Goal: Information Seeking & Learning: Compare options

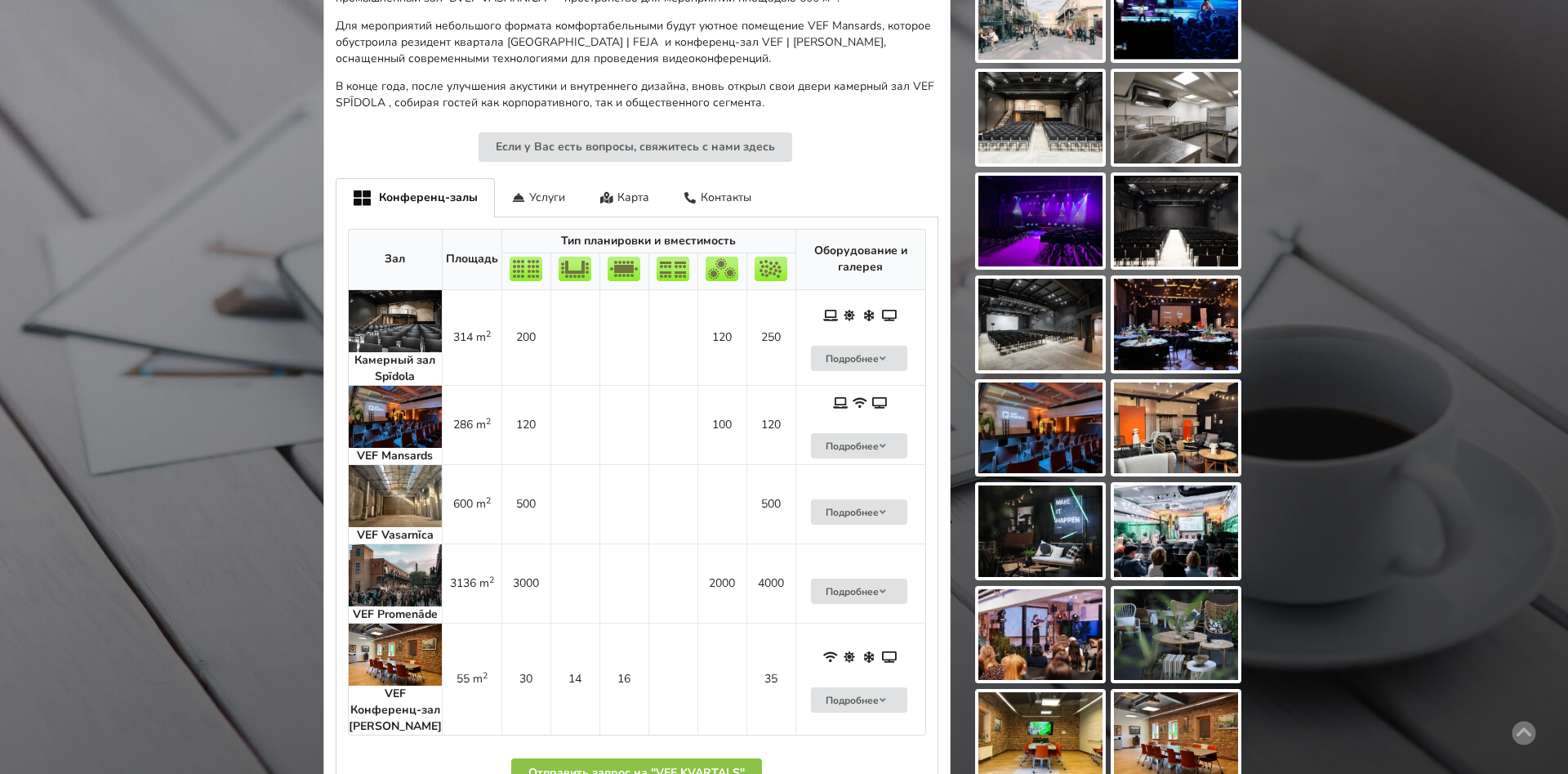
scroll to position [779, 0]
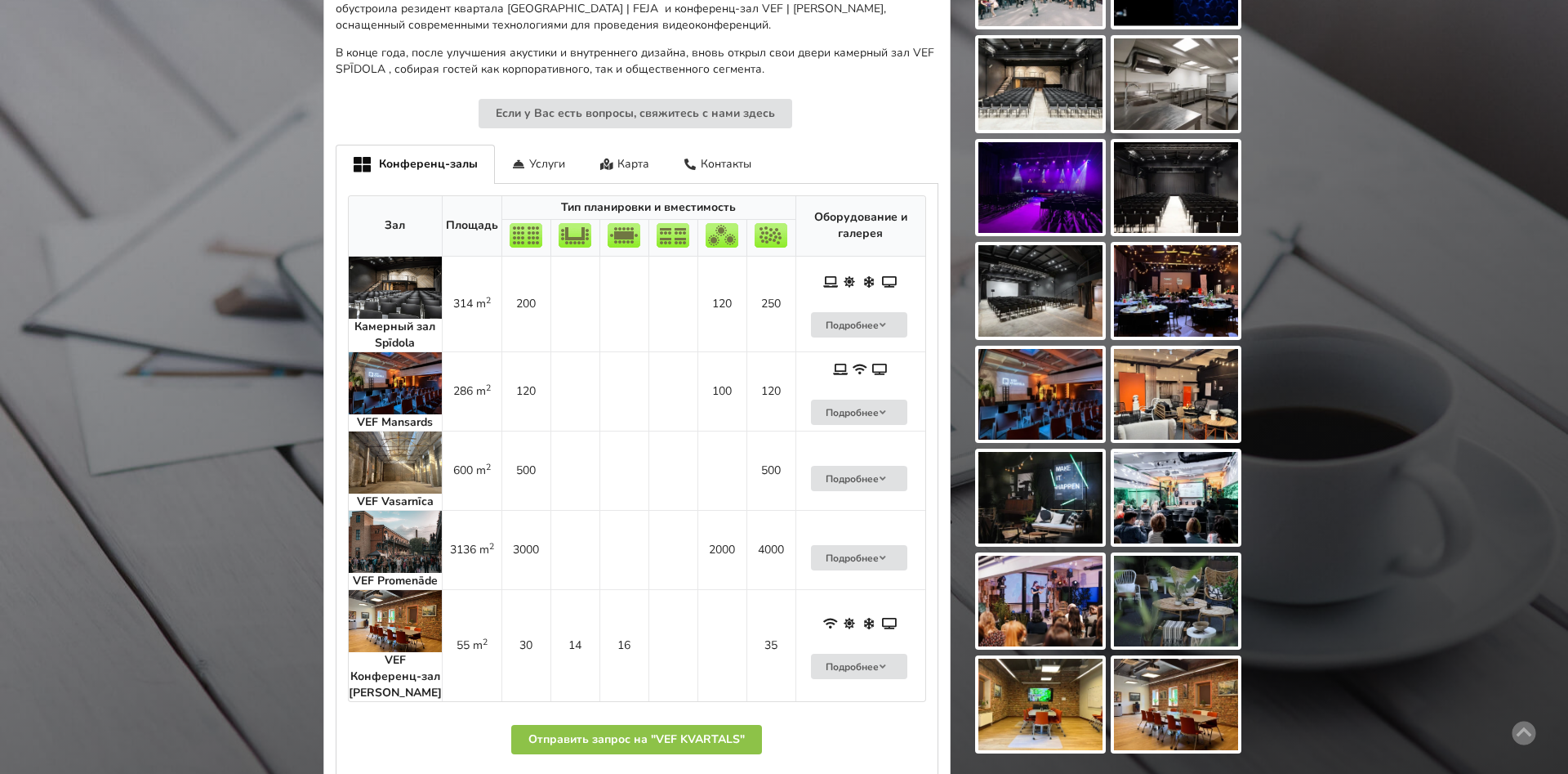
click at [416, 431] on img at bounding box center [395, 462] width 93 height 62
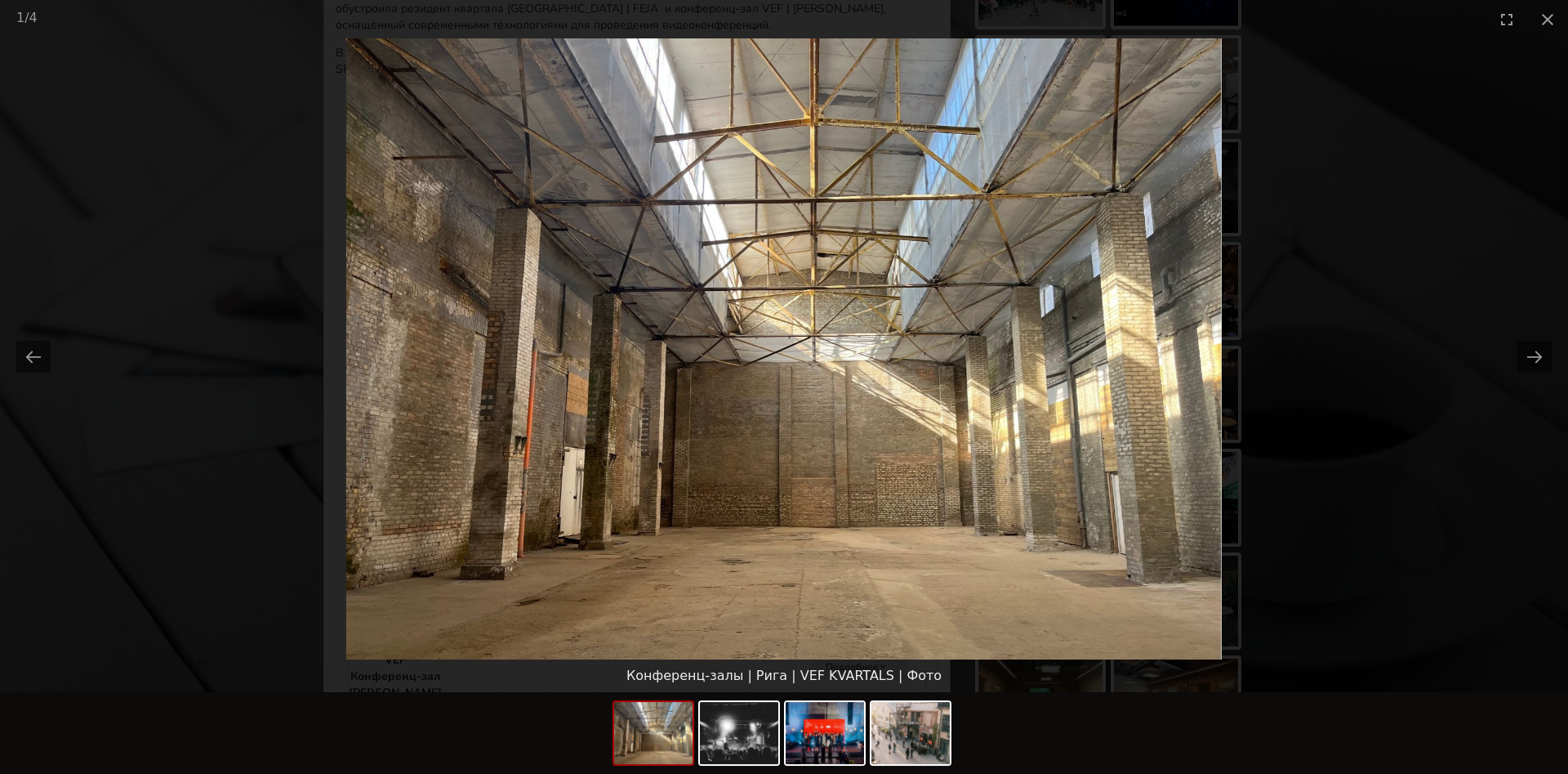
scroll to position [0, 0]
click at [276, 472] on picture at bounding box center [784, 348] width 1568 height 620
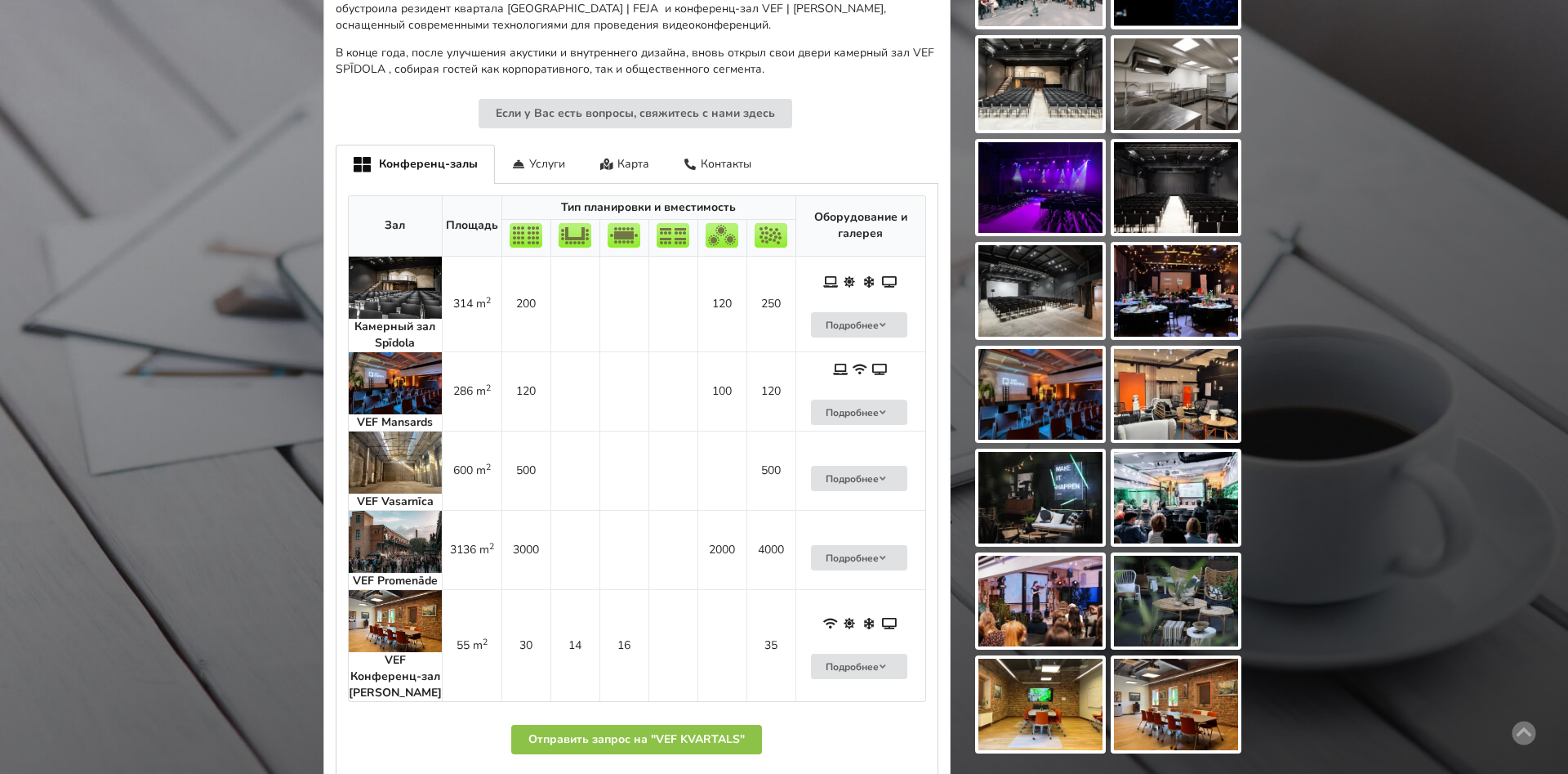
click at [377, 274] on img at bounding box center [395, 287] width 93 height 62
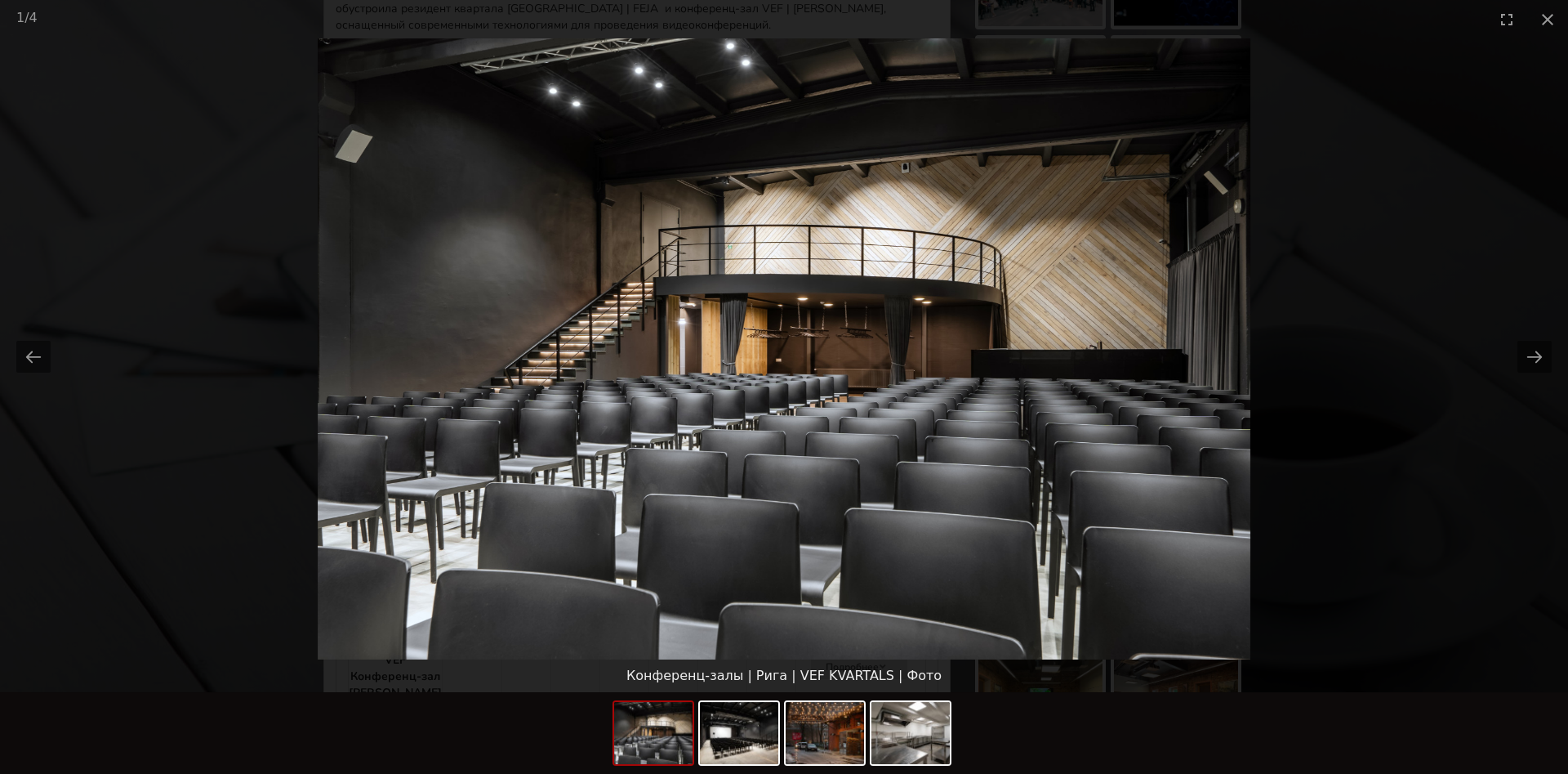
click at [264, 566] on picture at bounding box center [784, 348] width 1568 height 620
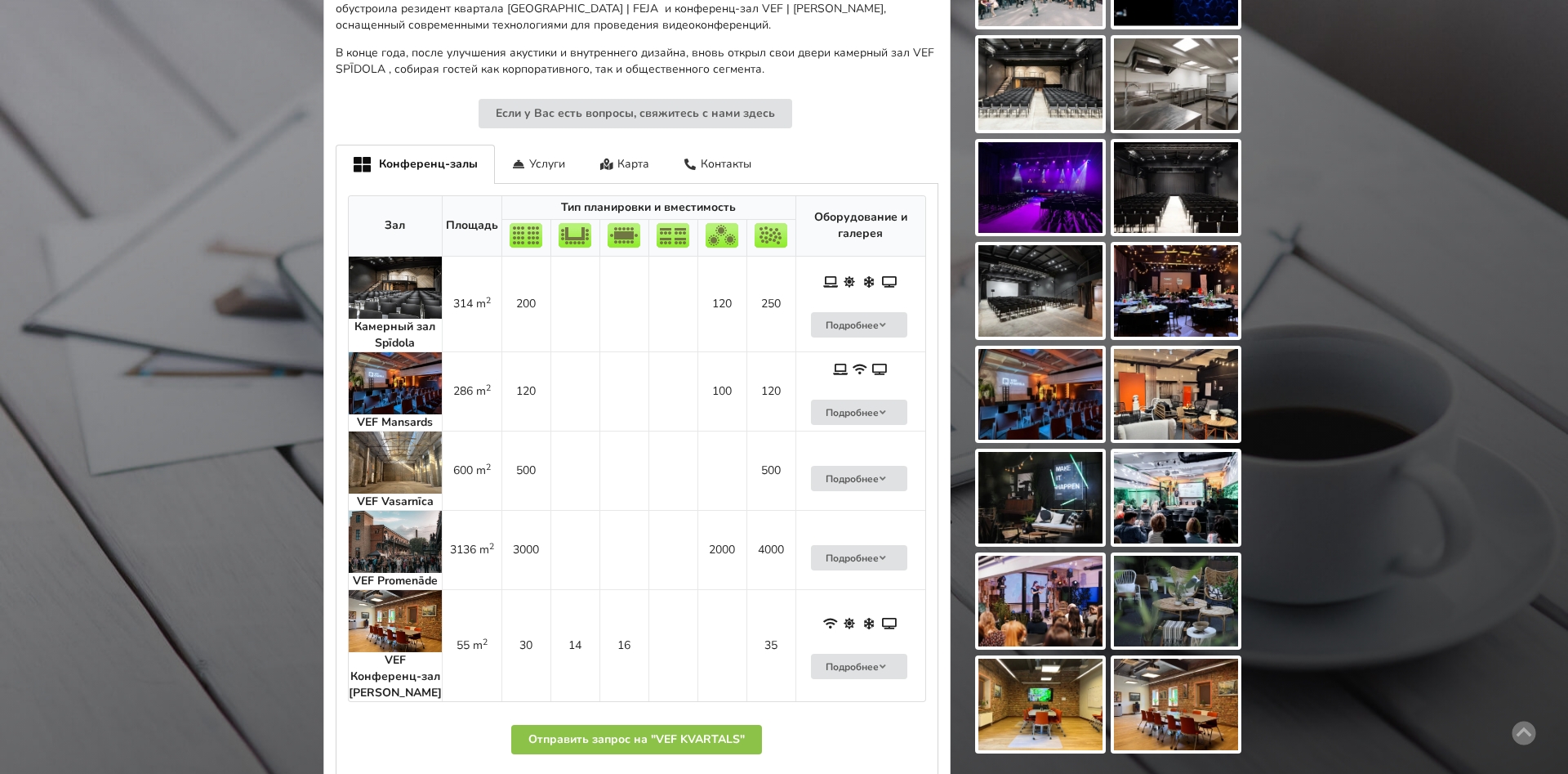
click at [387, 319] on div "Камерный зал Spīdola" at bounding box center [395, 335] width 93 height 32
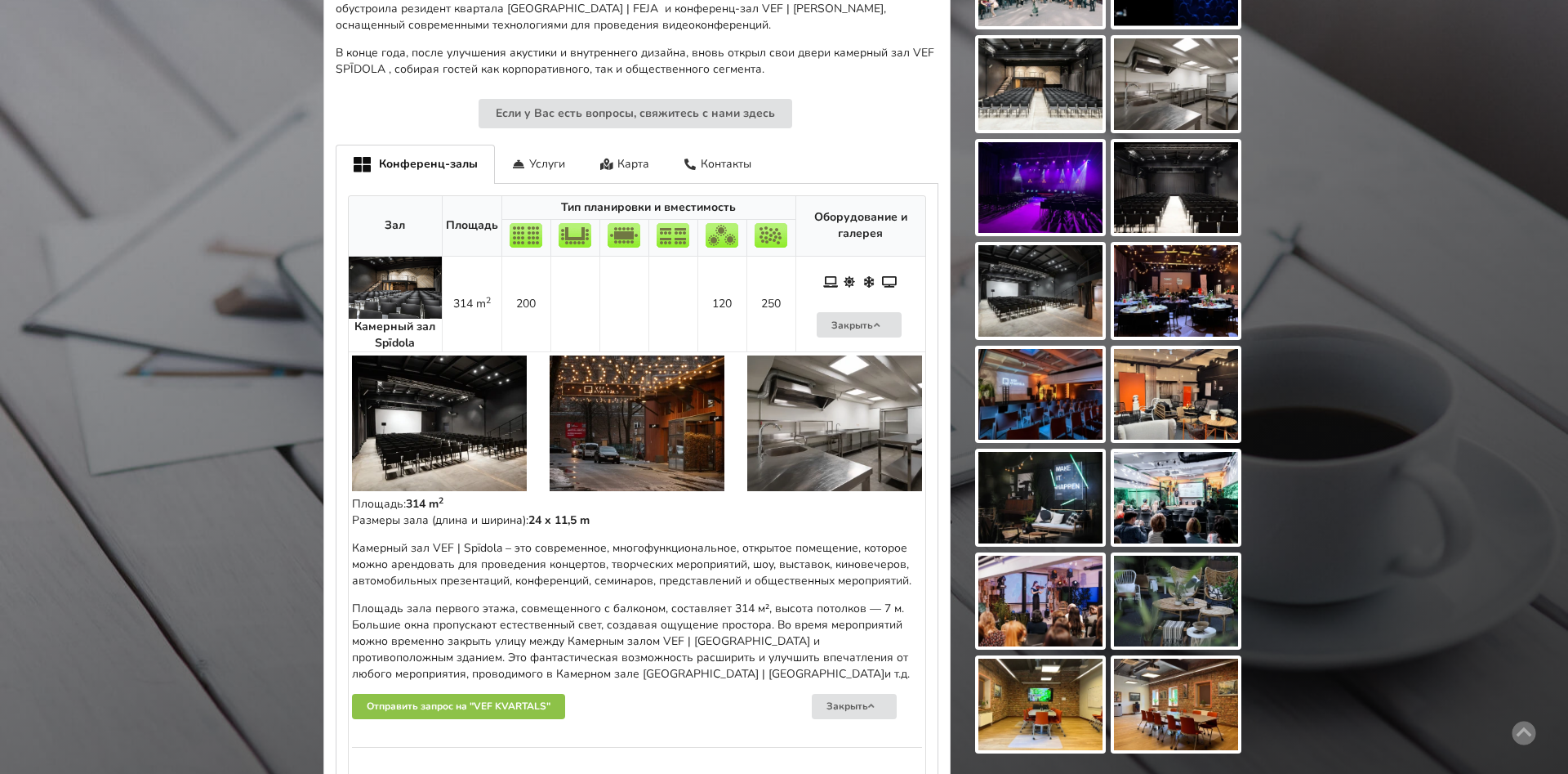
click at [416, 401] on img at bounding box center [439, 423] width 175 height 136
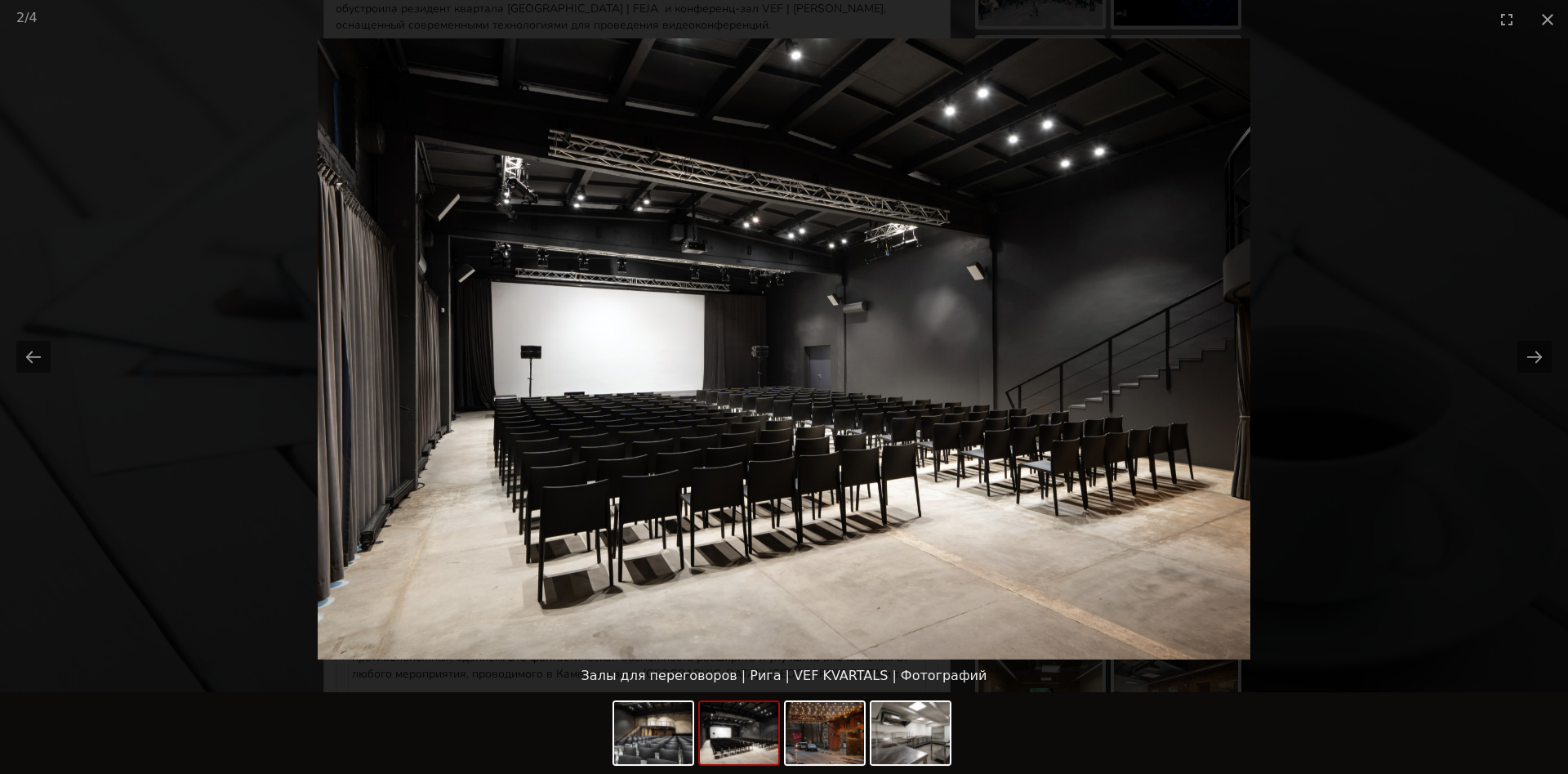
click at [1542, 331] on picture at bounding box center [784, 348] width 1568 height 620
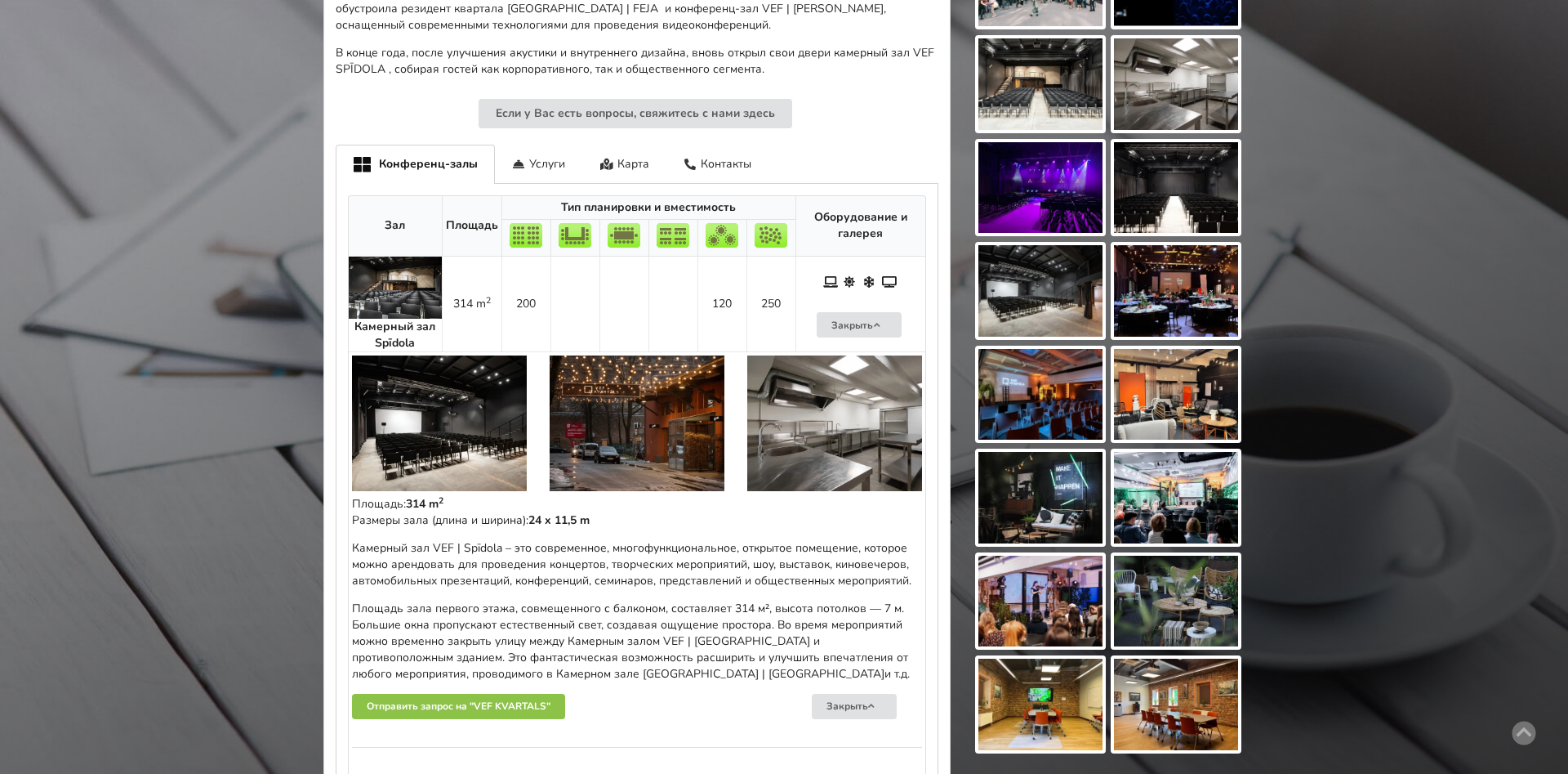
click at [644, 395] on img at bounding box center [636, 423] width 175 height 136
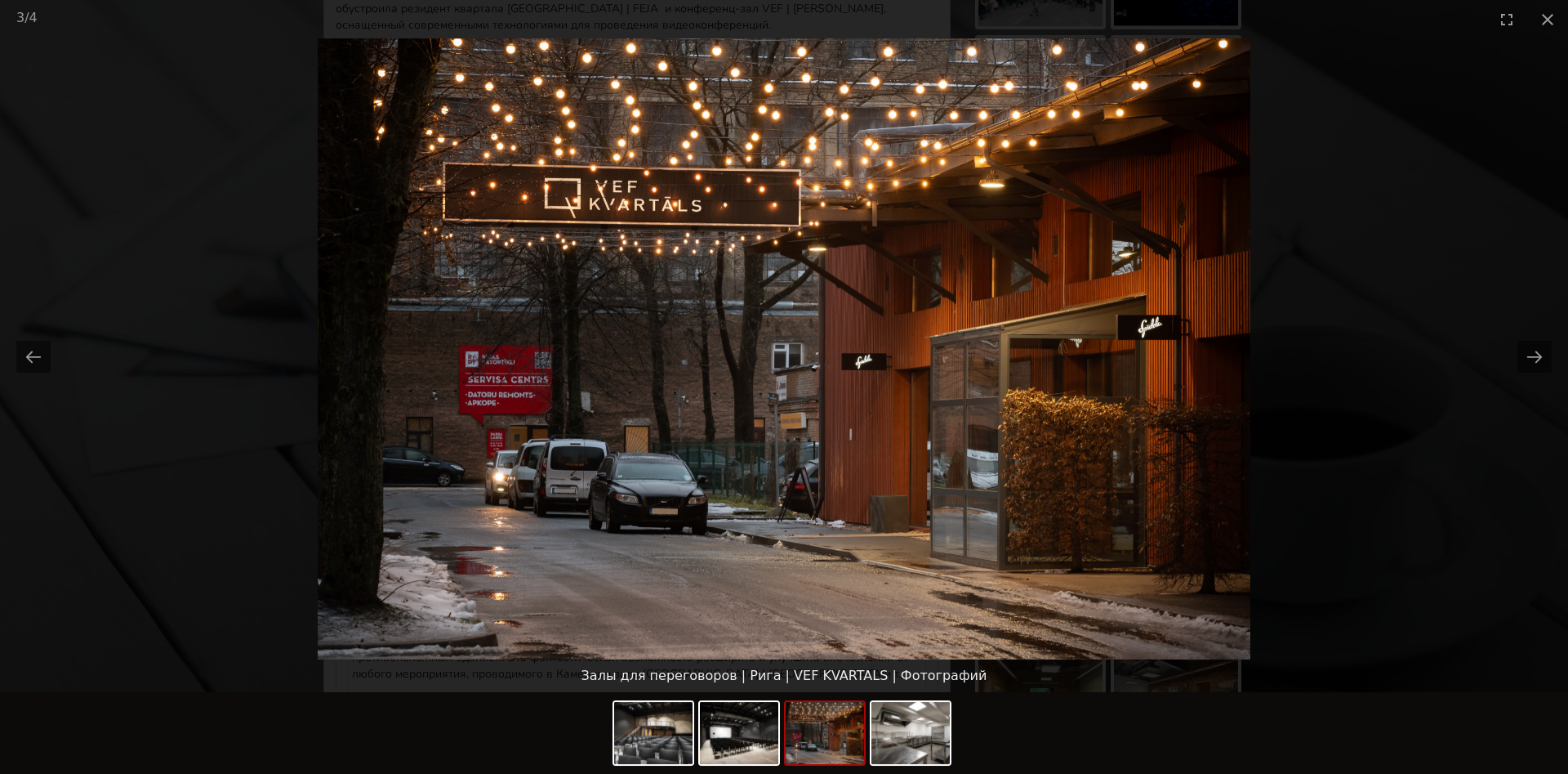
click at [1361, 493] on picture at bounding box center [784, 348] width 1568 height 620
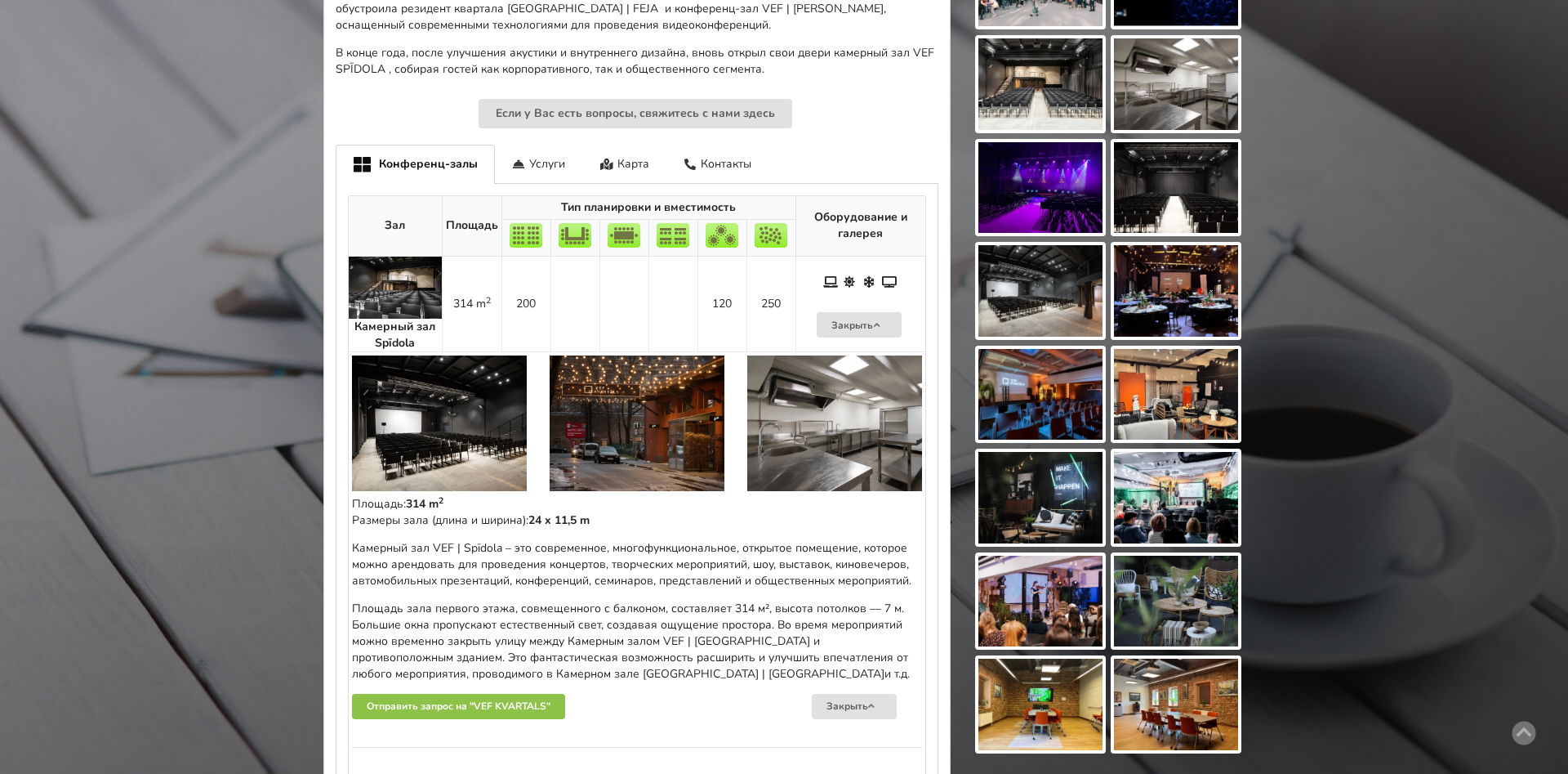
click at [774, 440] on img at bounding box center [834, 423] width 175 height 136
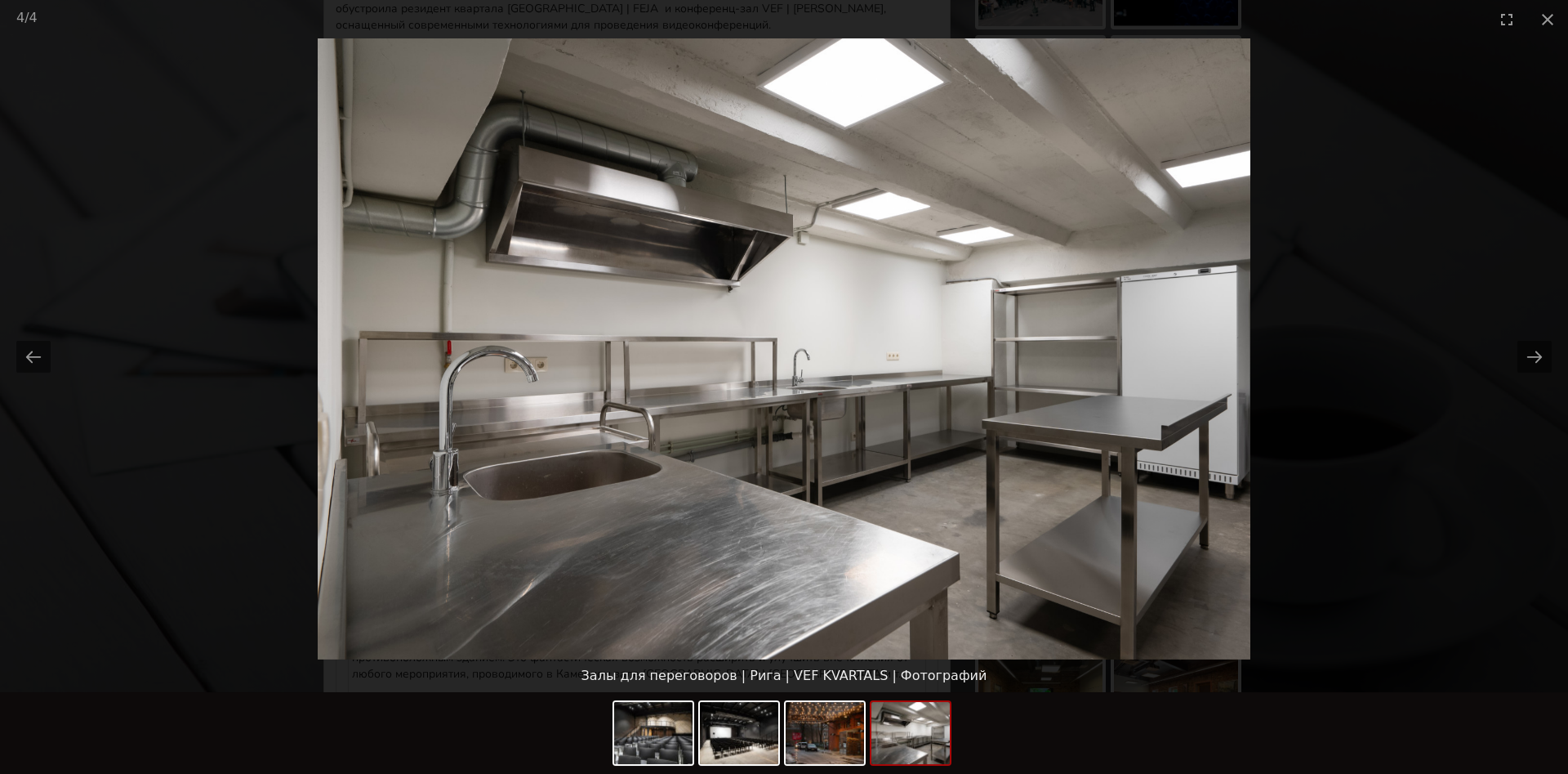
click at [1402, 404] on picture at bounding box center [784, 348] width 1568 height 620
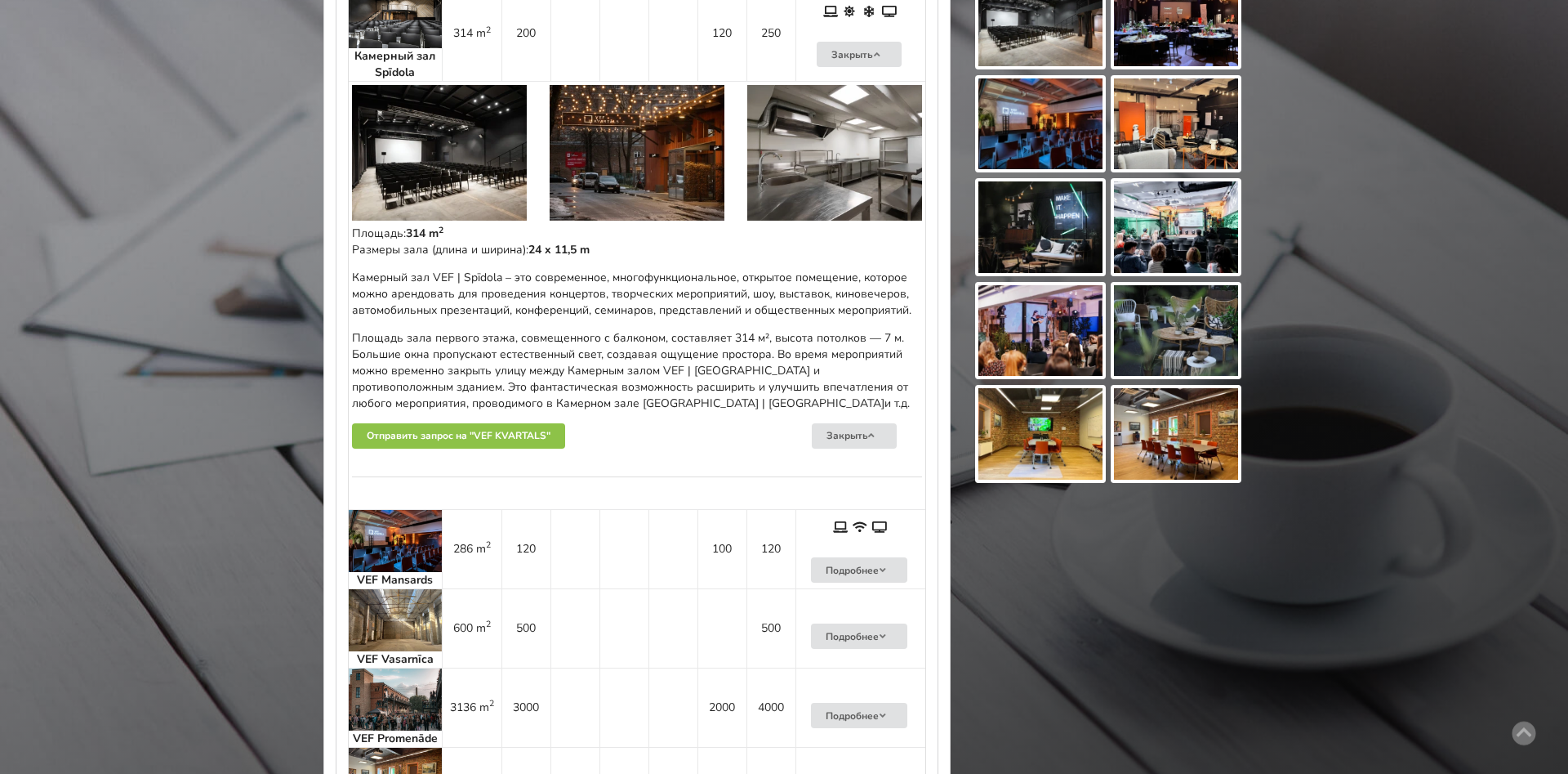
scroll to position [1052, 0]
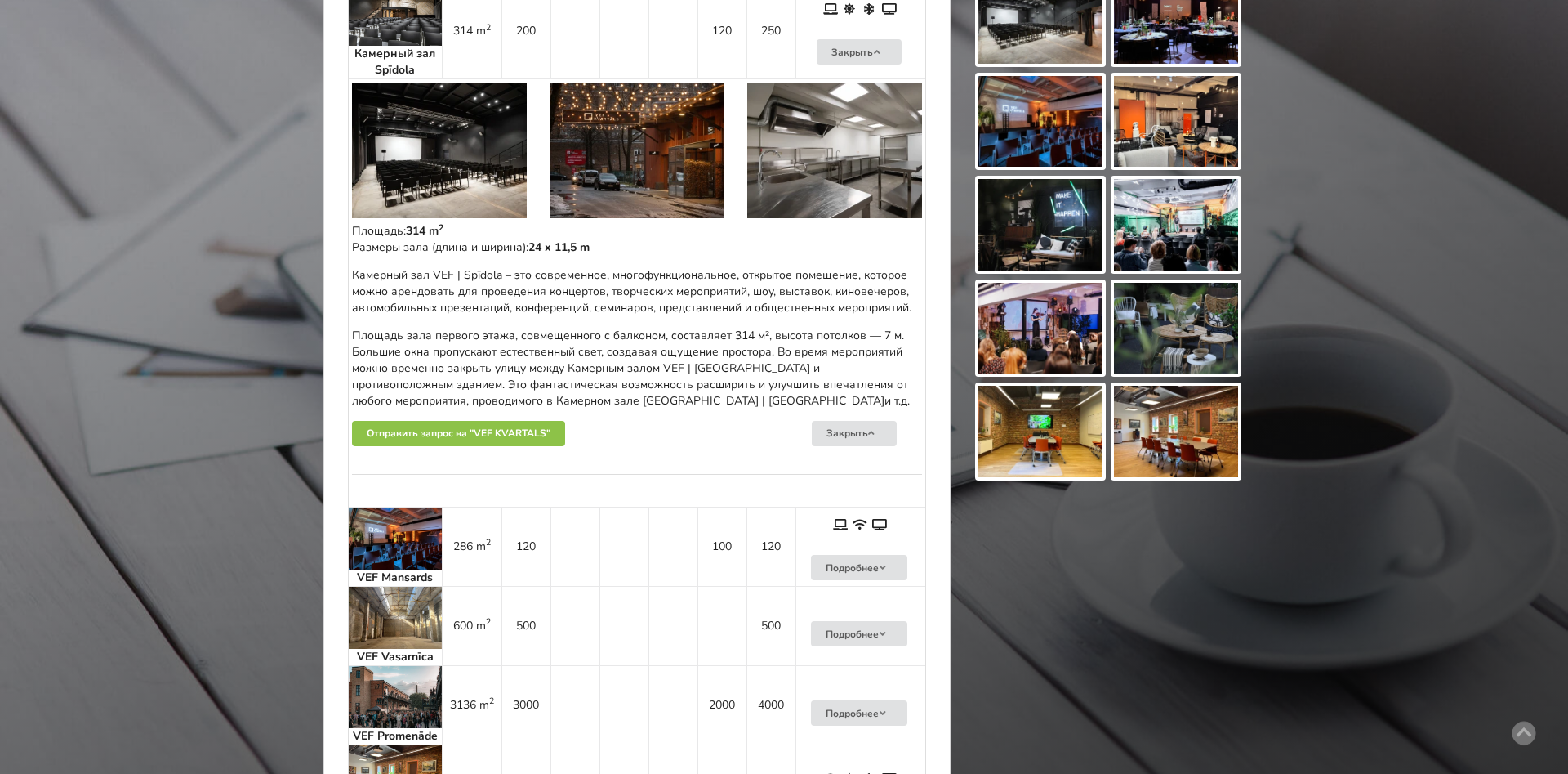
click at [489, 617] on td "600 m 2" at bounding box center [471, 625] width 59 height 79
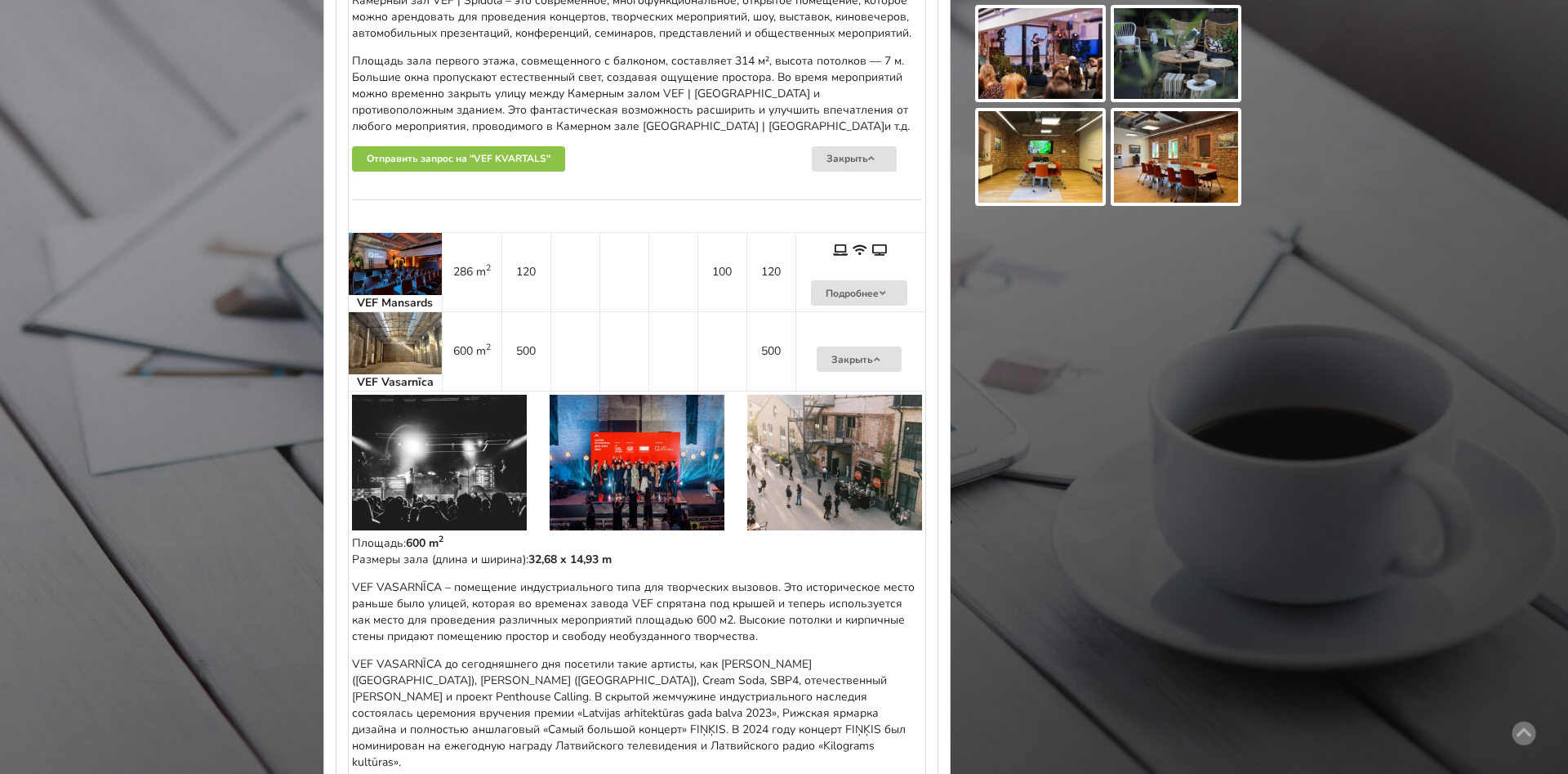
scroll to position [1330, 0]
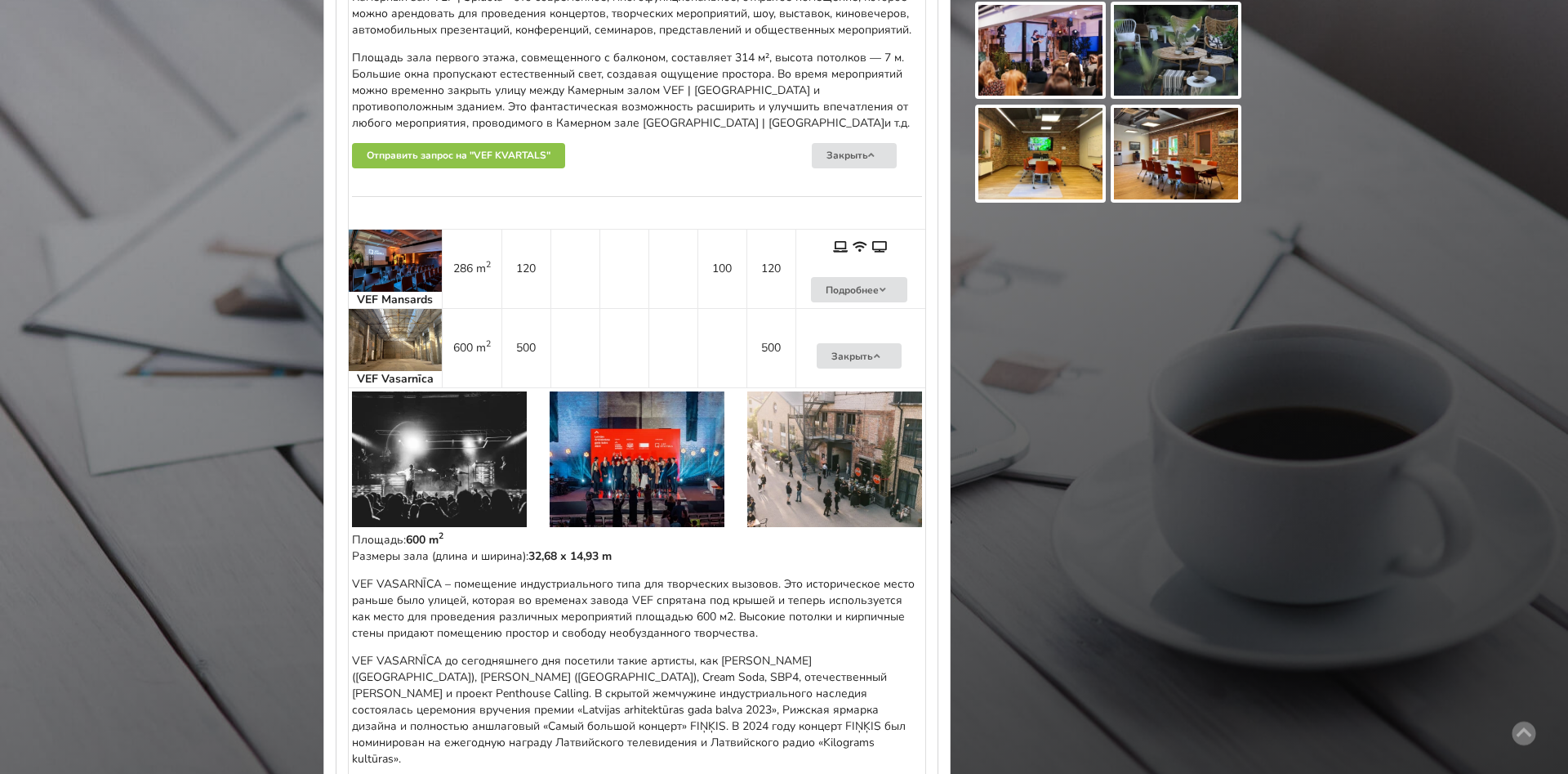
click at [496, 445] on img at bounding box center [439, 459] width 175 height 136
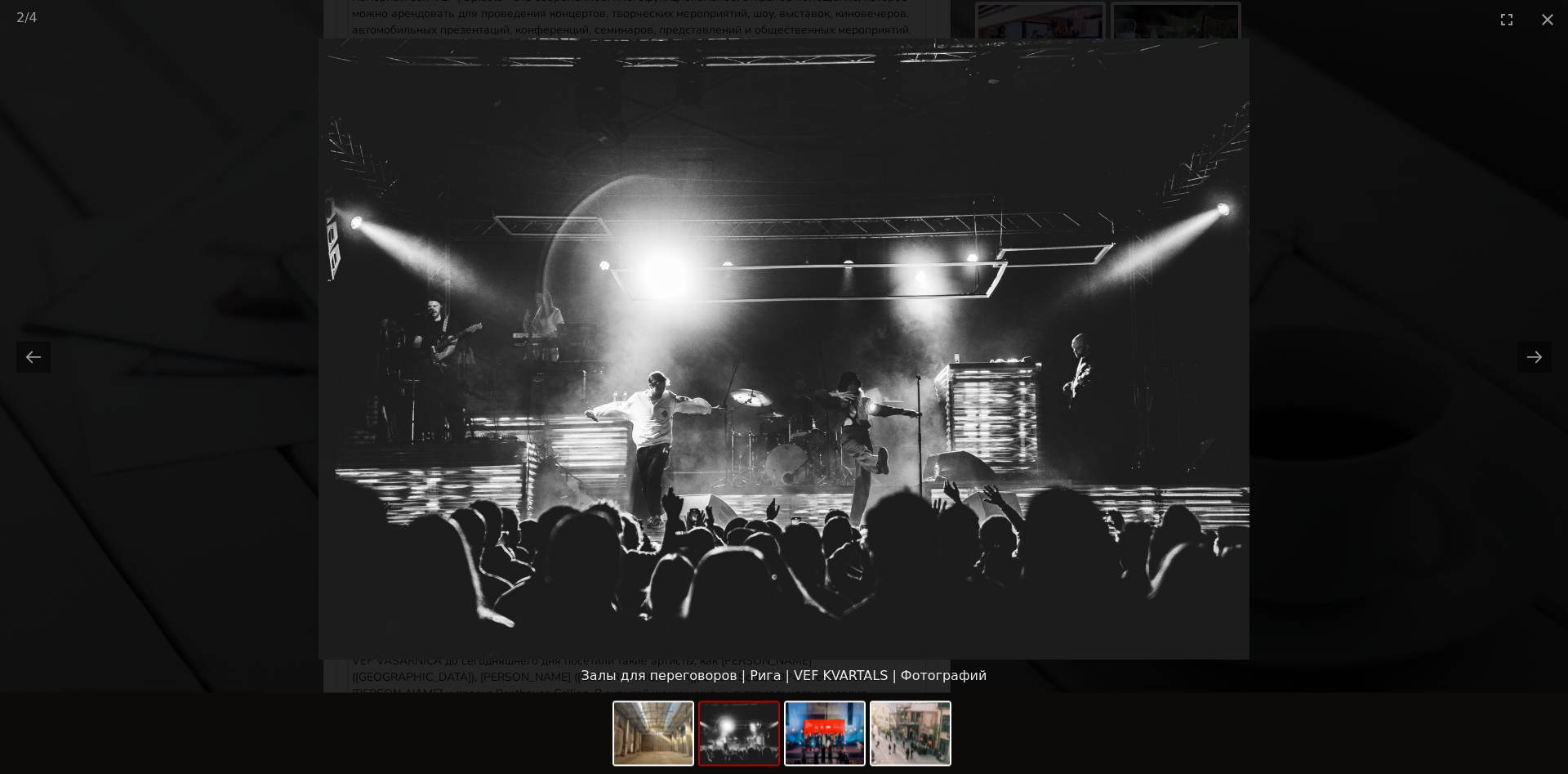
scroll to position [0, 0]
click at [1537, 400] on picture at bounding box center [784, 348] width 1568 height 620
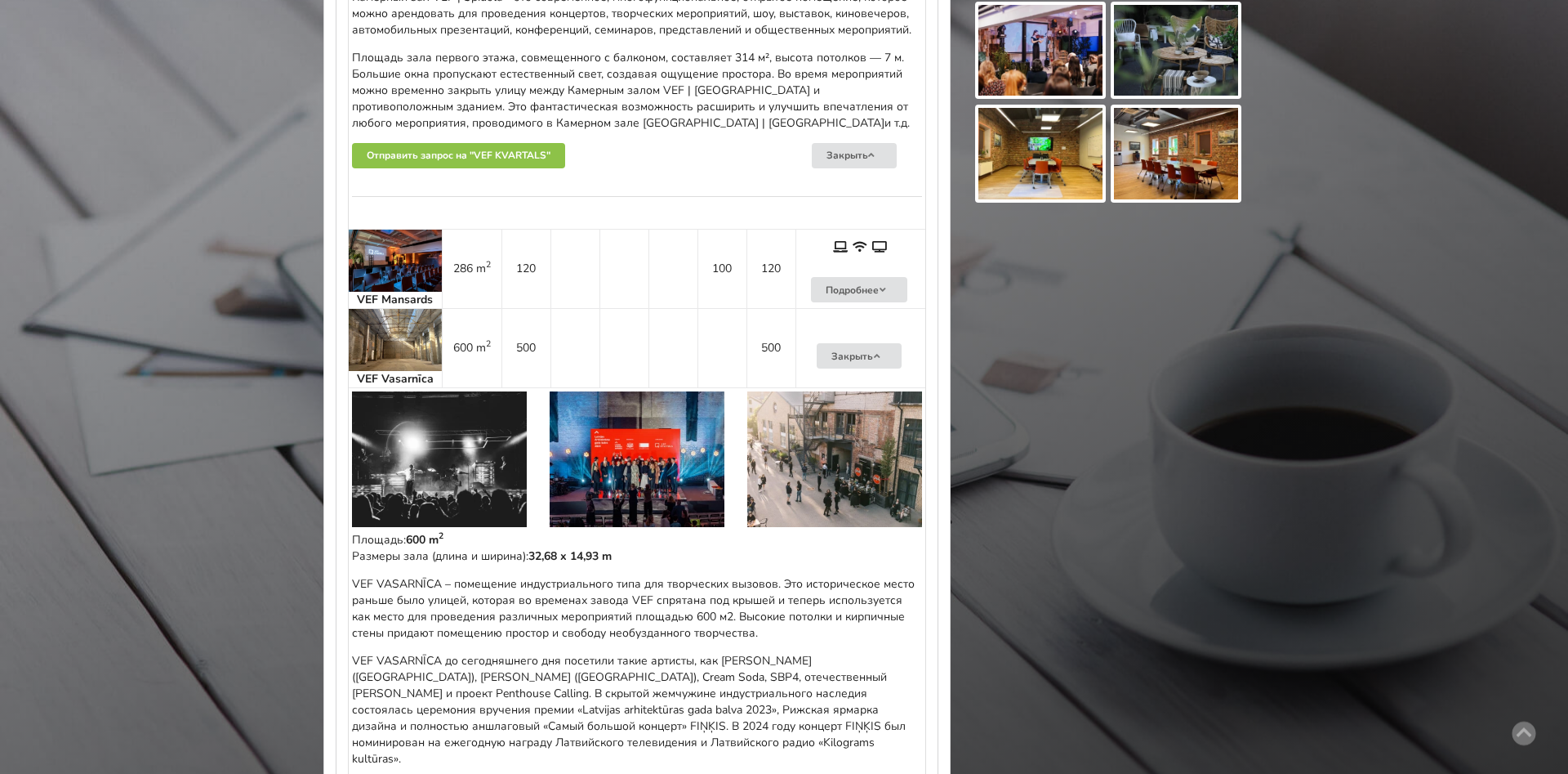
click at [648, 481] on img at bounding box center [636, 459] width 175 height 136
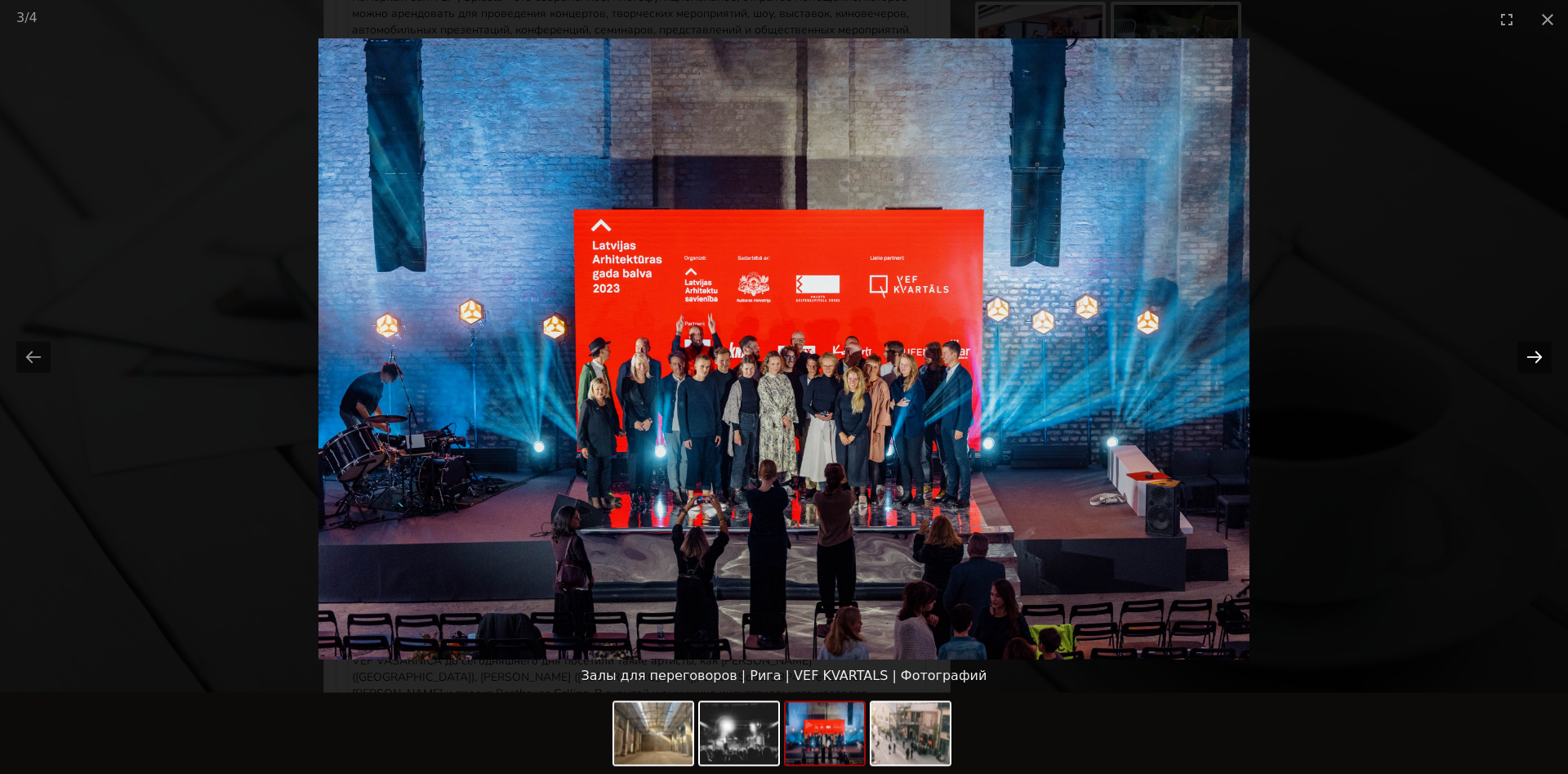
click at [1531, 366] on button "Next slide" at bounding box center [1534, 356] width 34 height 31
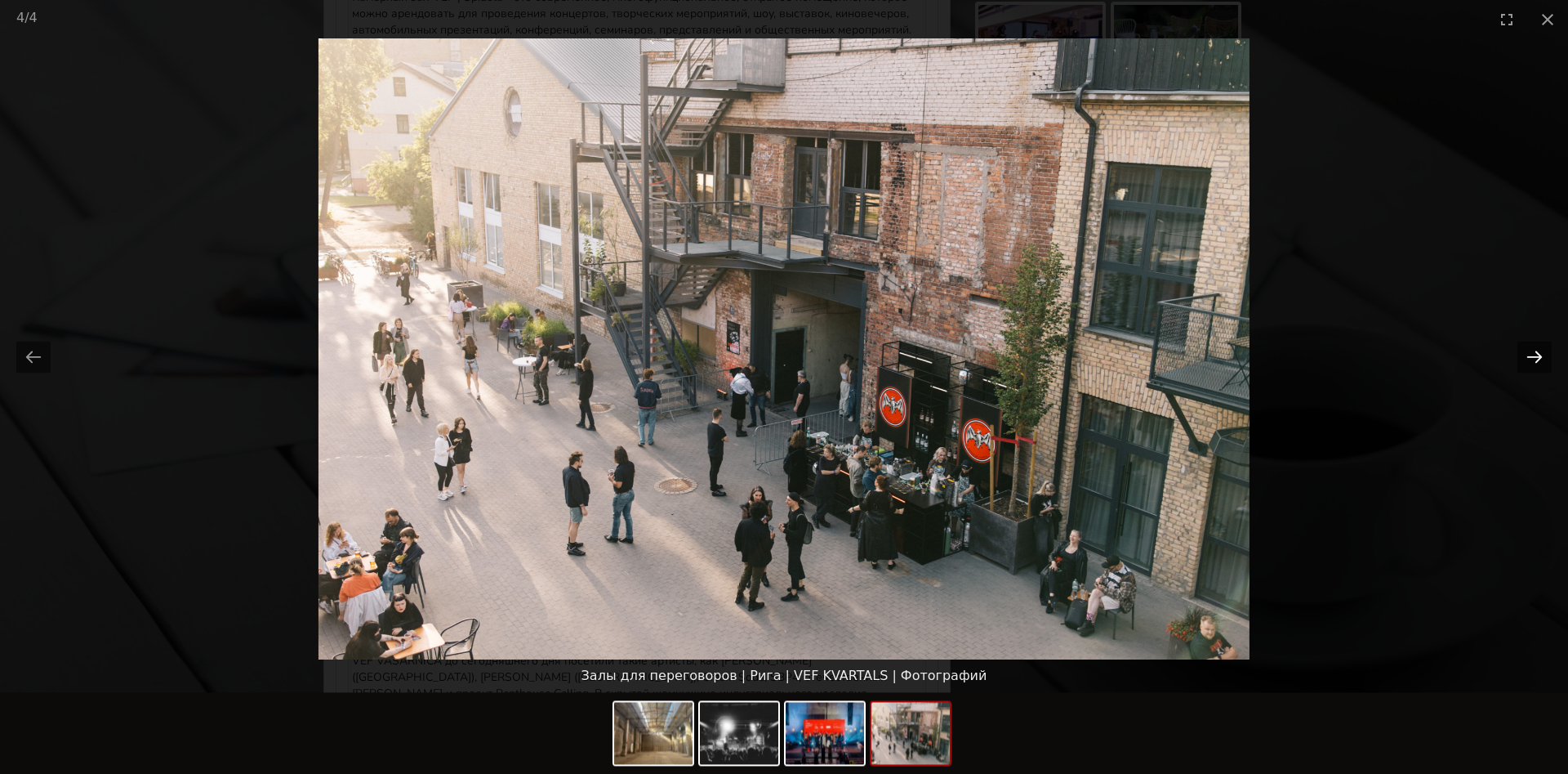
click at [1531, 366] on button "Next slide" at bounding box center [1534, 356] width 34 height 31
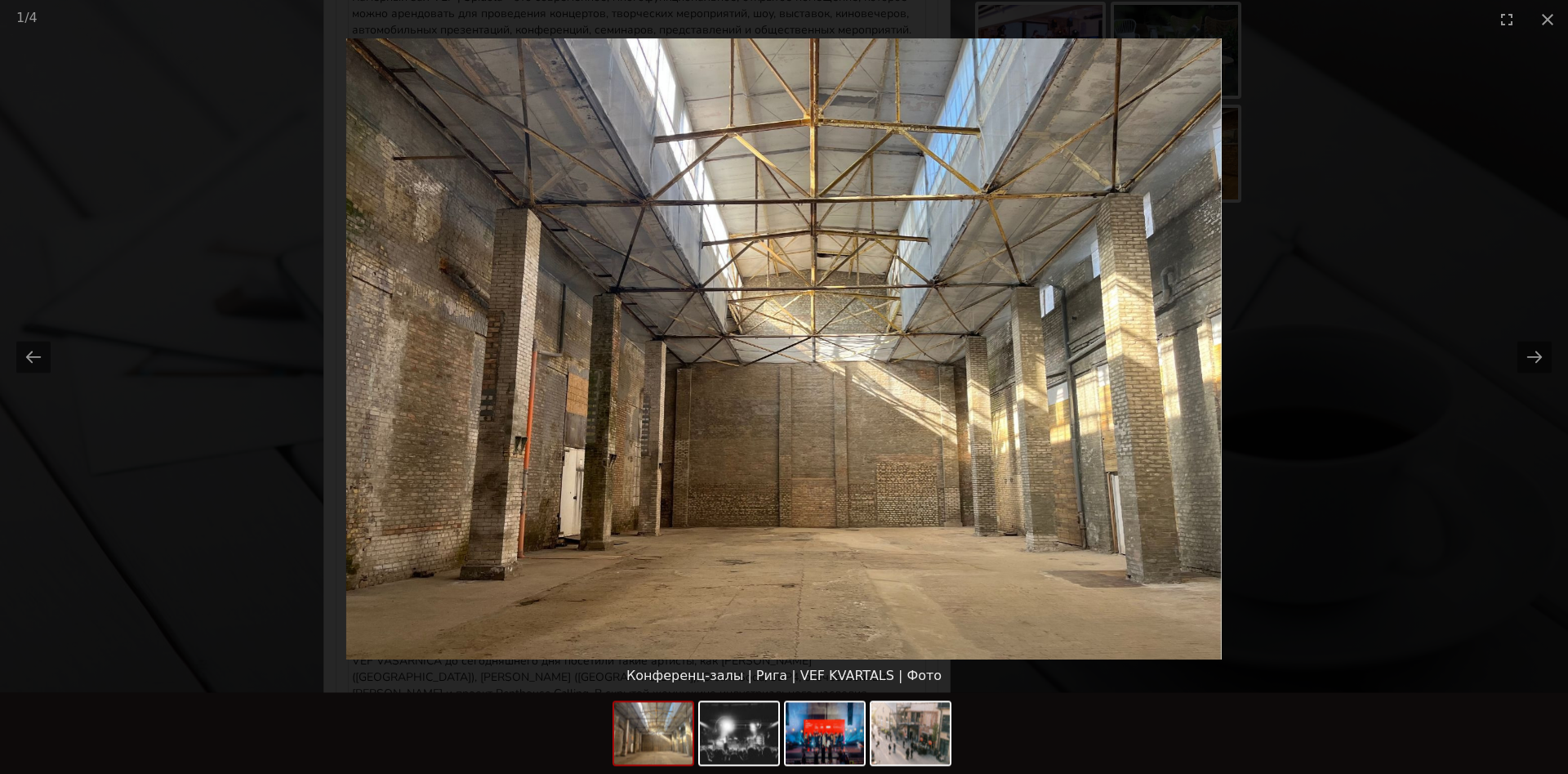
click at [1323, 418] on picture at bounding box center [784, 348] width 1568 height 620
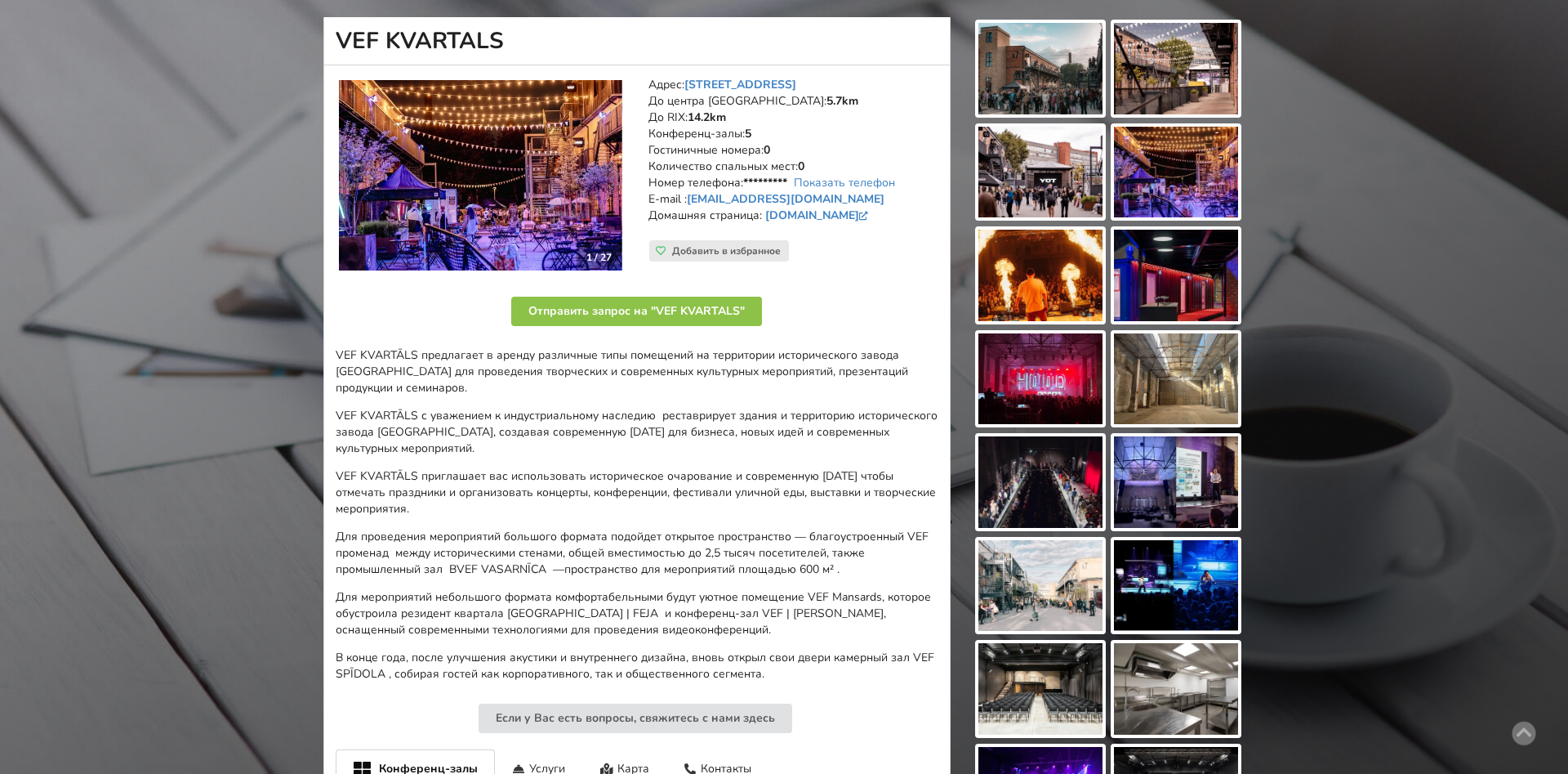
scroll to position [48, 0]
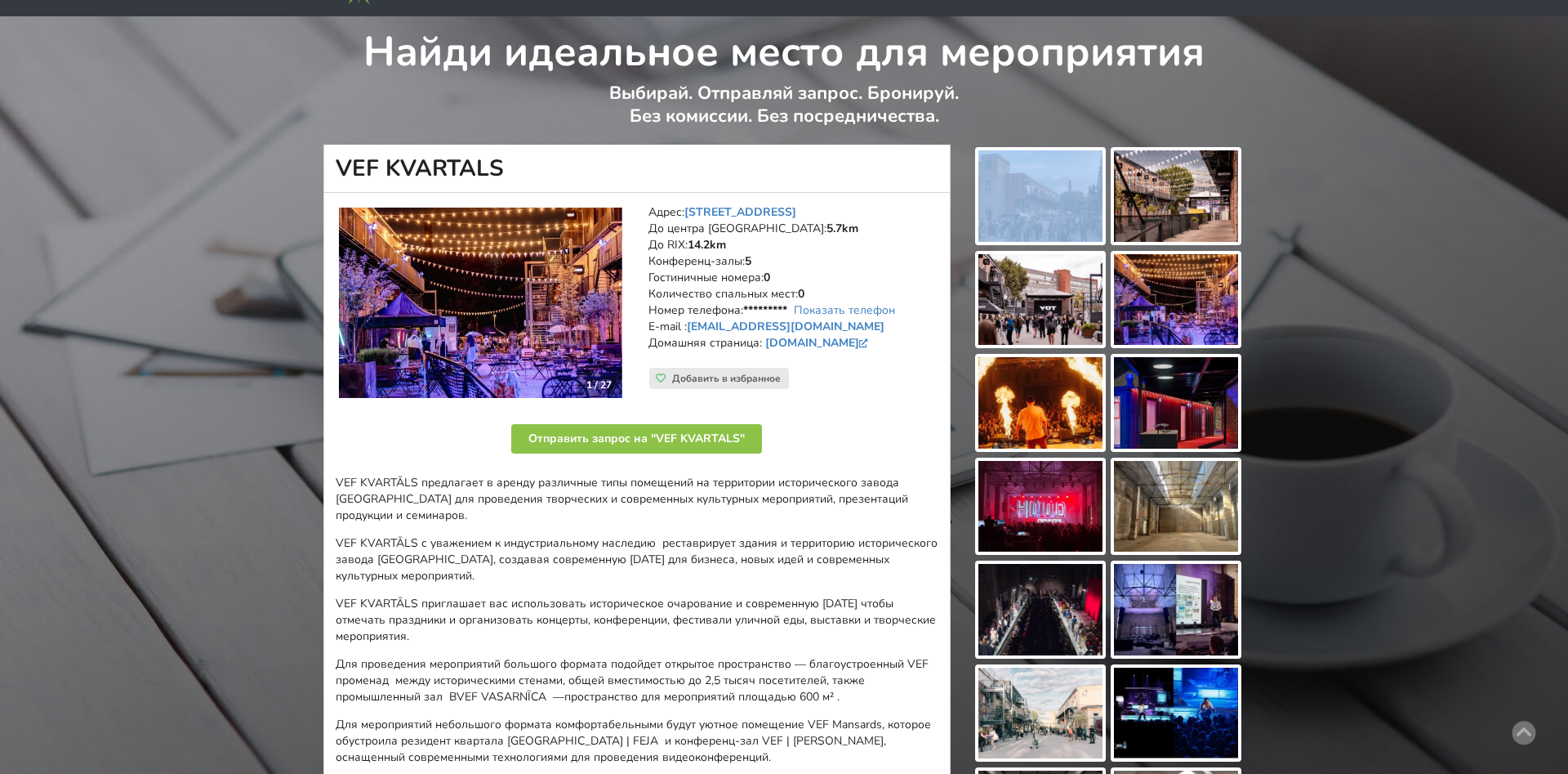
drag, startPoint x: 696, startPoint y: 107, endPoint x: 1038, endPoint y: 209, distance: 356.9
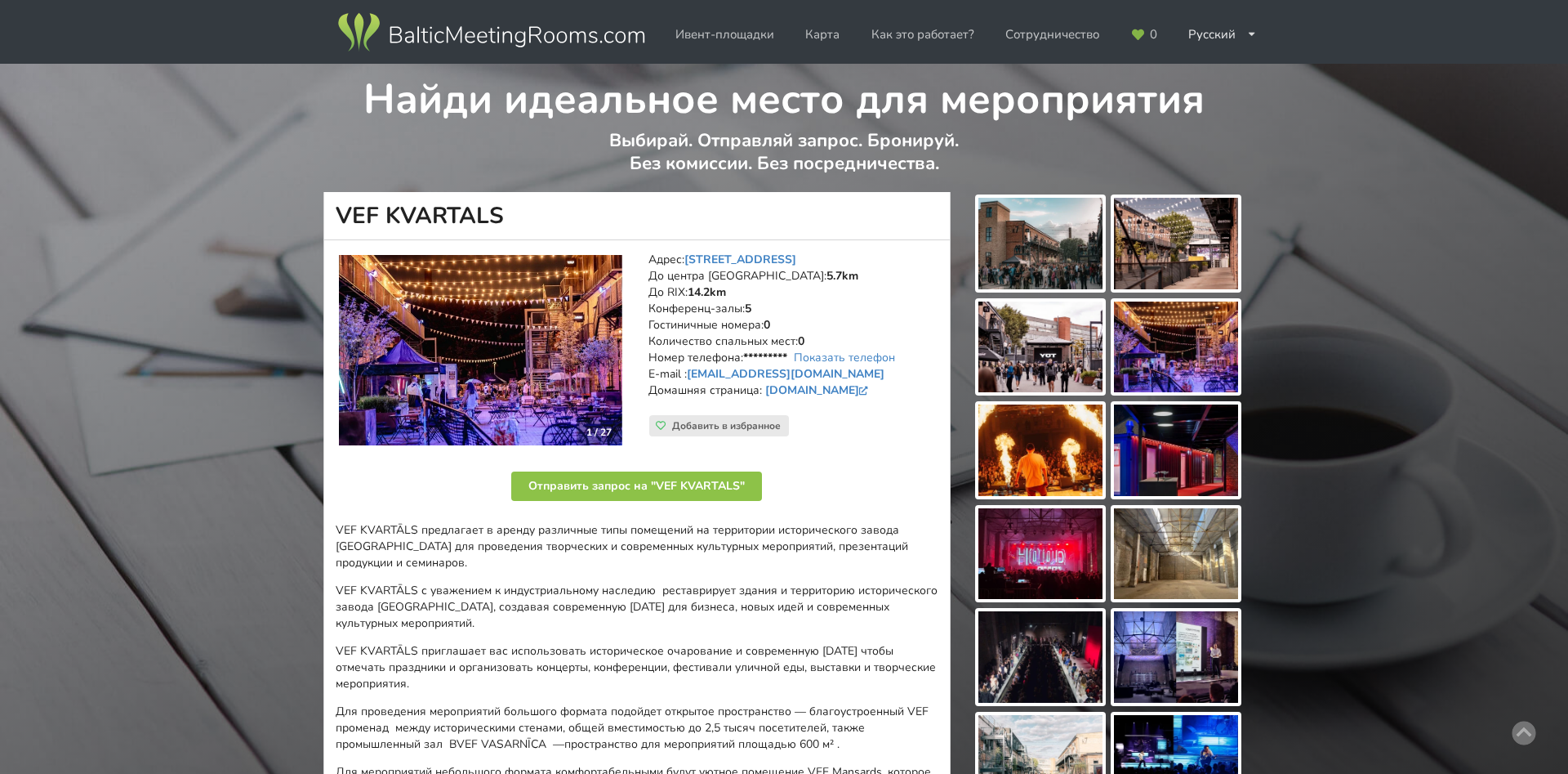
click at [712, 48] on link "Ивент-площадки" at bounding box center [725, 34] width 122 height 31
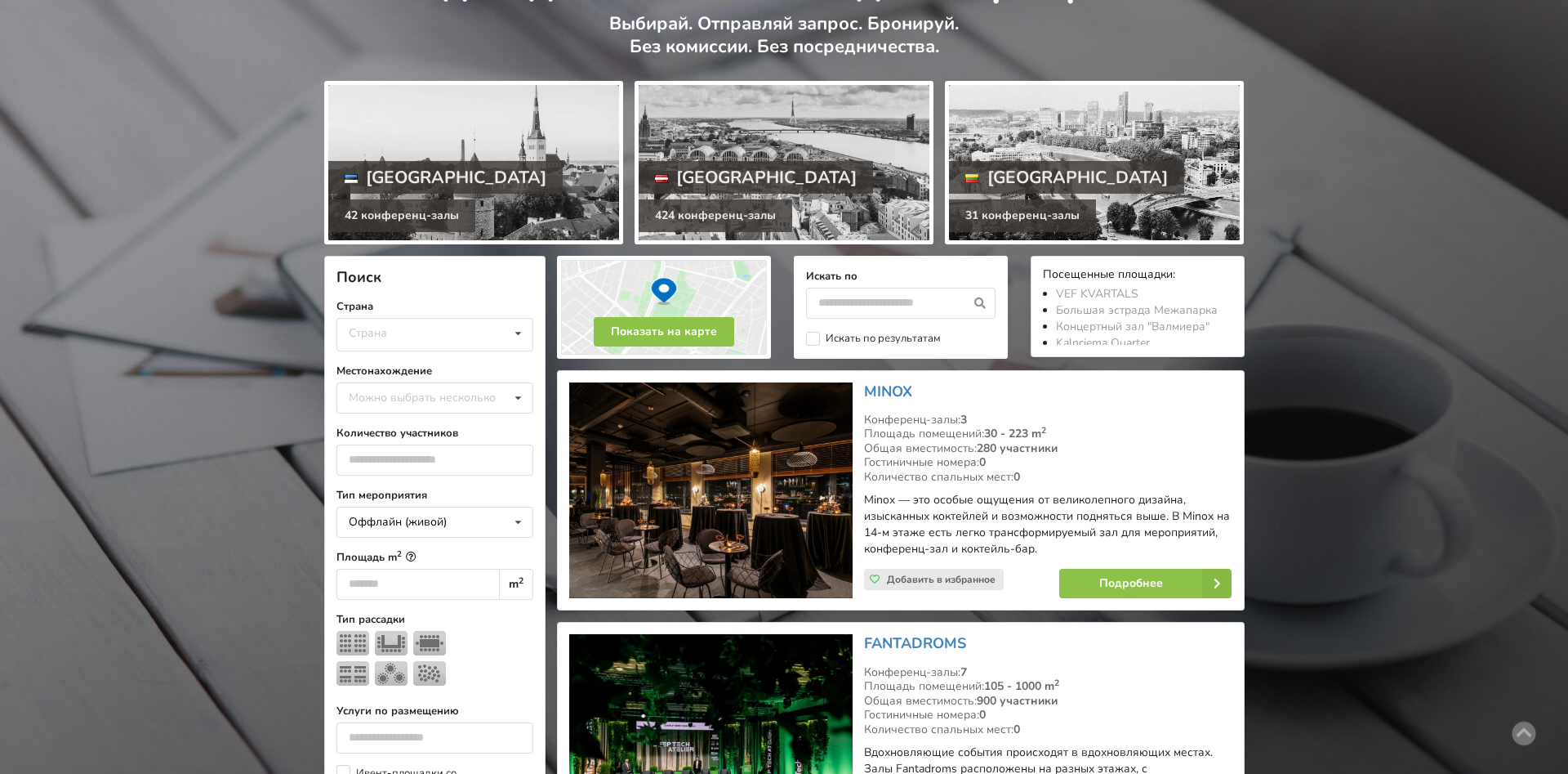
scroll to position [131, 0]
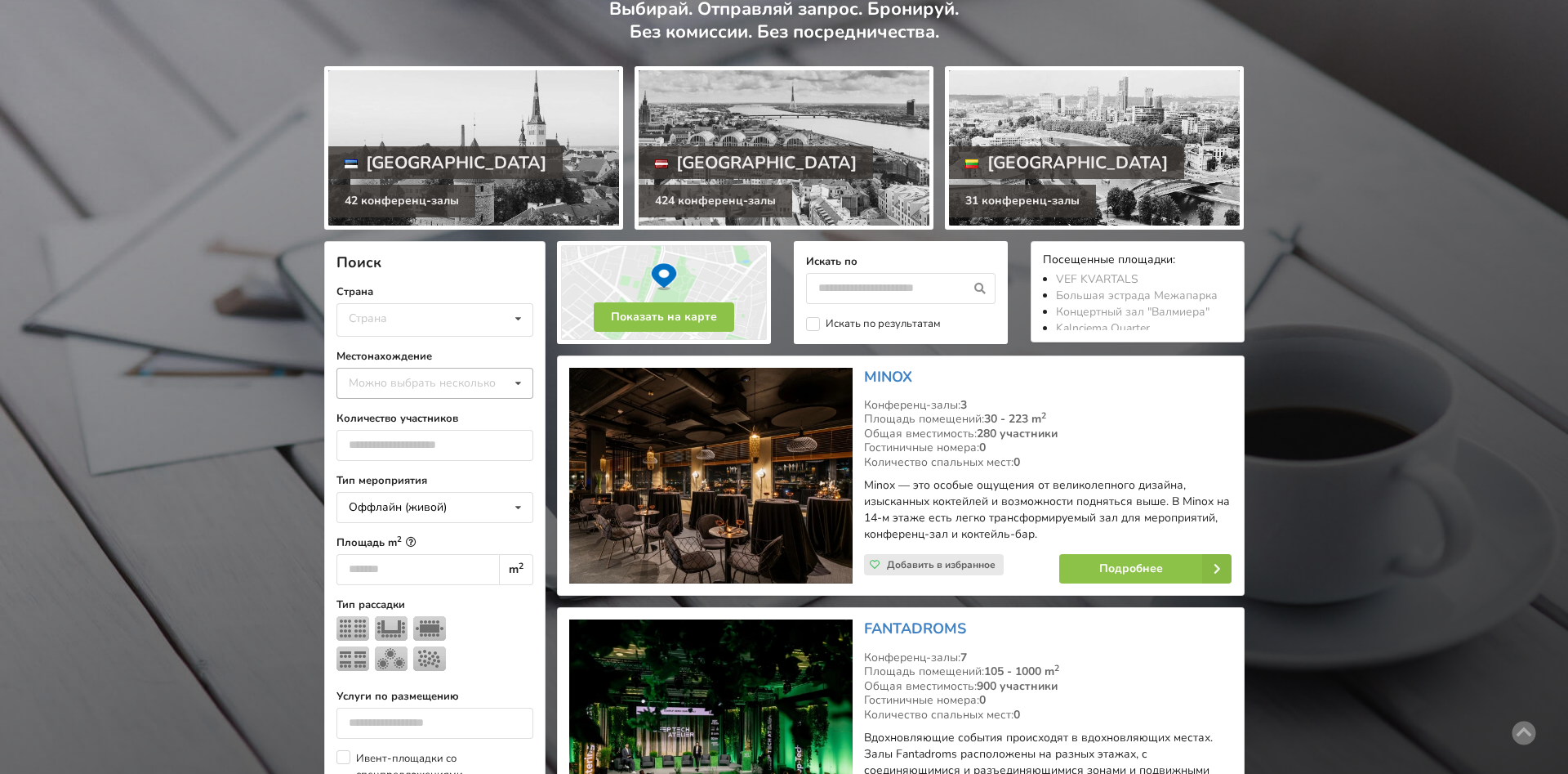
click at [417, 394] on div "Можно выбрать несколько Пардаугава Тейка Пярнумаа Апшуциемс Юркалне Марупский к…" at bounding box center [434, 383] width 197 height 31
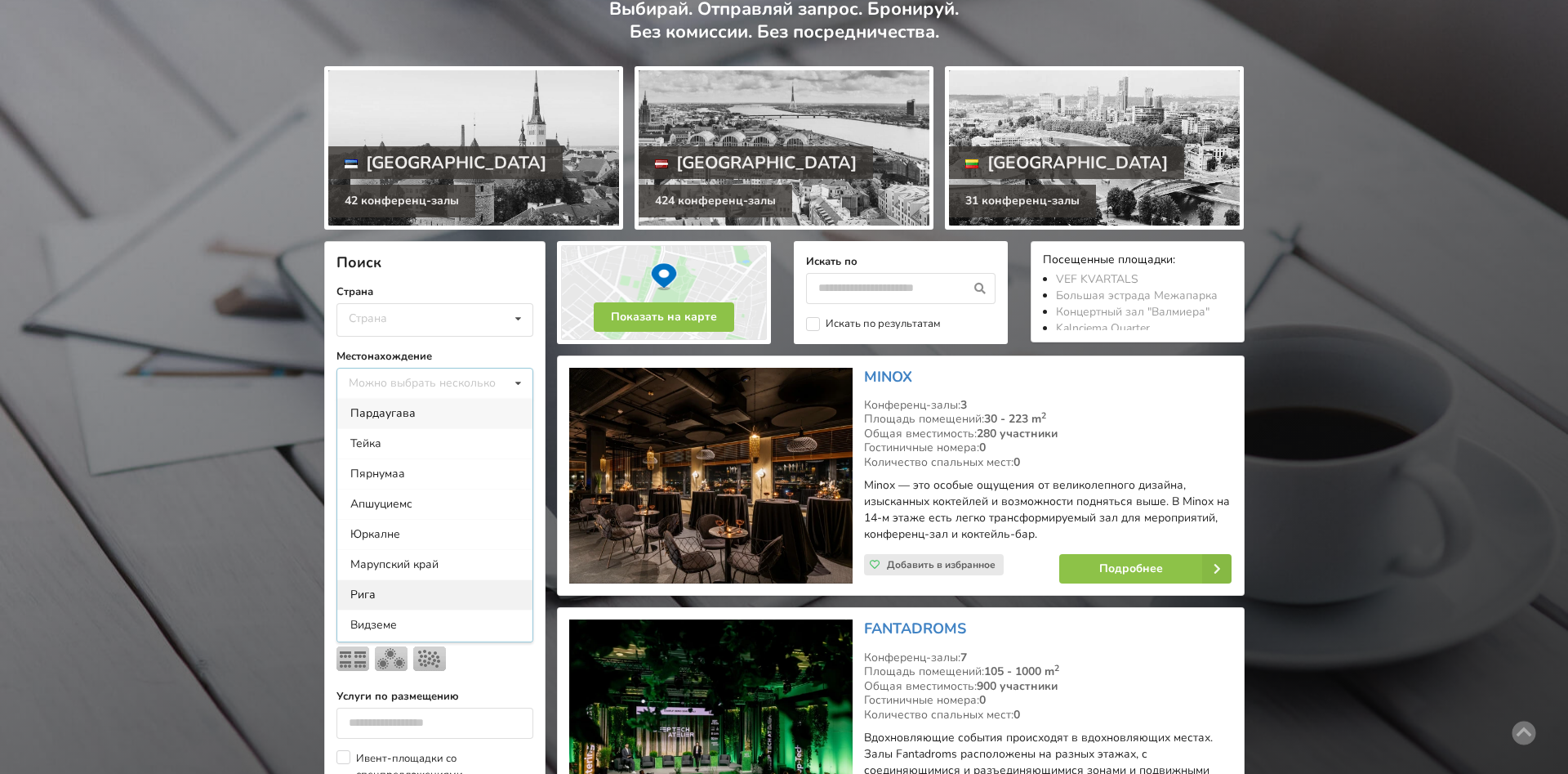
click at [364, 585] on div "Рига" at bounding box center [434, 594] width 195 height 31
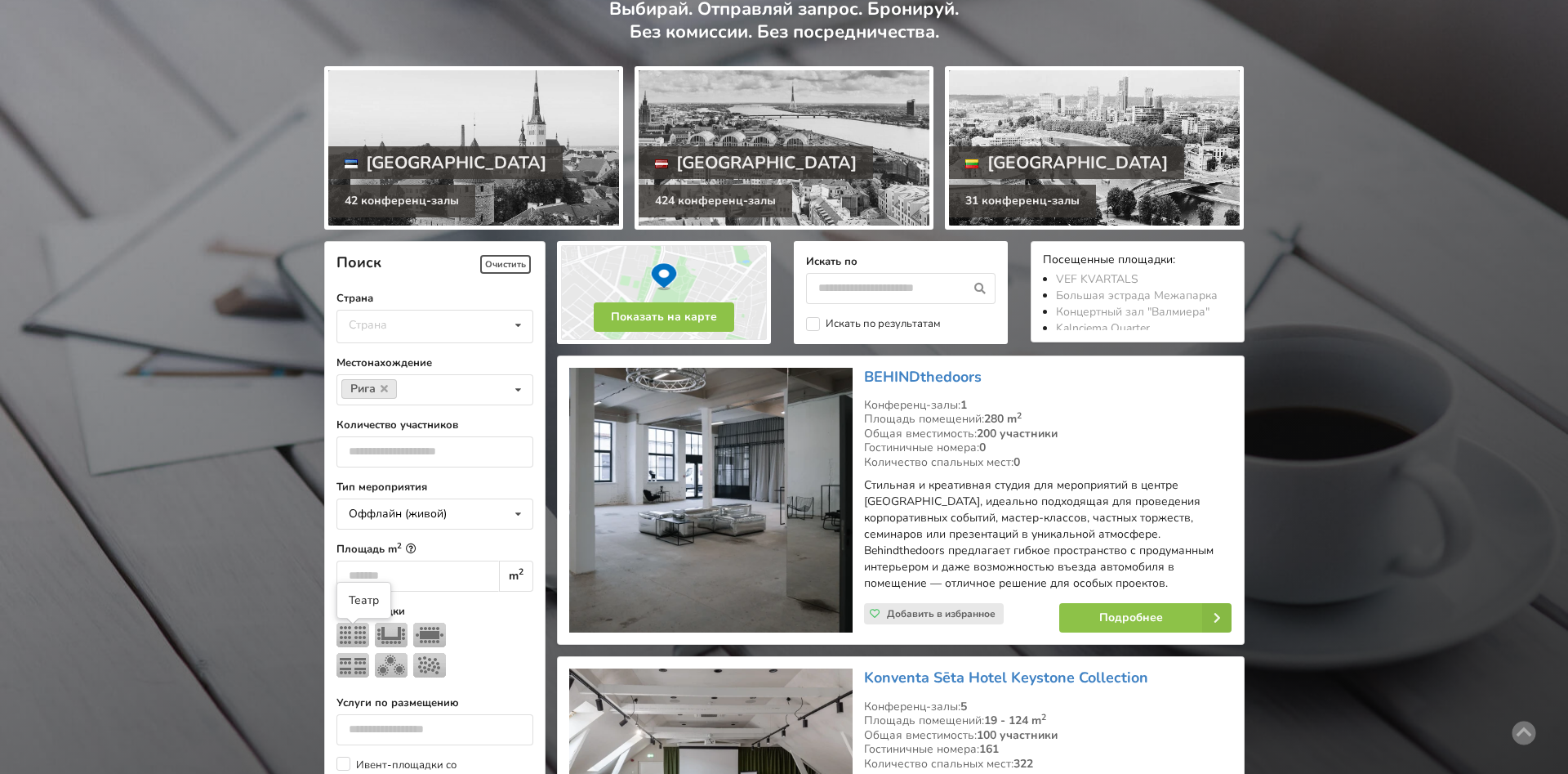
scroll to position [366, 0]
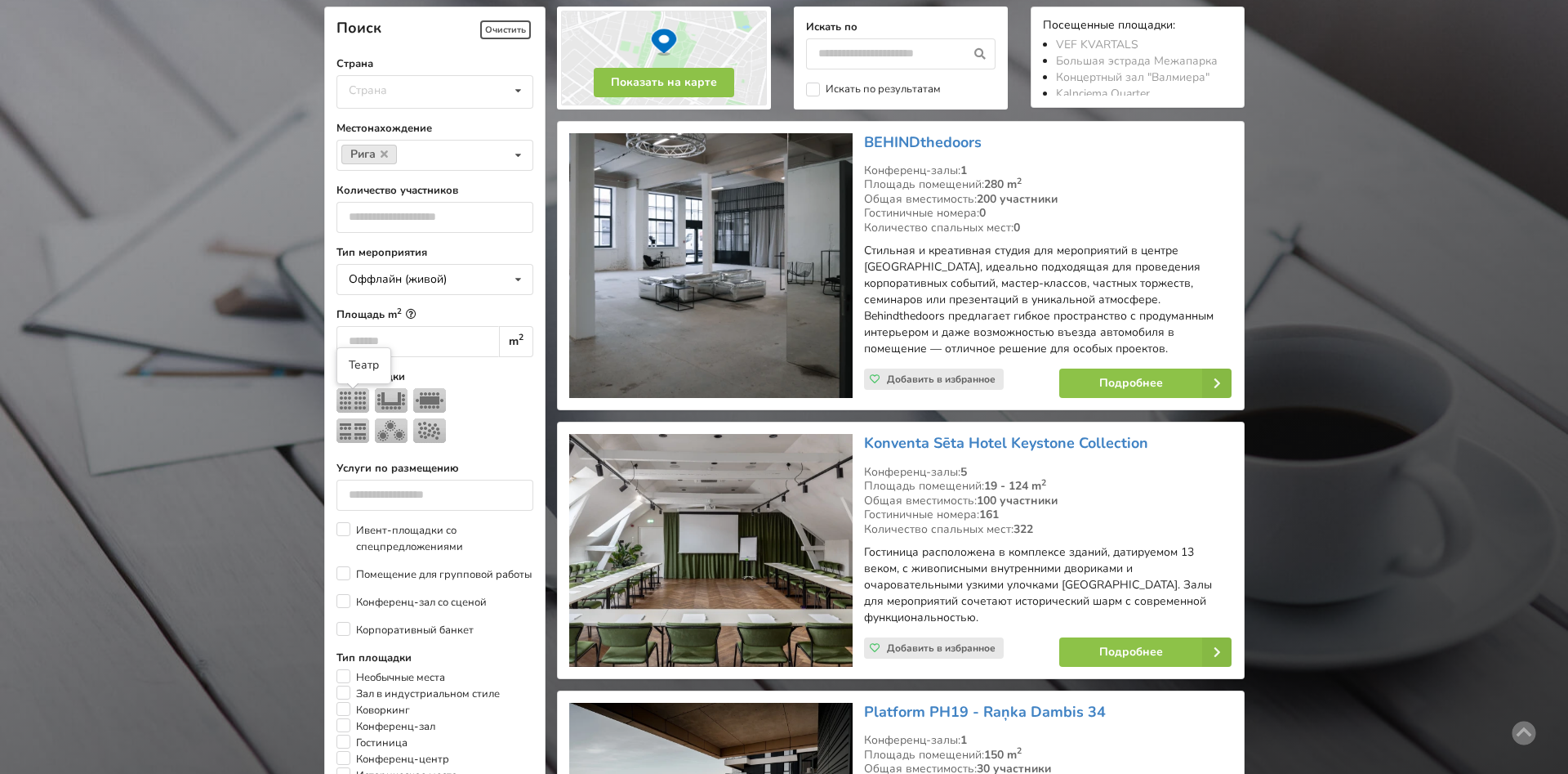
click at [354, 406] on img at bounding box center [353, 400] width 32 height 24
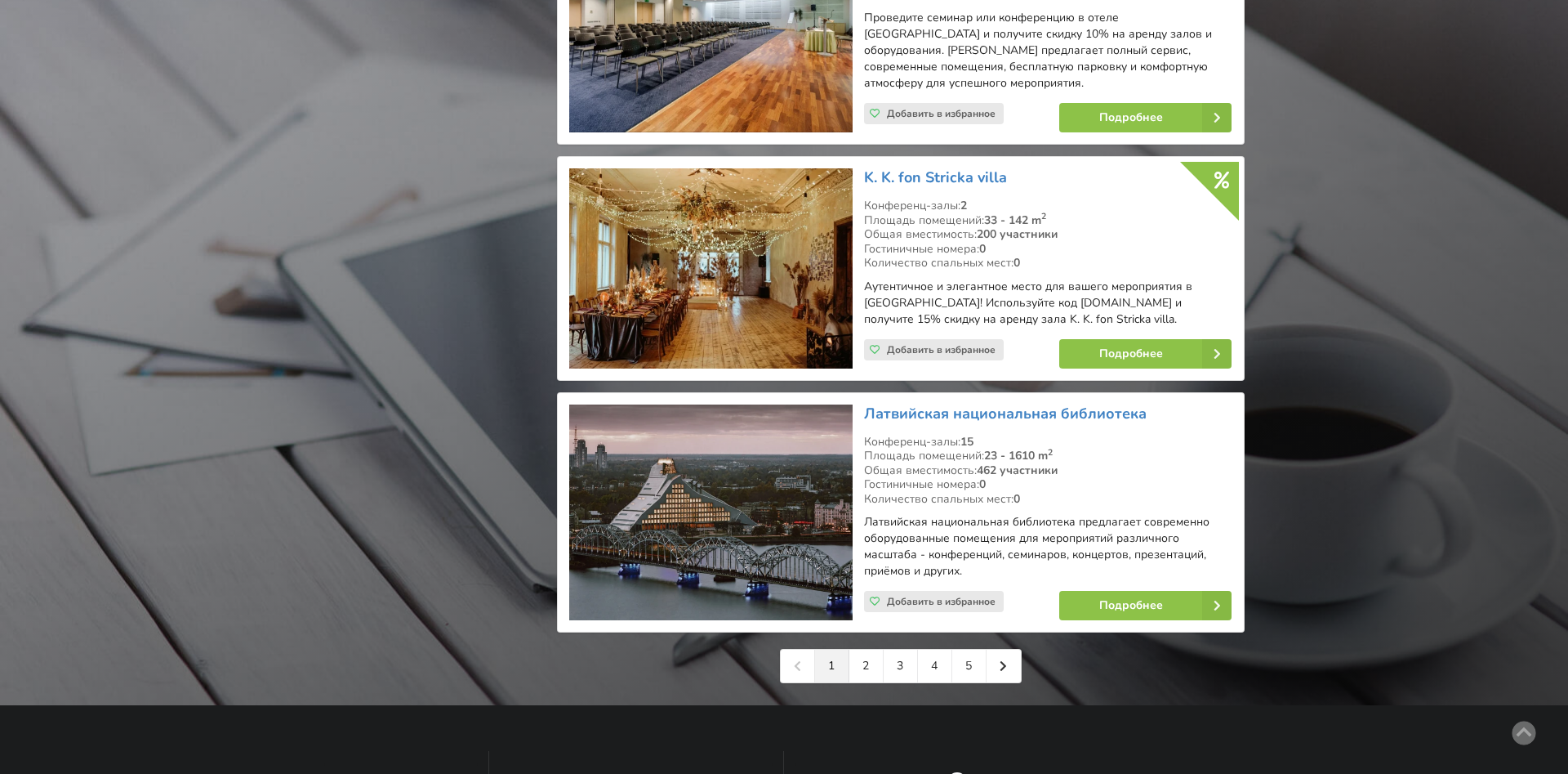
scroll to position [3591, 0]
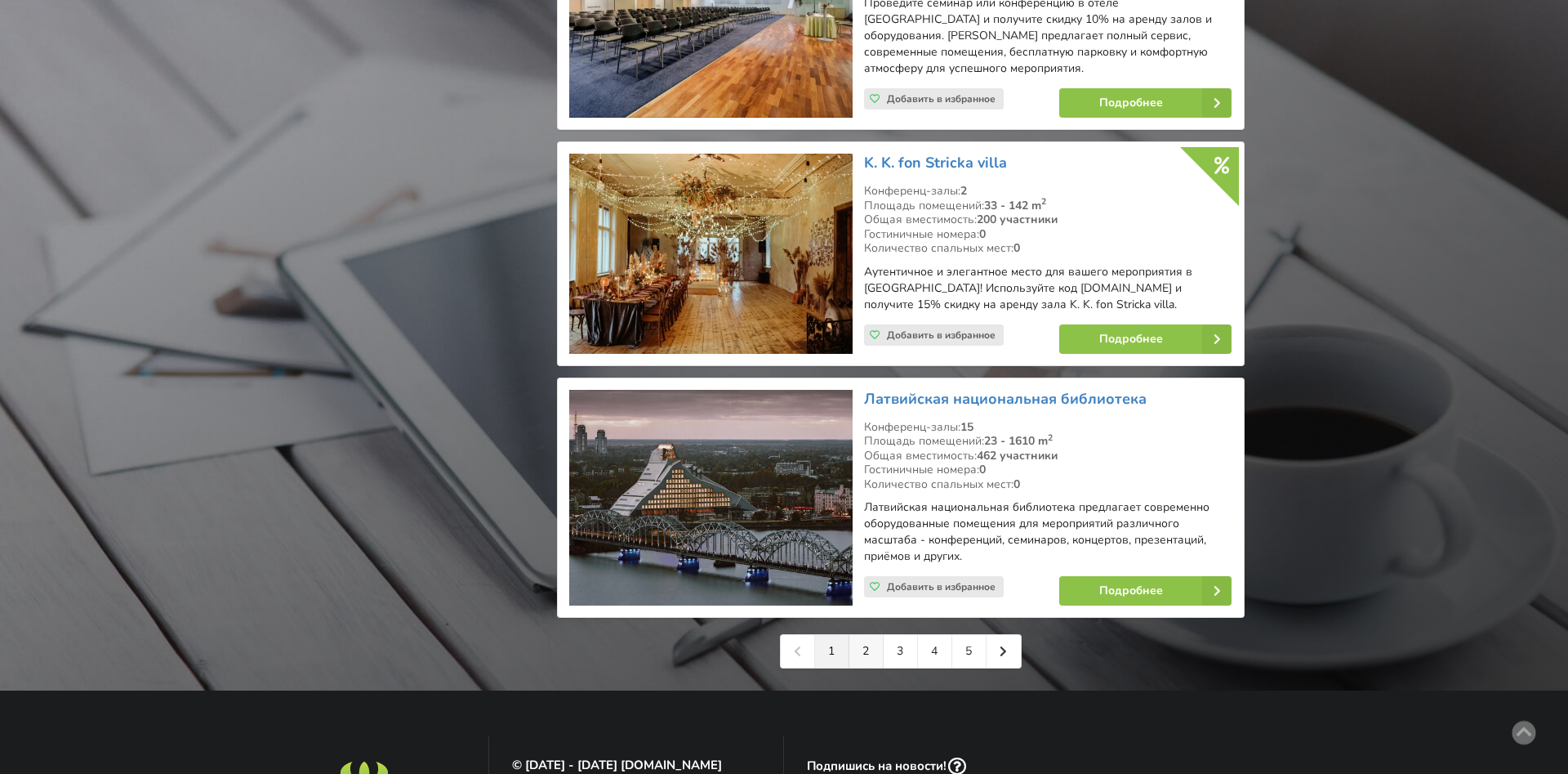
click at [864, 635] on link "2" at bounding box center [866, 651] width 34 height 32
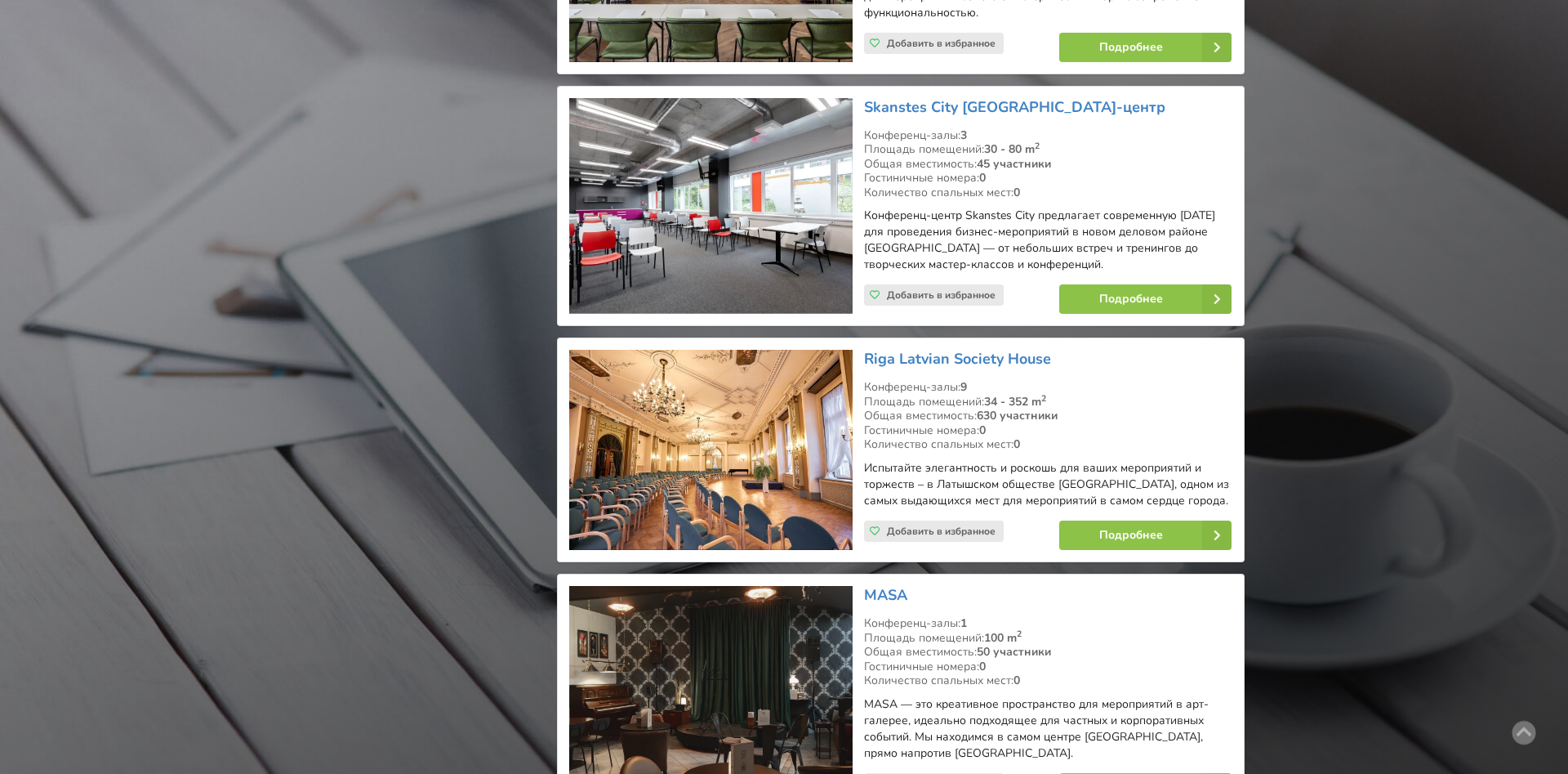
scroll to position [1899, 0]
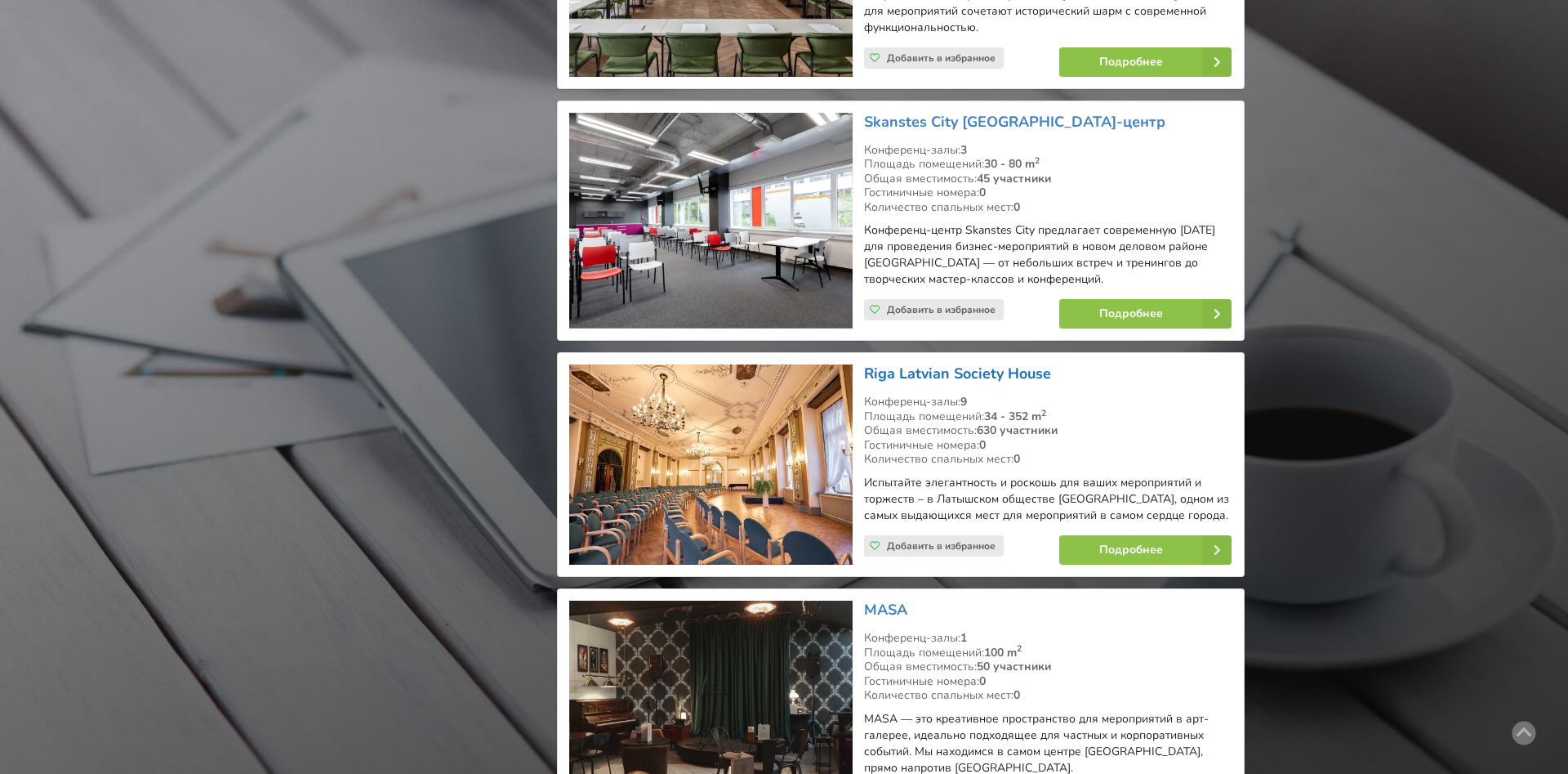
click at [956, 364] on link "Riga Latvian Society House" at bounding box center [958, 374] width 187 height 20
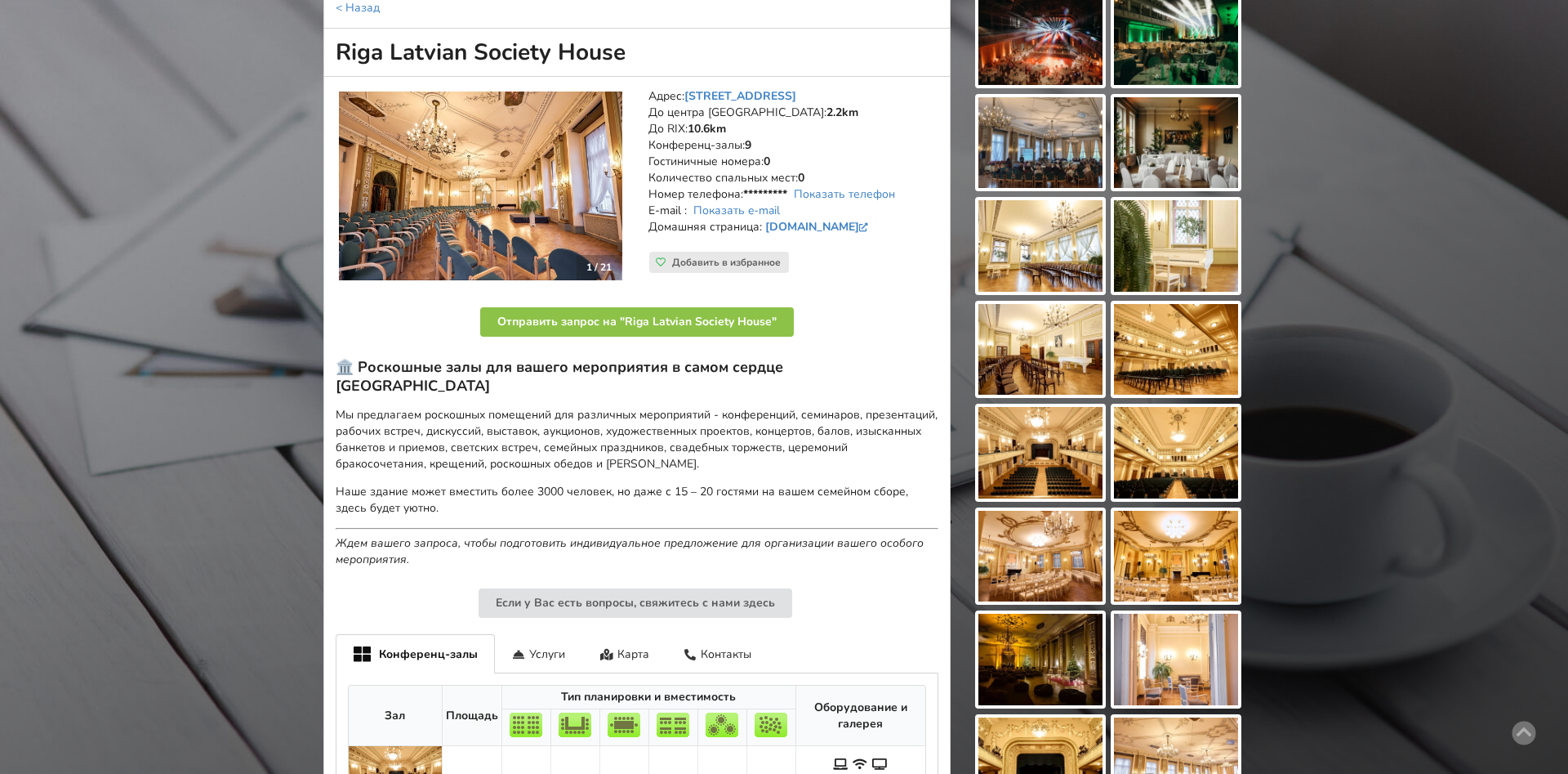
scroll to position [190, 0]
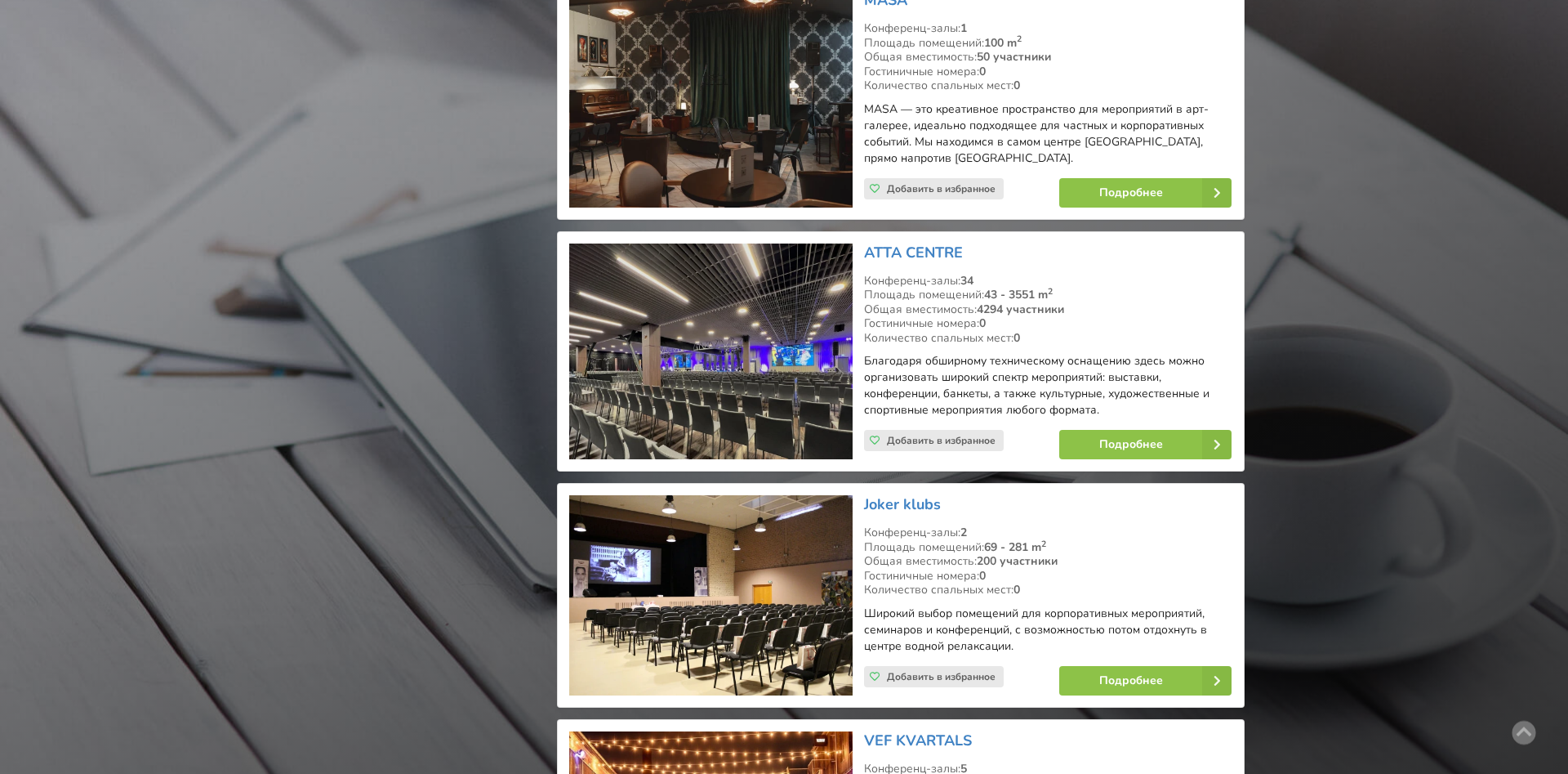
scroll to position [2464, 0]
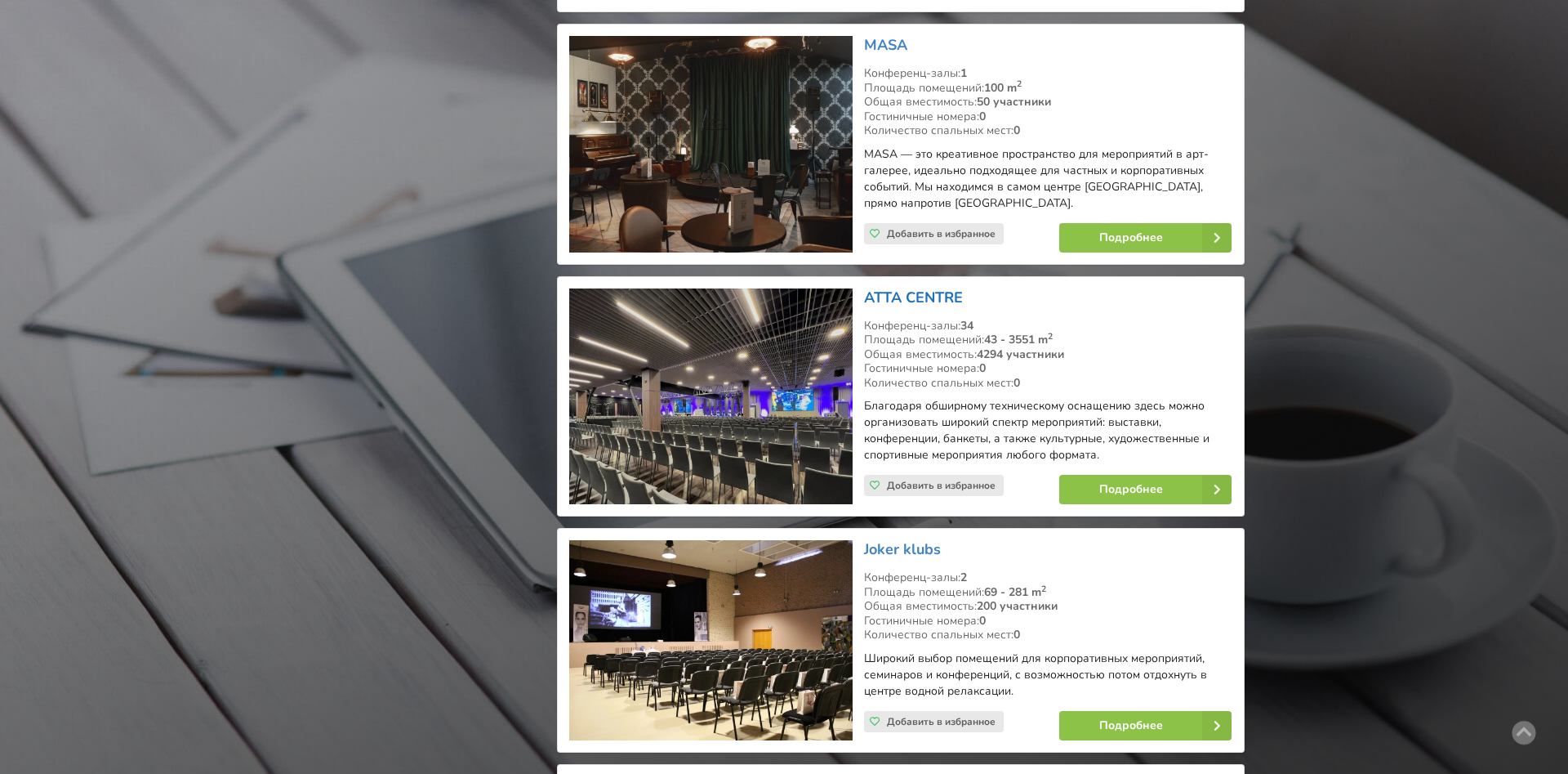
click at [898, 287] on link "ATTA CENTRE" at bounding box center [914, 297] width 99 height 20
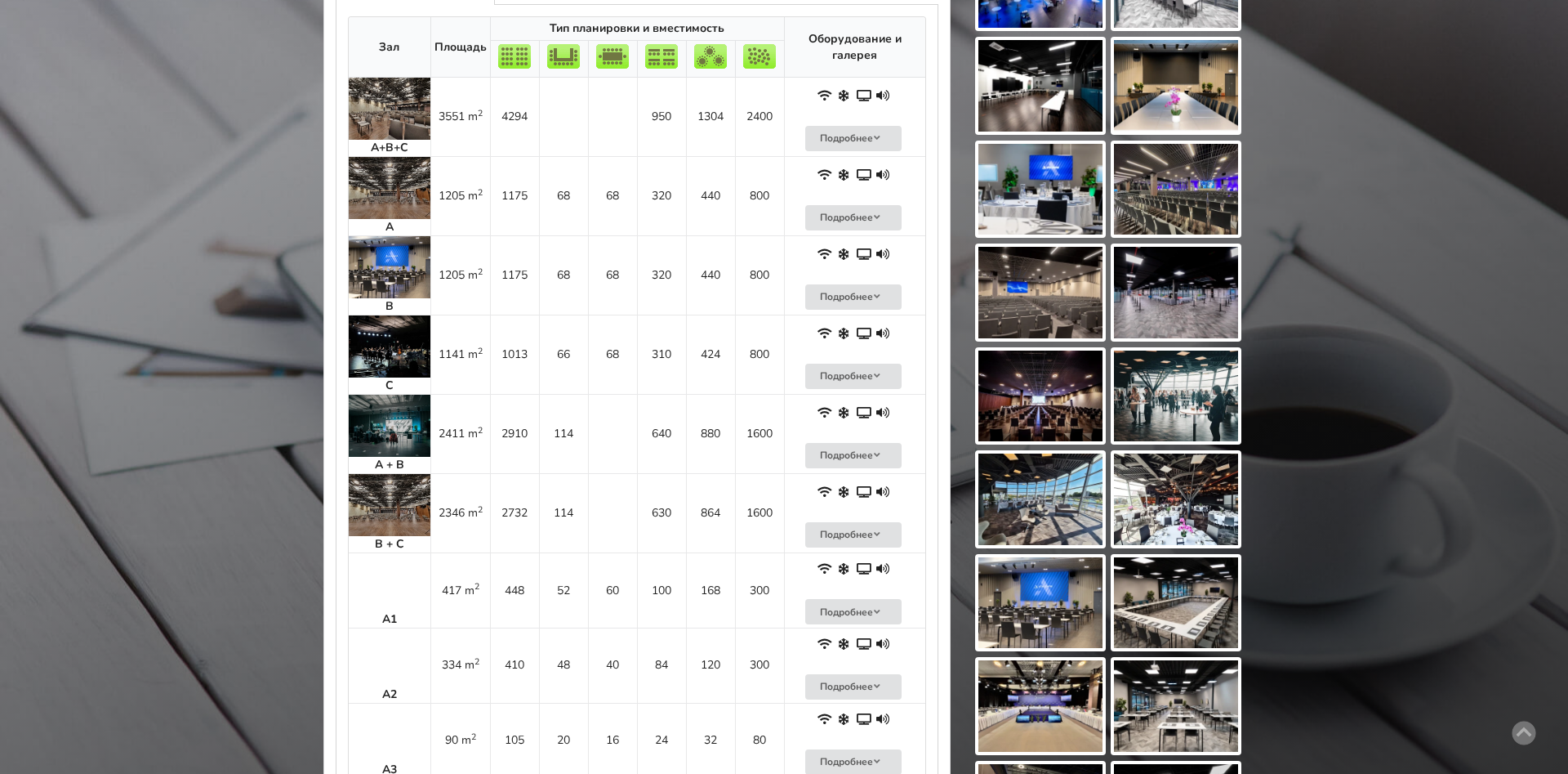
scroll to position [774, 0]
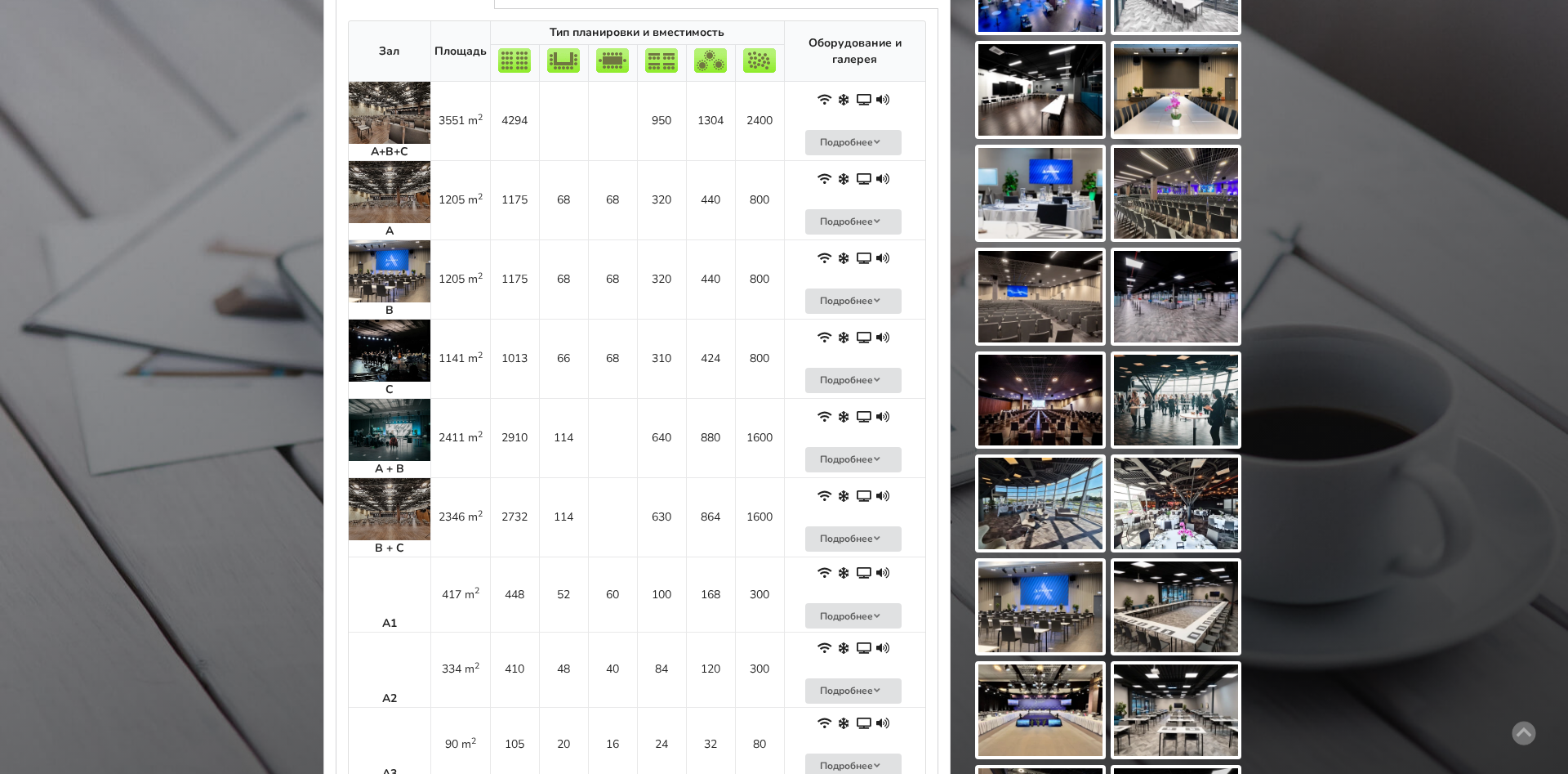
click at [377, 526] on img at bounding box center [389, 508] width 82 height 62
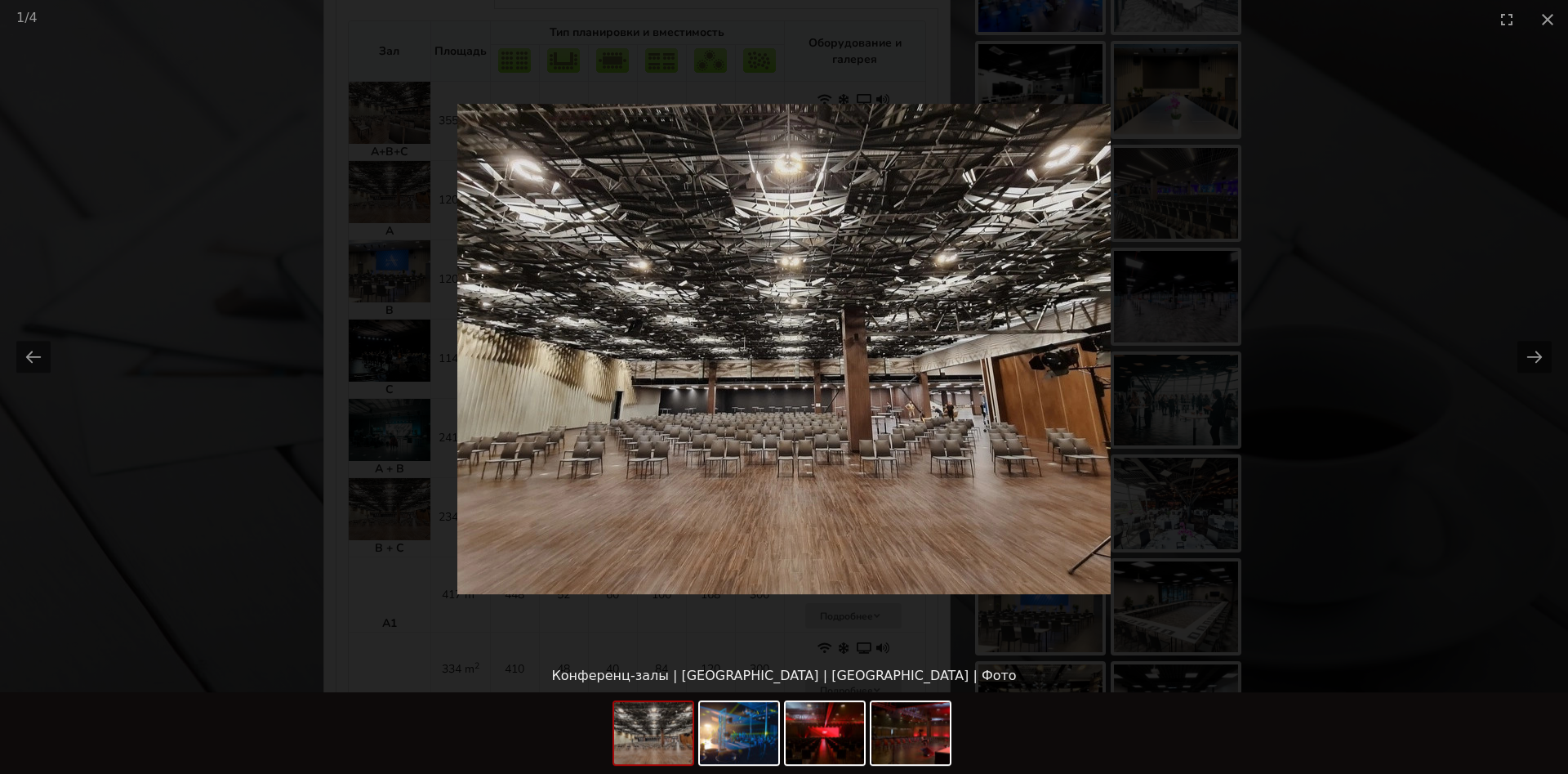
scroll to position [0, 0]
click at [1319, 462] on picture at bounding box center [784, 348] width 1568 height 620
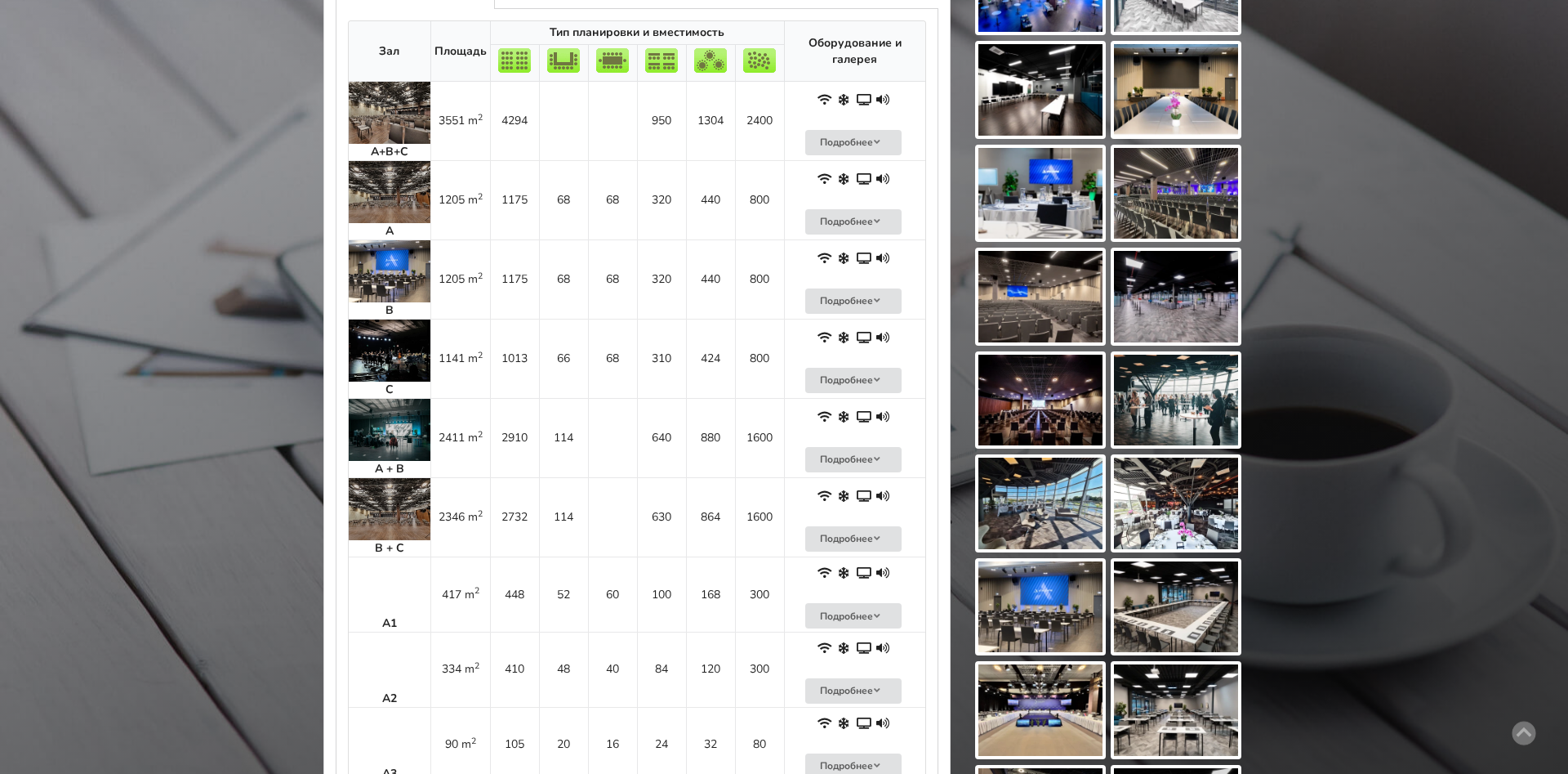
click at [390, 359] on img at bounding box center [389, 350] width 82 height 62
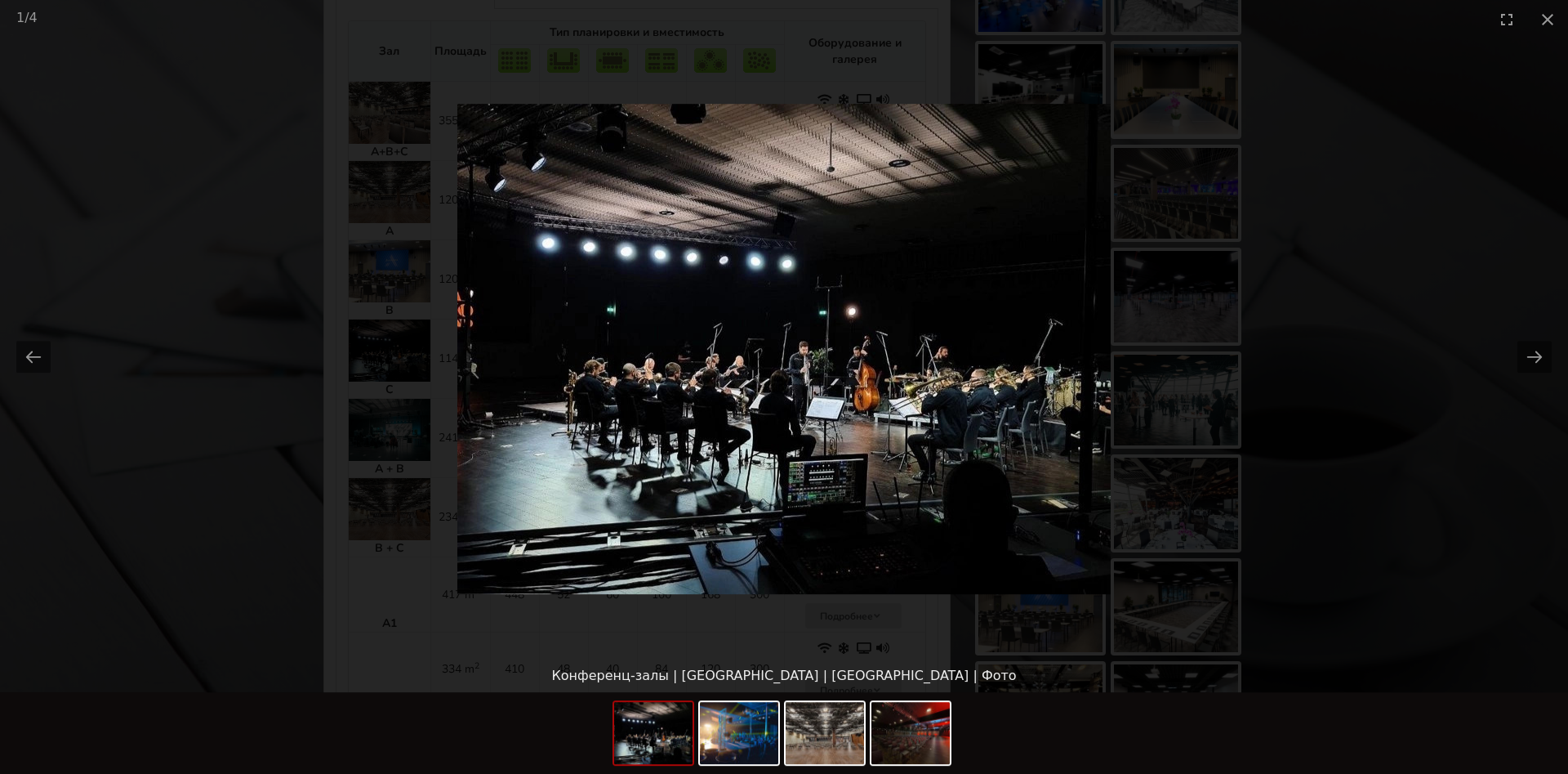
click at [1212, 473] on picture at bounding box center [784, 348] width 1568 height 620
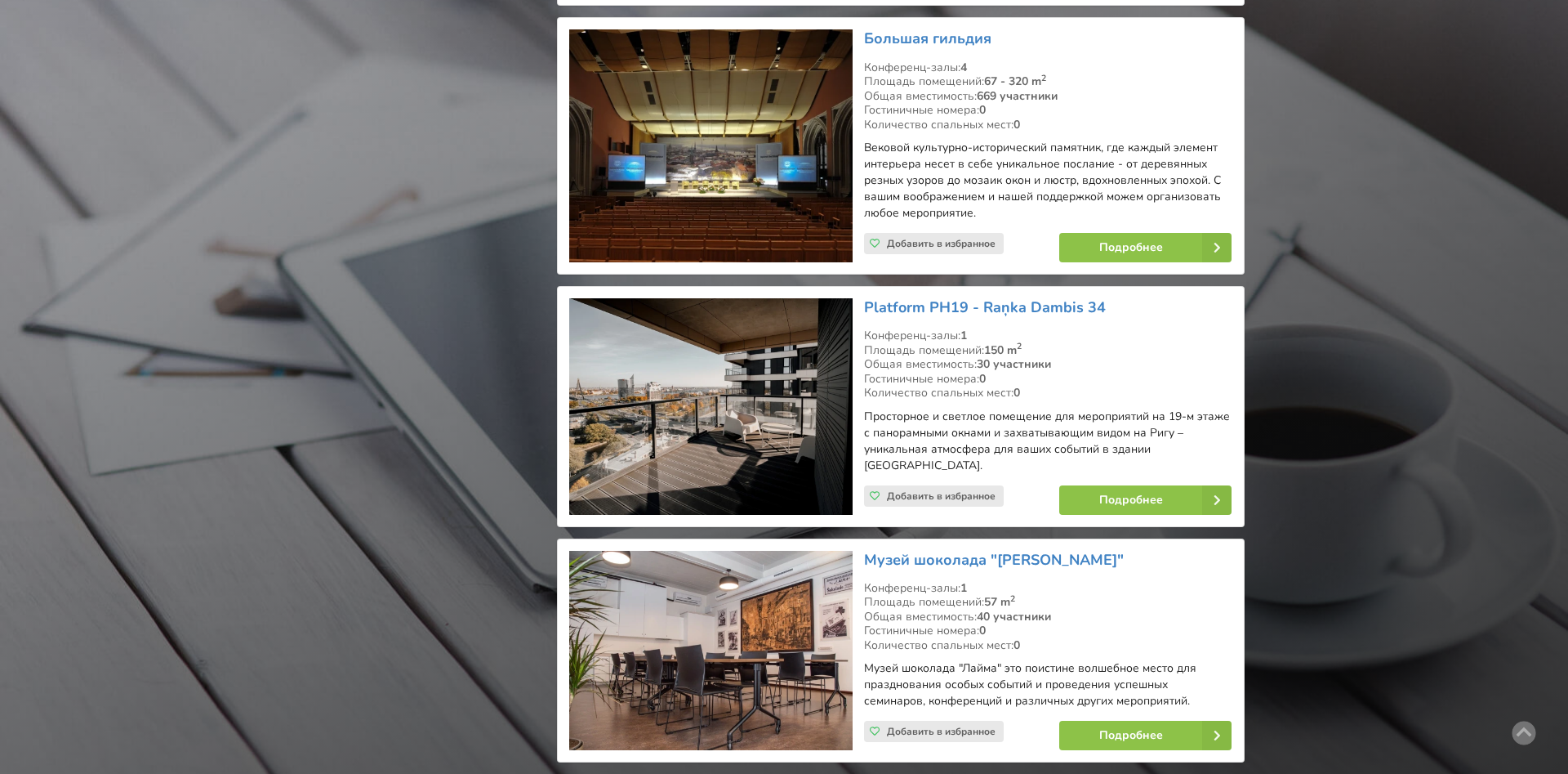
scroll to position [3493, 0]
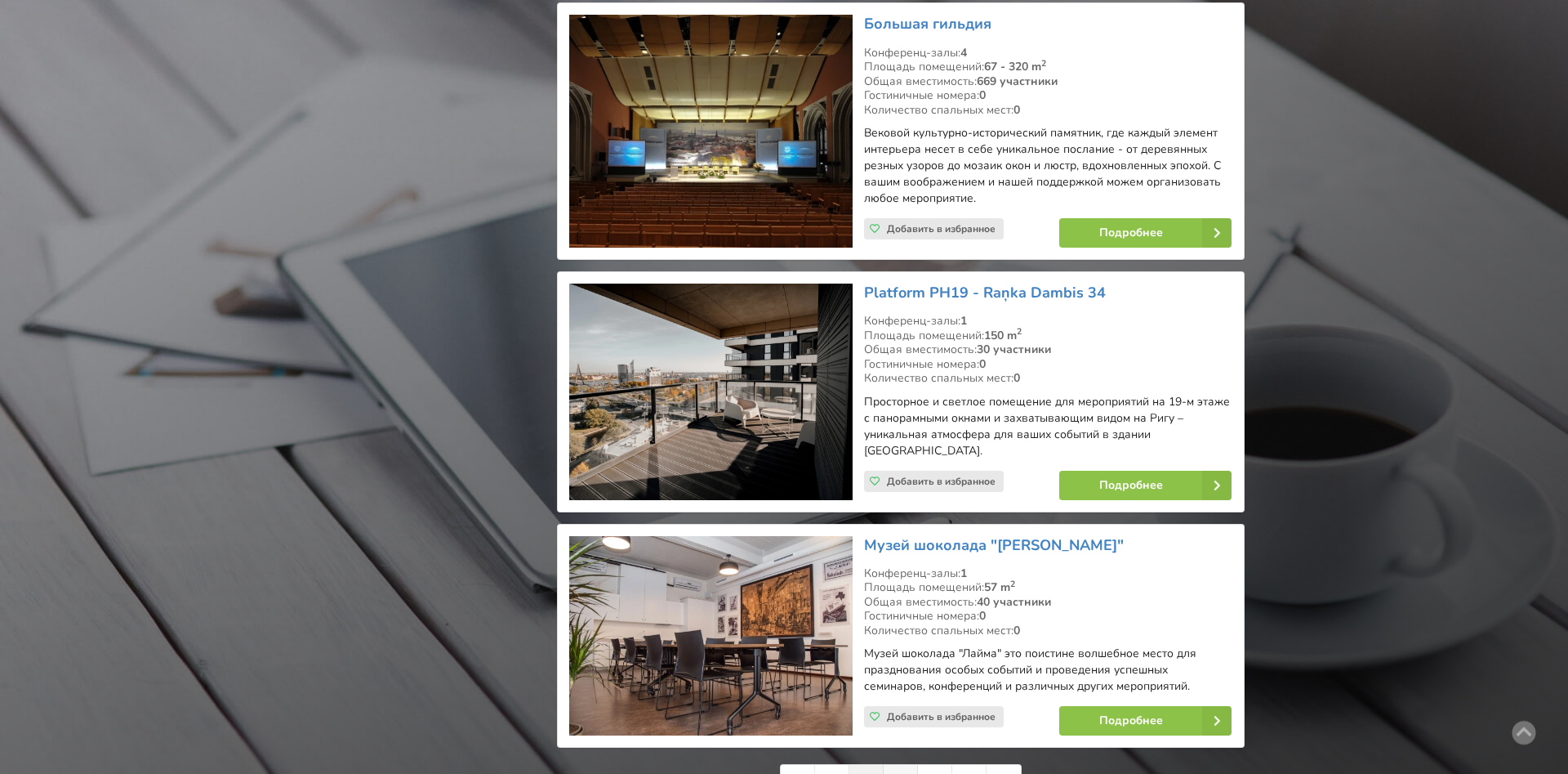
click at [901, 765] on link "3" at bounding box center [900, 781] width 34 height 32
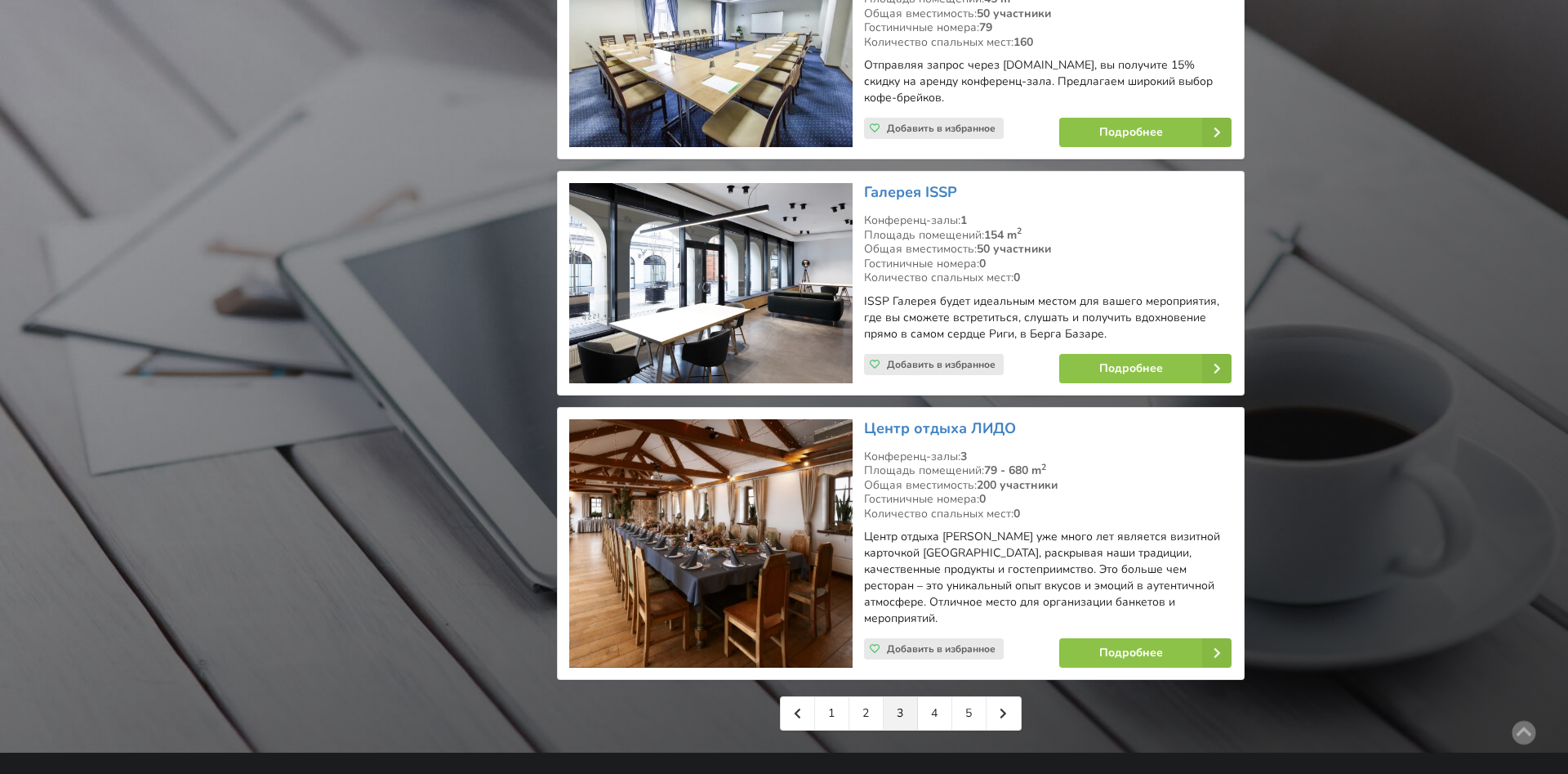
scroll to position [3509, 0]
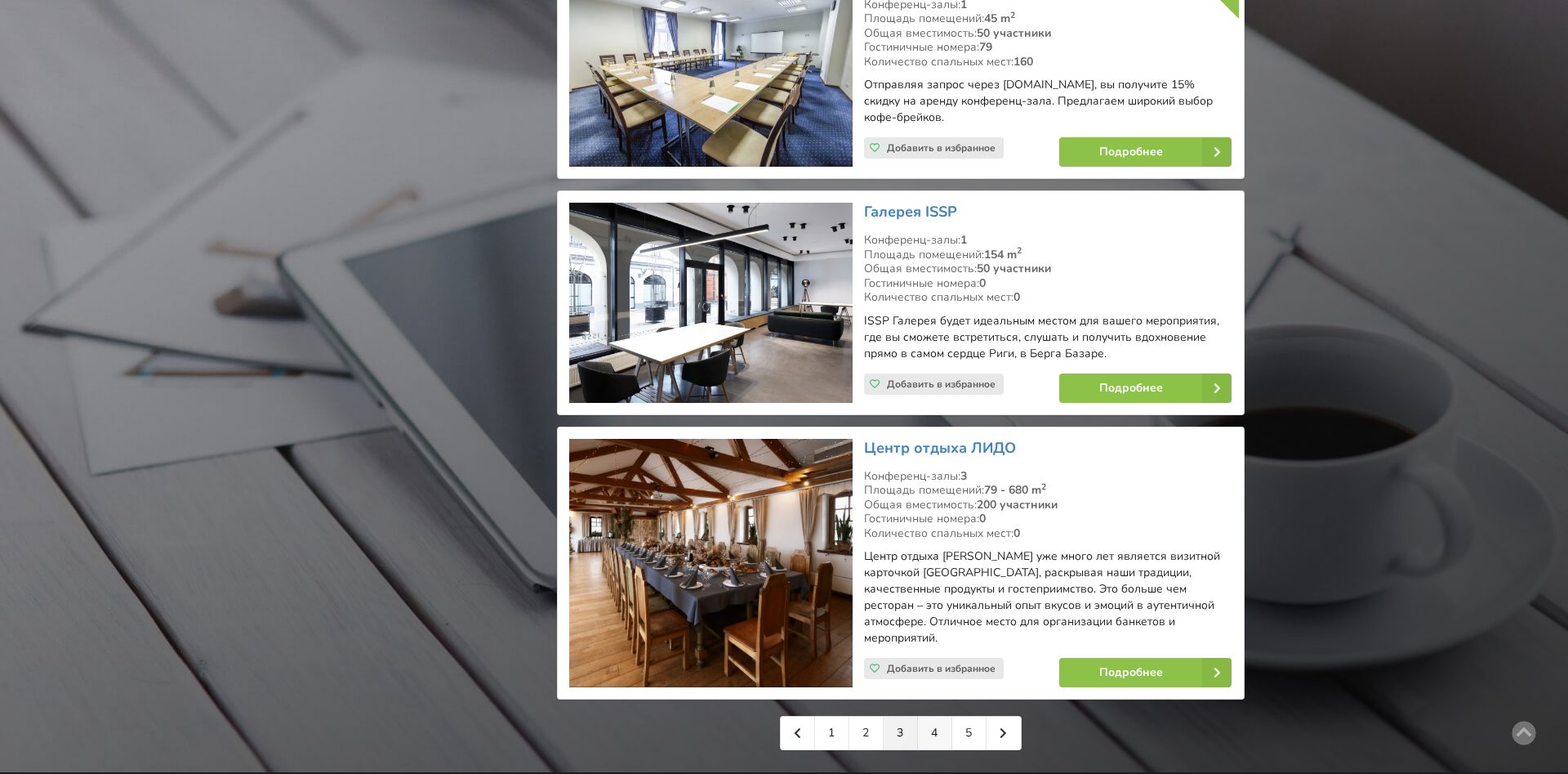
click at [934, 717] on link "4" at bounding box center [935, 733] width 34 height 32
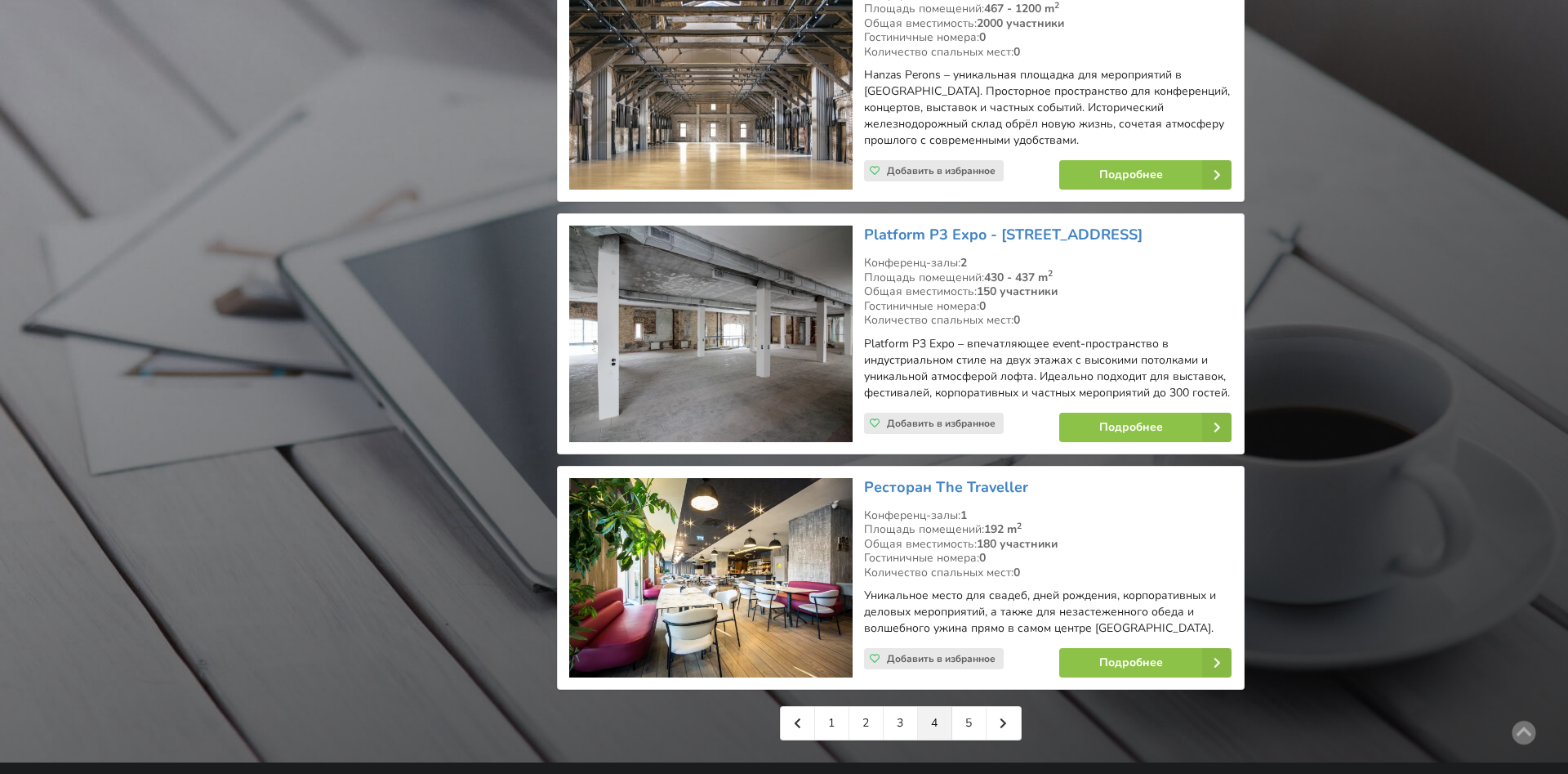
scroll to position [3600, 0]
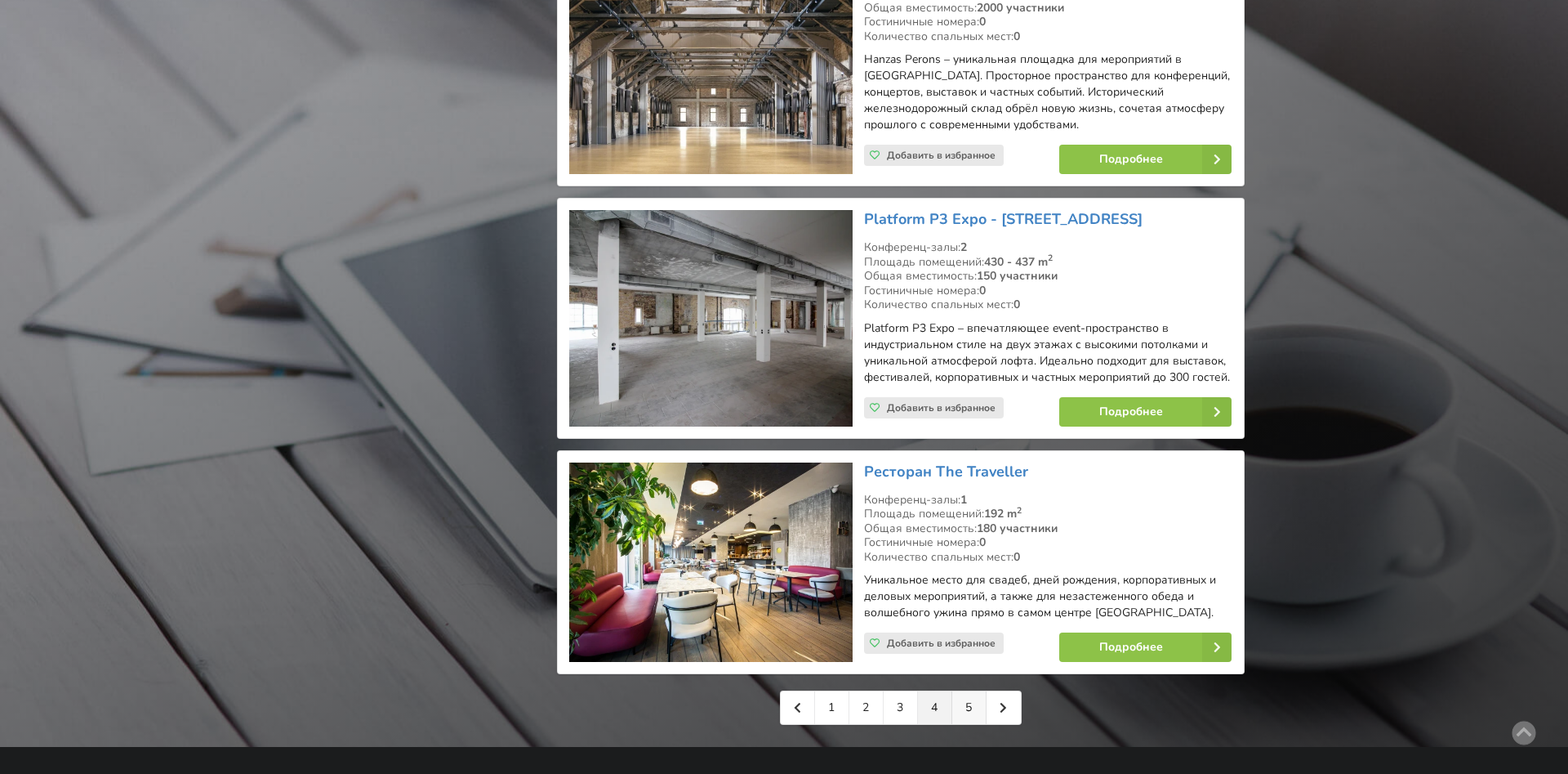
click at [959, 699] on link "5" at bounding box center [969, 708] width 34 height 32
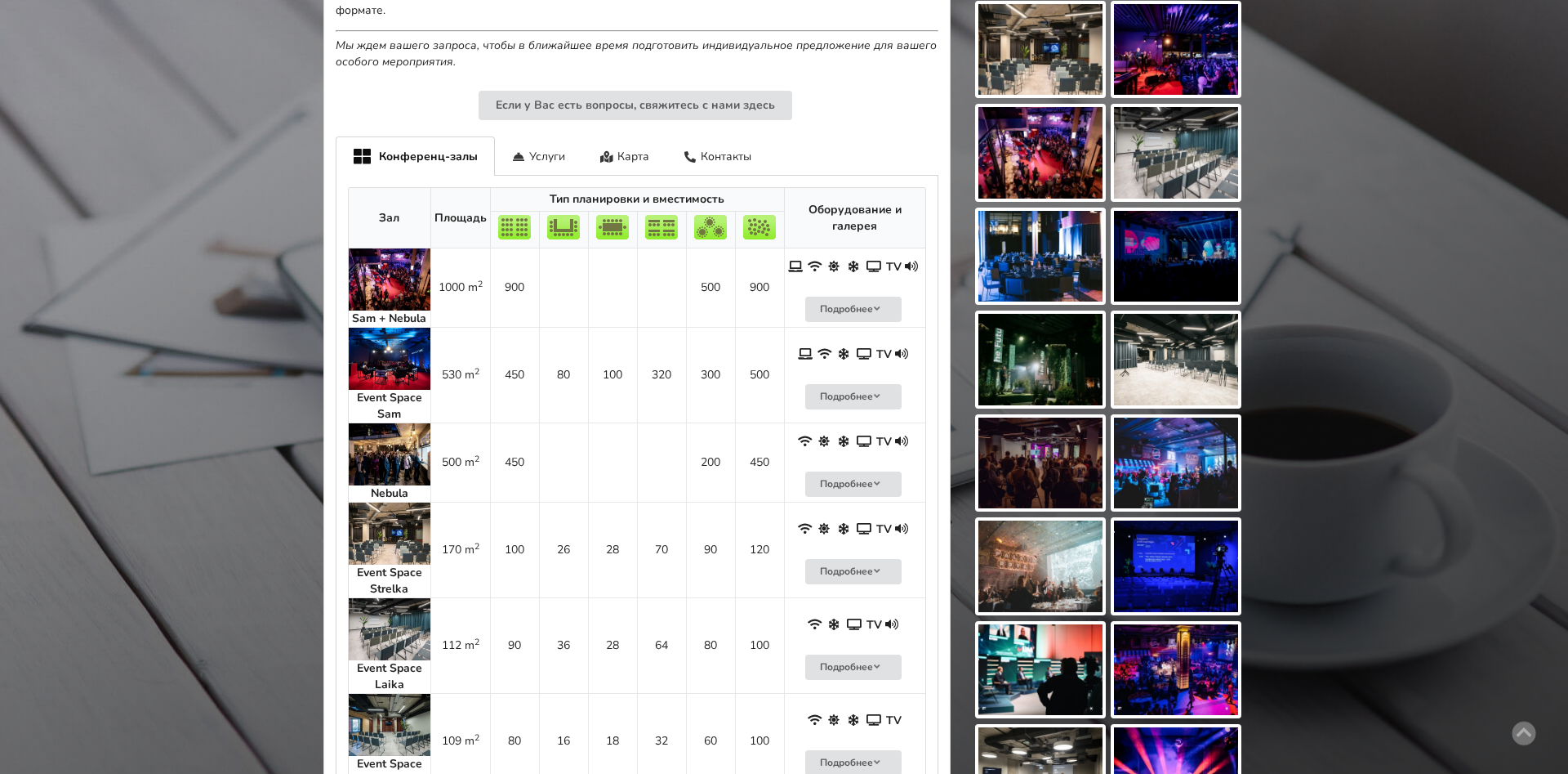
scroll to position [717, 0]
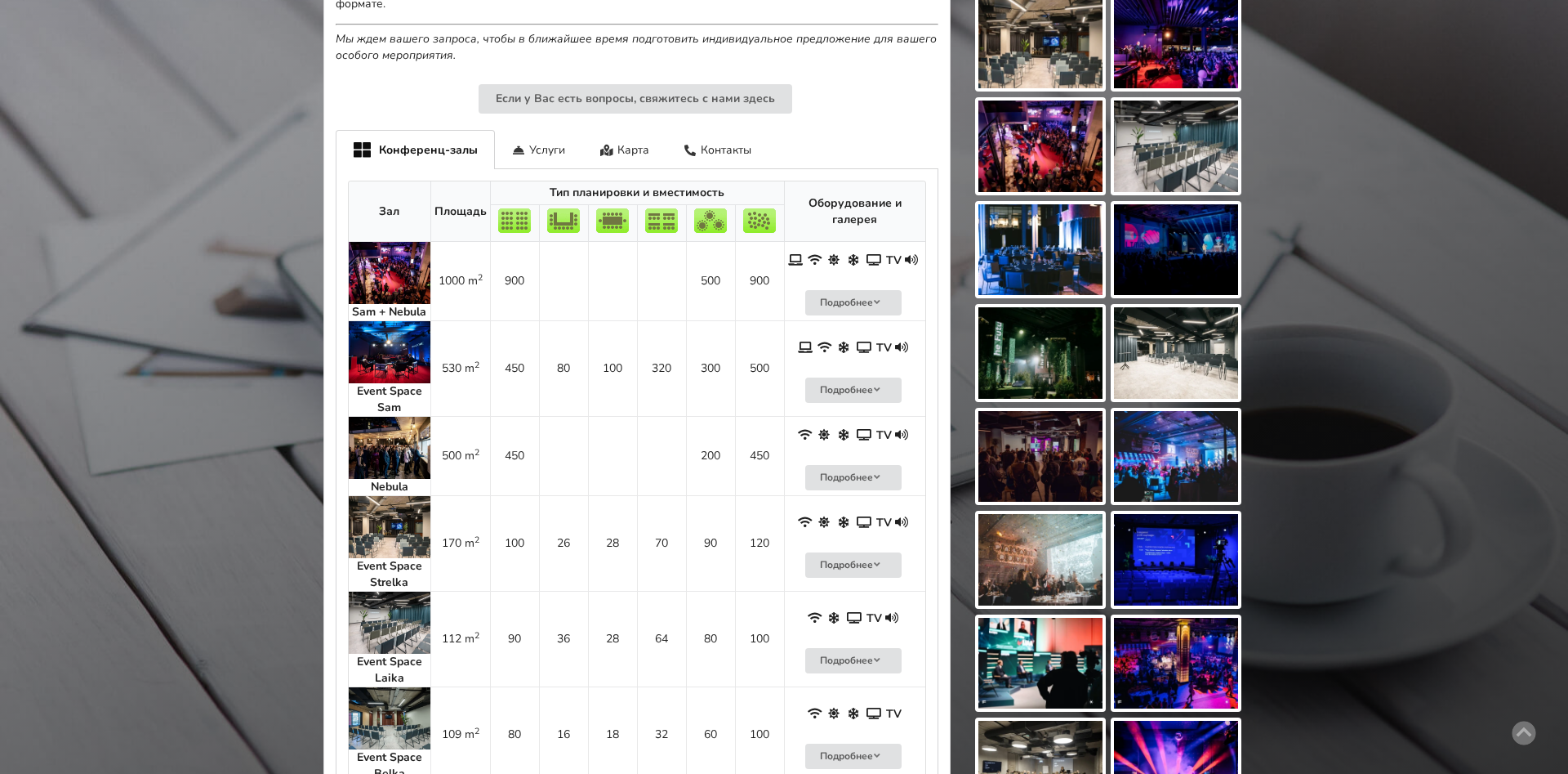
click at [403, 277] on img at bounding box center [389, 272] width 82 height 62
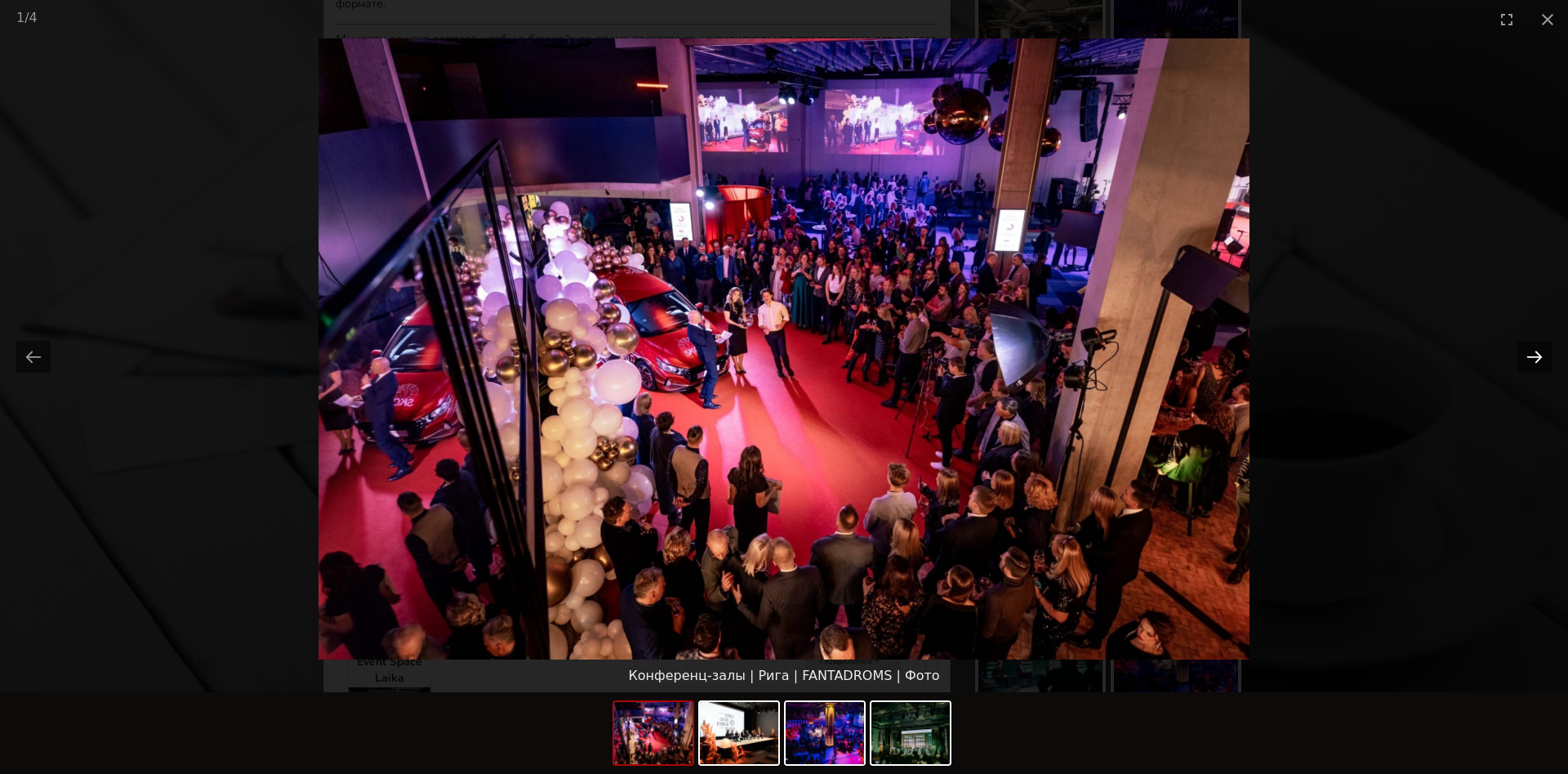
click at [1541, 352] on button "Next slide" at bounding box center [1534, 356] width 34 height 31
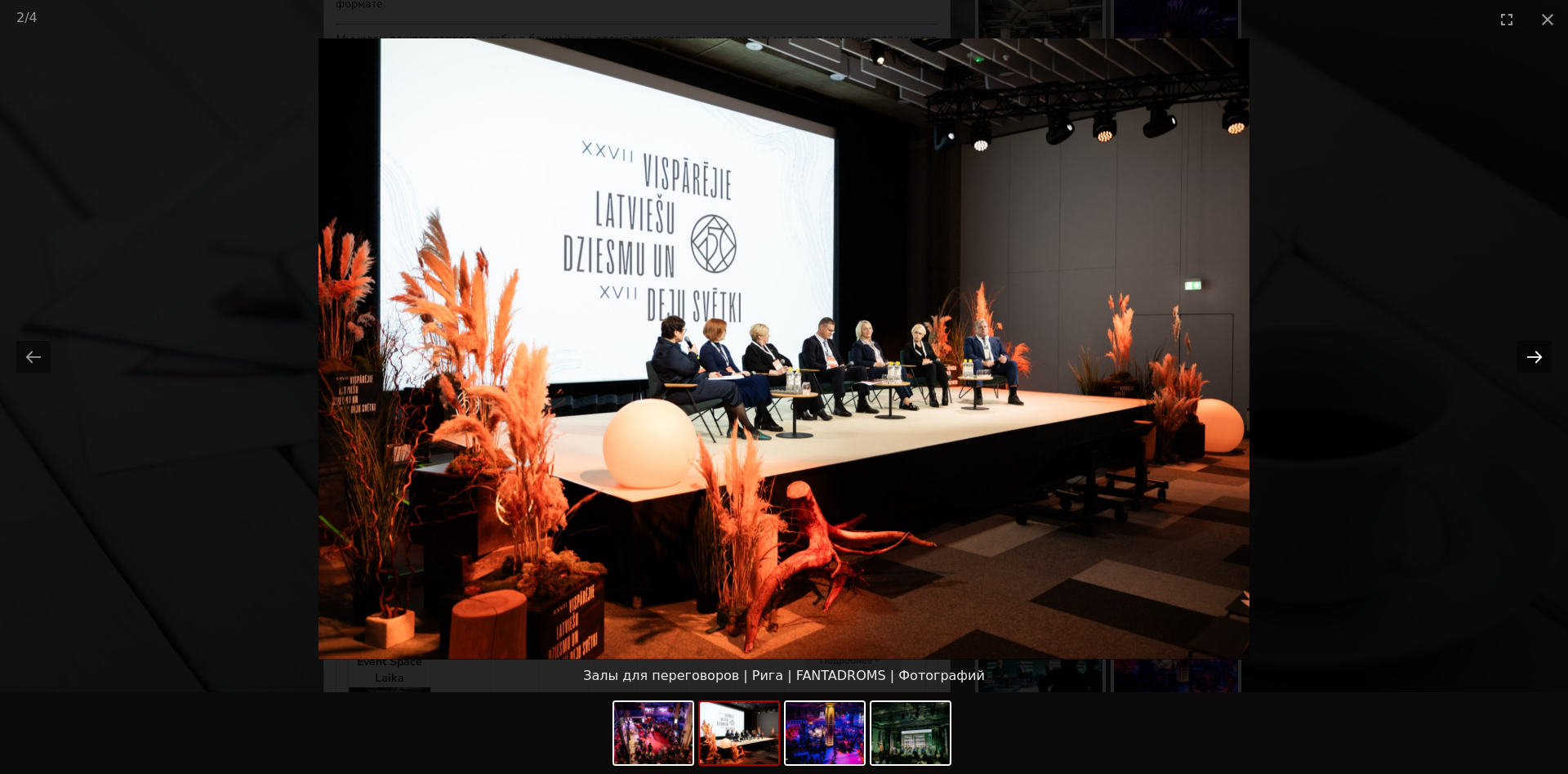
click at [1541, 352] on button "Next slide" at bounding box center [1534, 356] width 34 height 31
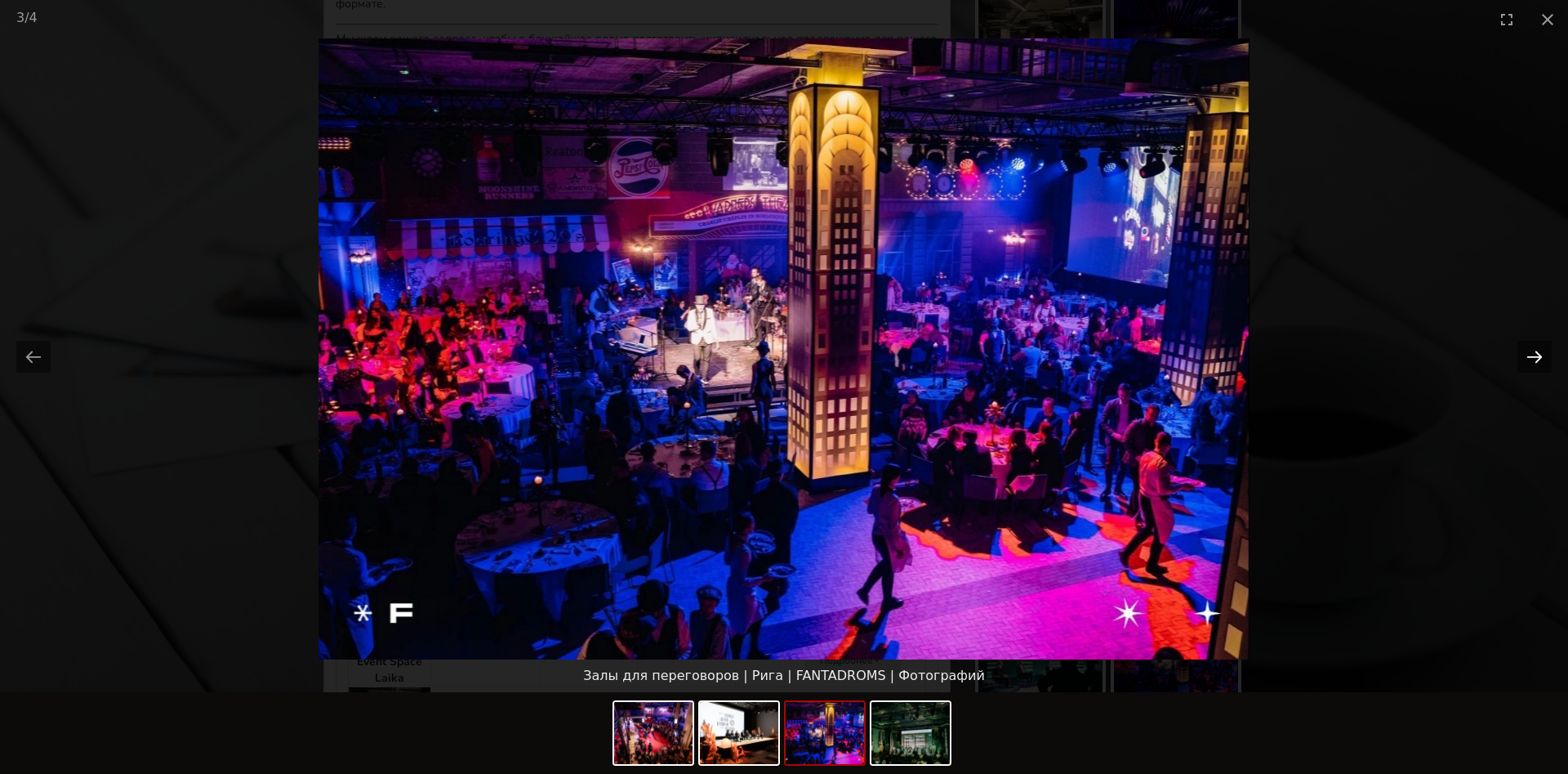
click at [1541, 352] on button "Next slide" at bounding box center [1534, 356] width 34 height 31
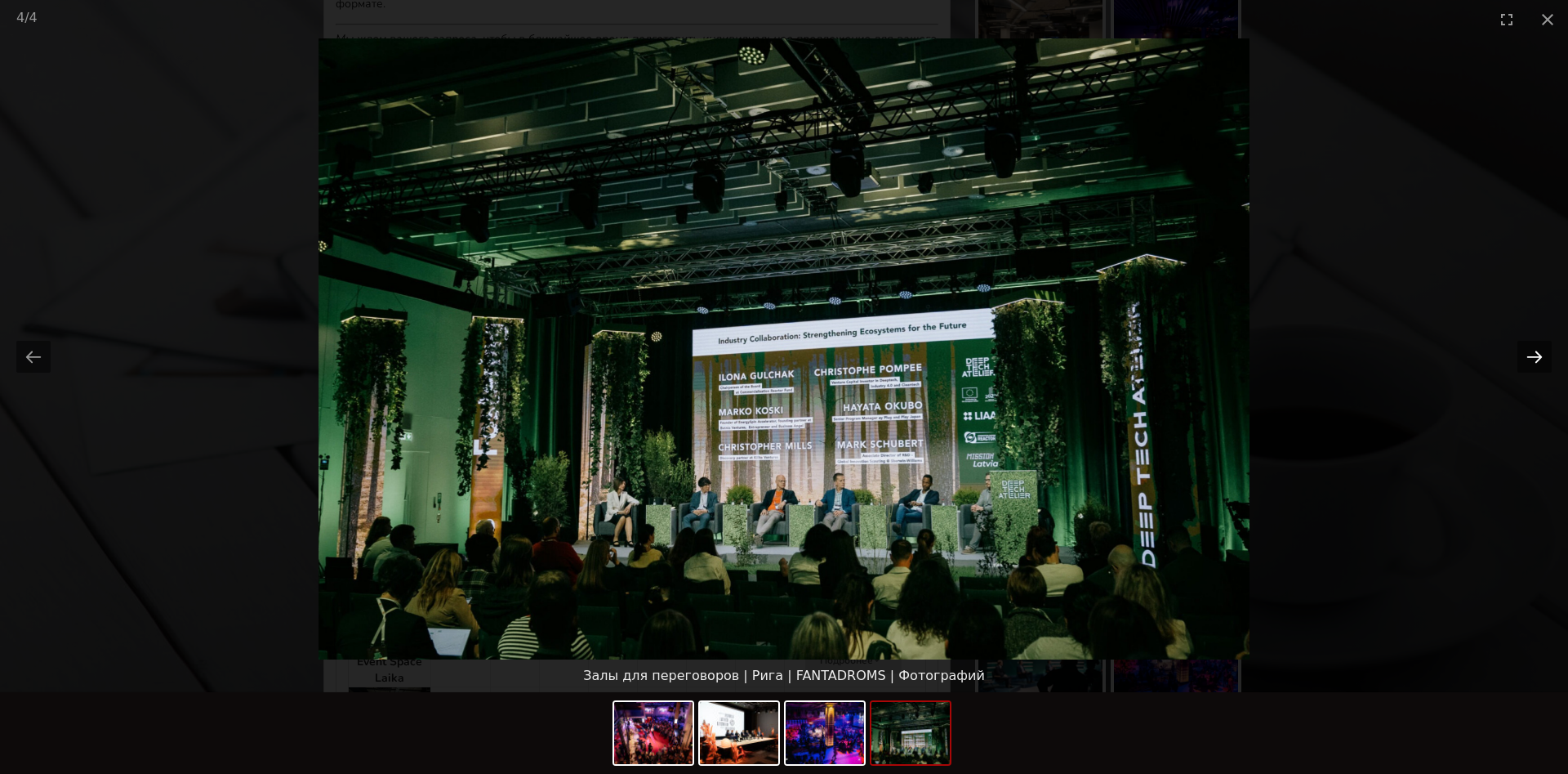
click at [1541, 352] on button "Next slide" at bounding box center [1534, 356] width 34 height 31
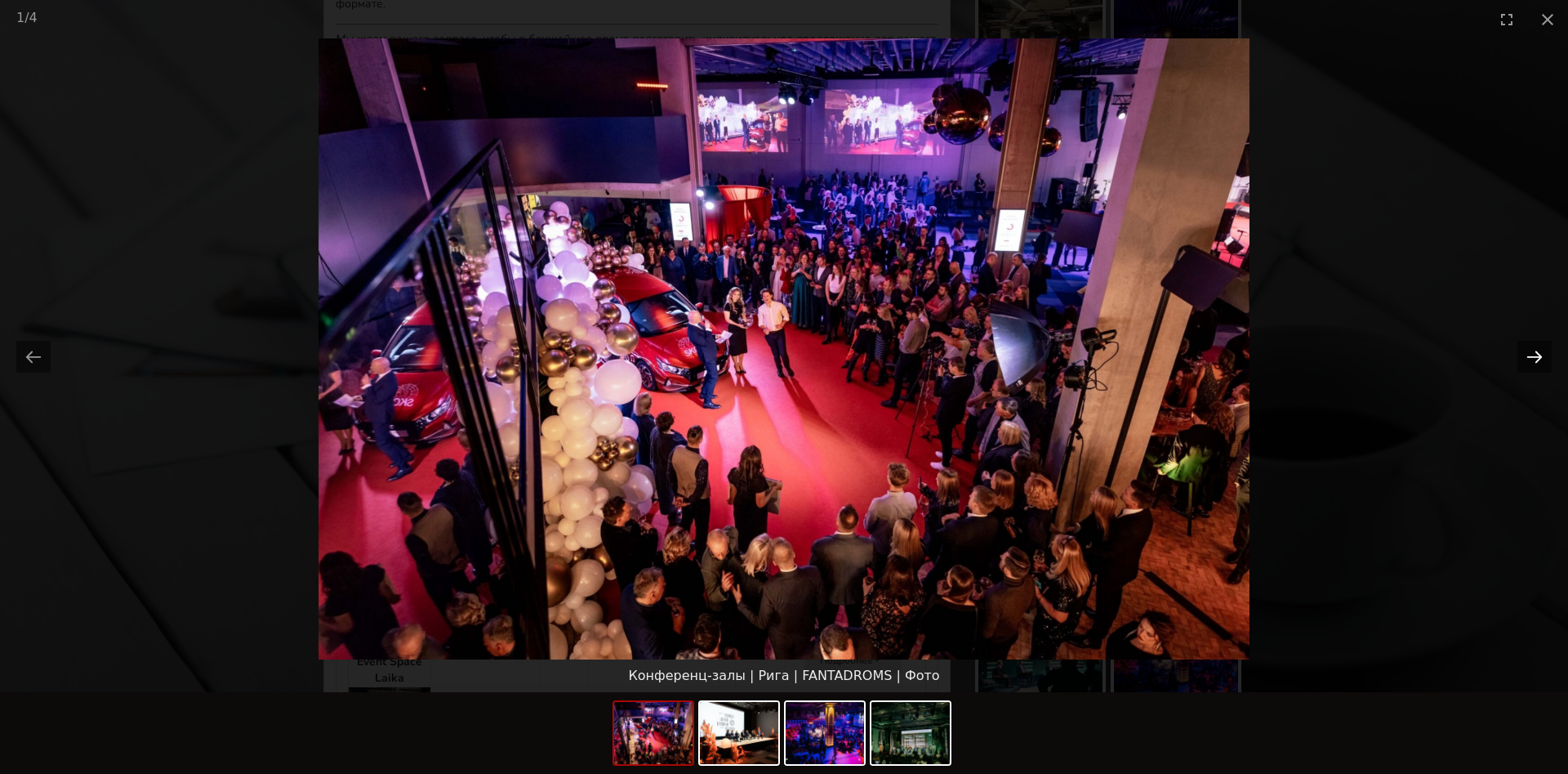
click at [1541, 352] on button "Next slide" at bounding box center [1534, 356] width 34 height 31
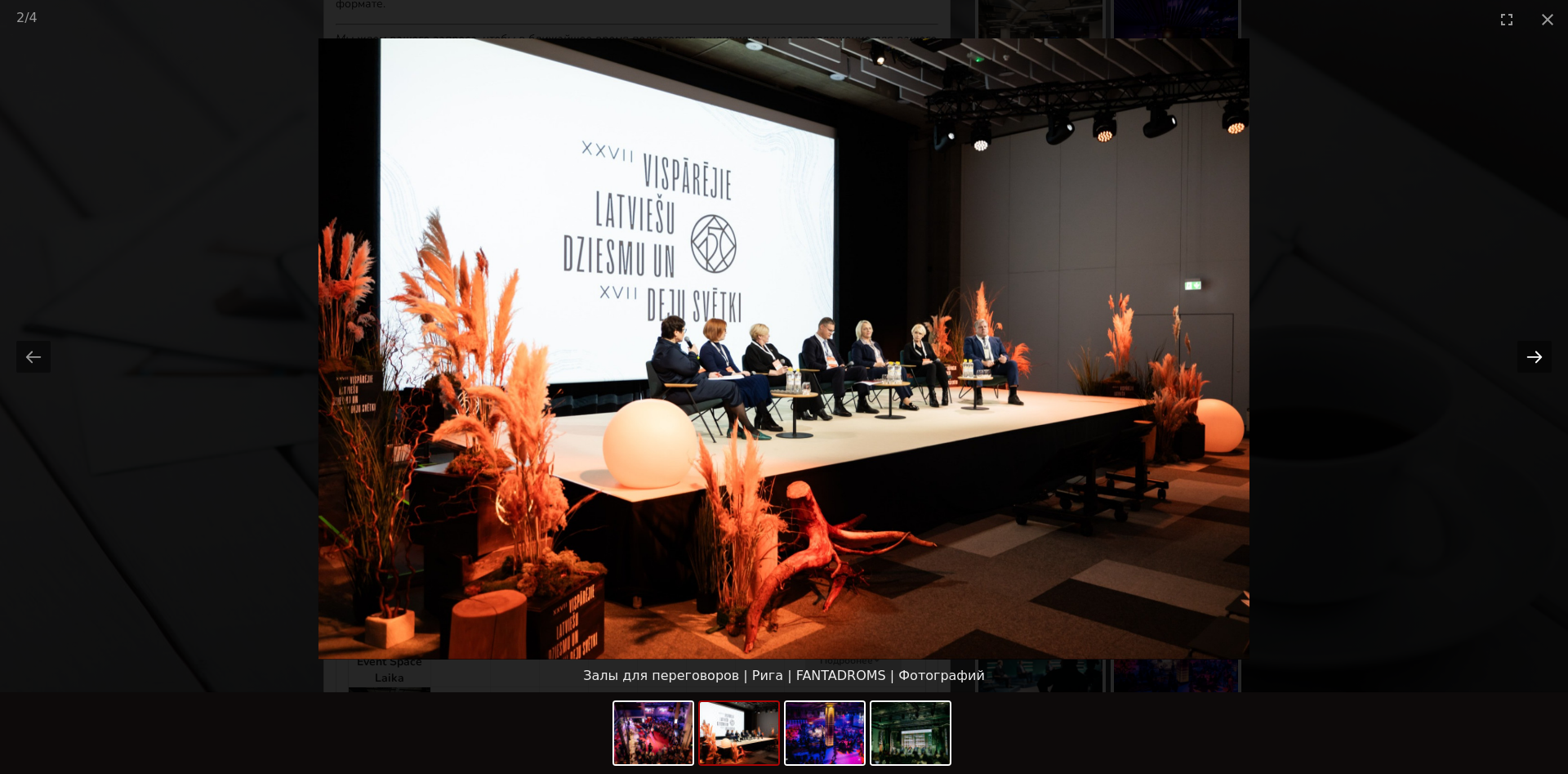
click at [1541, 352] on button "Next slide" at bounding box center [1534, 356] width 34 height 31
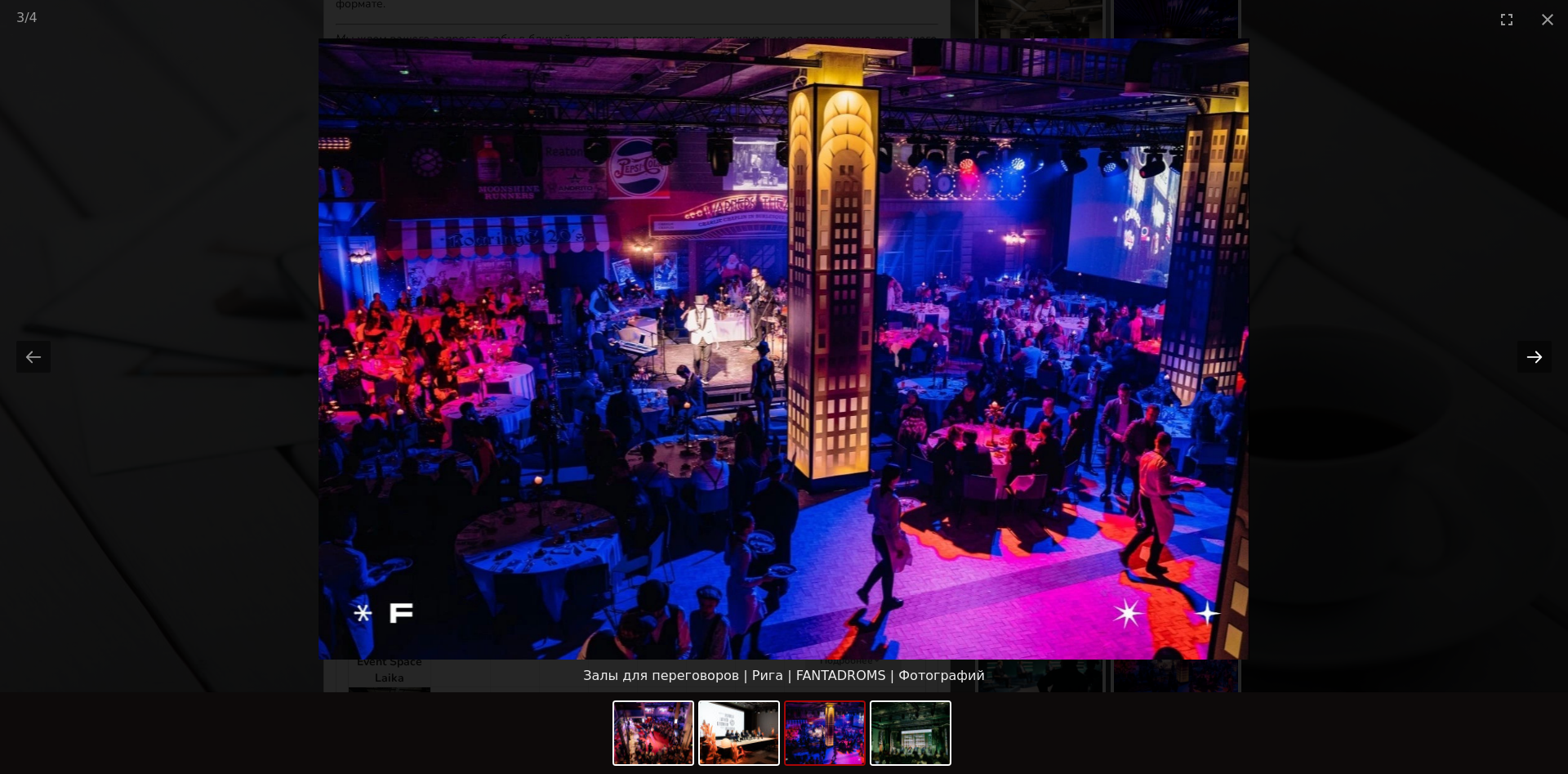
click at [1541, 352] on button "Next slide" at bounding box center [1534, 356] width 34 height 31
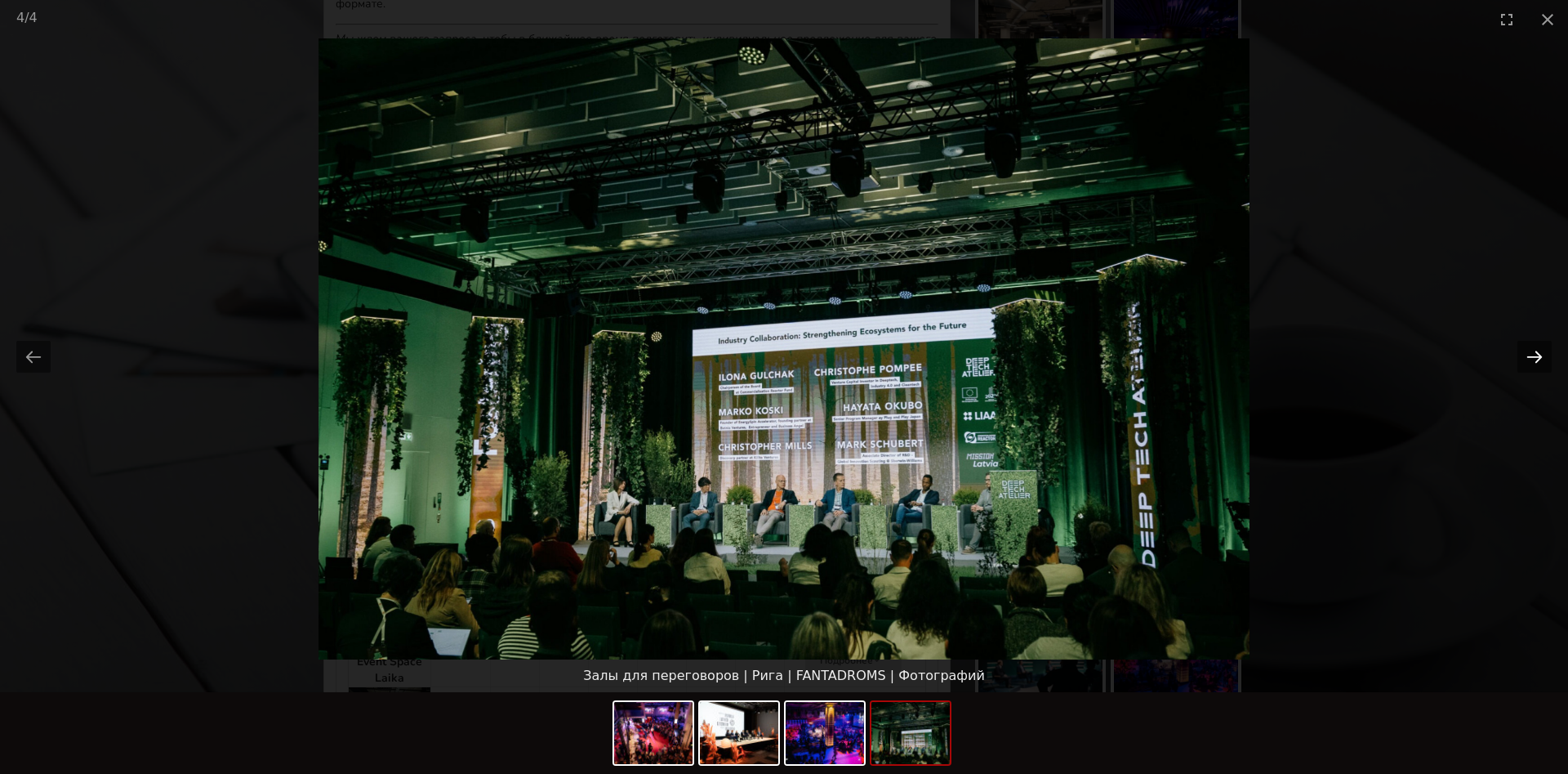
click at [1541, 352] on button "Next slide" at bounding box center [1534, 356] width 34 height 31
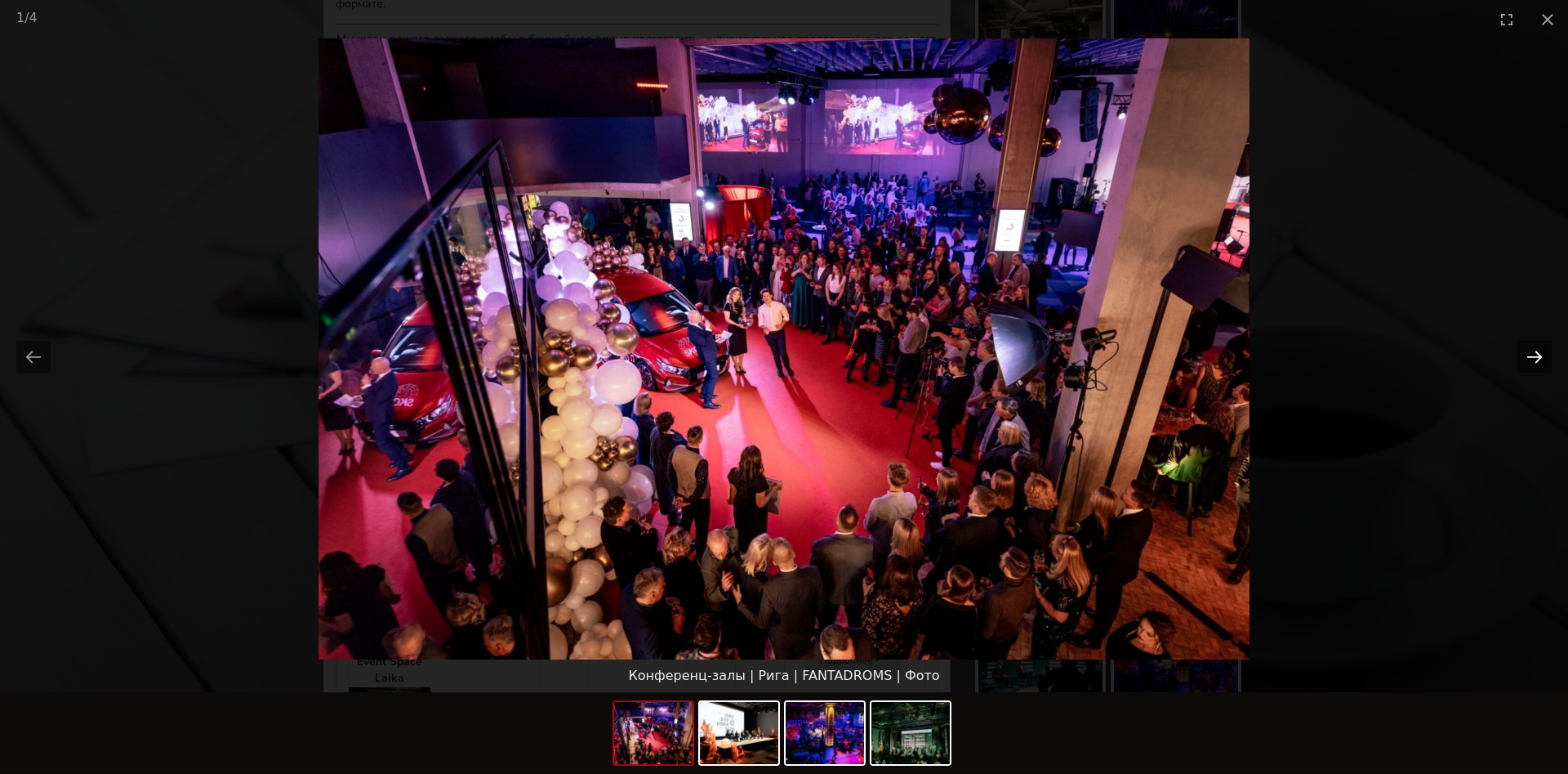
click at [1541, 352] on button "Next slide" at bounding box center [1534, 356] width 34 height 31
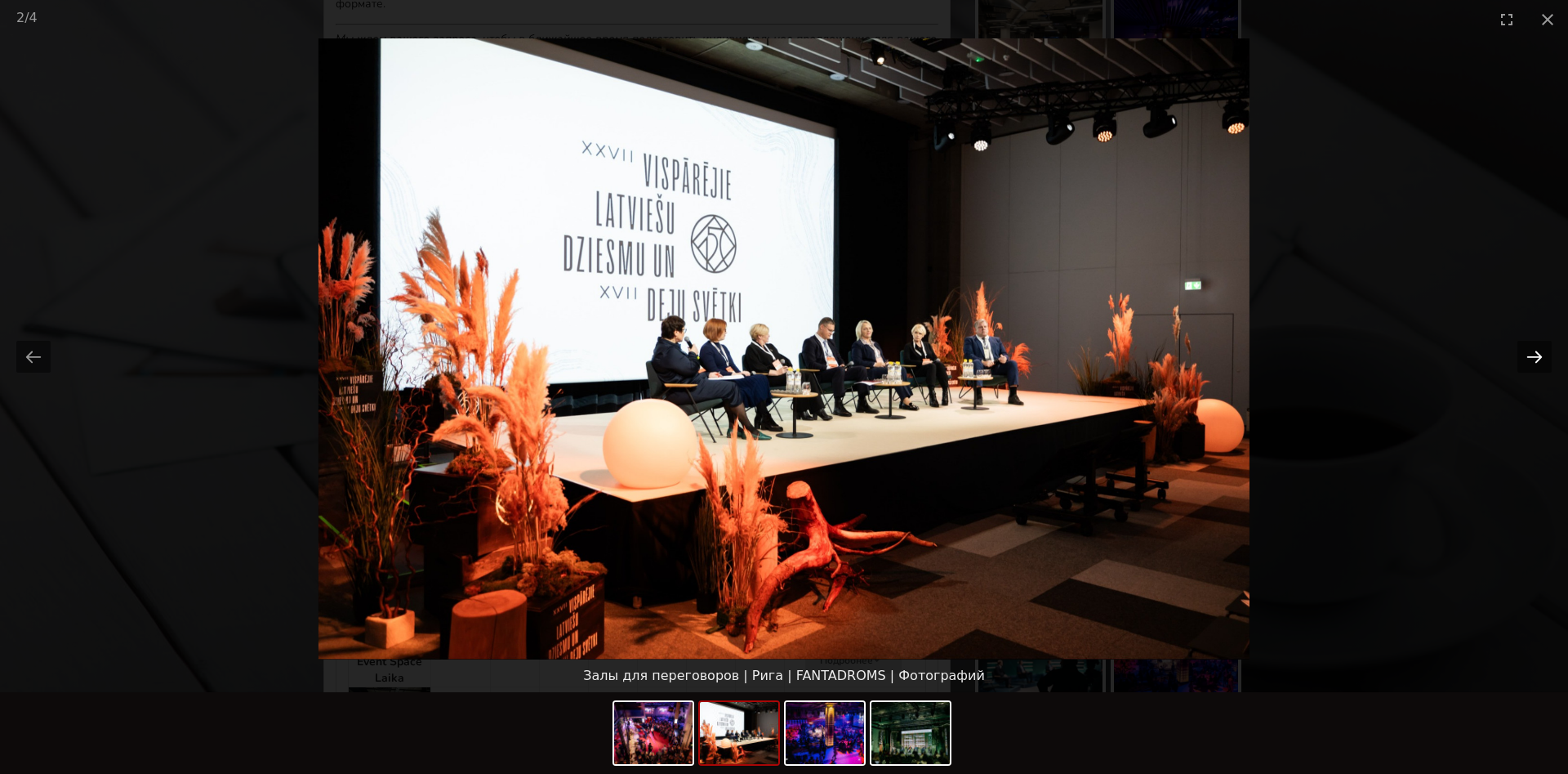
click at [1541, 352] on button "Next slide" at bounding box center [1534, 356] width 34 height 31
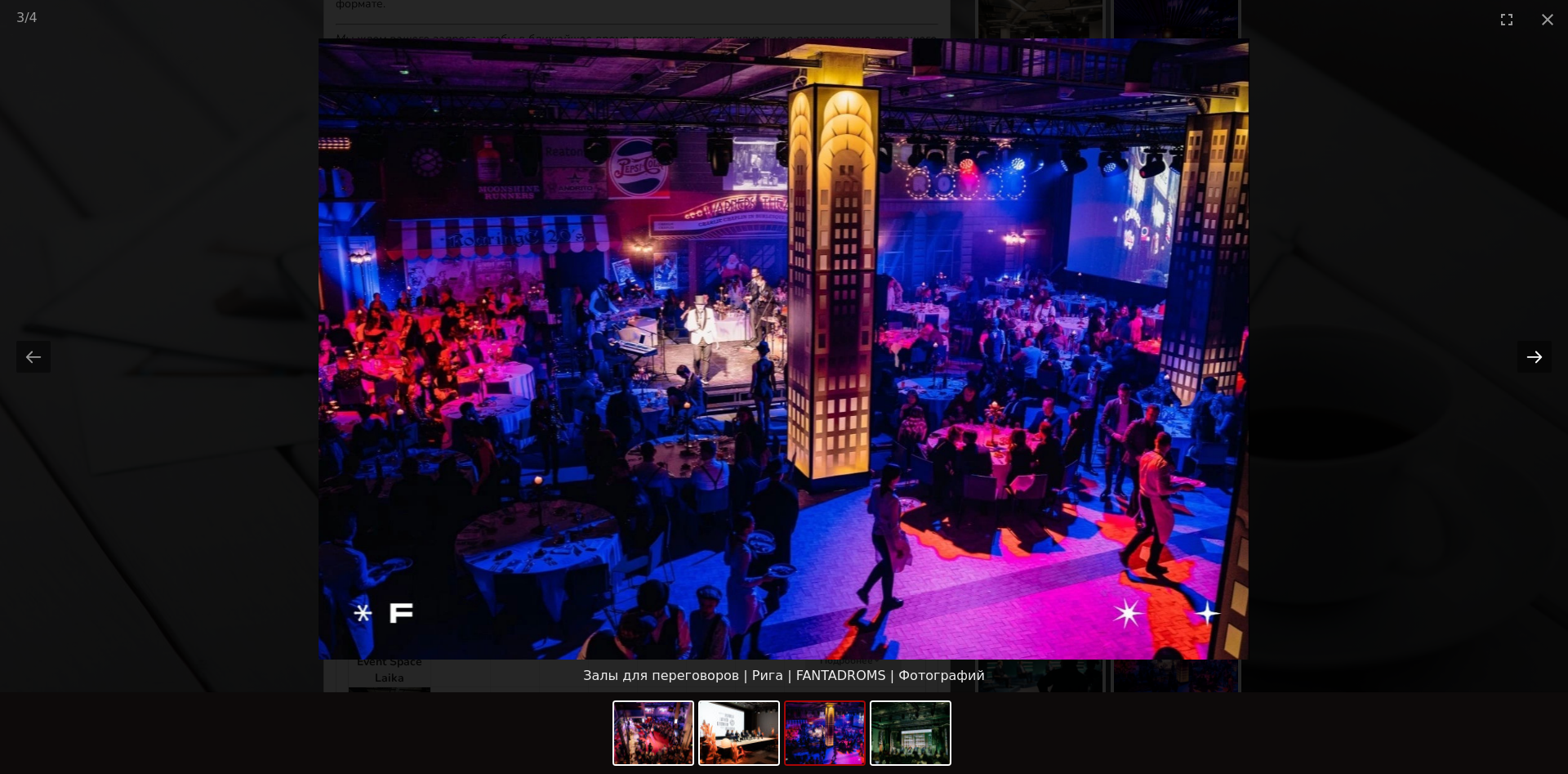
click at [1541, 352] on button "Next slide" at bounding box center [1534, 356] width 34 height 31
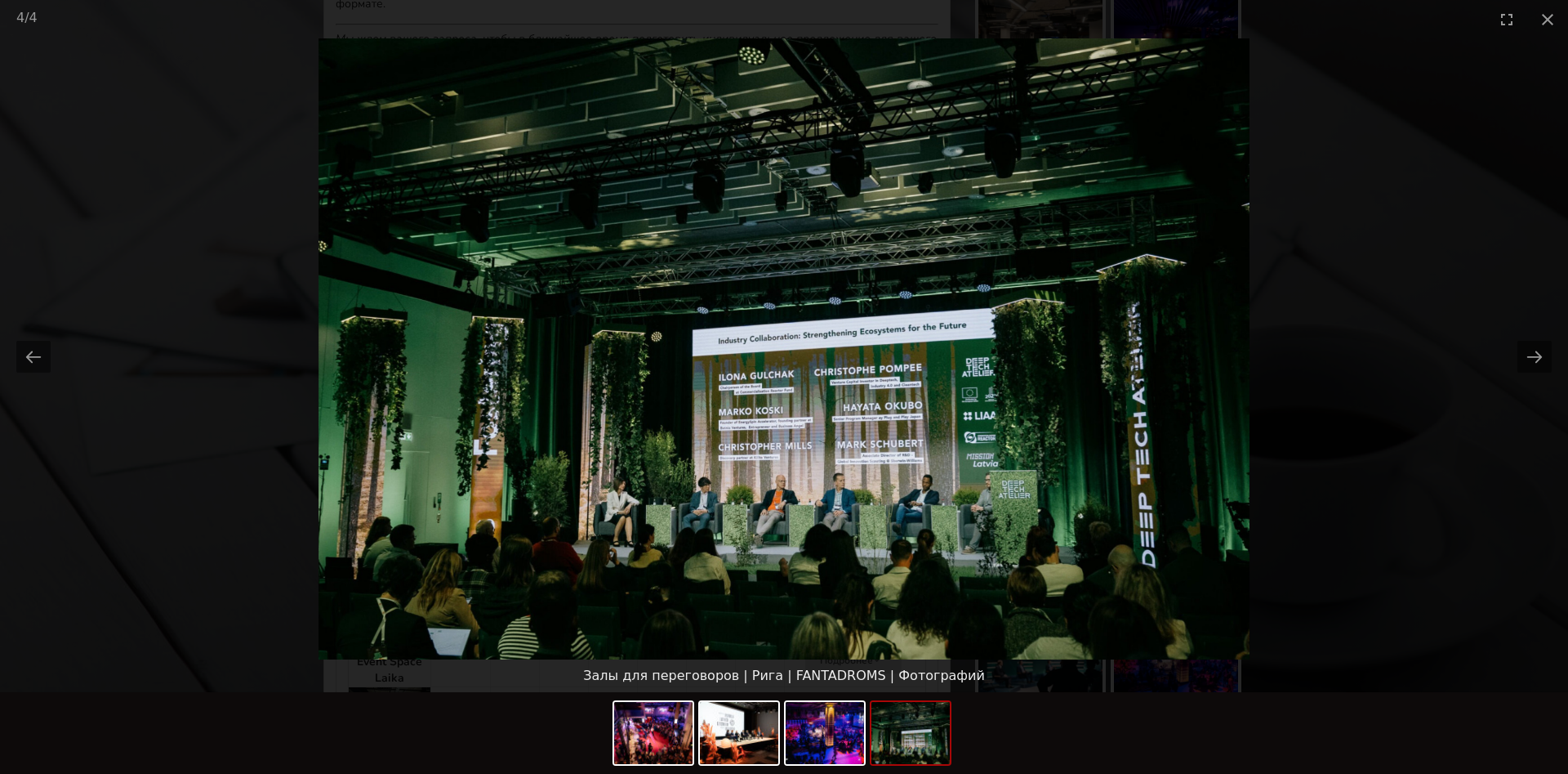
scroll to position [0, 0]
click at [1466, 394] on picture at bounding box center [784, 348] width 1568 height 620
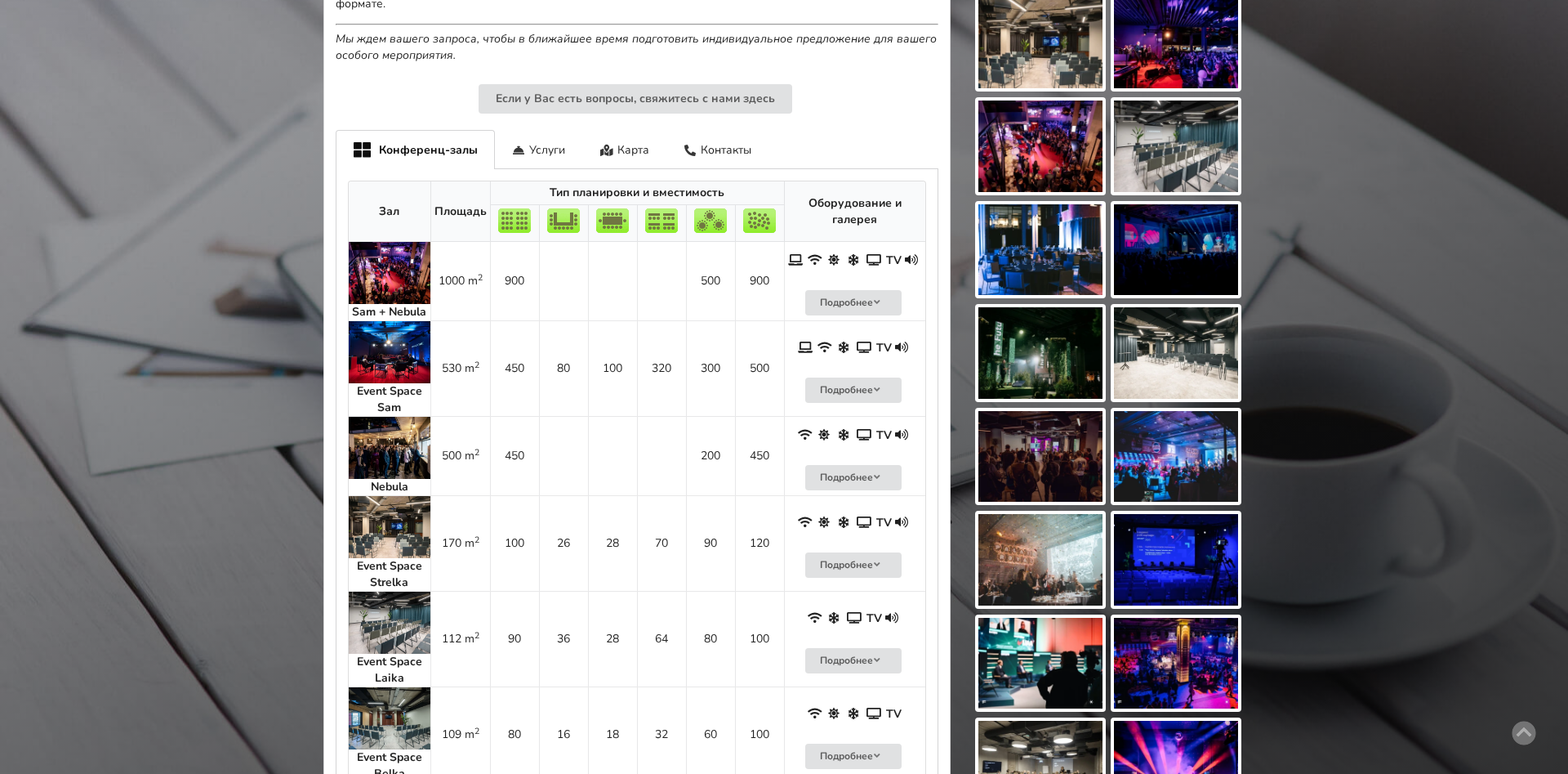
click at [406, 350] on img at bounding box center [389, 352] width 82 height 62
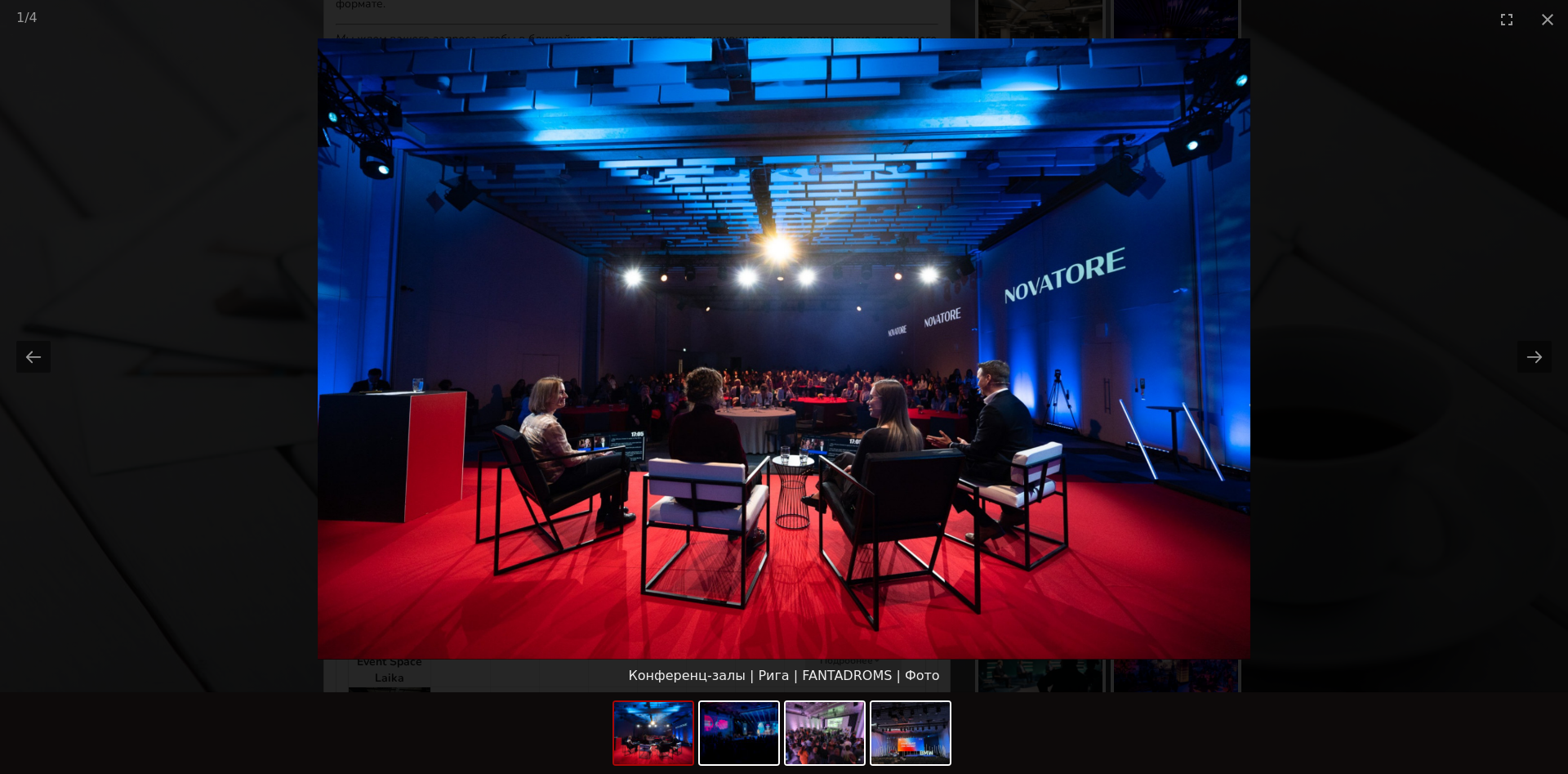
click at [270, 507] on picture at bounding box center [784, 348] width 1568 height 620
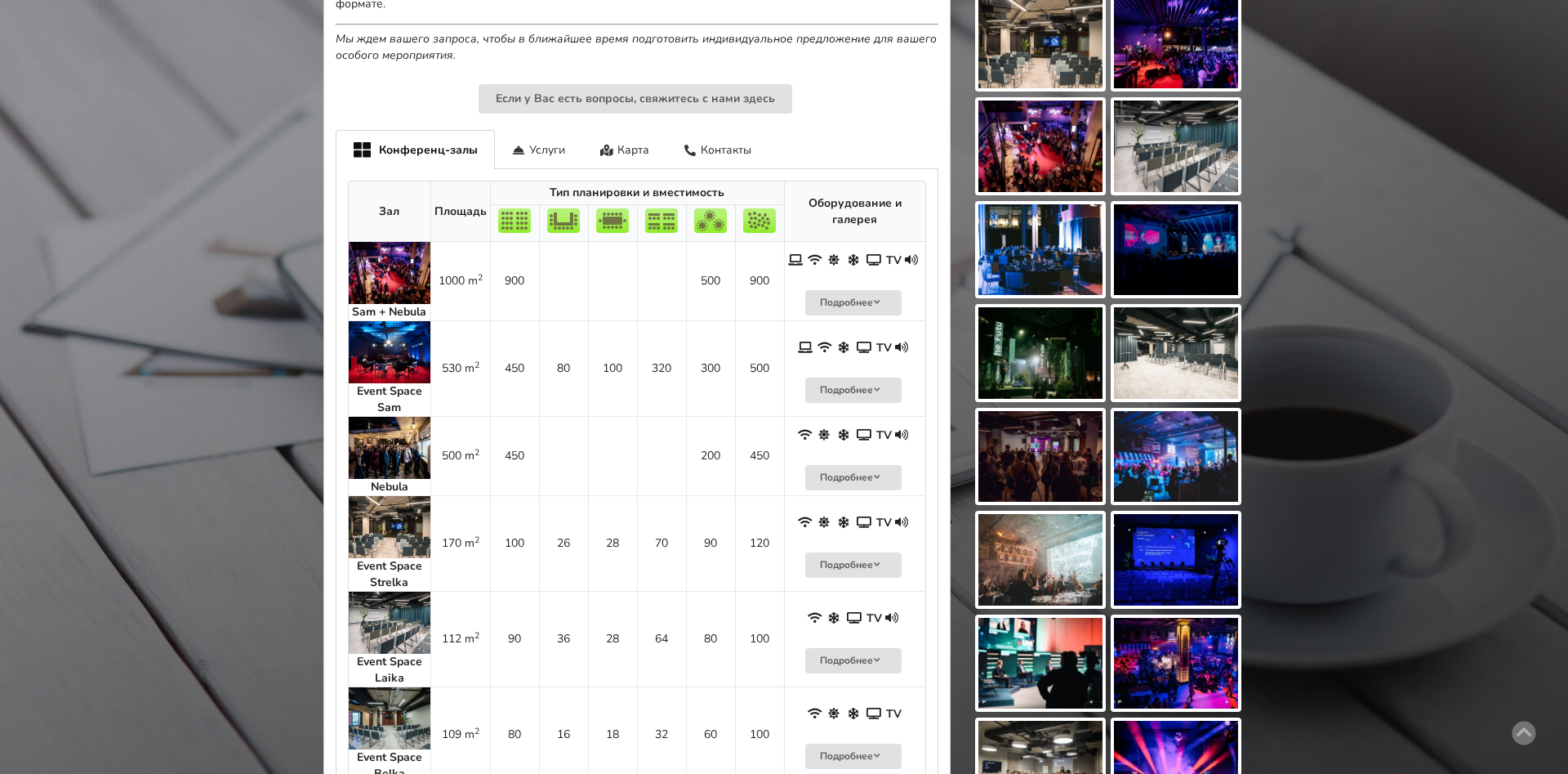
click at [390, 463] on img at bounding box center [389, 447] width 82 height 62
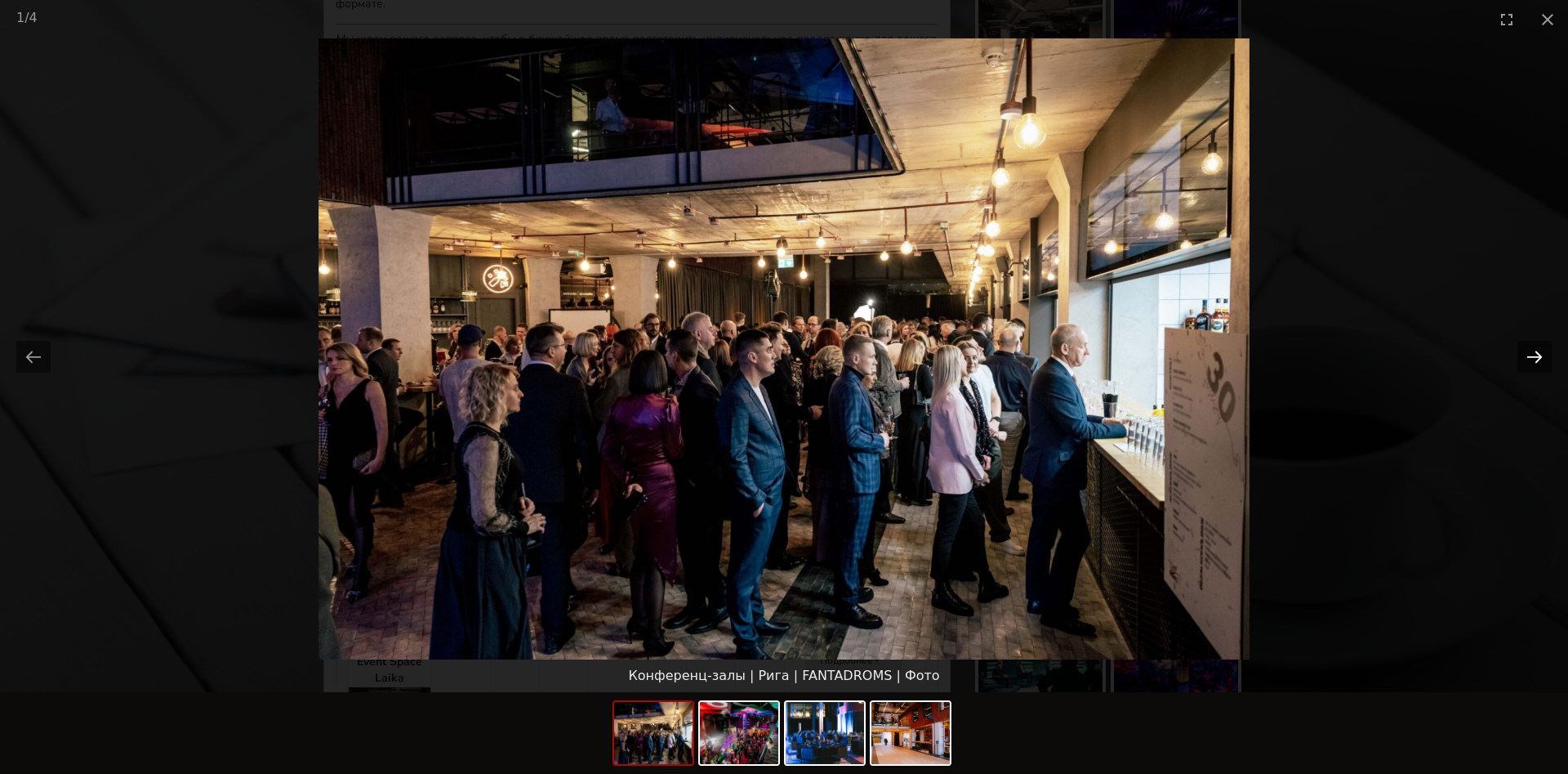
click at [1534, 357] on button "Next slide" at bounding box center [1534, 356] width 34 height 31
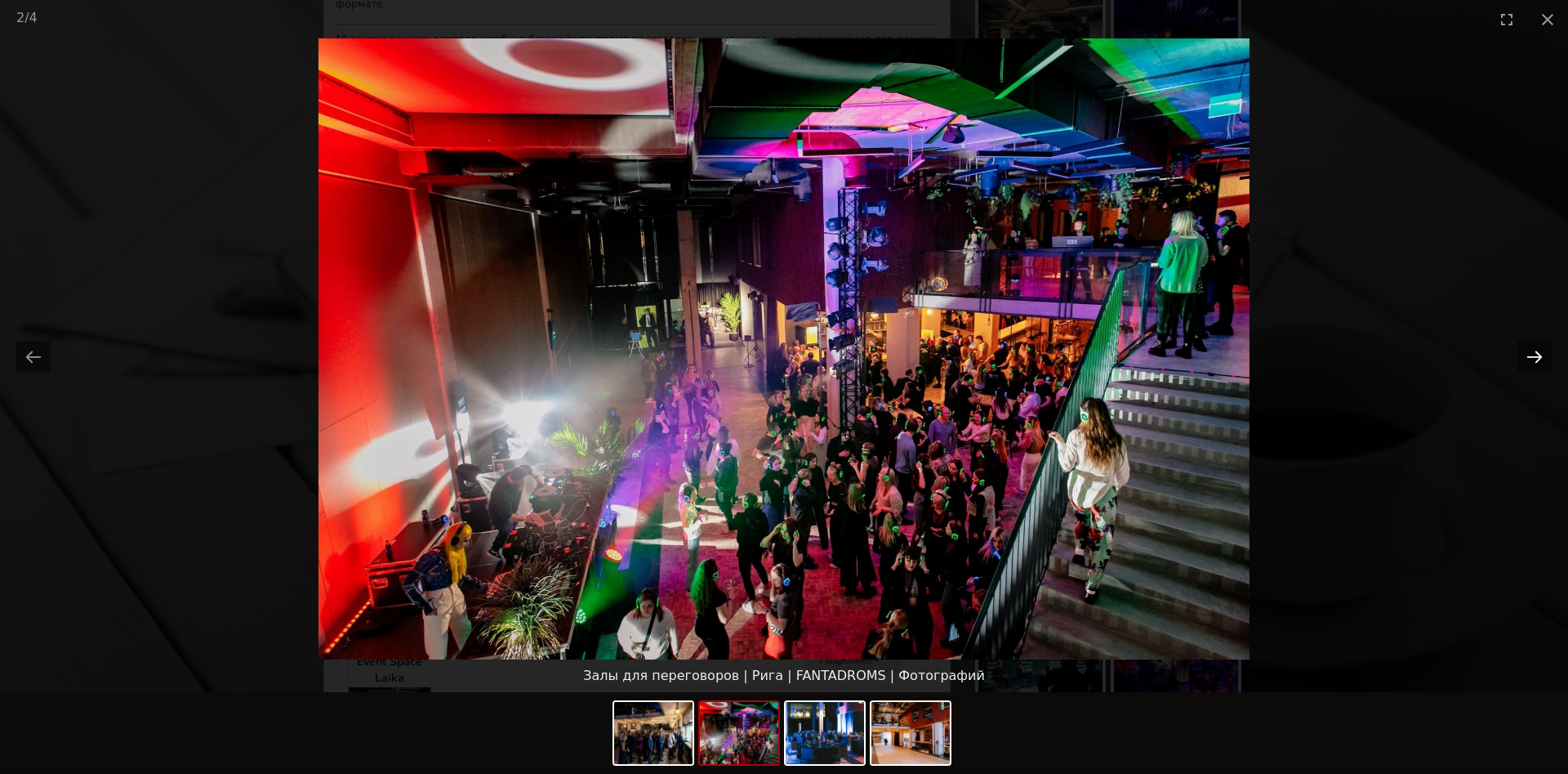
click at [1534, 357] on button "Next slide" at bounding box center [1534, 356] width 34 height 31
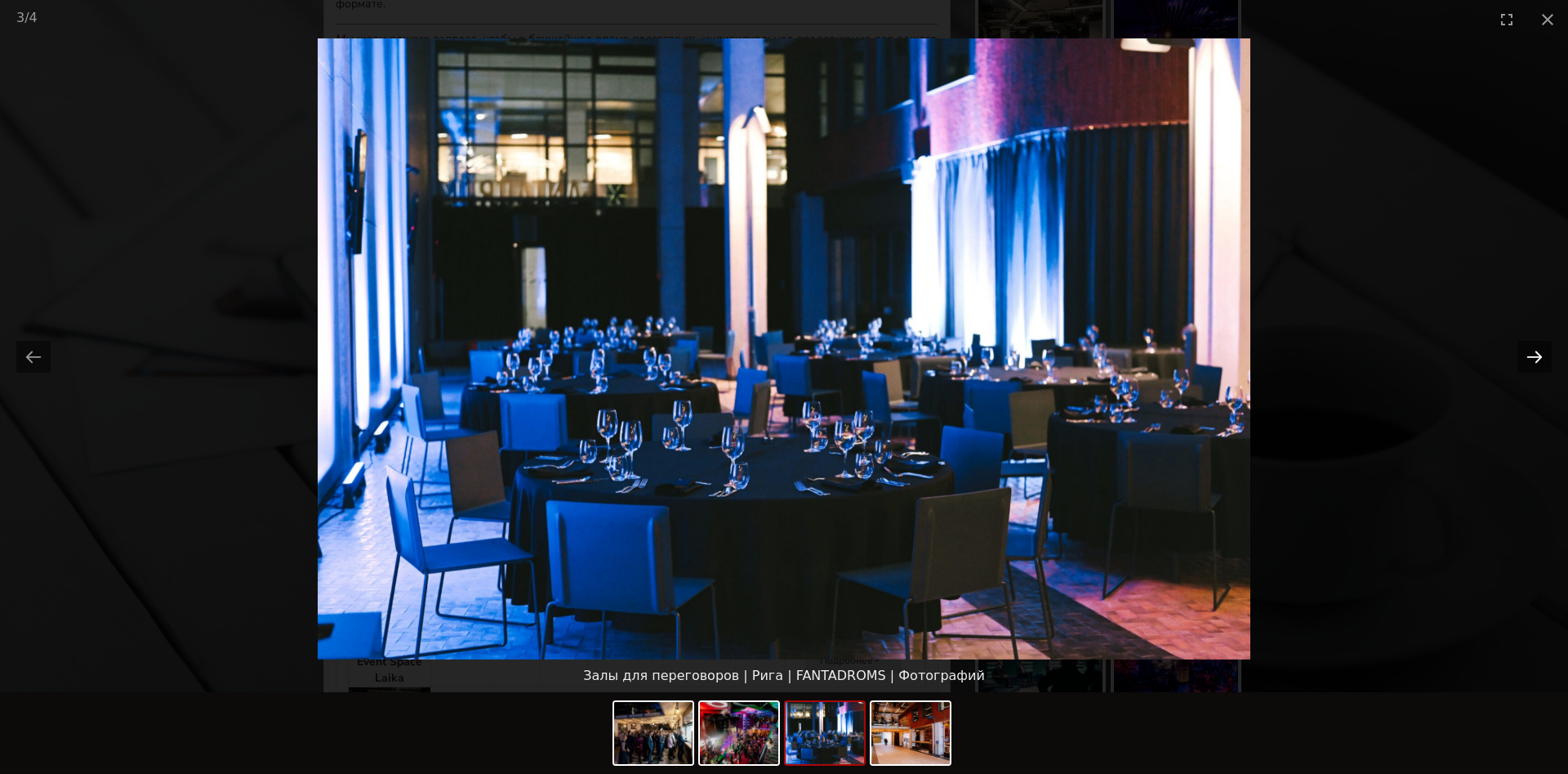
click at [1534, 357] on button "Next slide" at bounding box center [1534, 356] width 34 height 31
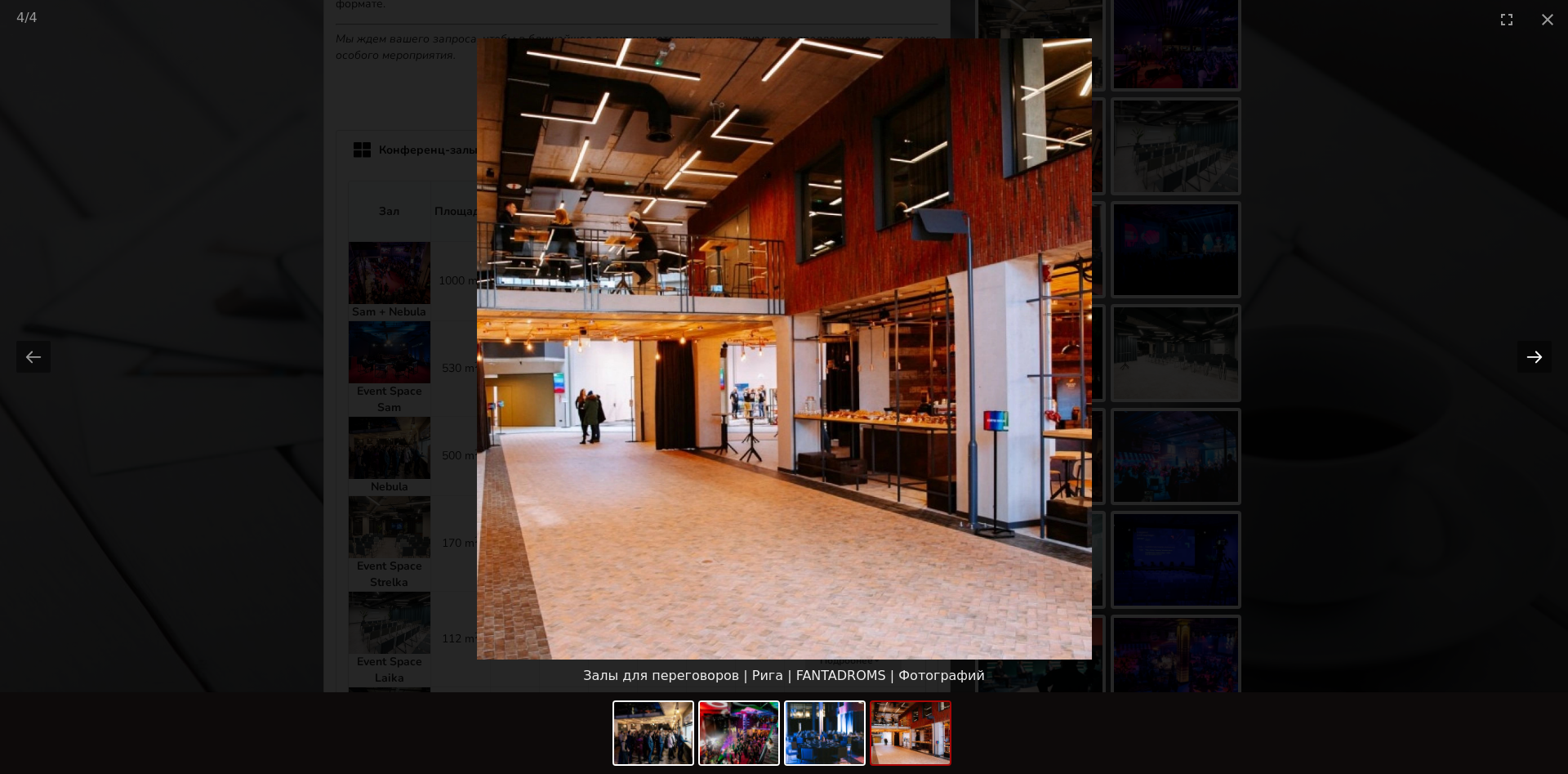
click at [1534, 357] on button "Next slide" at bounding box center [1534, 356] width 34 height 31
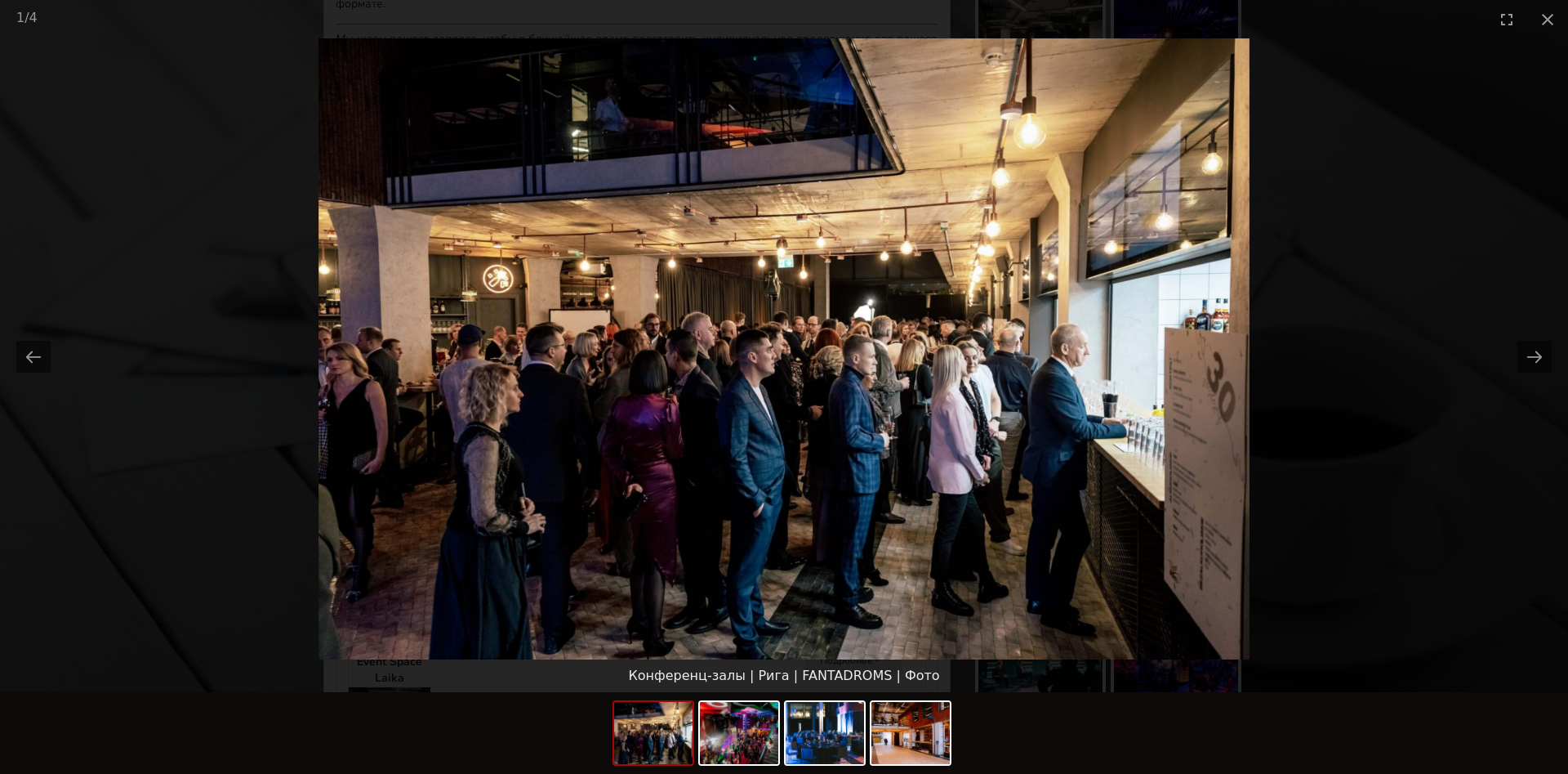
click at [1433, 412] on picture at bounding box center [784, 348] width 1568 height 620
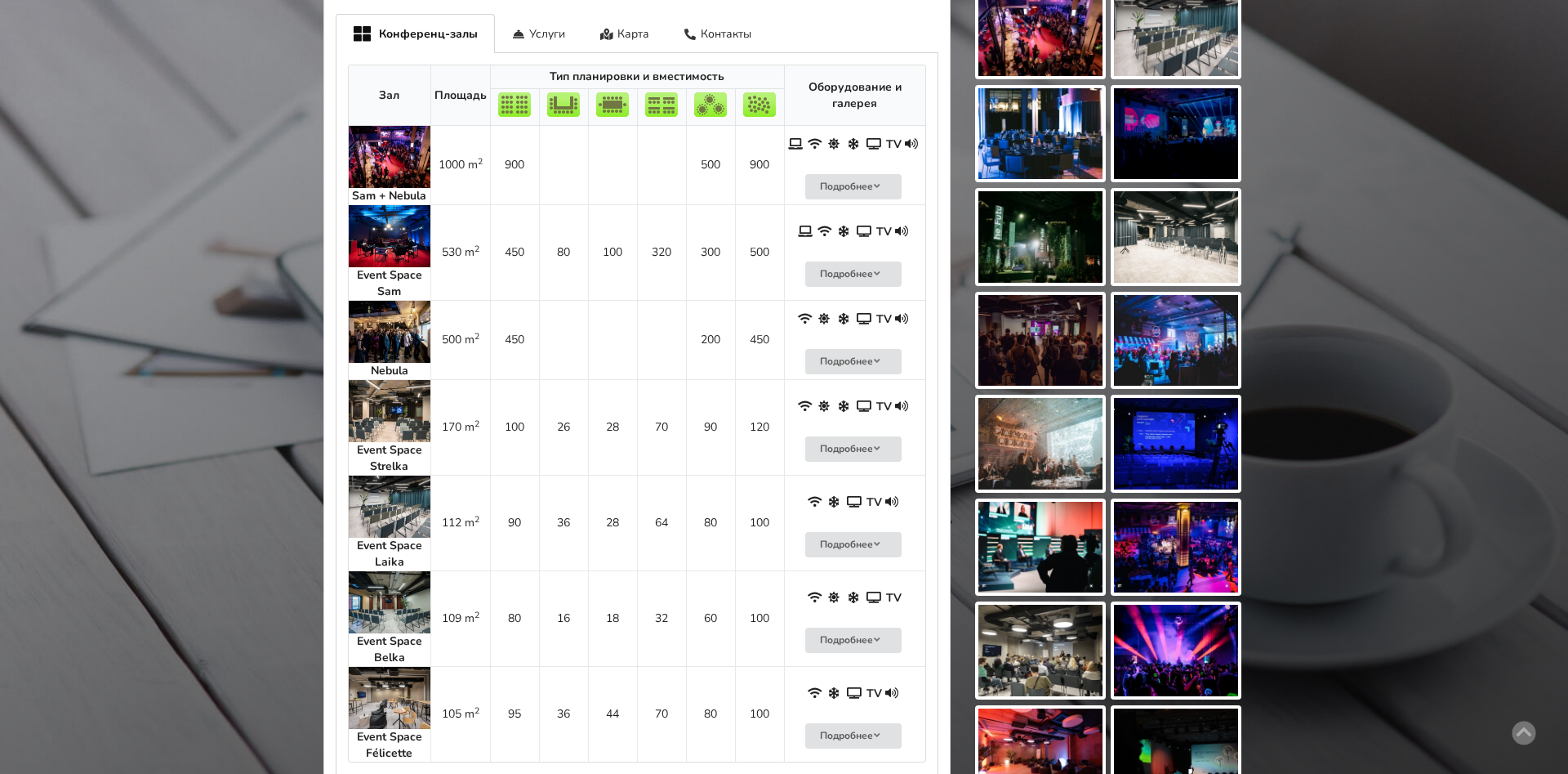
scroll to position [833, 0]
click at [1173, 250] on img at bounding box center [1176, 237] width 124 height 92
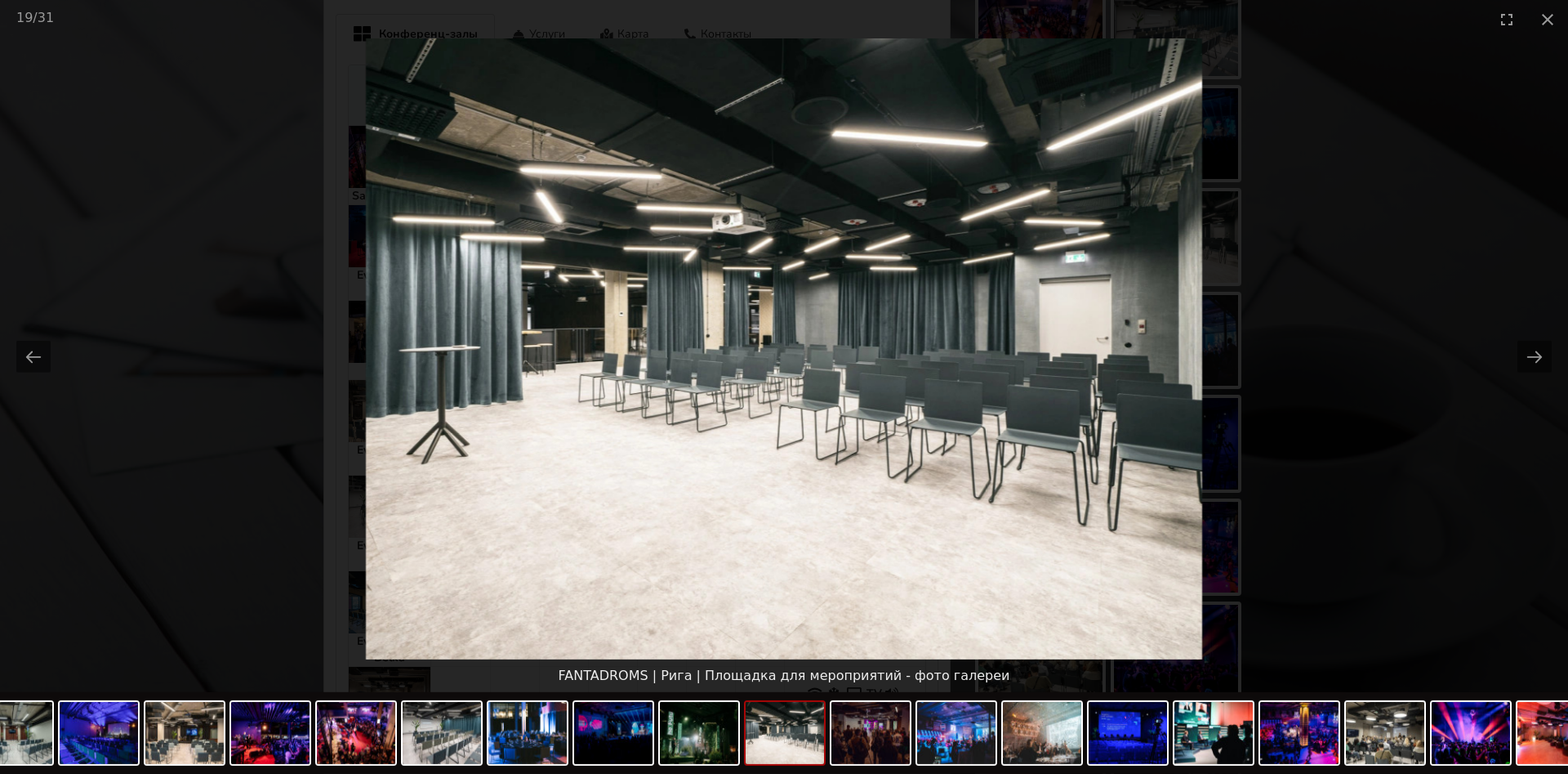
scroll to position [0, 0]
click at [1271, 304] on picture at bounding box center [784, 348] width 1568 height 620
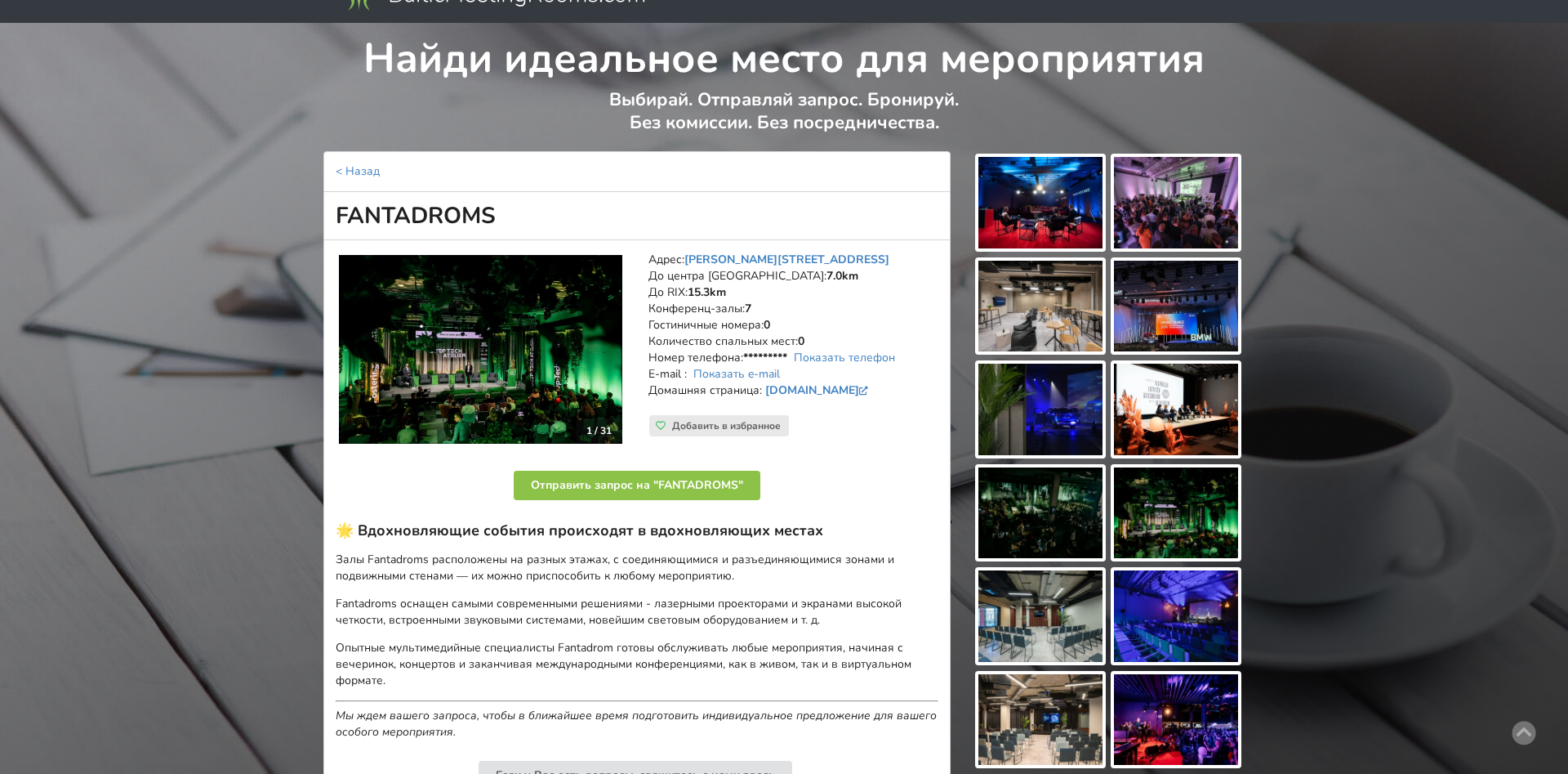
scroll to position [4, 0]
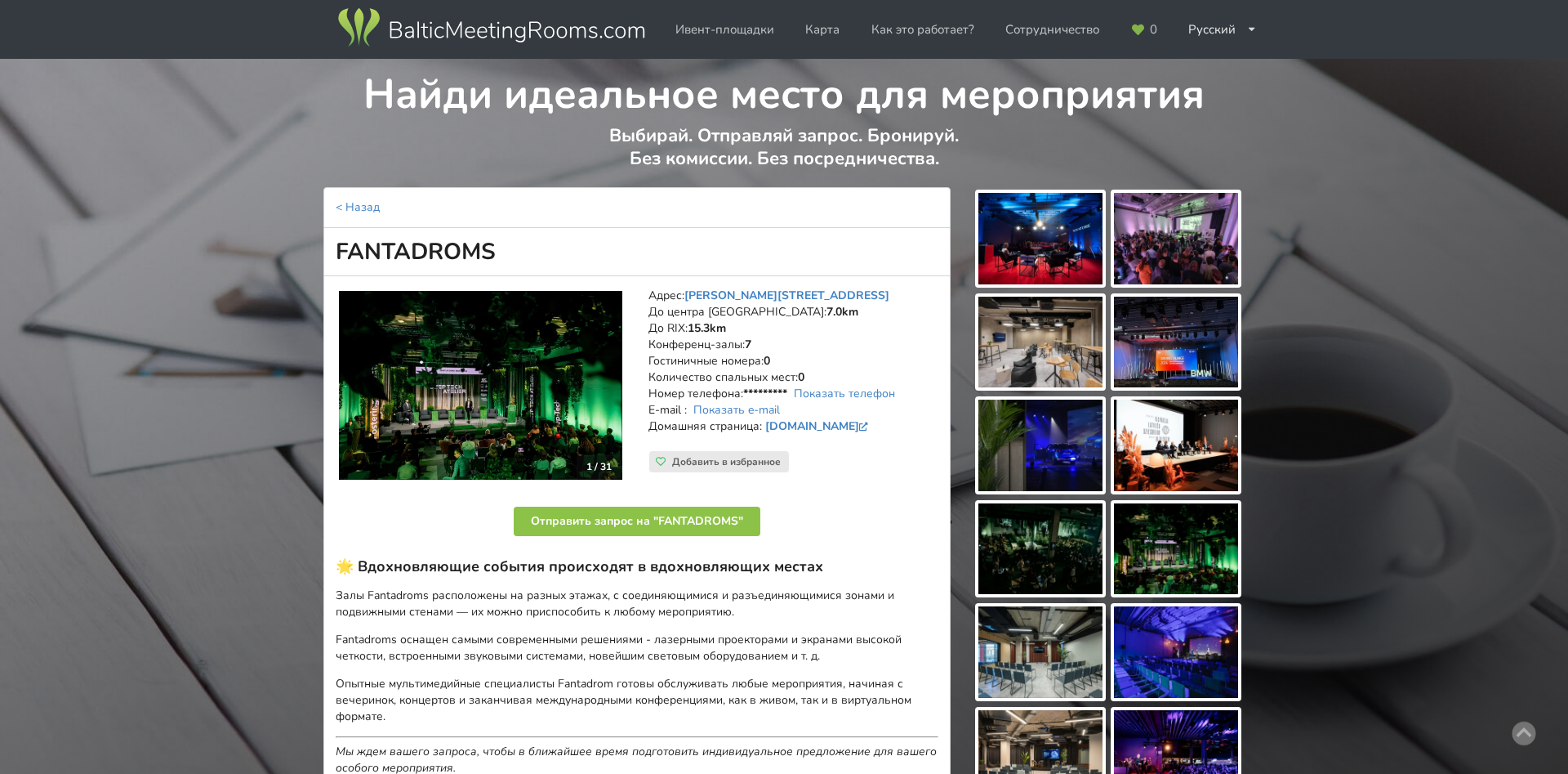
click at [813, 479] on div "Адрес: Gustava Zemgala iela 74a, Рига До центра Риги: 7.0km До RIX: 15.3km Конф…" at bounding box center [793, 386] width 312 height 219
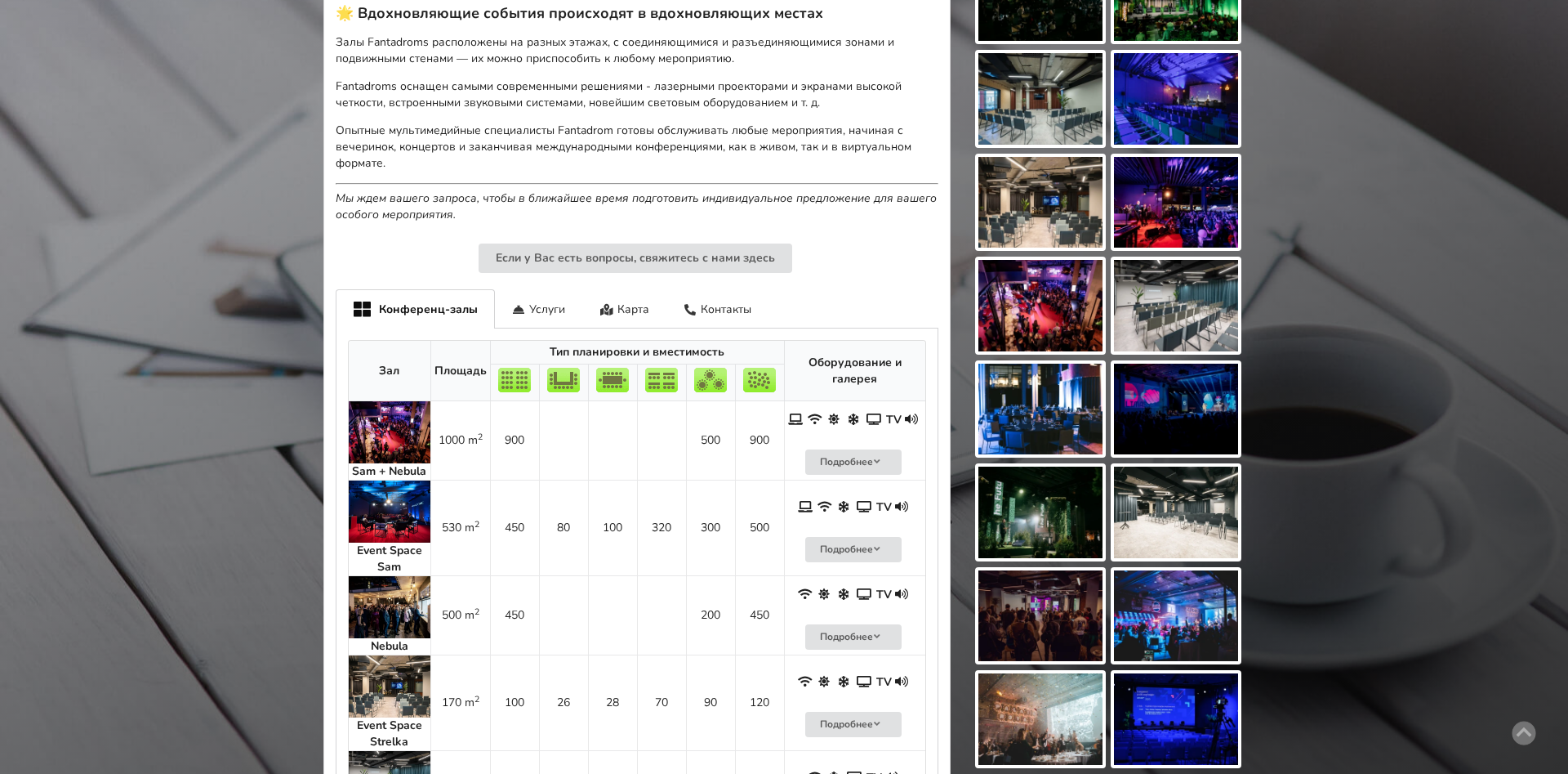
scroll to position [517, 0]
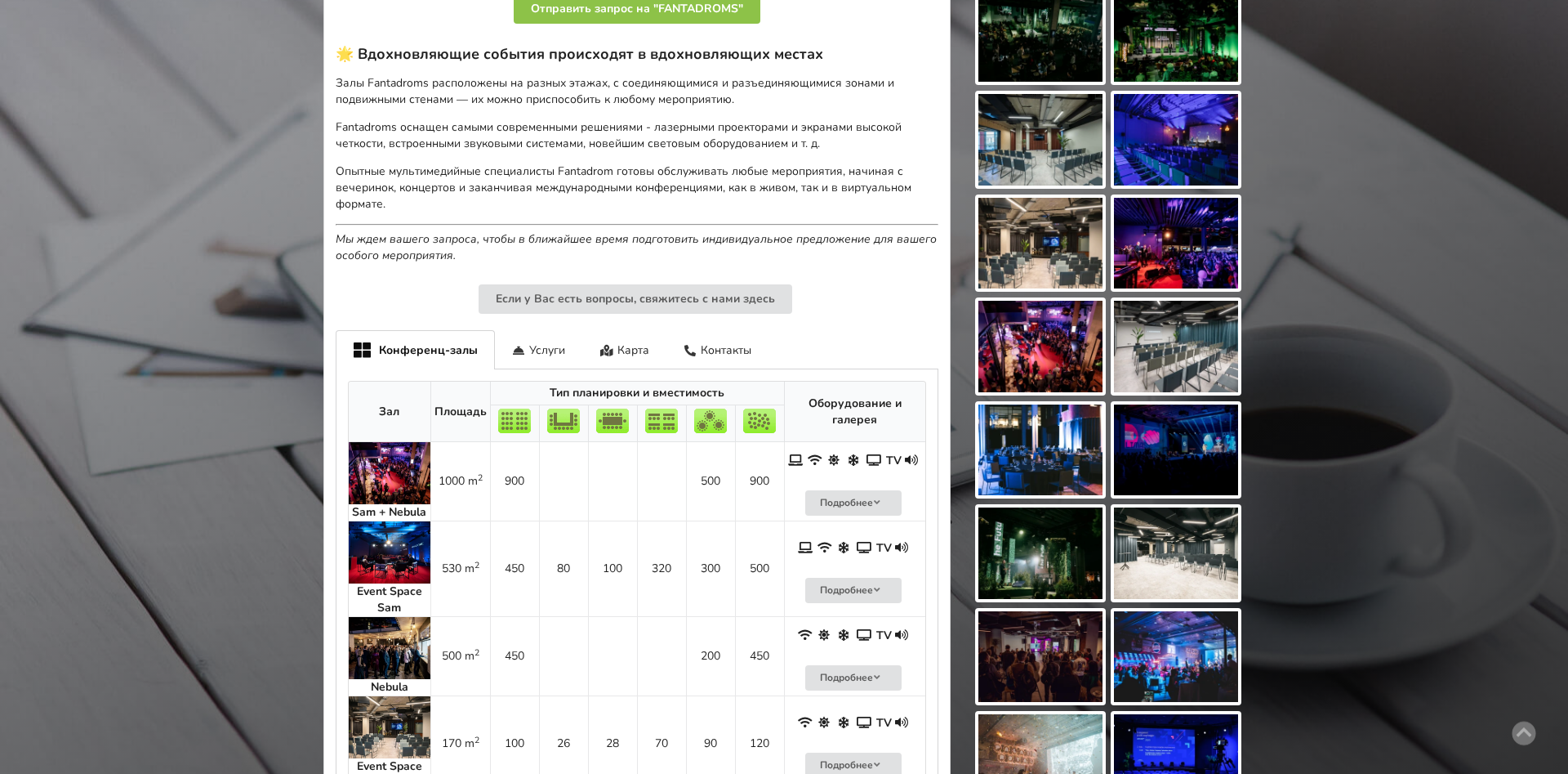
drag, startPoint x: 1537, startPoint y: 312, endPoint x: 1567, endPoint y: 311, distance: 30.0
click at [1567, 311] on div "Найди идеальное место для мероприятия Выбирай. Отправляй запрос. Бронируй. Без …" at bounding box center [784, 391] width 1568 height 1689
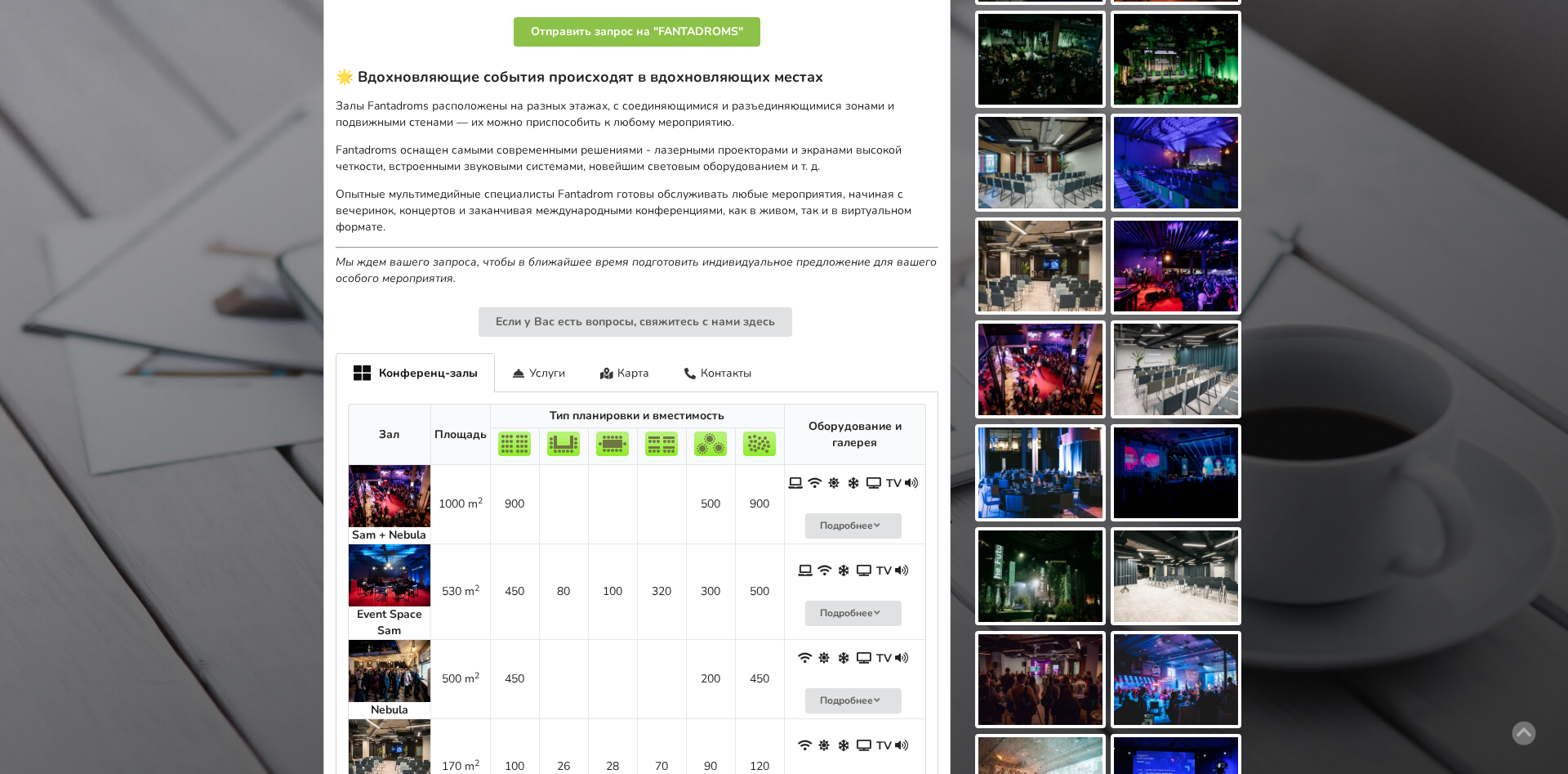
scroll to position [547, 0]
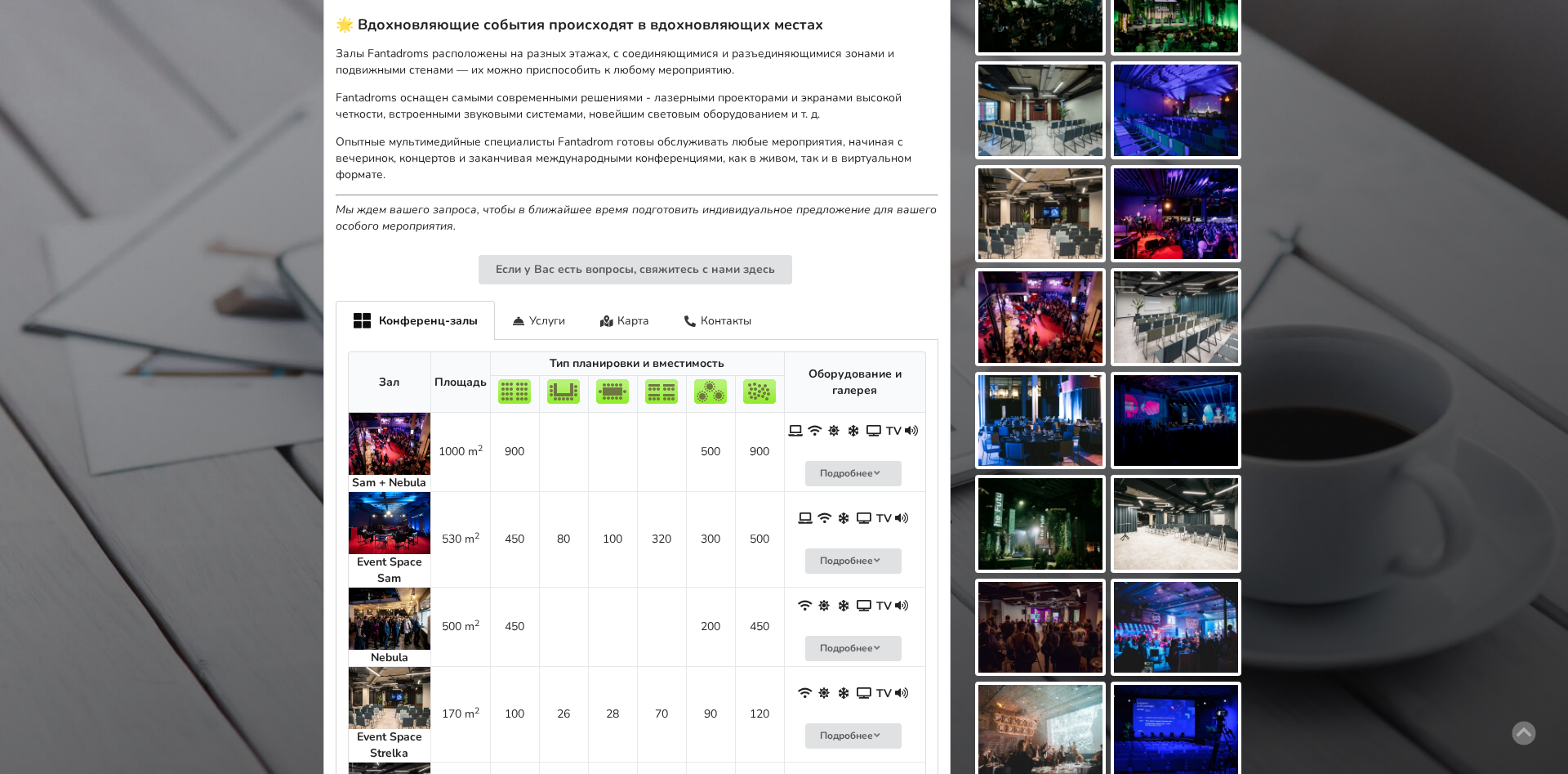
click at [403, 450] on img at bounding box center [389, 443] width 82 height 62
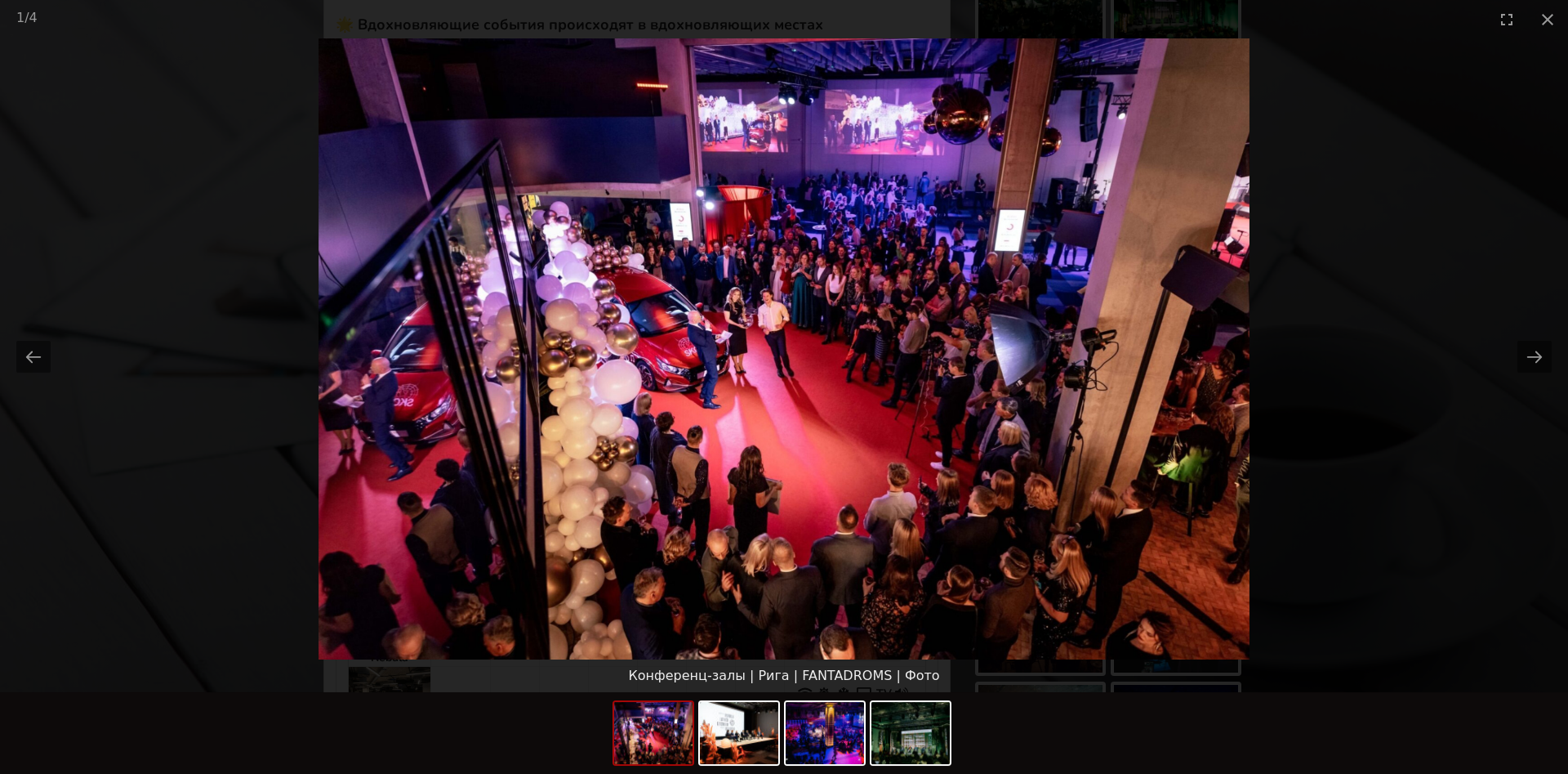
scroll to position [0, 0]
click at [1547, 40] on picture at bounding box center [784, 348] width 1568 height 620
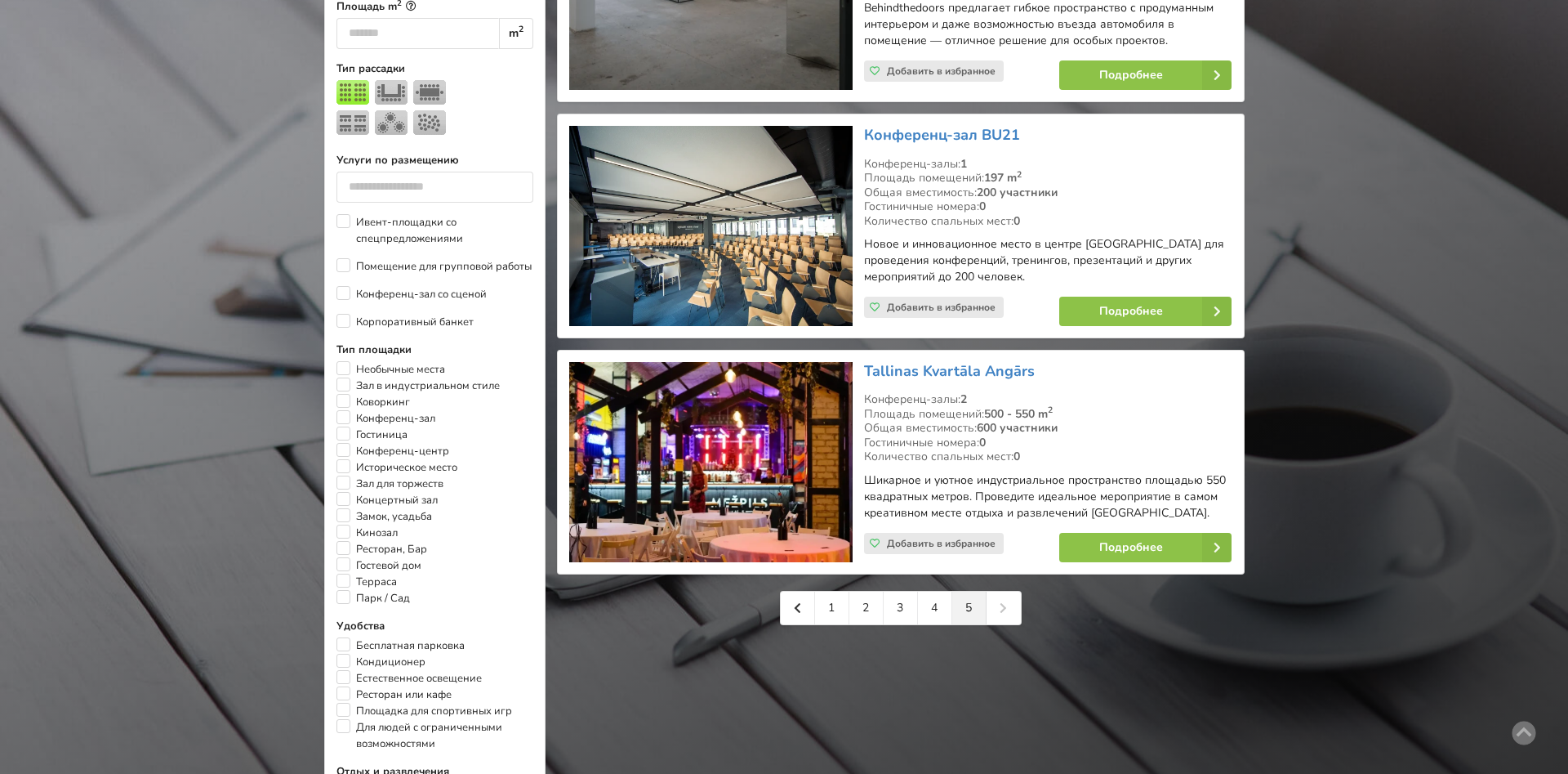
scroll to position [660, 0]
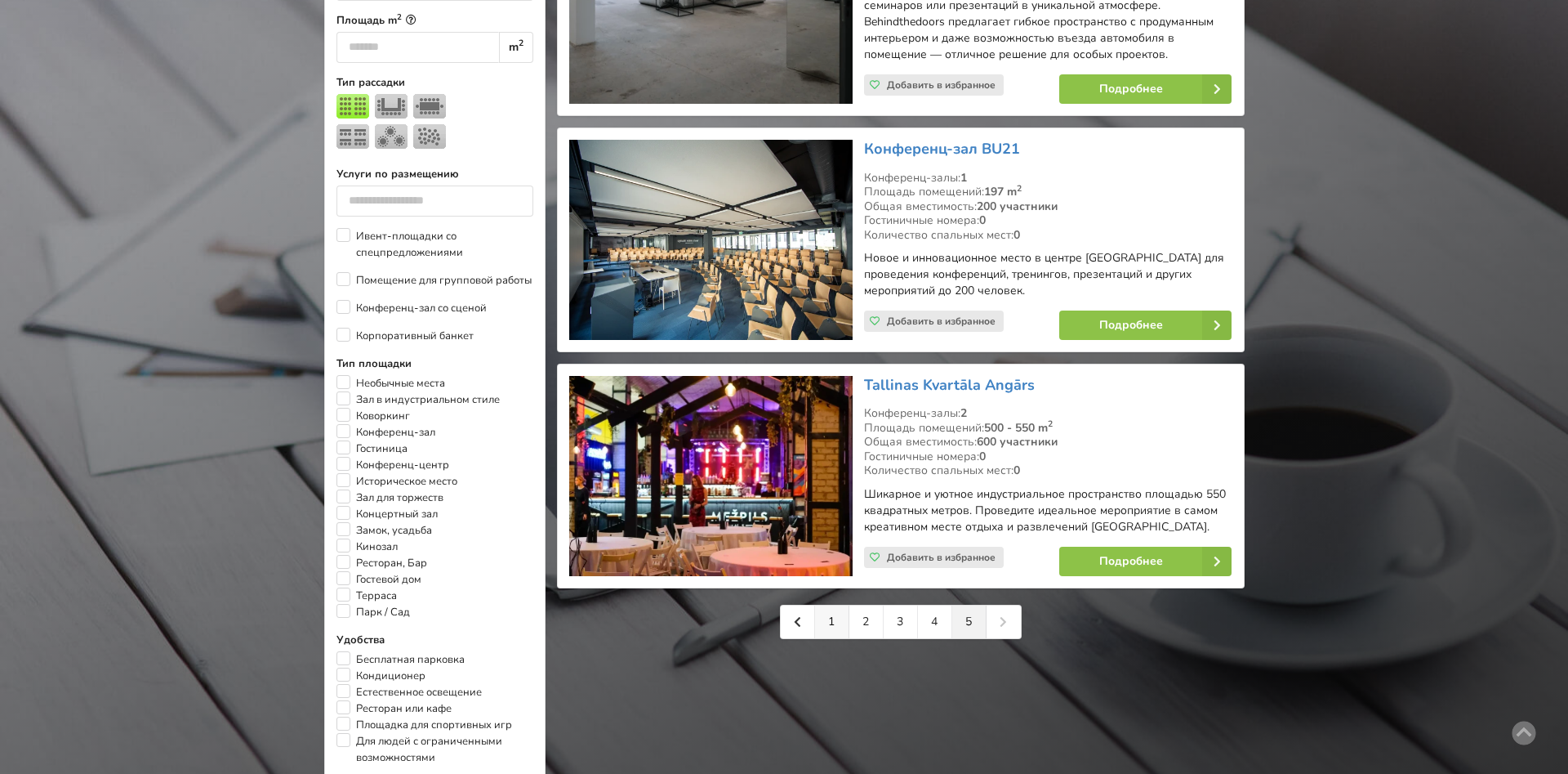
click at [833, 611] on link "1" at bounding box center [832, 621] width 34 height 32
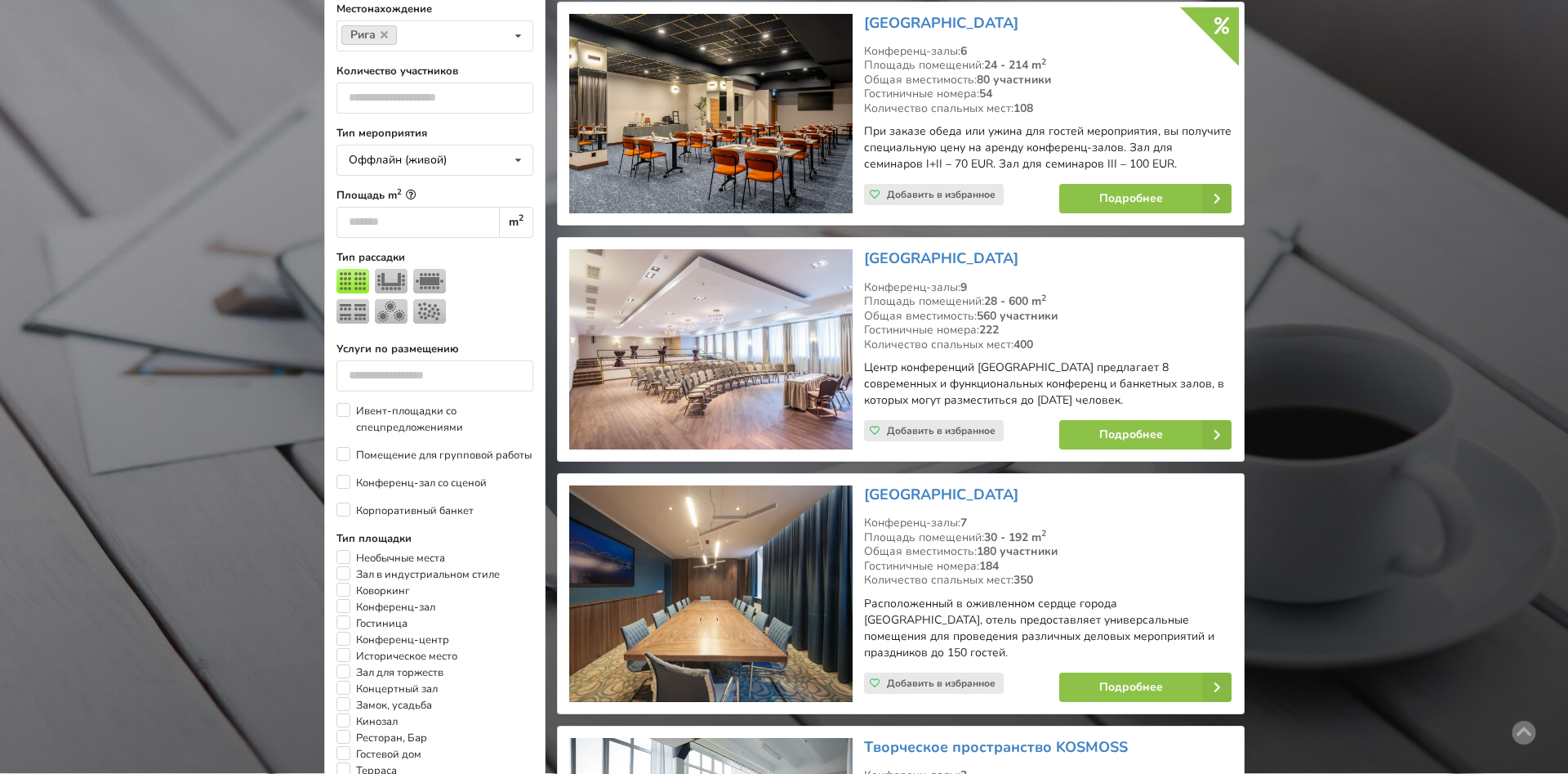
scroll to position [470, 0]
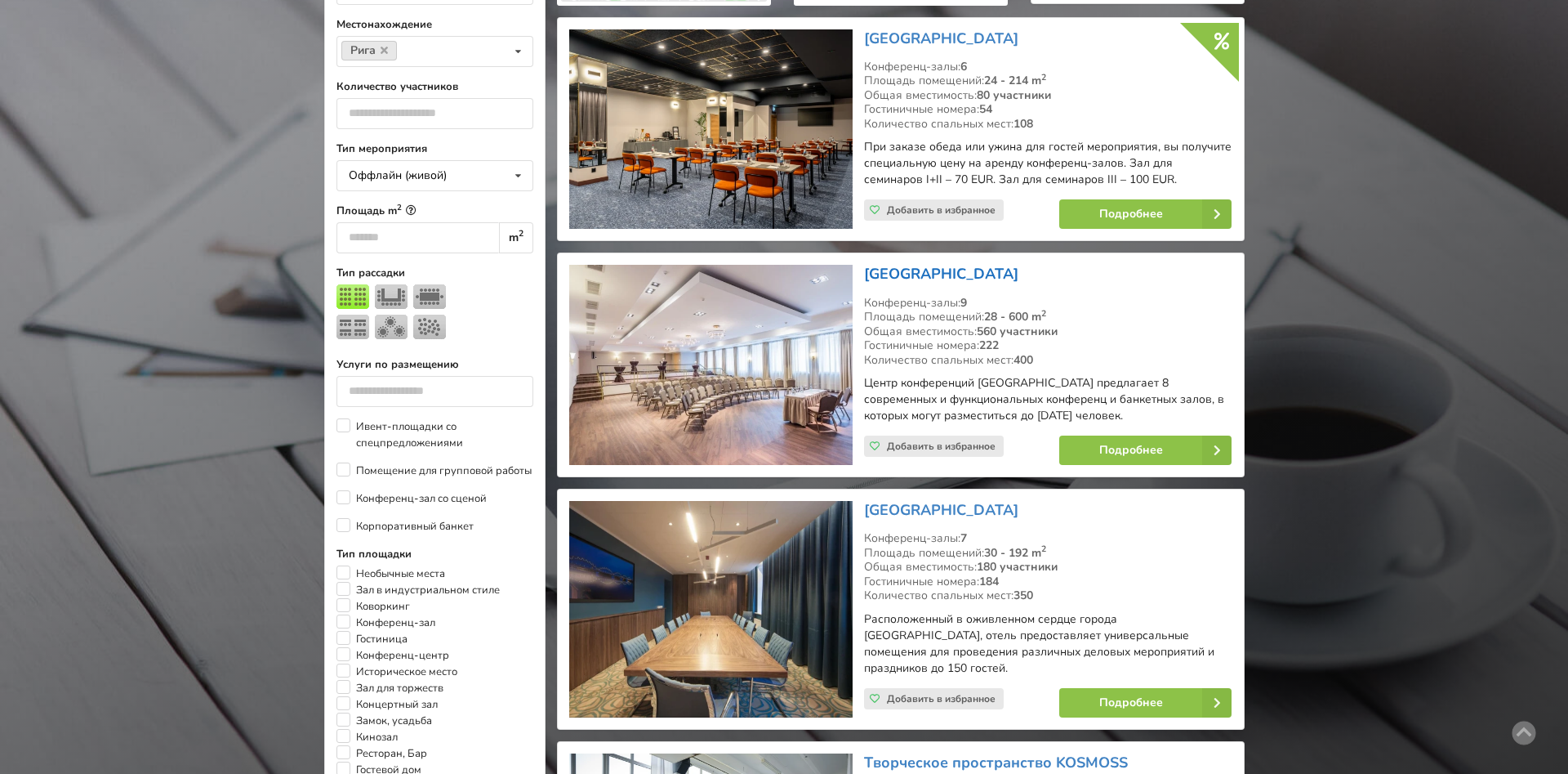
click at [994, 268] on link "[GEOGRAPHIC_DATA]" at bounding box center [942, 274] width 154 height 20
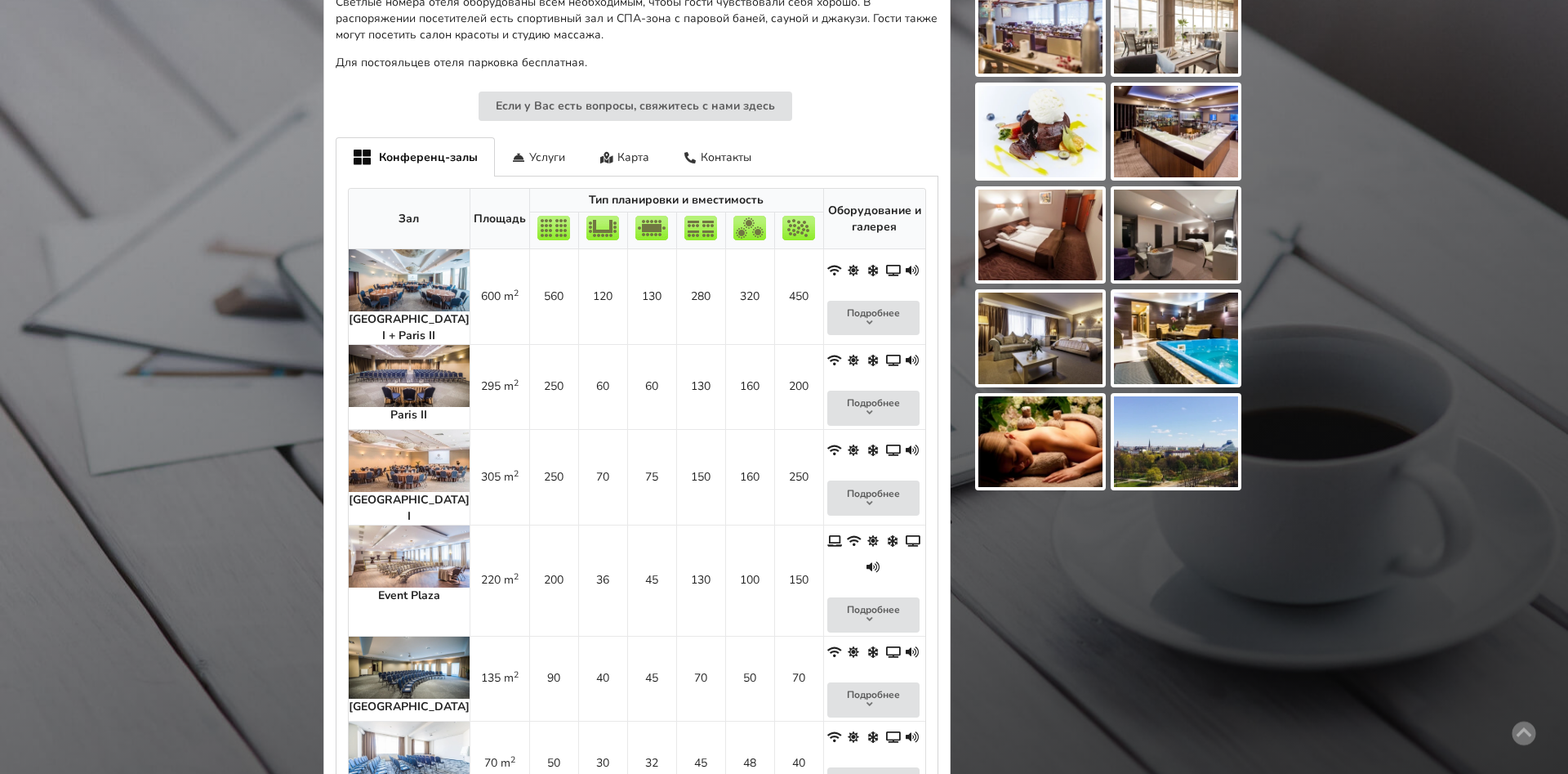
scroll to position [729, 0]
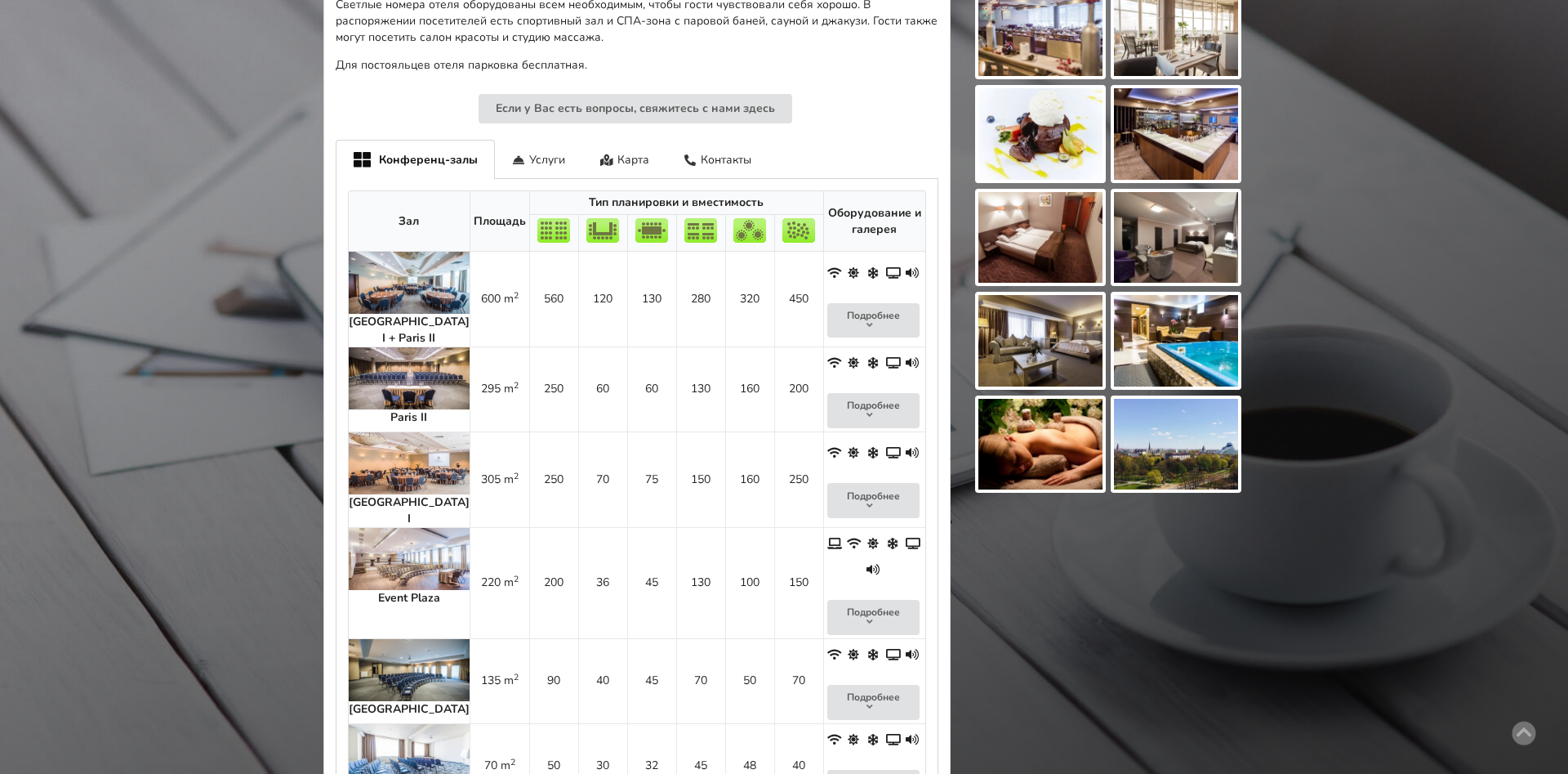
click at [392, 251] on img at bounding box center [408, 282] width 121 height 62
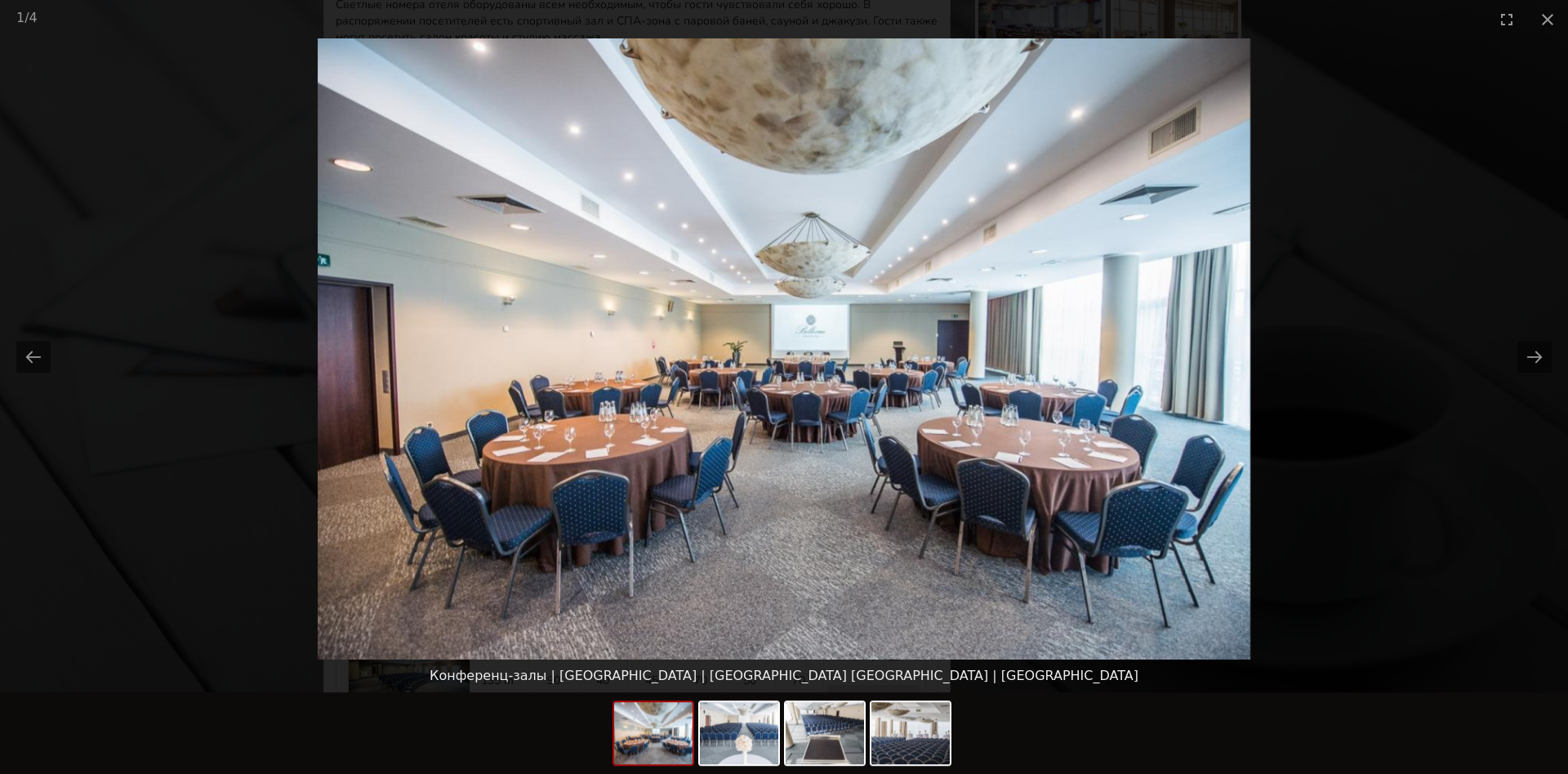
scroll to position [0, 0]
click at [207, 519] on picture at bounding box center [784, 348] width 1568 height 620
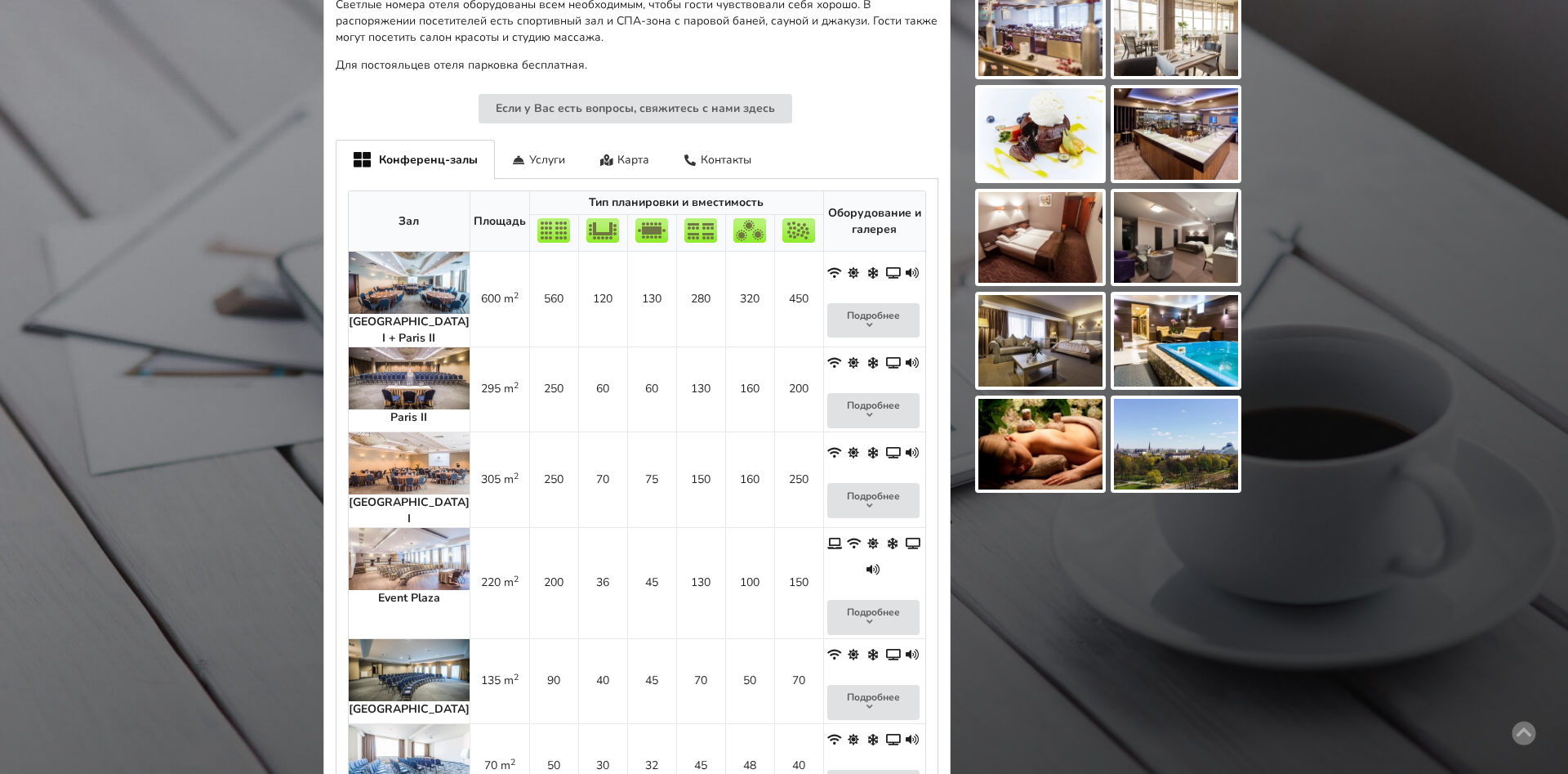
click at [393, 385] on img at bounding box center [408, 378] width 121 height 62
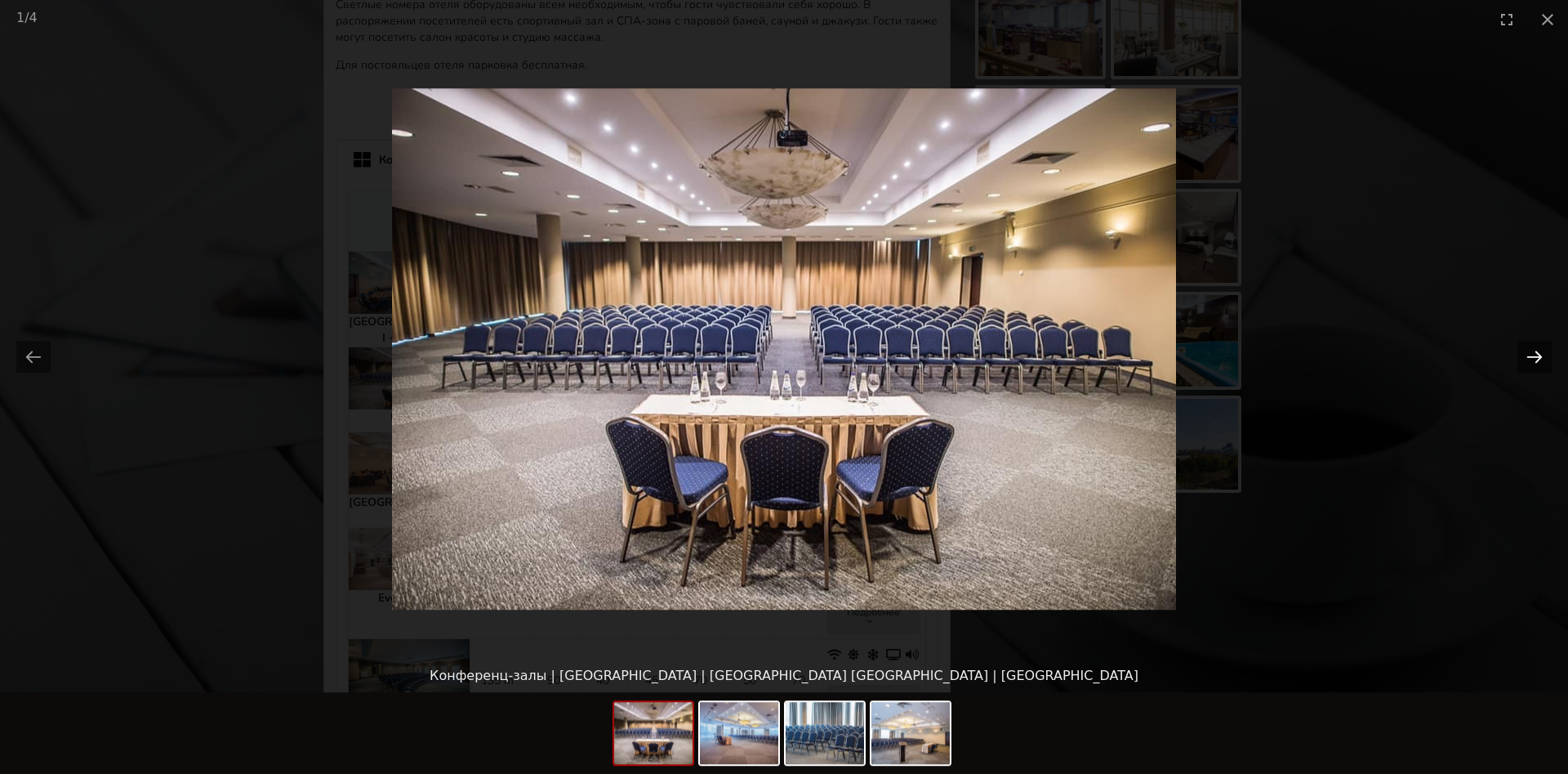
click at [1530, 363] on button "Next slide" at bounding box center [1534, 356] width 34 height 31
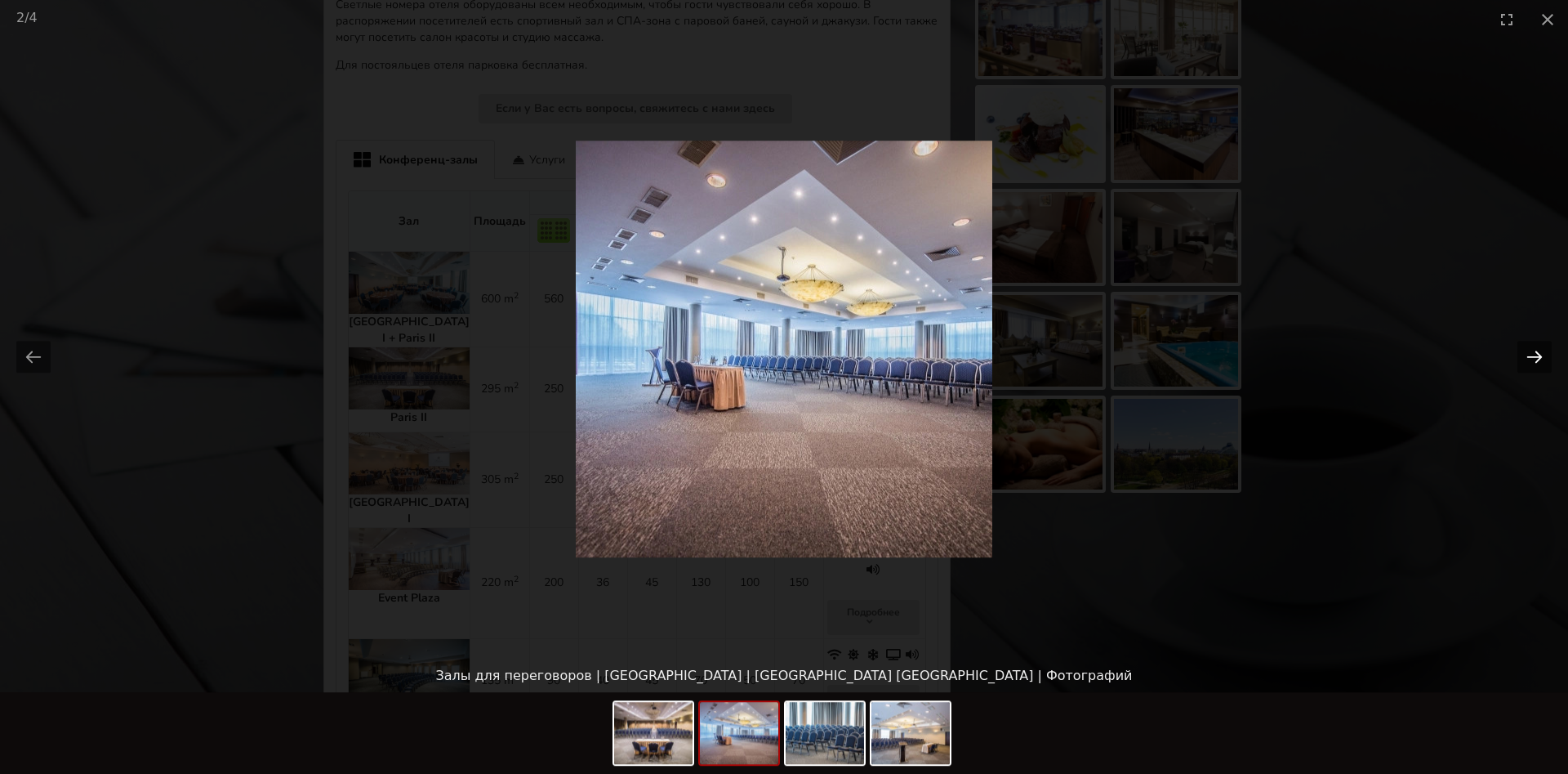
click at [1530, 363] on button "Next slide" at bounding box center [1534, 356] width 34 height 31
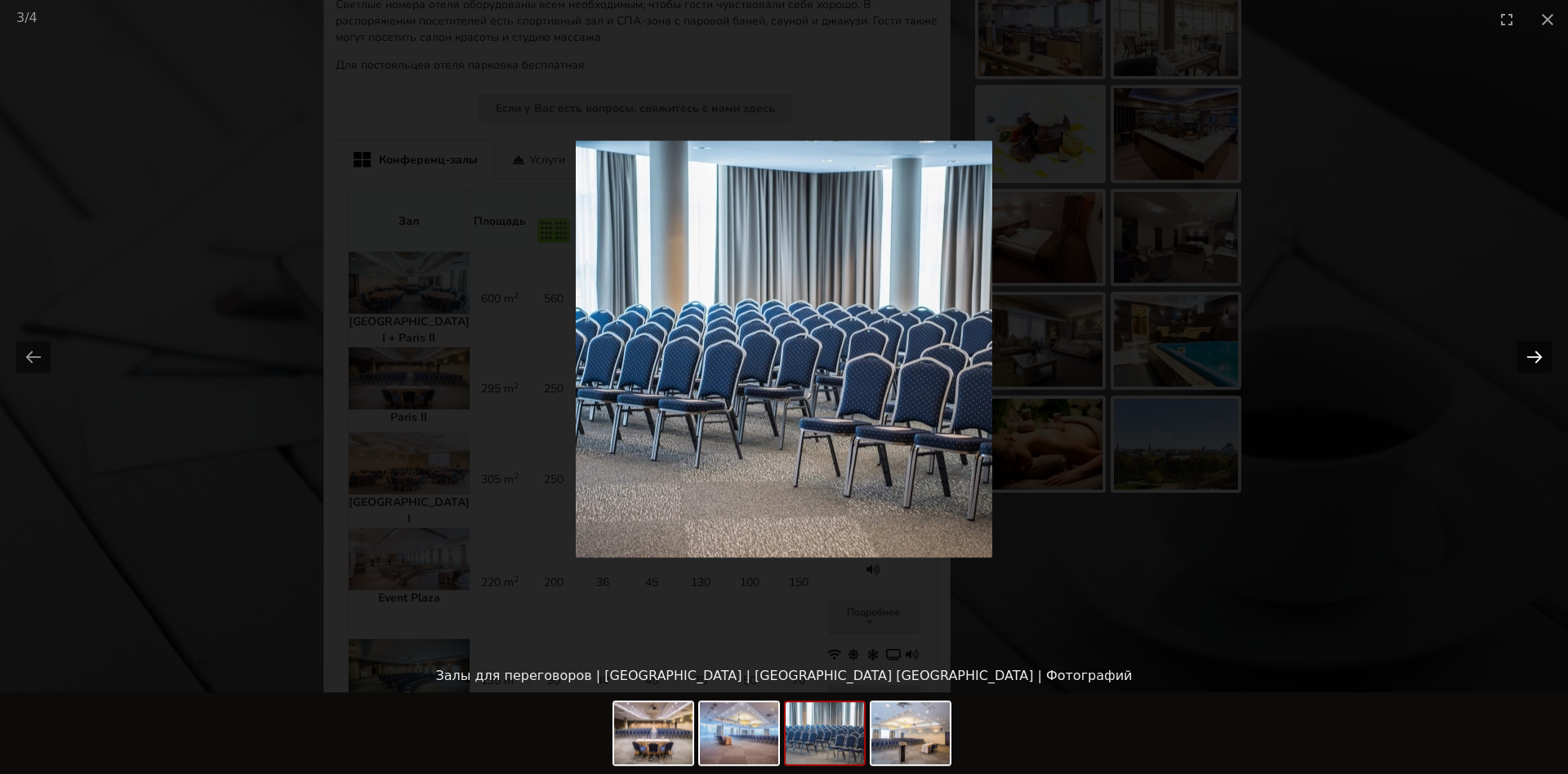
click at [1530, 363] on button "Next slide" at bounding box center [1534, 356] width 34 height 31
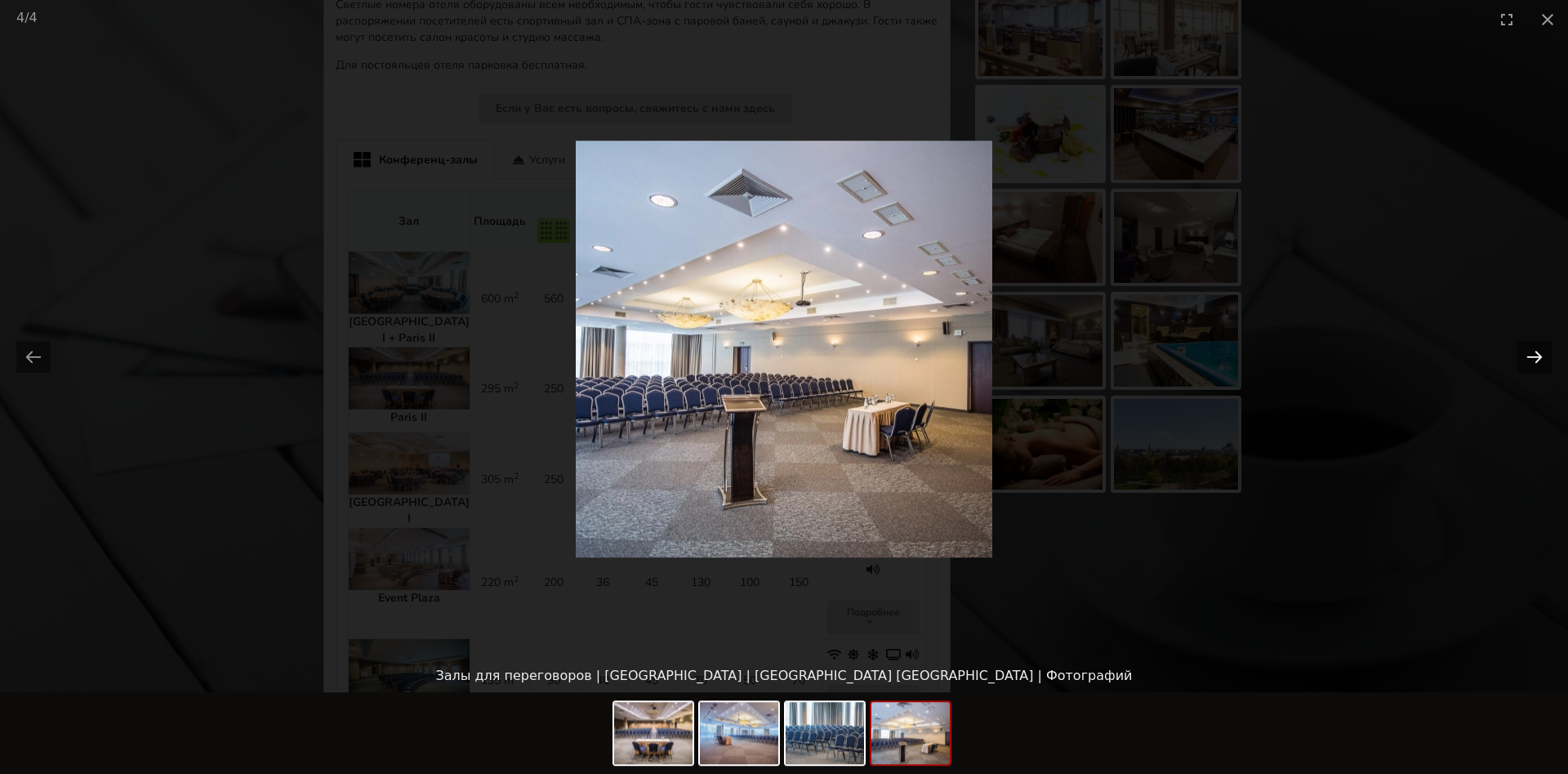
click at [1530, 363] on button "Next slide" at bounding box center [1534, 356] width 34 height 31
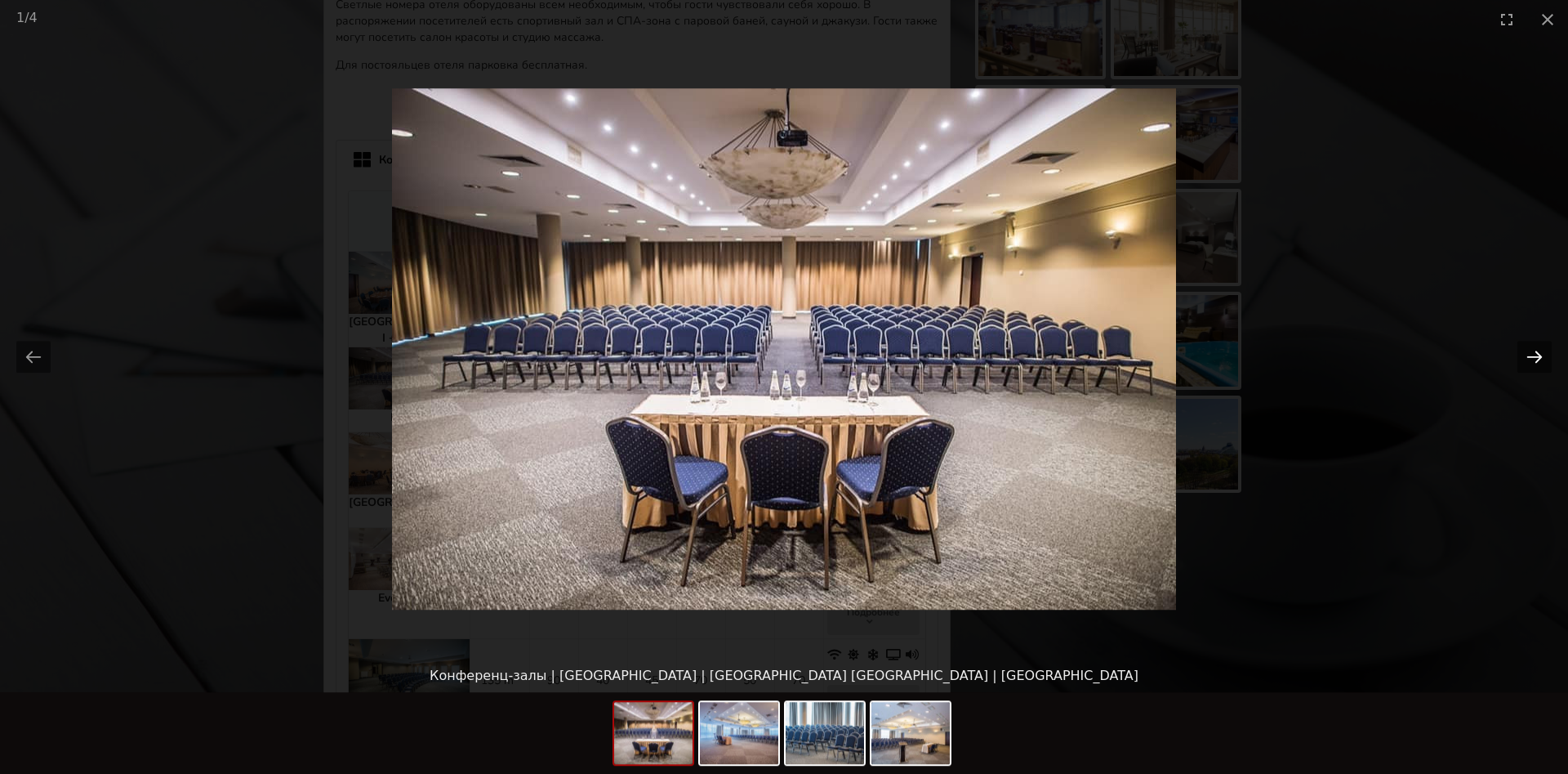
click at [1530, 363] on button "Next slide" at bounding box center [1534, 356] width 34 height 31
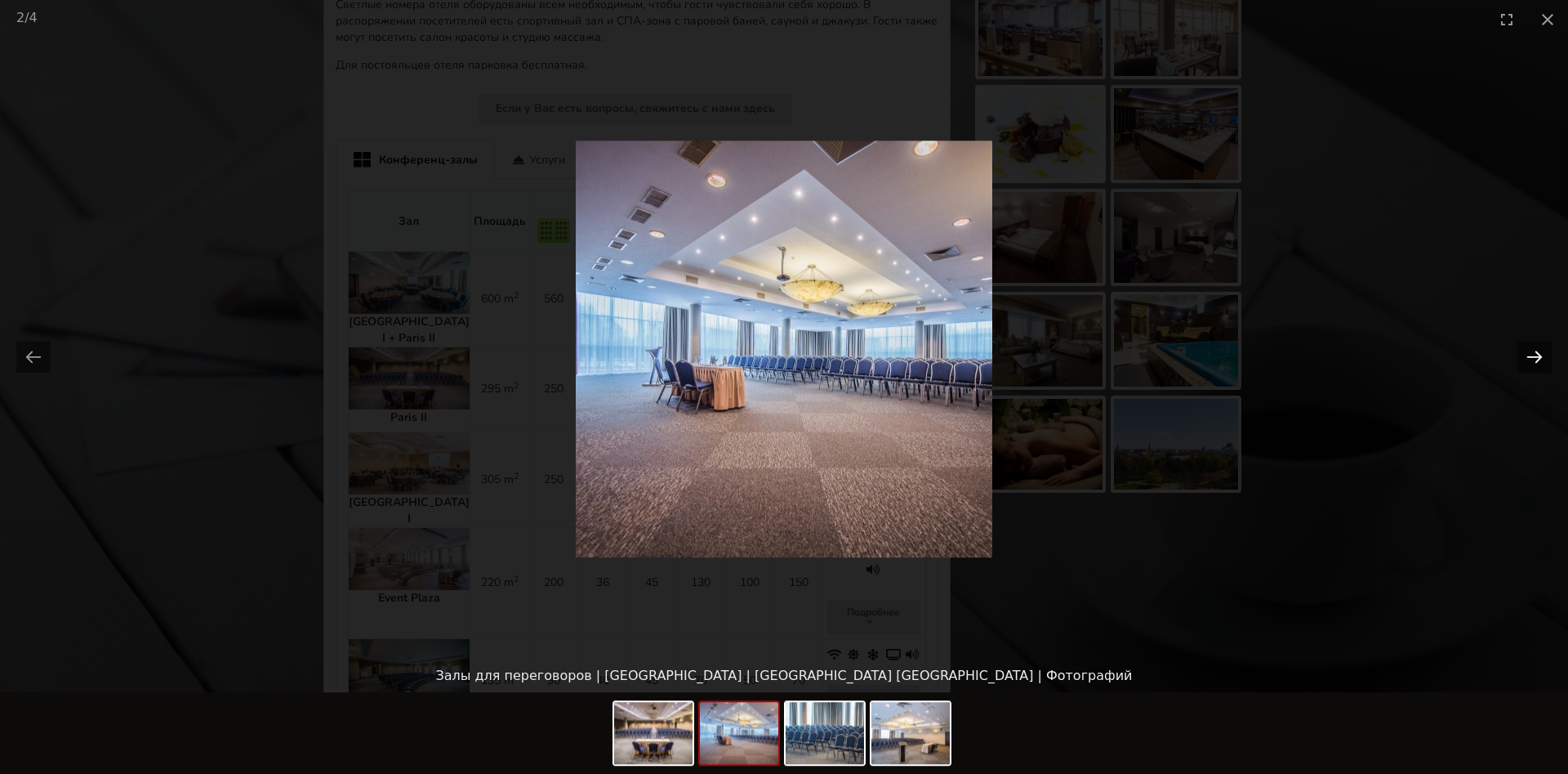
click at [1530, 363] on button "Next slide" at bounding box center [1534, 356] width 34 height 31
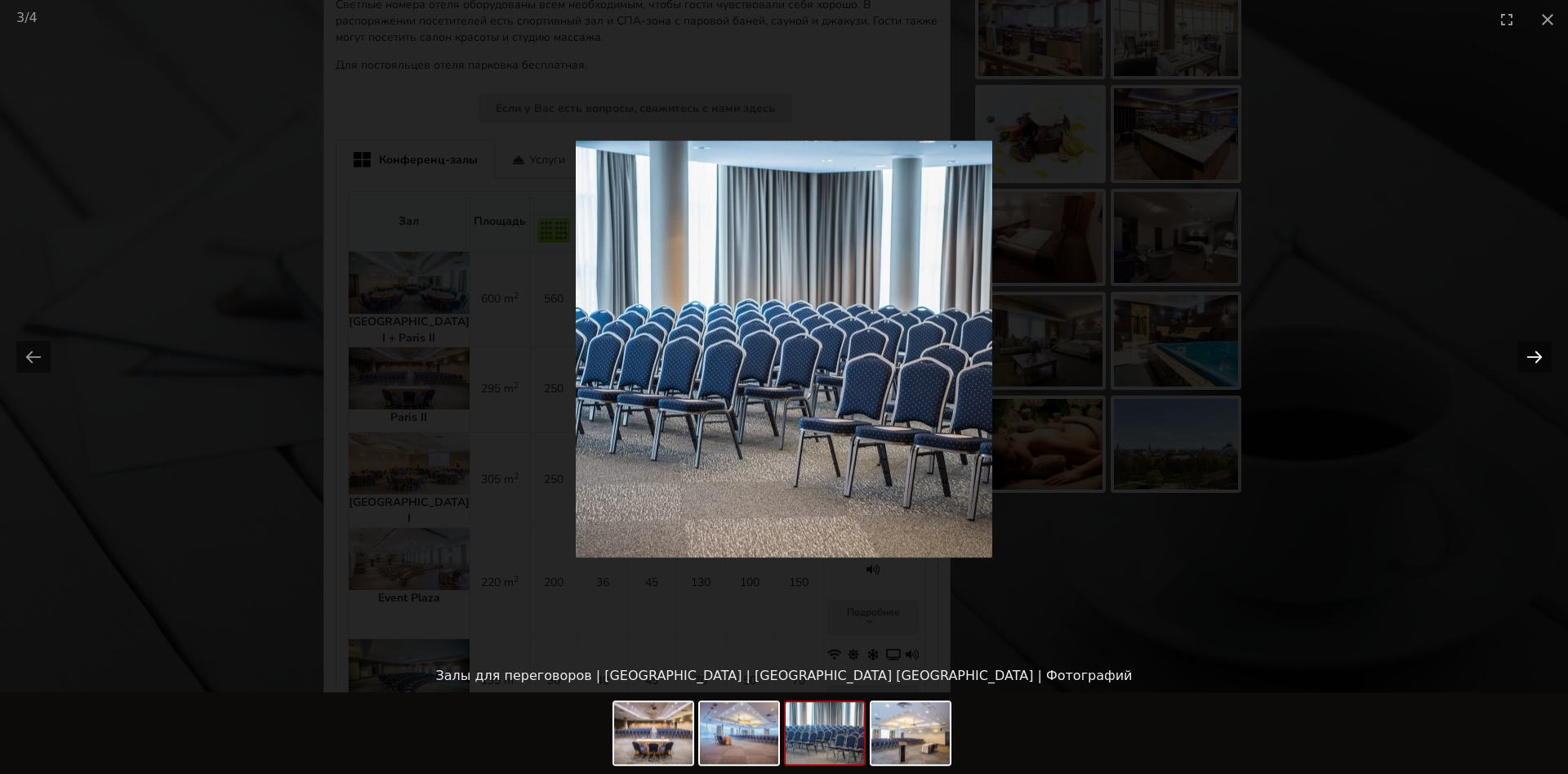
click at [1530, 363] on button "Next slide" at bounding box center [1534, 356] width 34 height 31
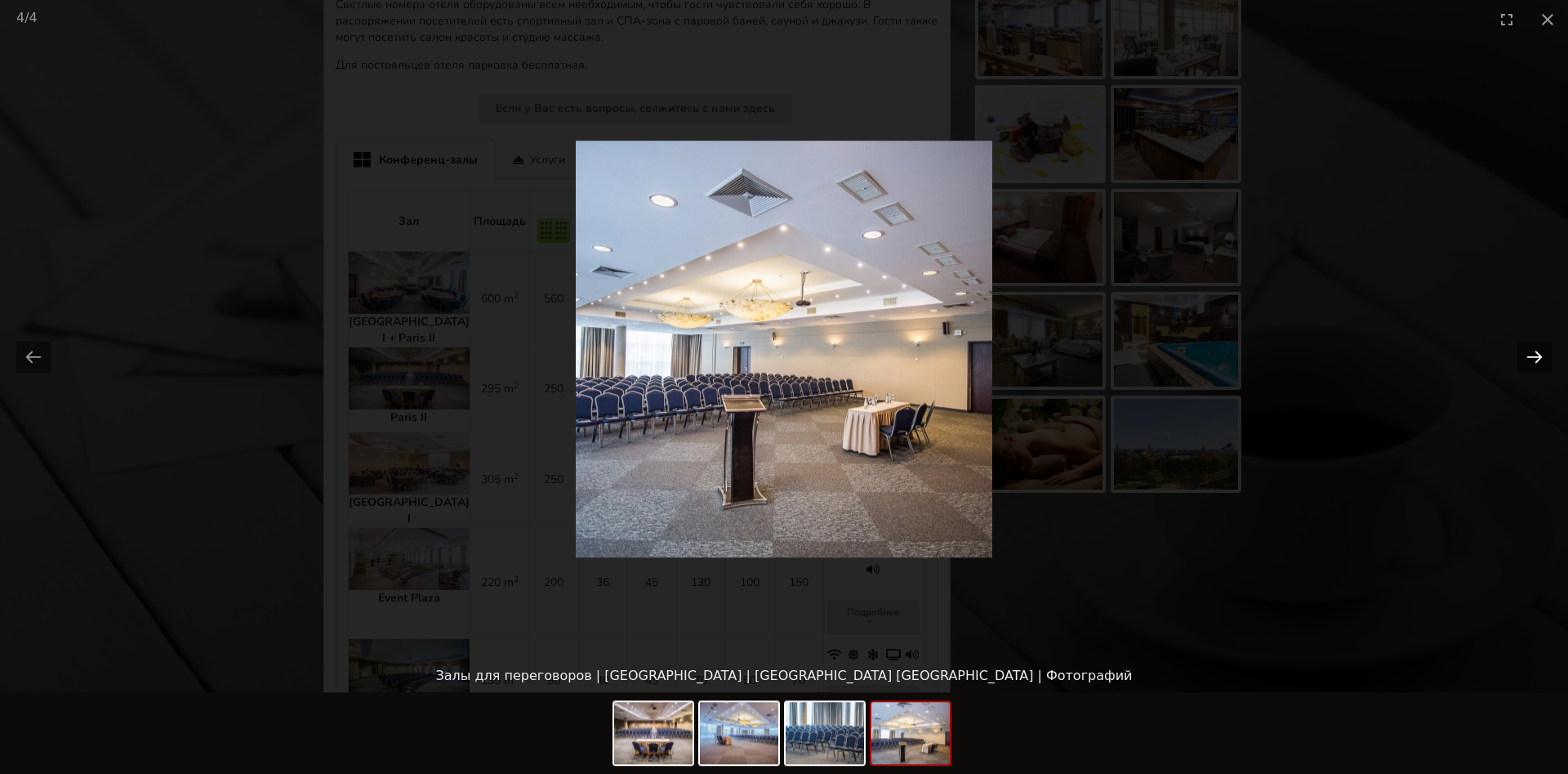
click at [1530, 363] on button "Next slide" at bounding box center [1534, 356] width 34 height 31
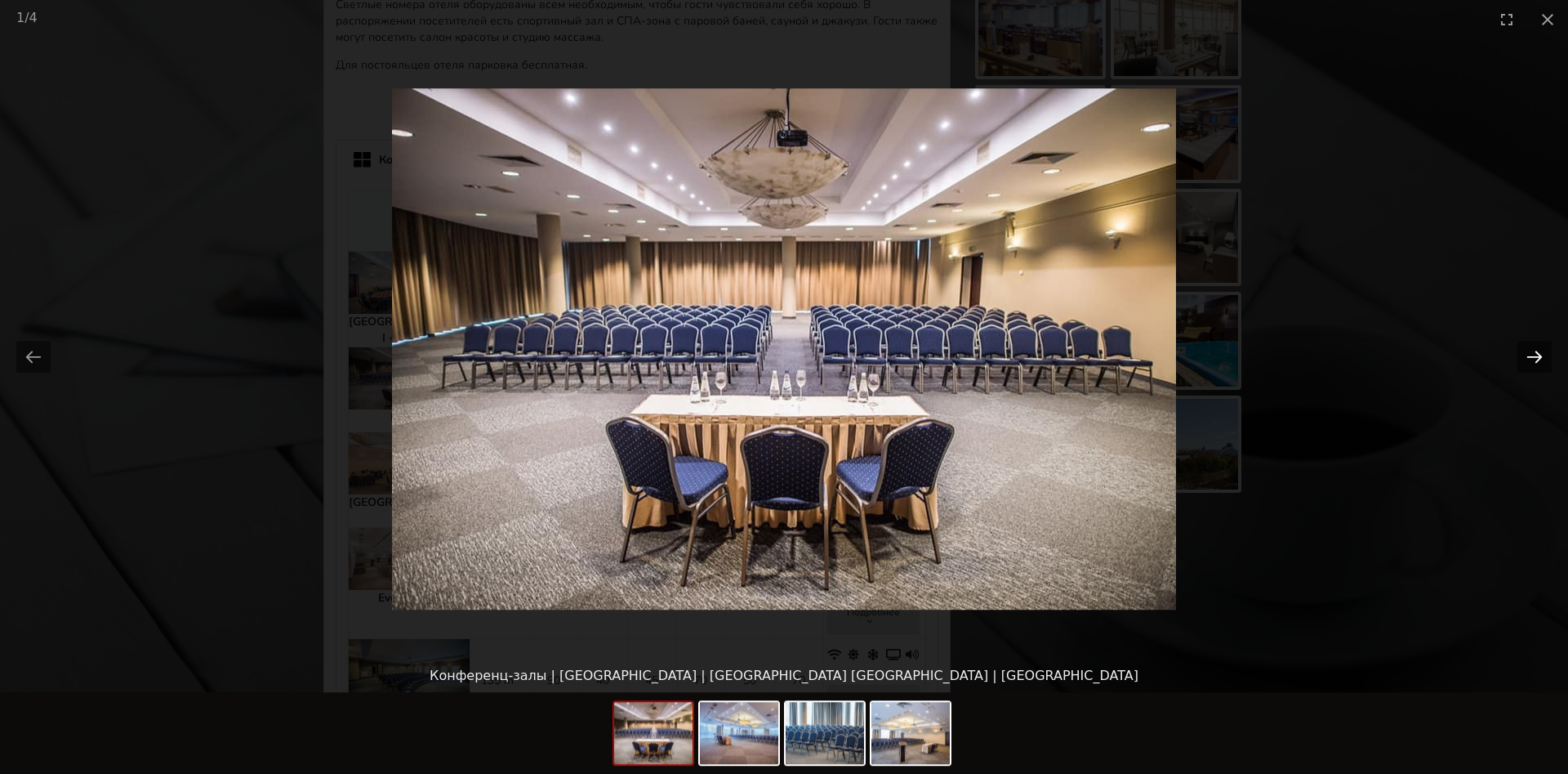
click at [1530, 363] on button "Next slide" at bounding box center [1534, 356] width 34 height 31
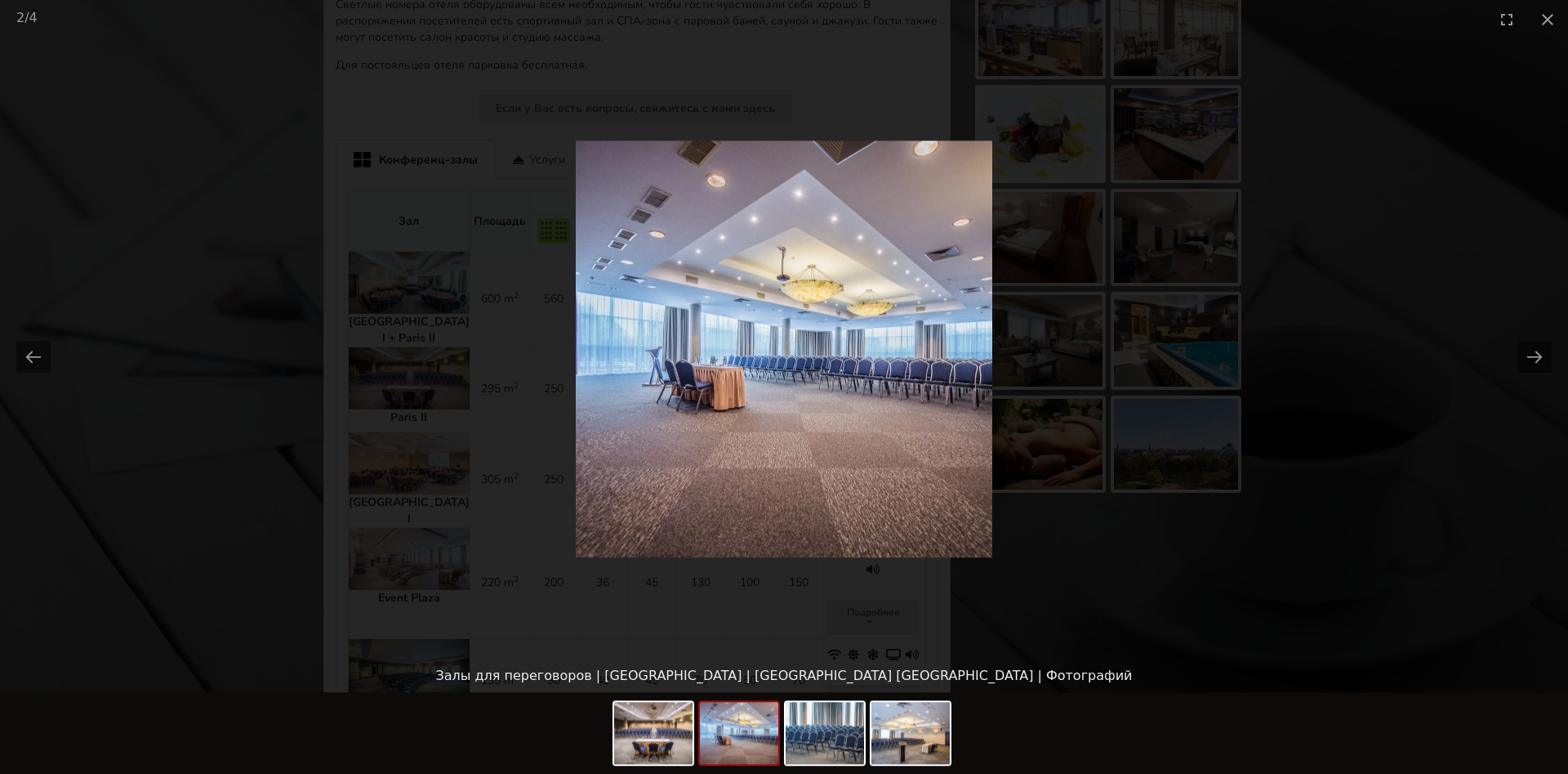
click at [1336, 445] on picture at bounding box center [784, 348] width 1568 height 620
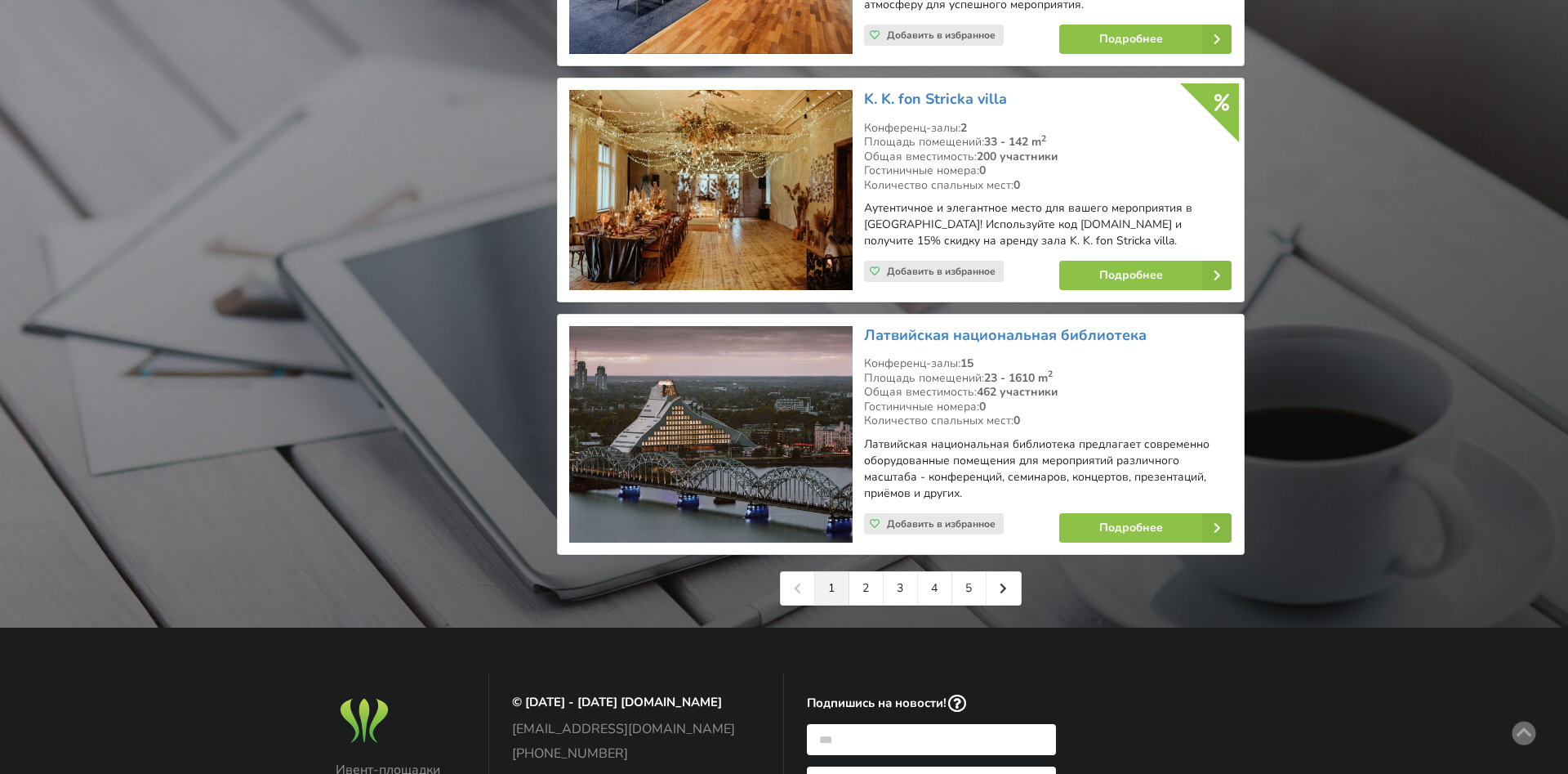
scroll to position [3661, 0]
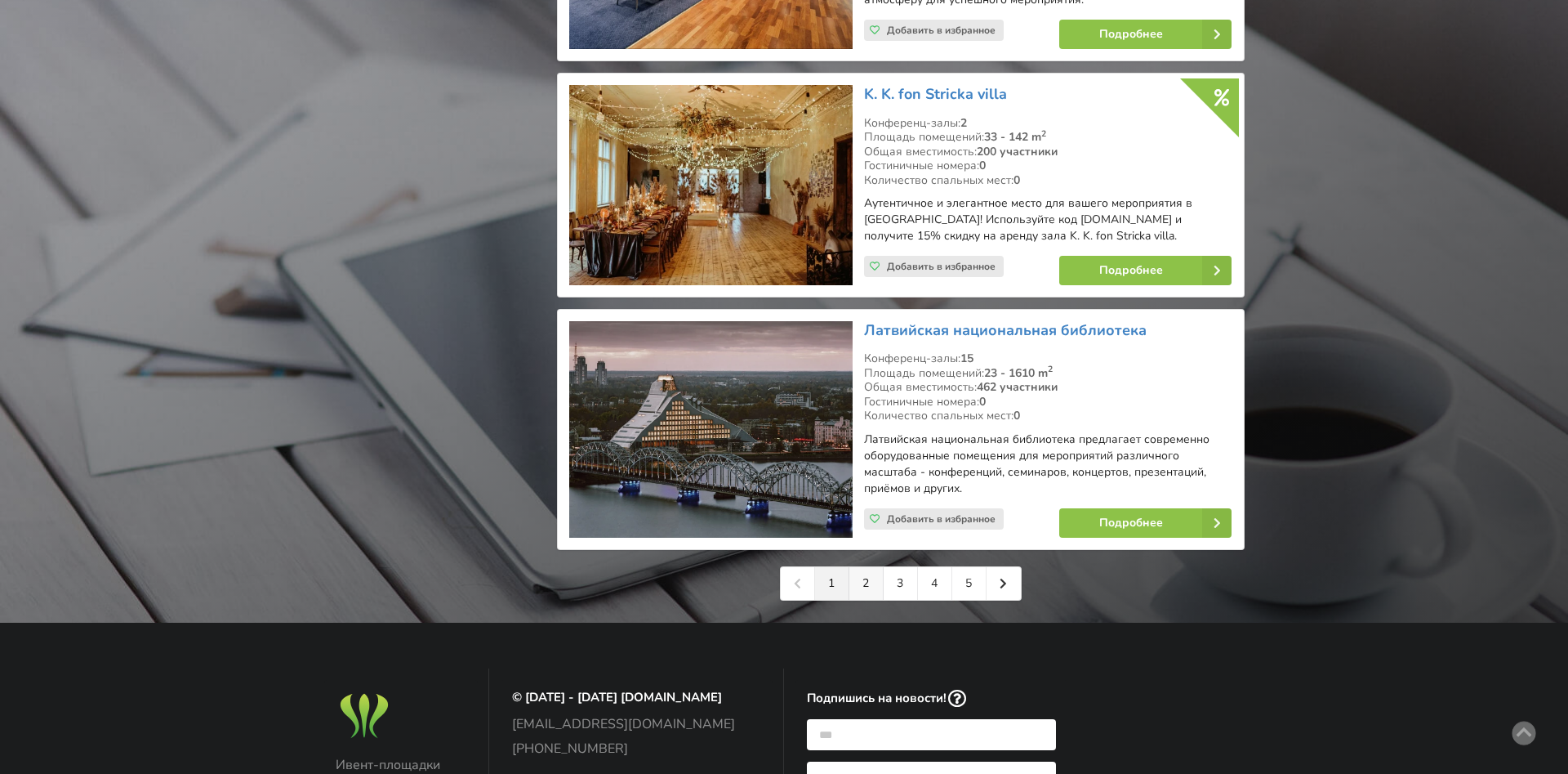
click at [866, 567] on link "2" at bounding box center [866, 583] width 34 height 32
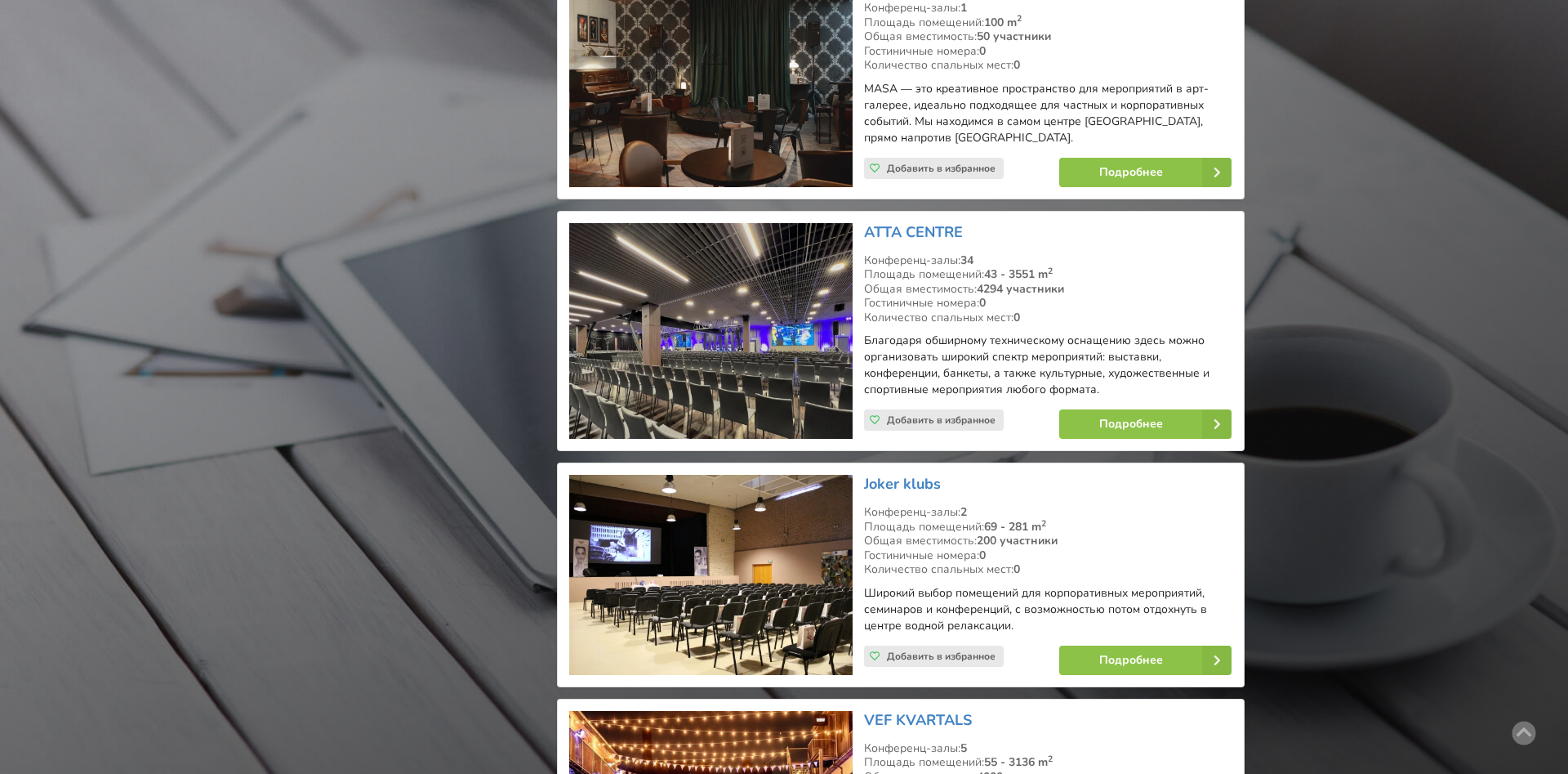
scroll to position [2510, 0]
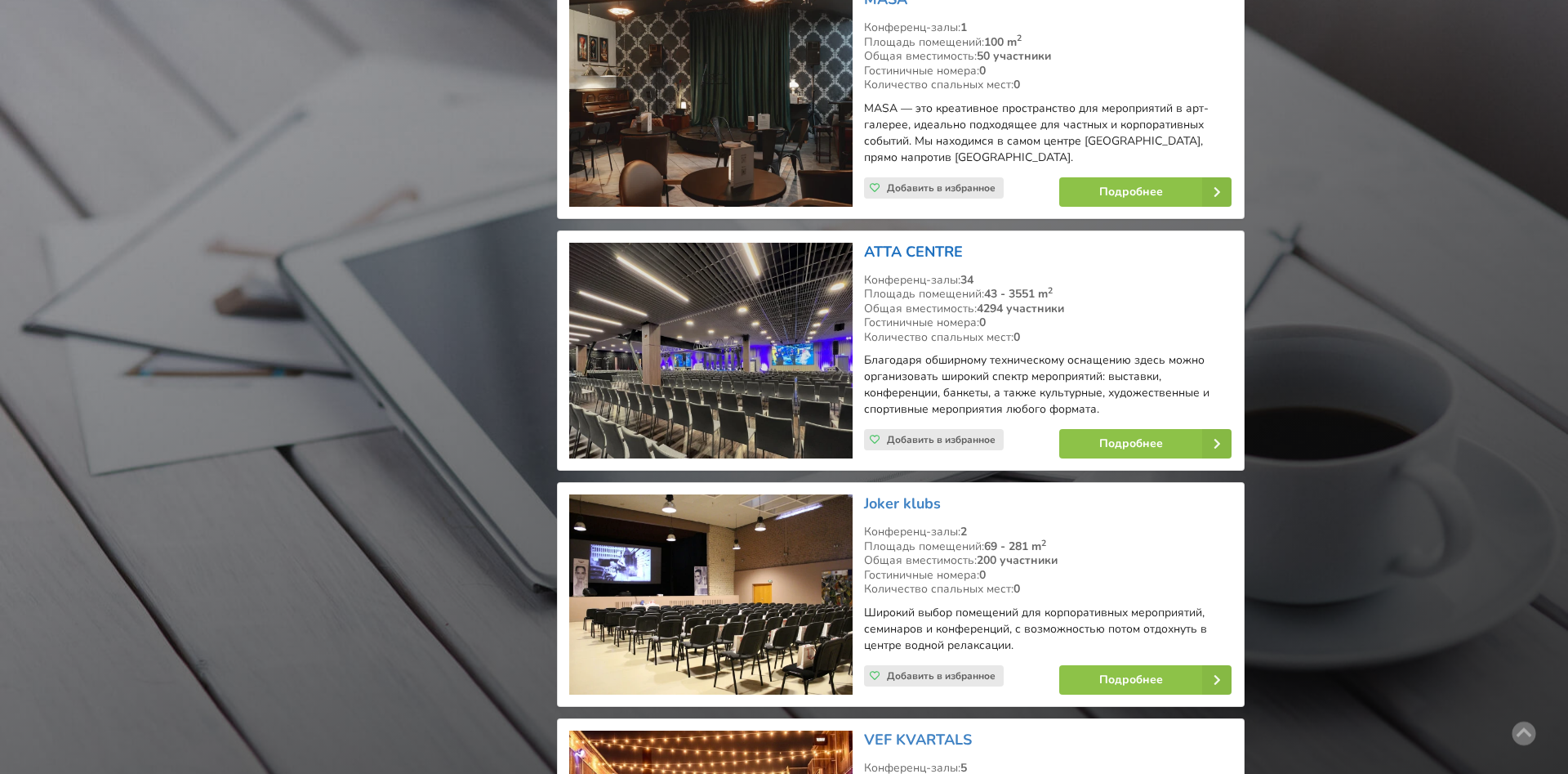
click at [946, 242] on link "ATTA CENTRE" at bounding box center [914, 251] width 99 height 20
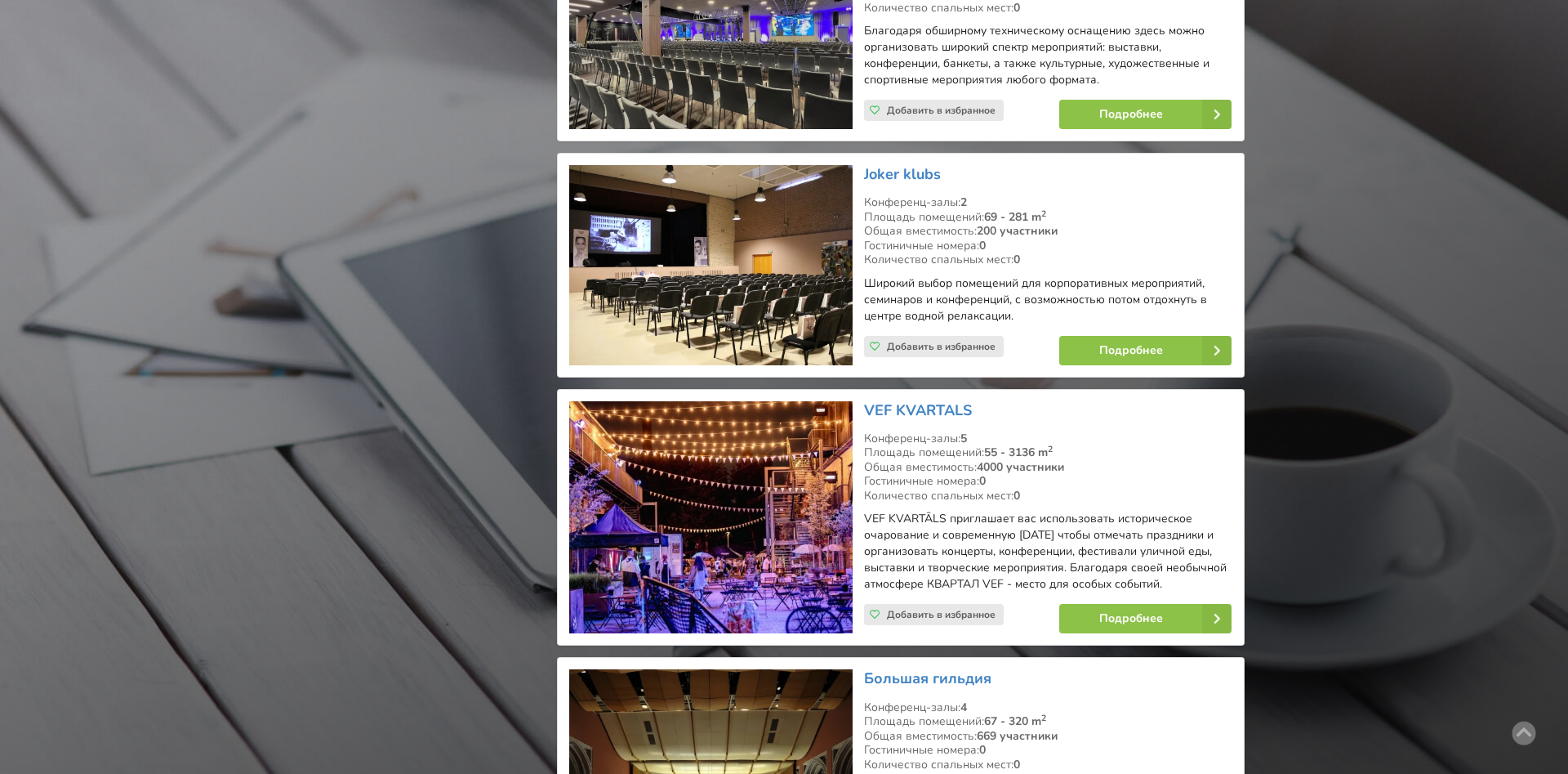
scroll to position [2844, 0]
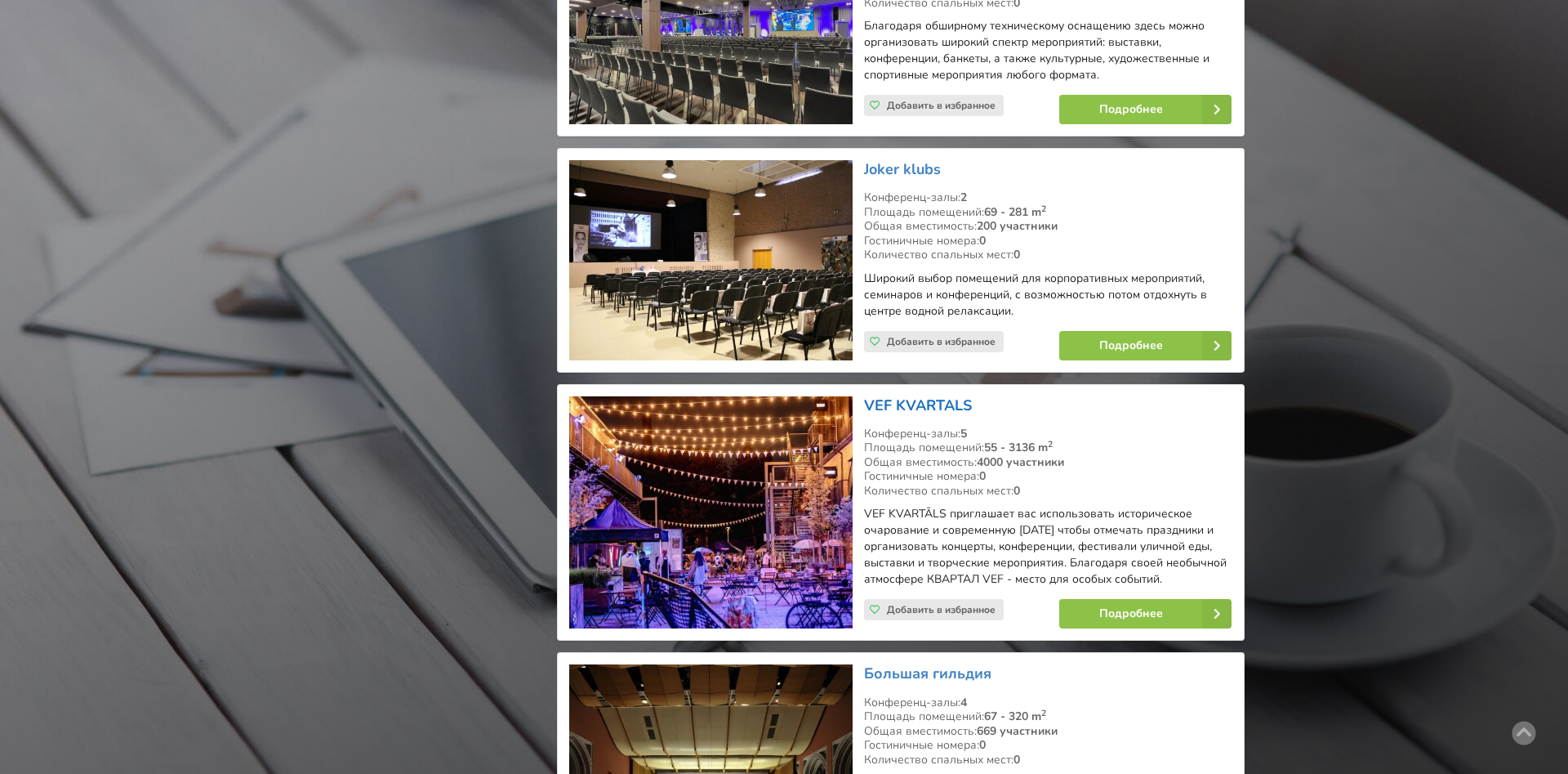
click at [921, 395] on link "VEF KVARTALS" at bounding box center [918, 405] width 108 height 20
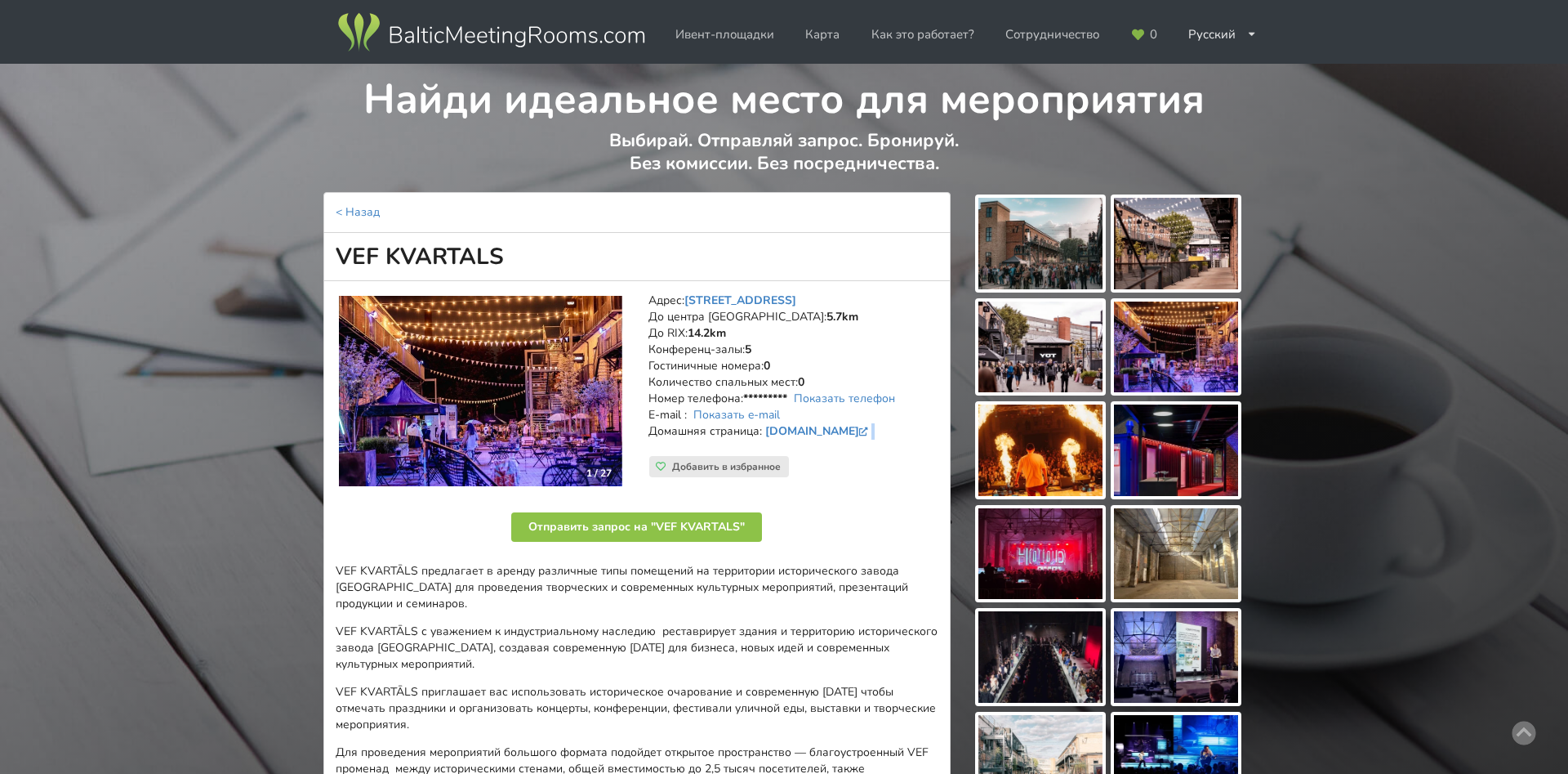
drag, startPoint x: 1551, startPoint y: 443, endPoint x: 1567, endPoint y: 432, distance: 19.4
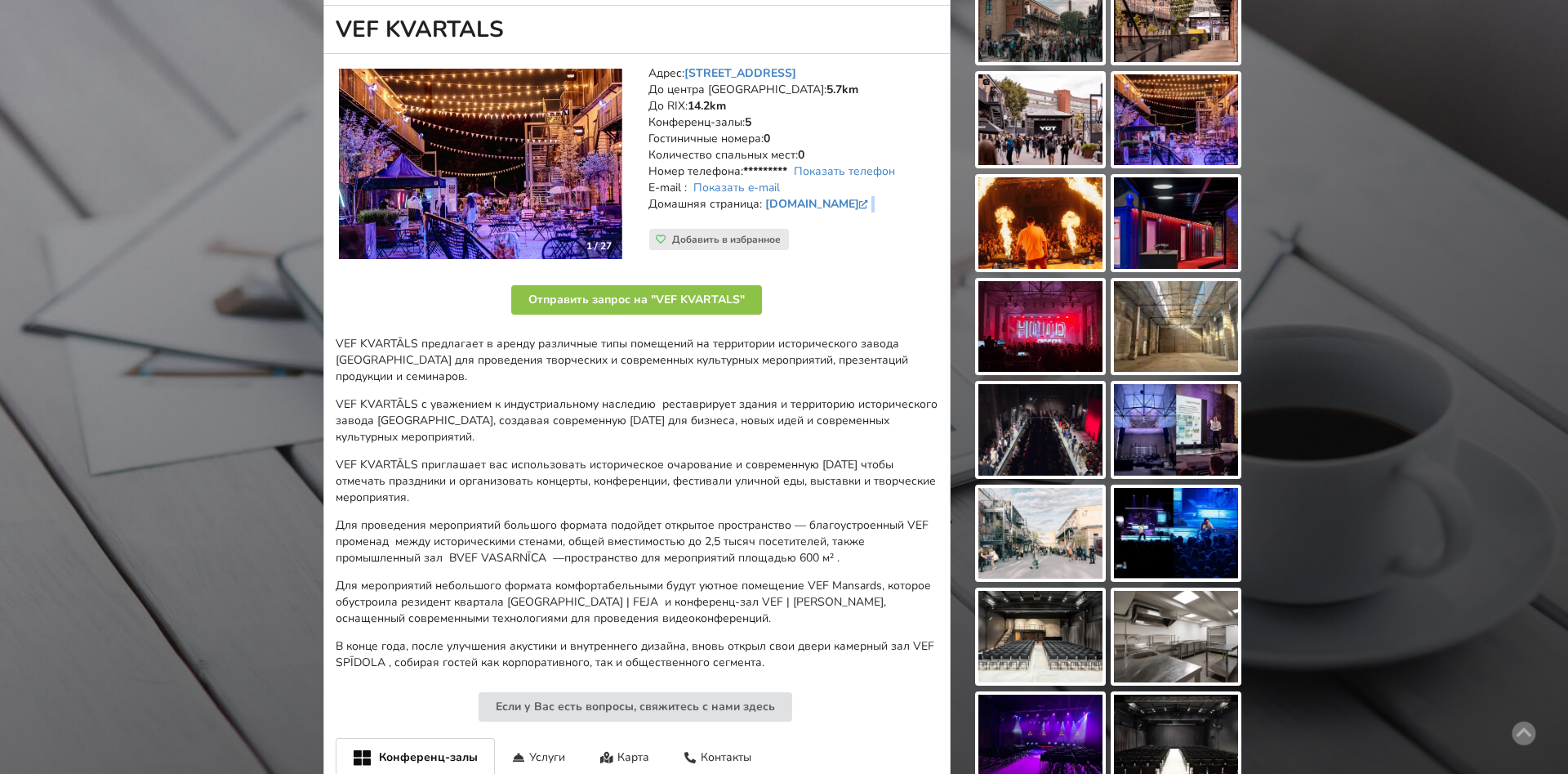
scroll to position [222, 0]
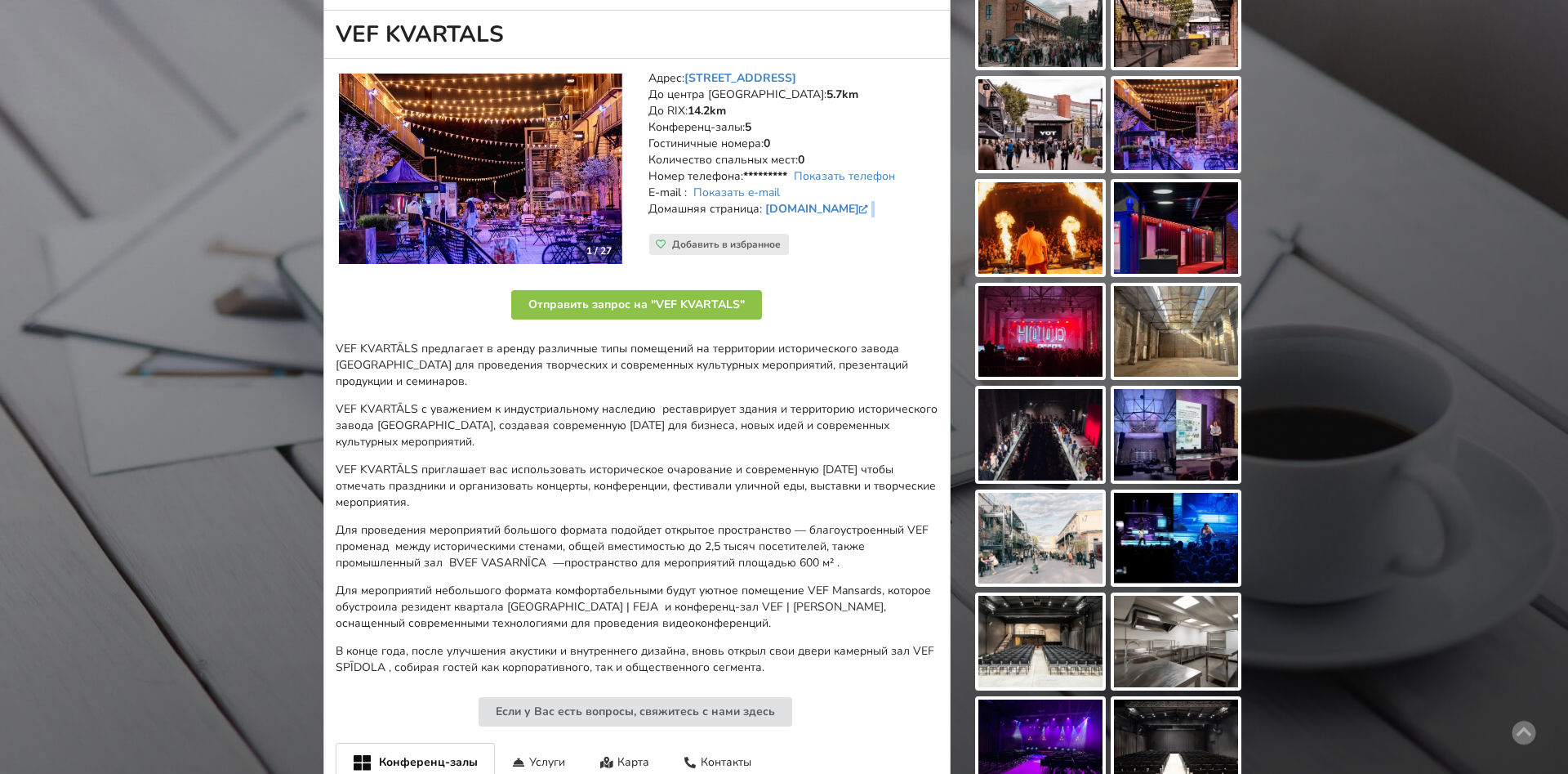
click at [1172, 321] on img at bounding box center [1176, 331] width 124 height 92
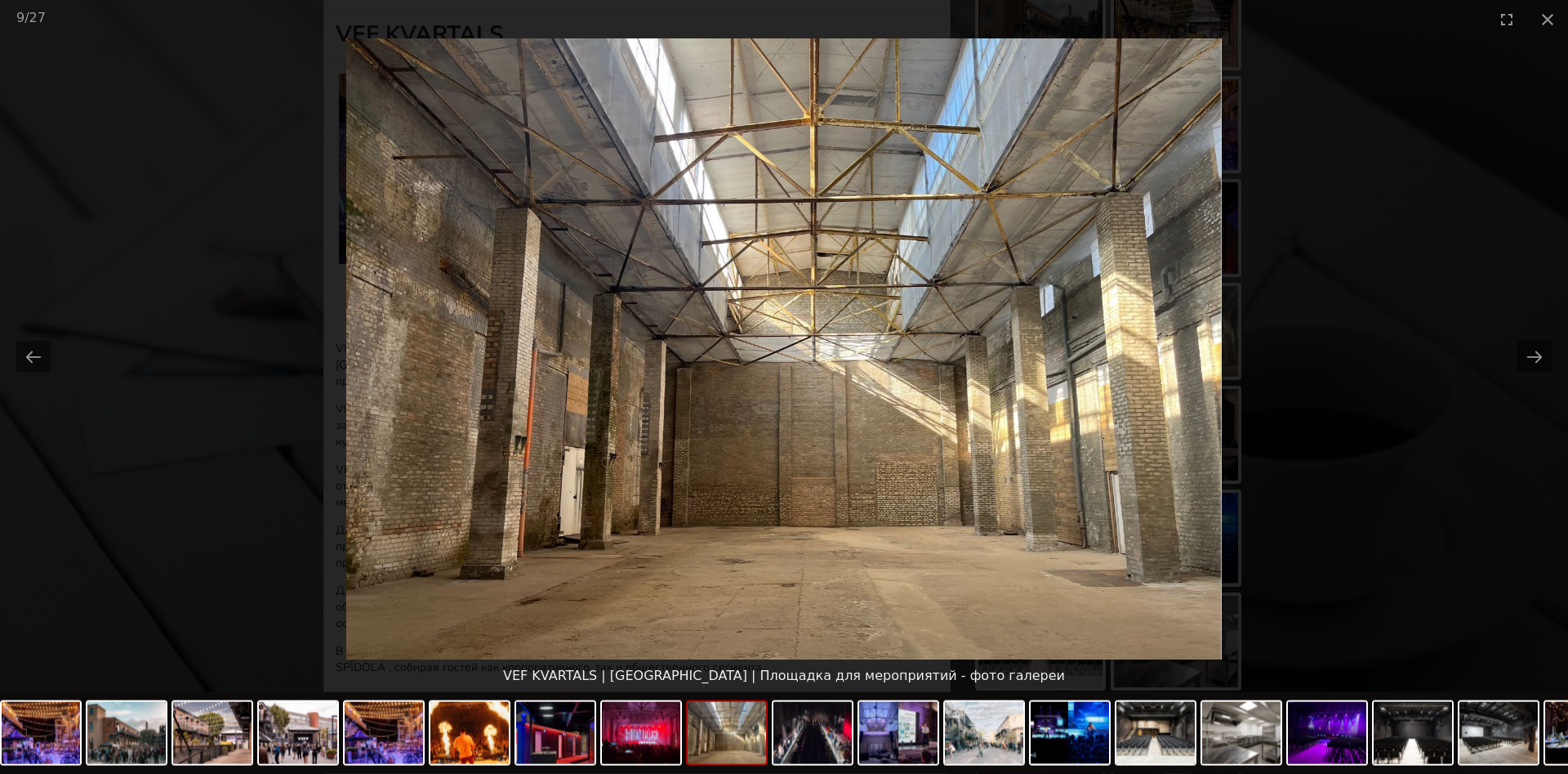
scroll to position [0, 0]
click at [1308, 414] on picture at bounding box center [784, 348] width 1568 height 620
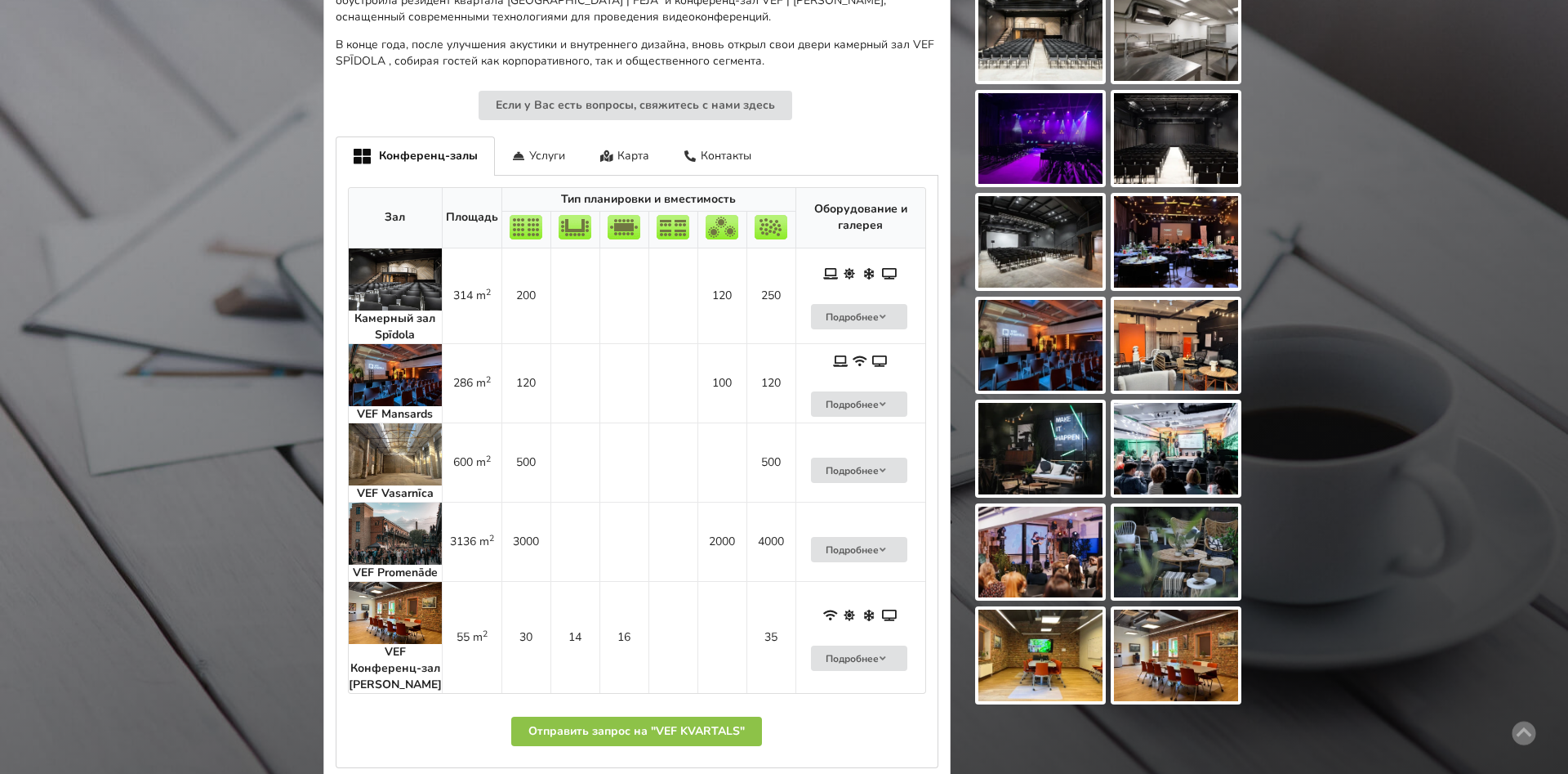
scroll to position [860, 0]
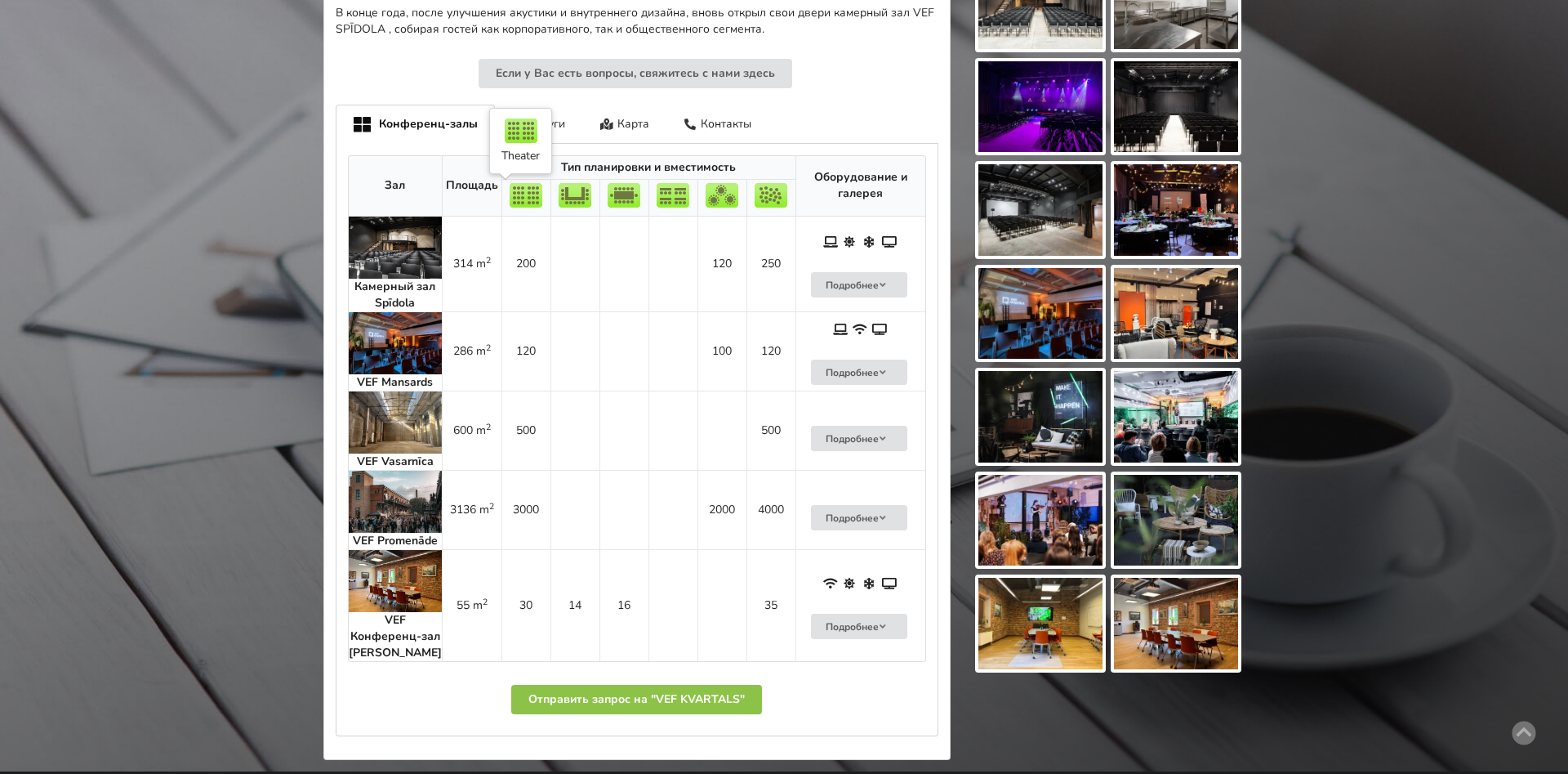
click at [519, 247] on td "200" at bounding box center [526, 264] width 49 height 95
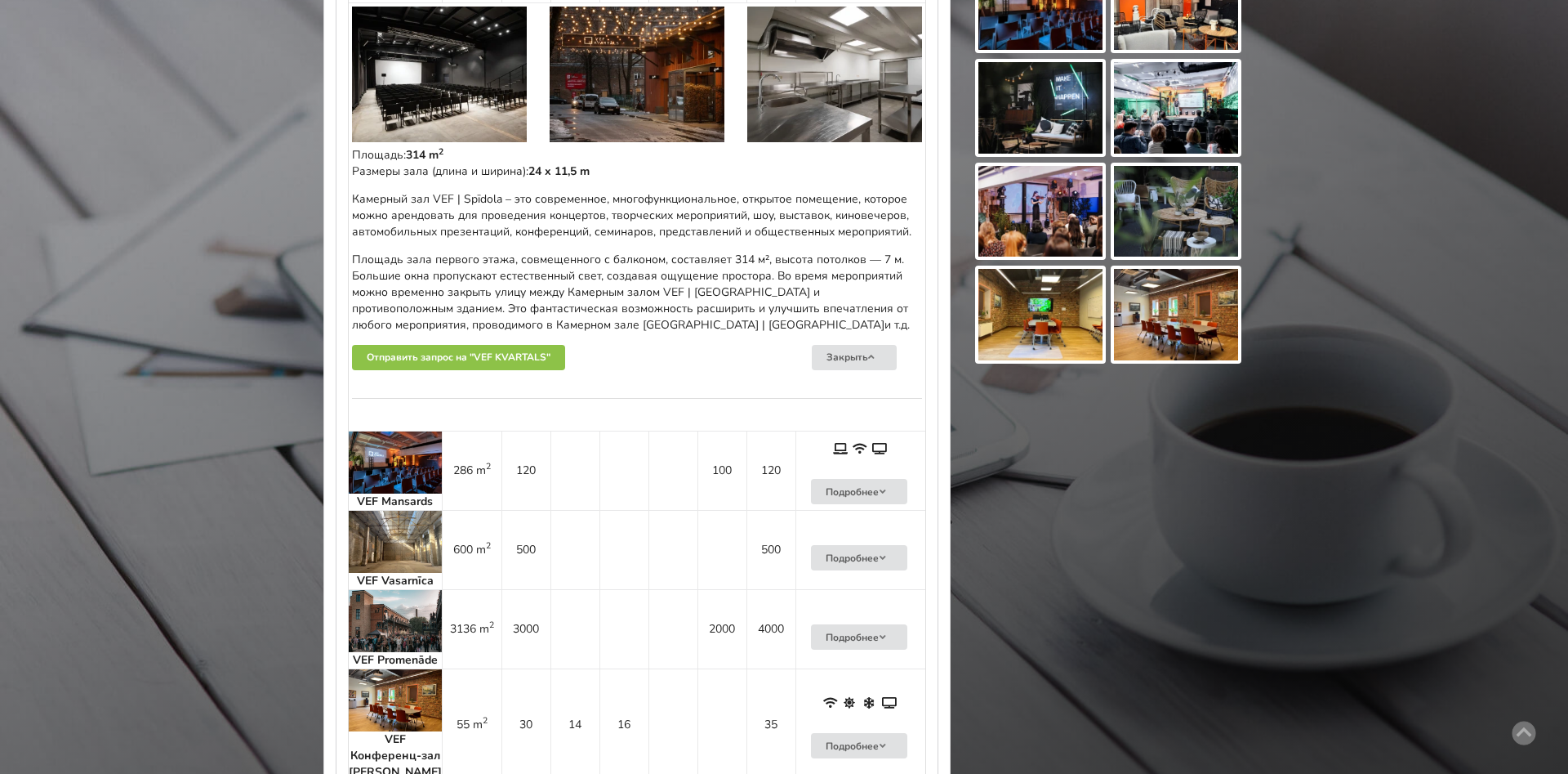
scroll to position [1172, 0]
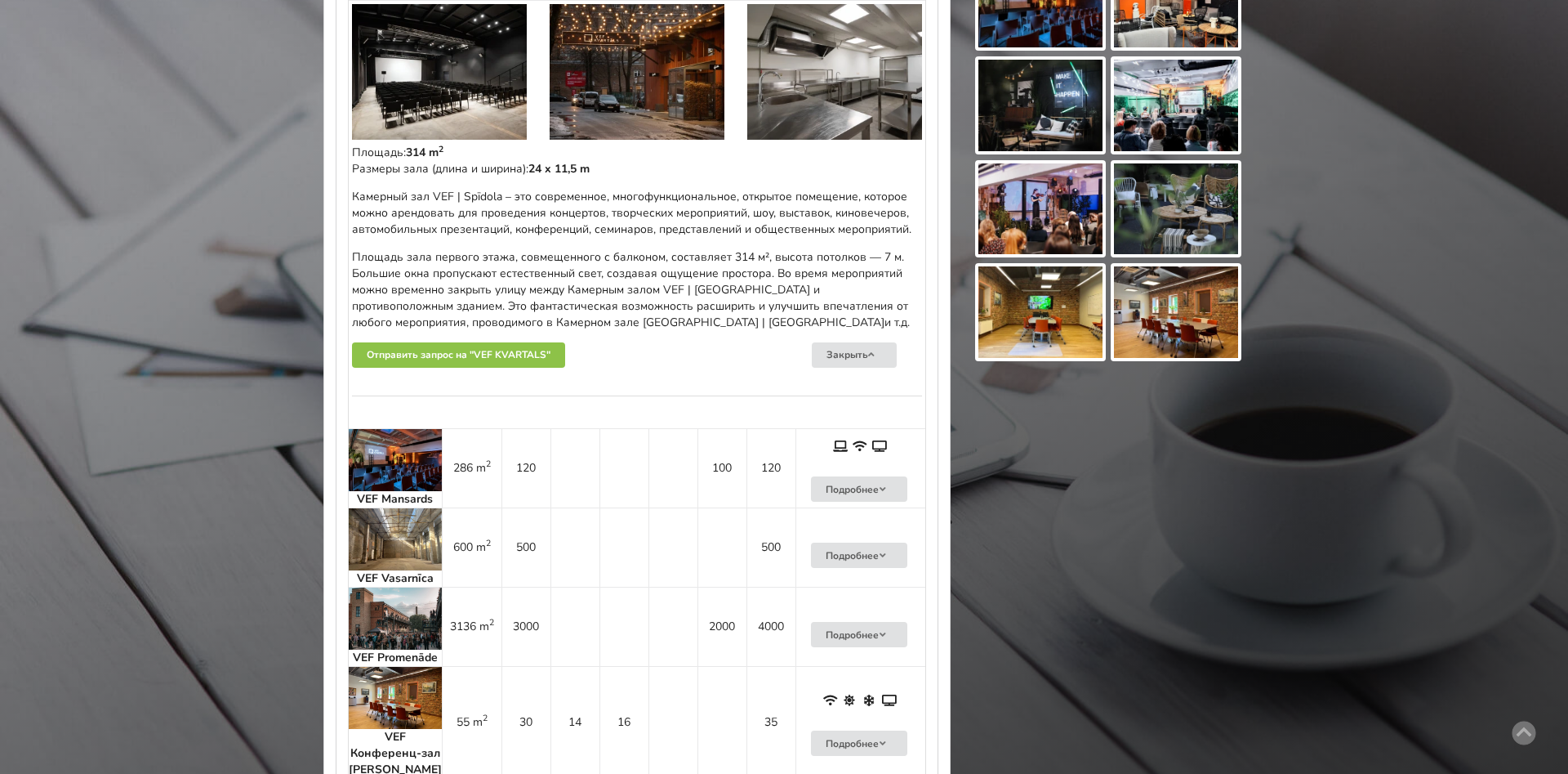
click at [455, 519] on td "600 m 2" at bounding box center [471, 547] width 59 height 79
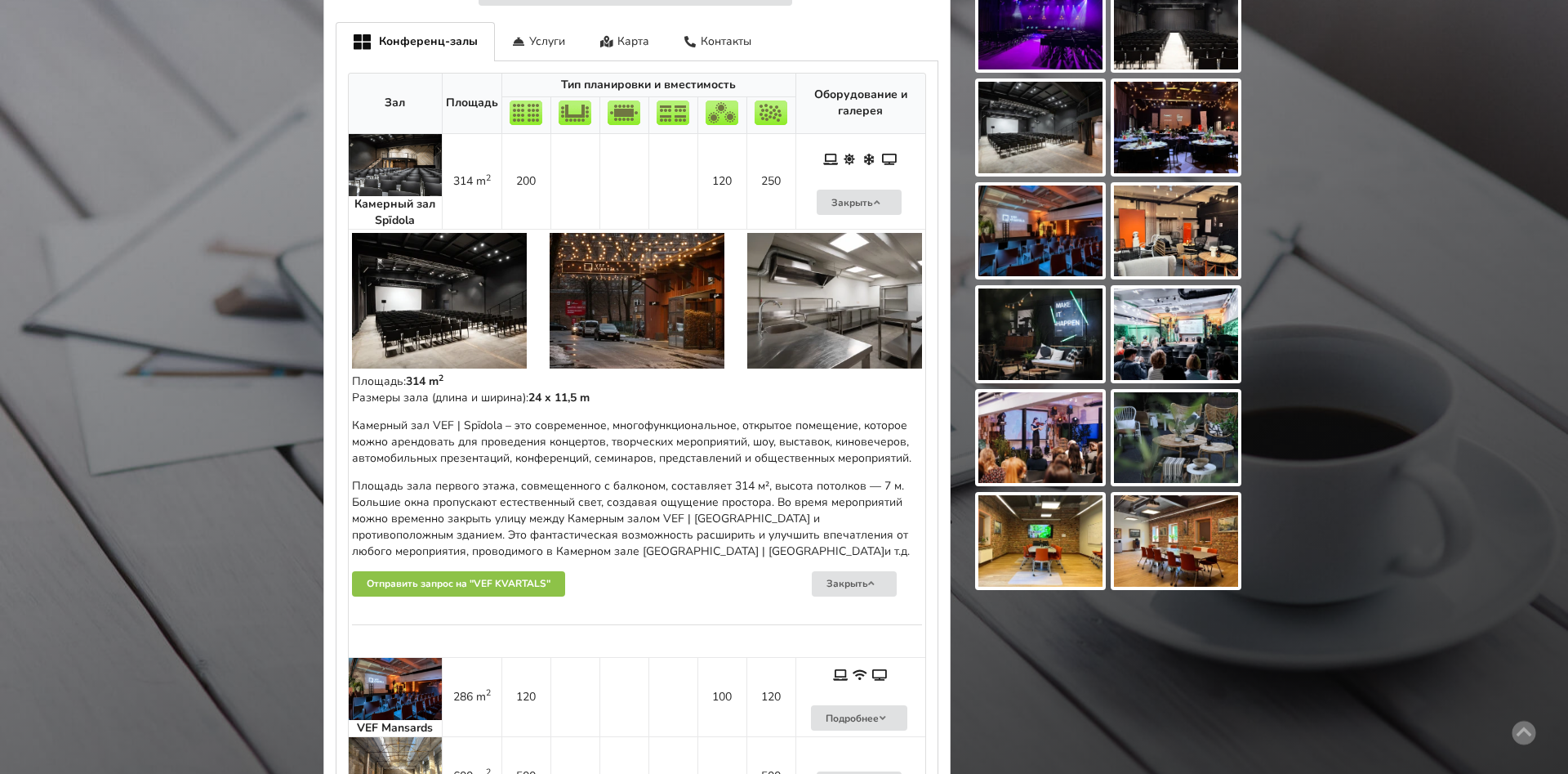
scroll to position [937, 0]
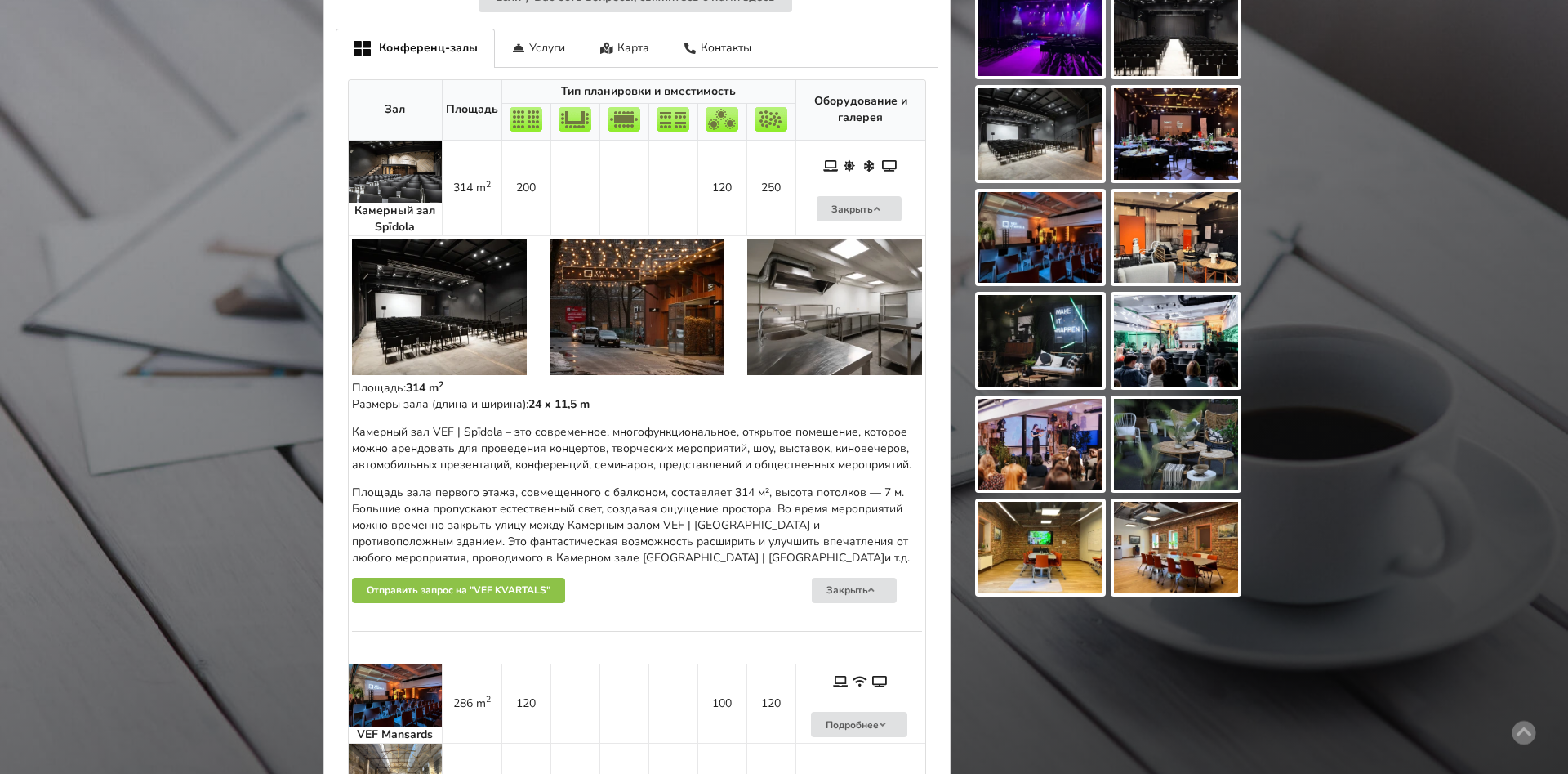
click at [371, 314] on img at bounding box center [439, 307] width 175 height 136
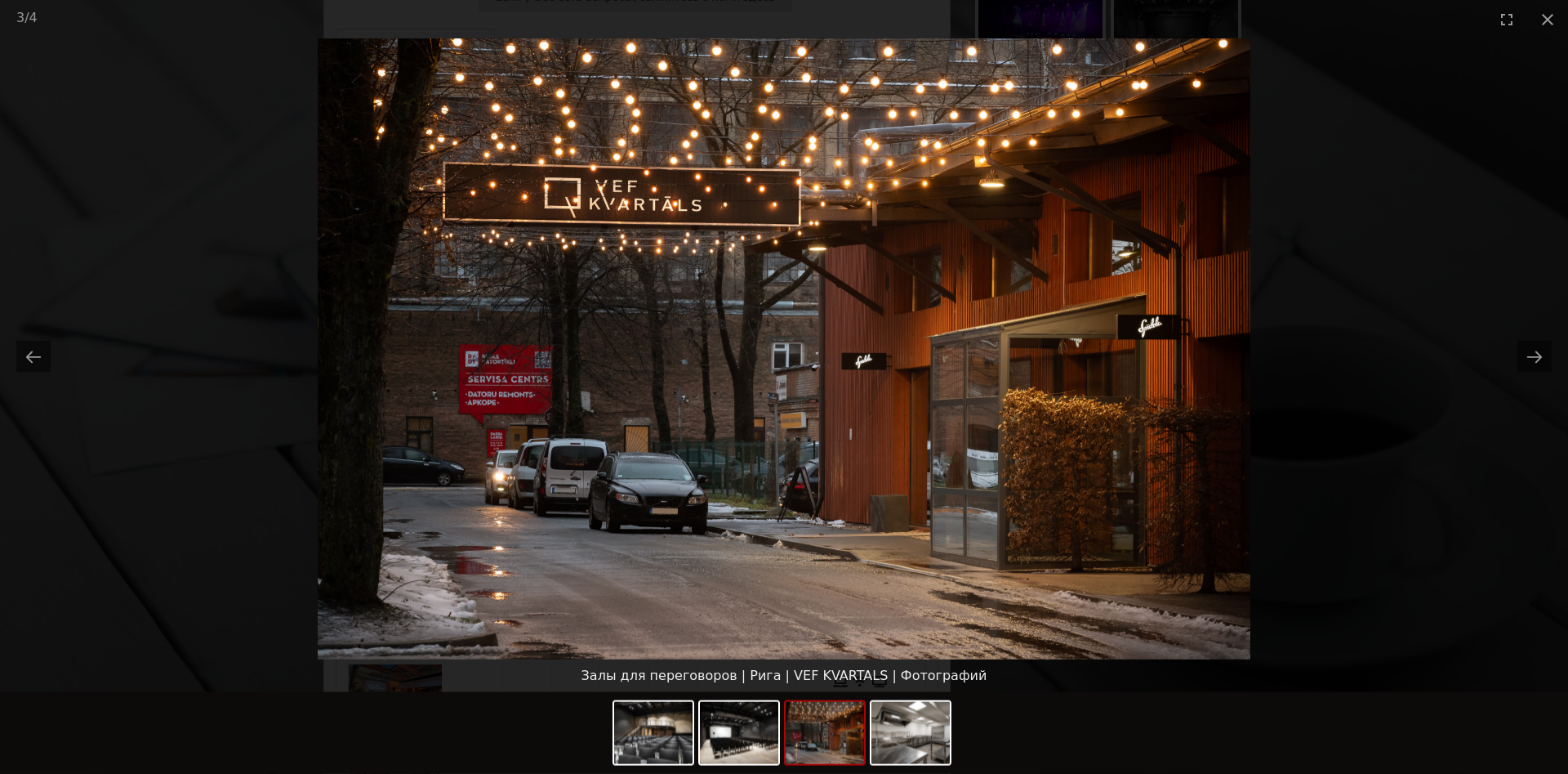
click at [1347, 472] on picture at bounding box center [784, 348] width 1568 height 620
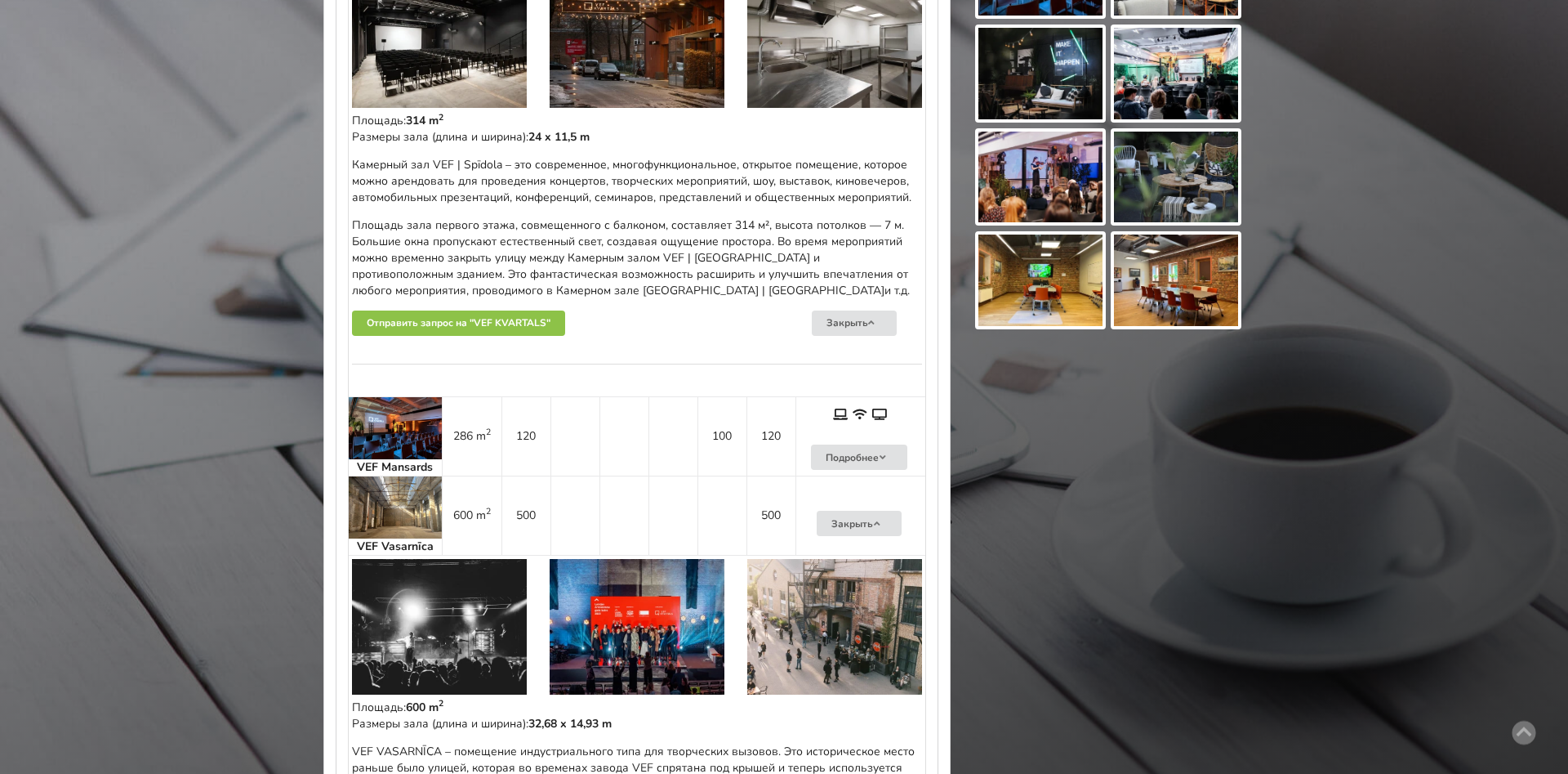
scroll to position [1253, 0]
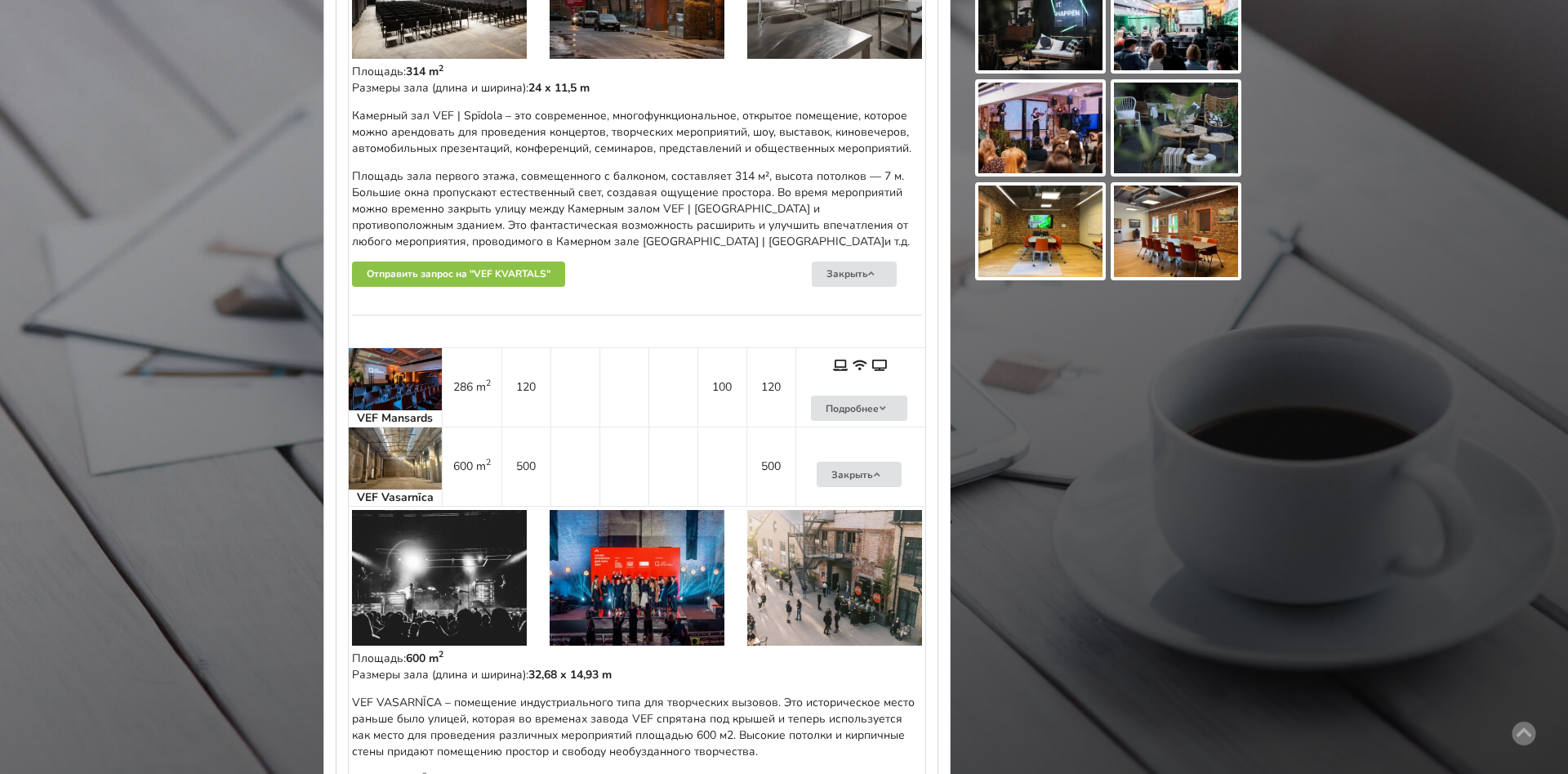
click at [400, 448] on img at bounding box center [395, 458] width 93 height 62
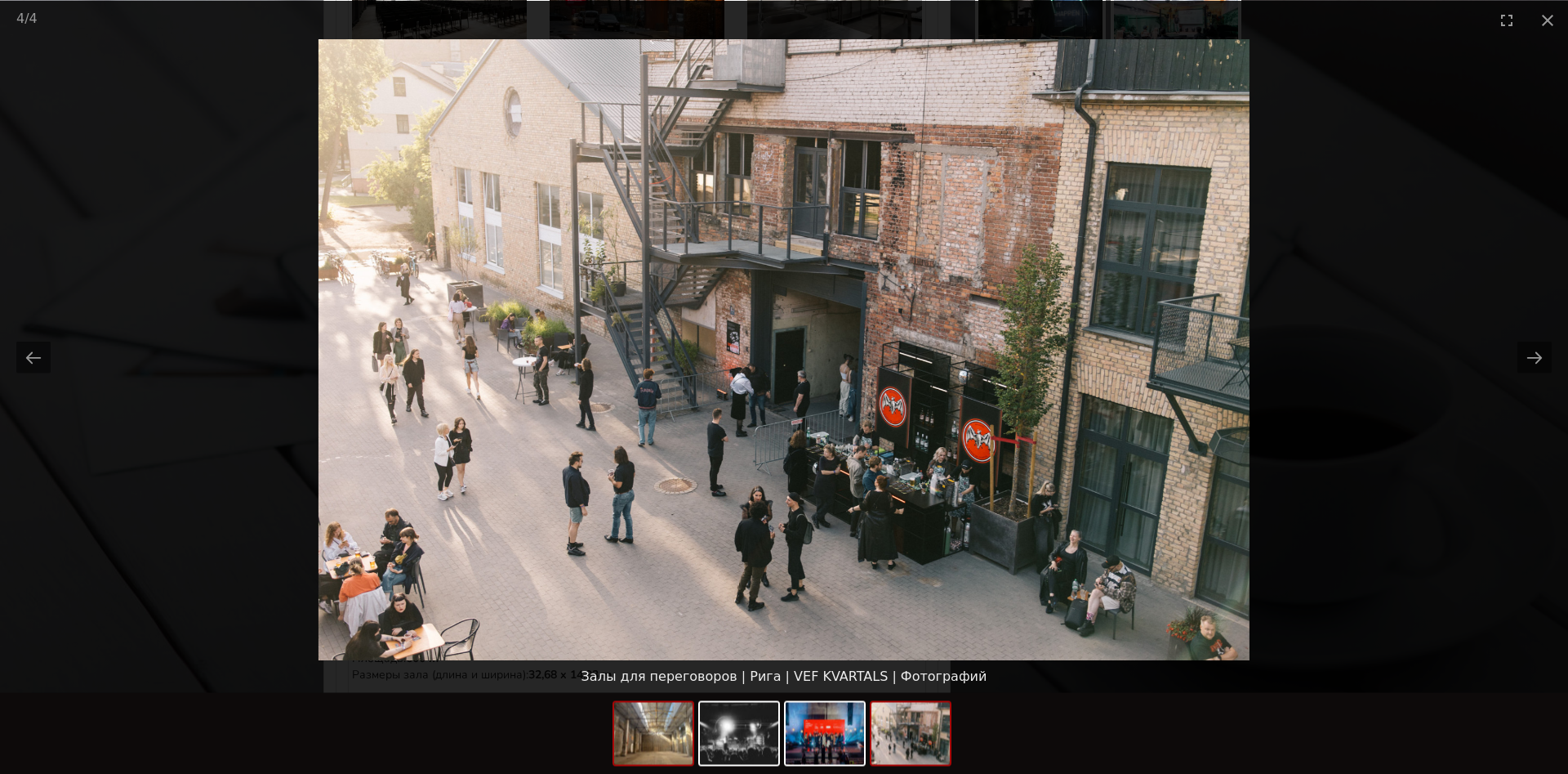
click at [661, 711] on img at bounding box center [653, 733] width 78 height 62
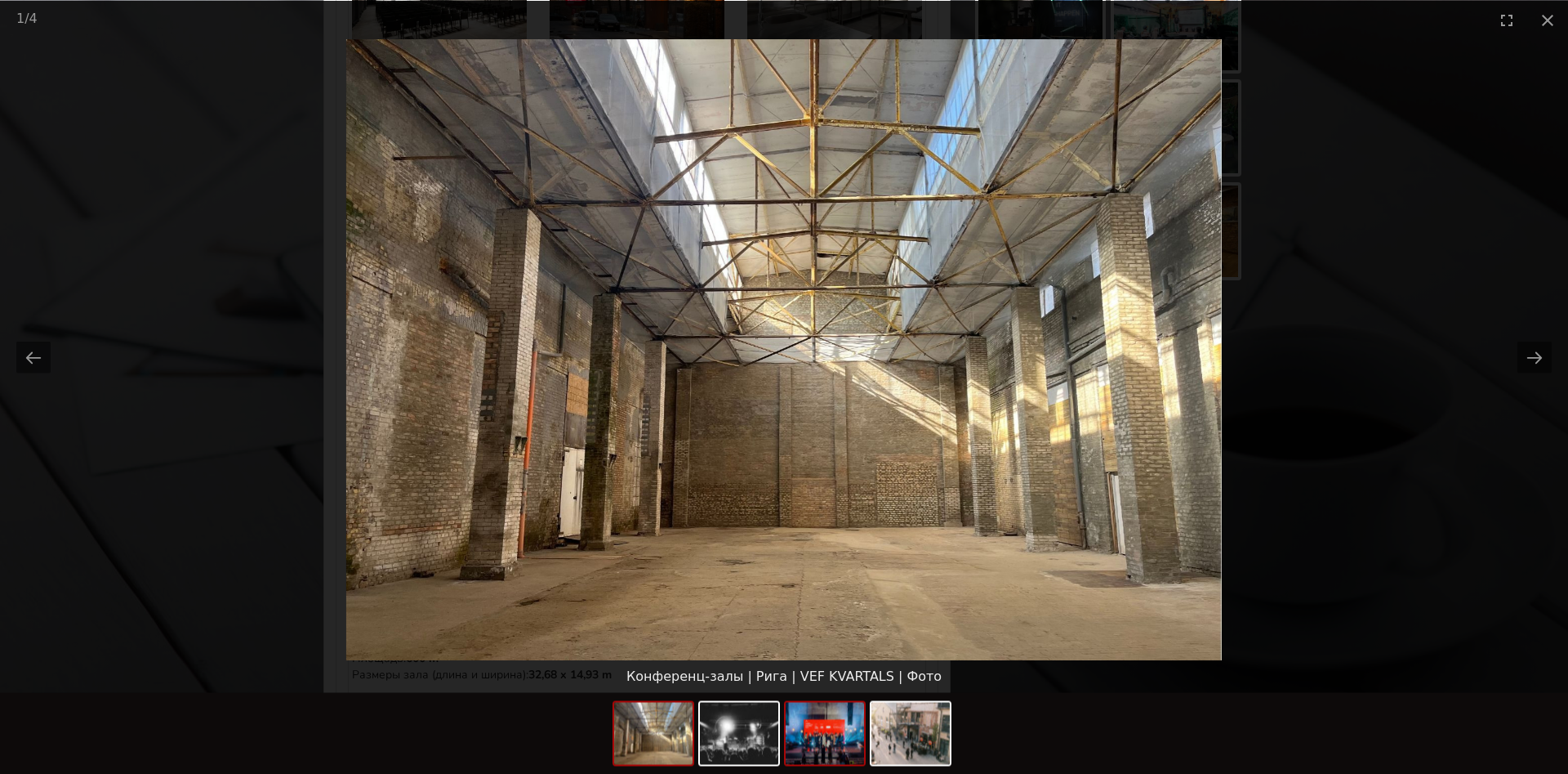
click at [843, 721] on img at bounding box center [824, 733] width 78 height 62
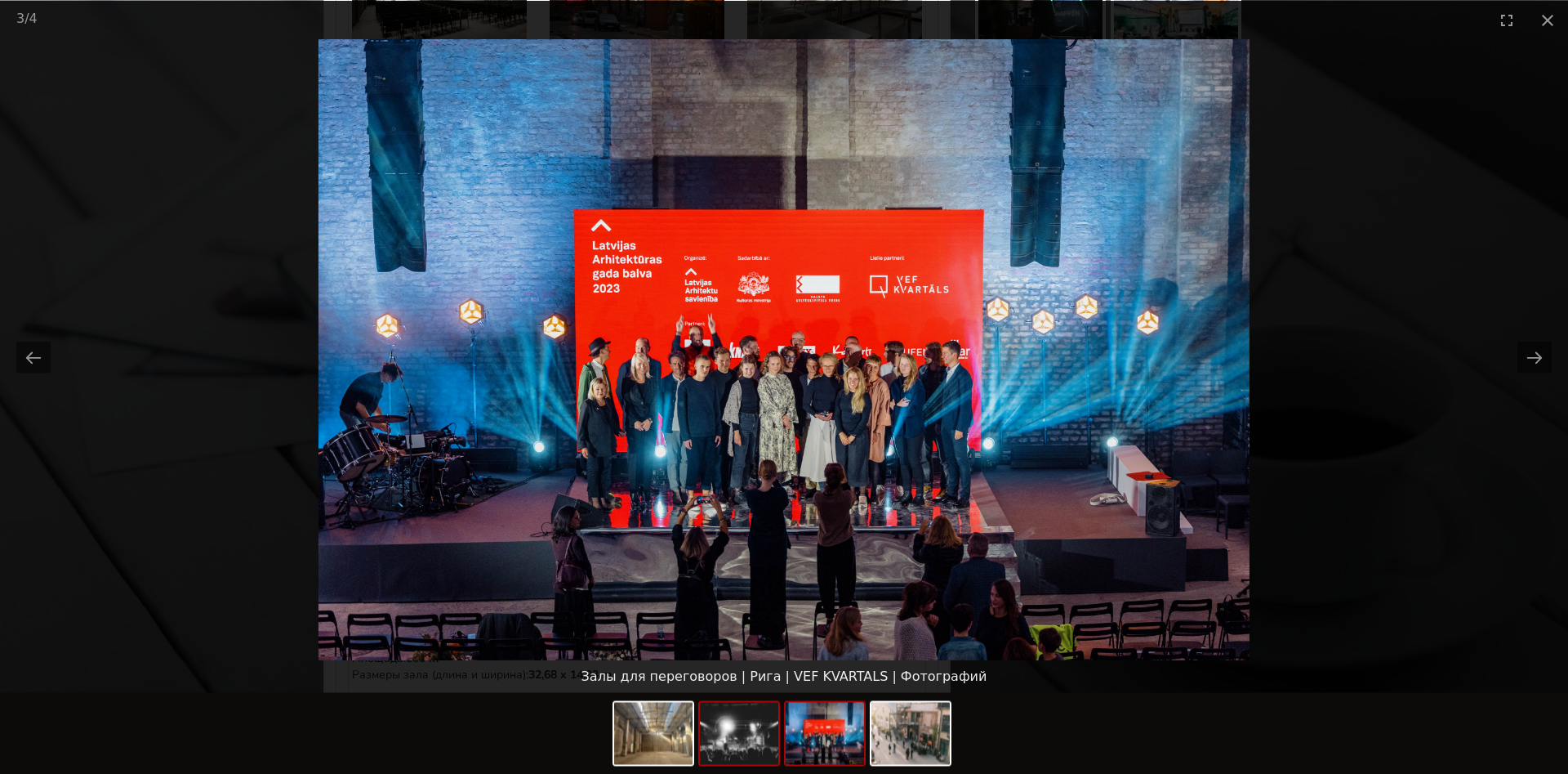
click at [732, 741] on img at bounding box center [739, 733] width 78 height 62
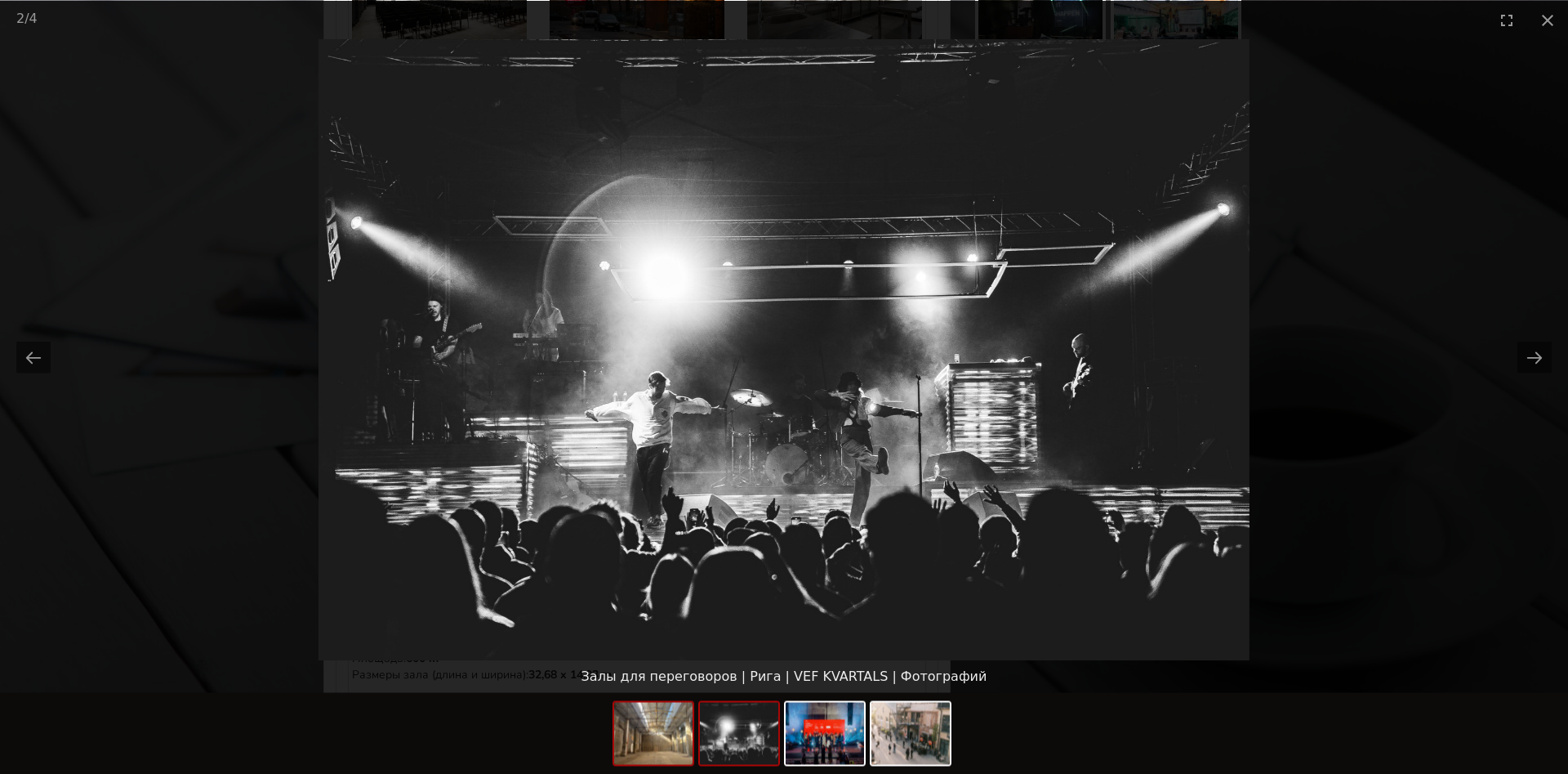
click at [669, 738] on img at bounding box center [653, 733] width 78 height 62
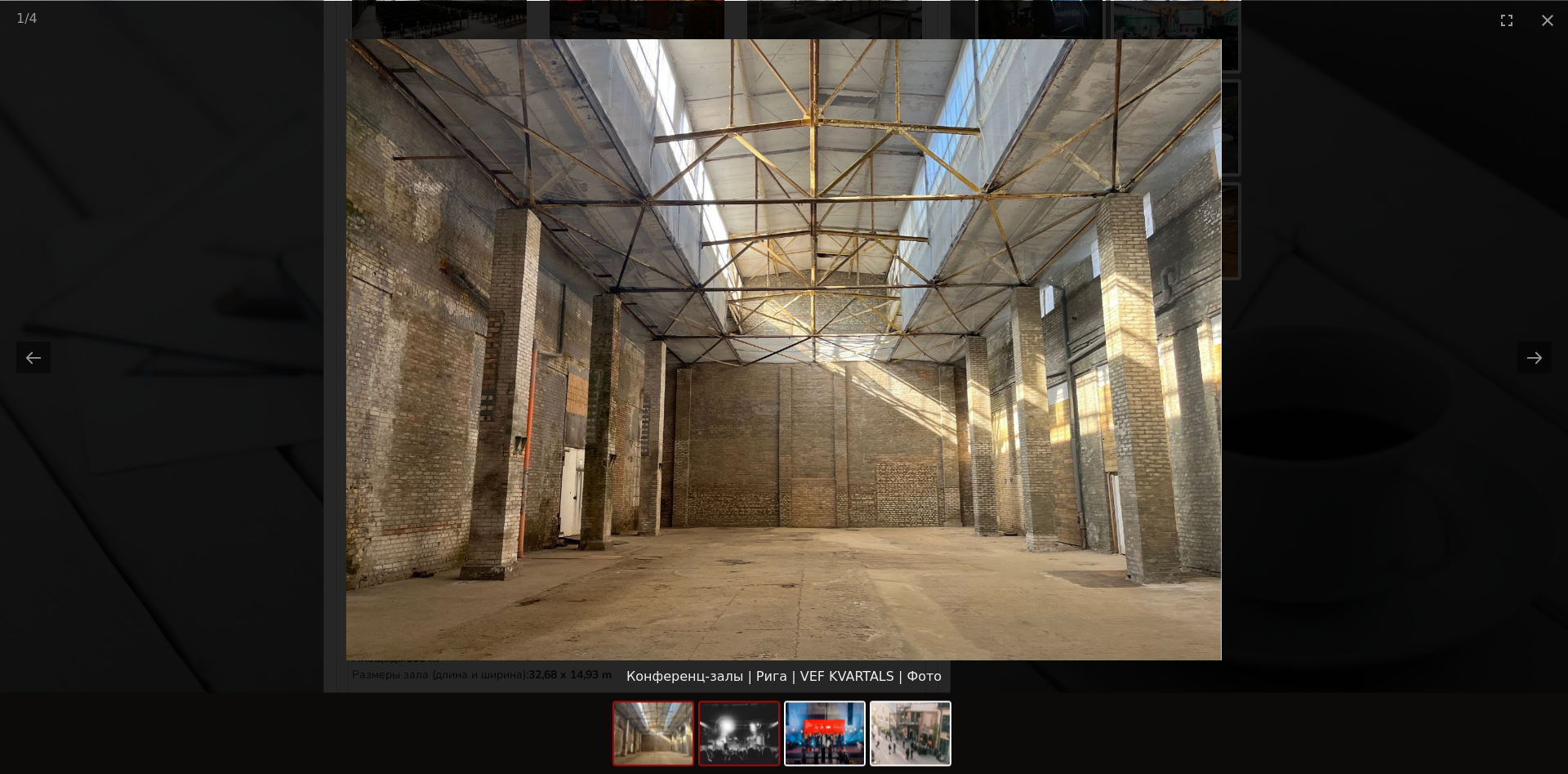
click at [756, 737] on img at bounding box center [739, 733] width 78 height 62
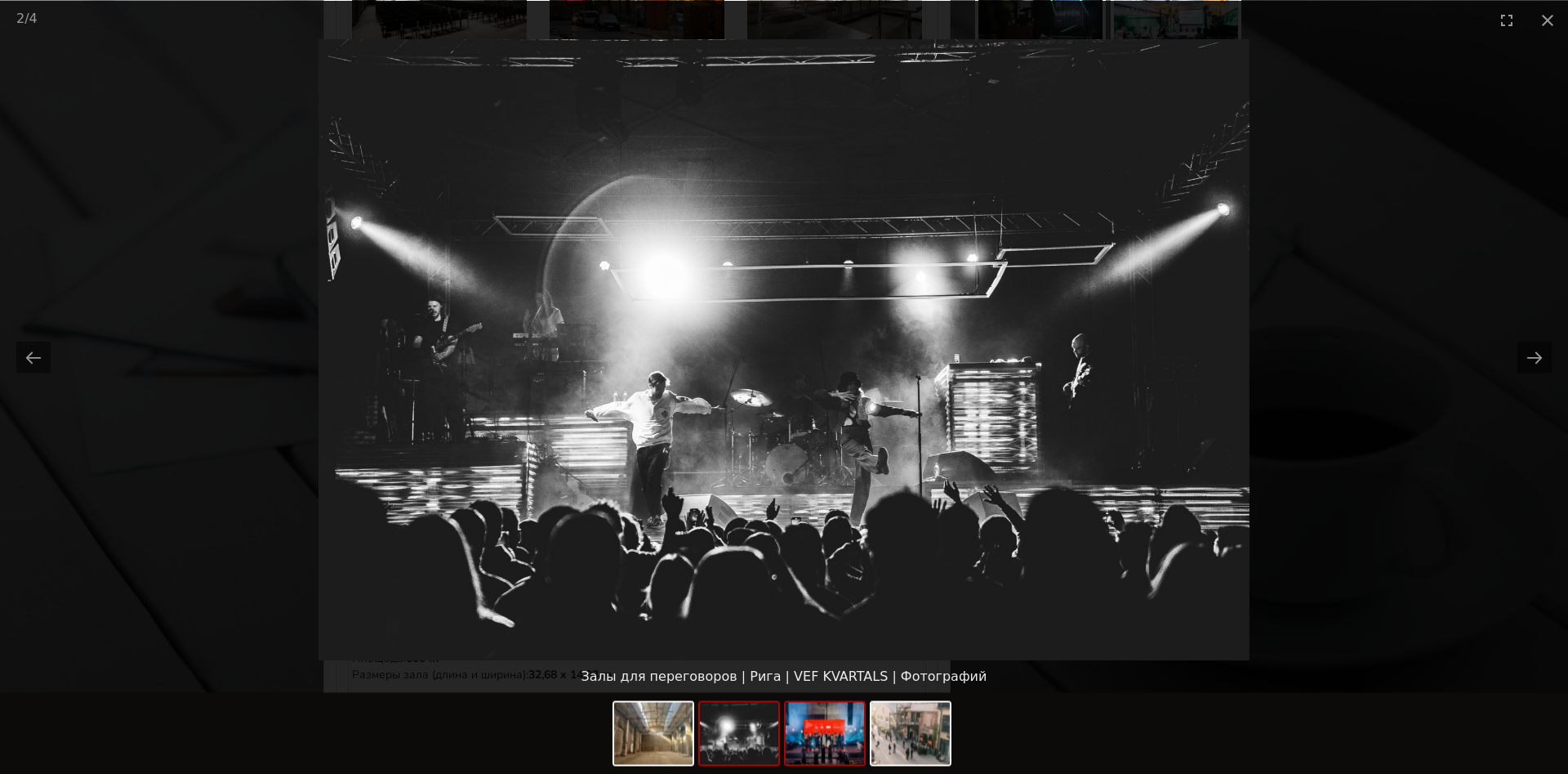
click at [828, 738] on img at bounding box center [824, 733] width 78 height 62
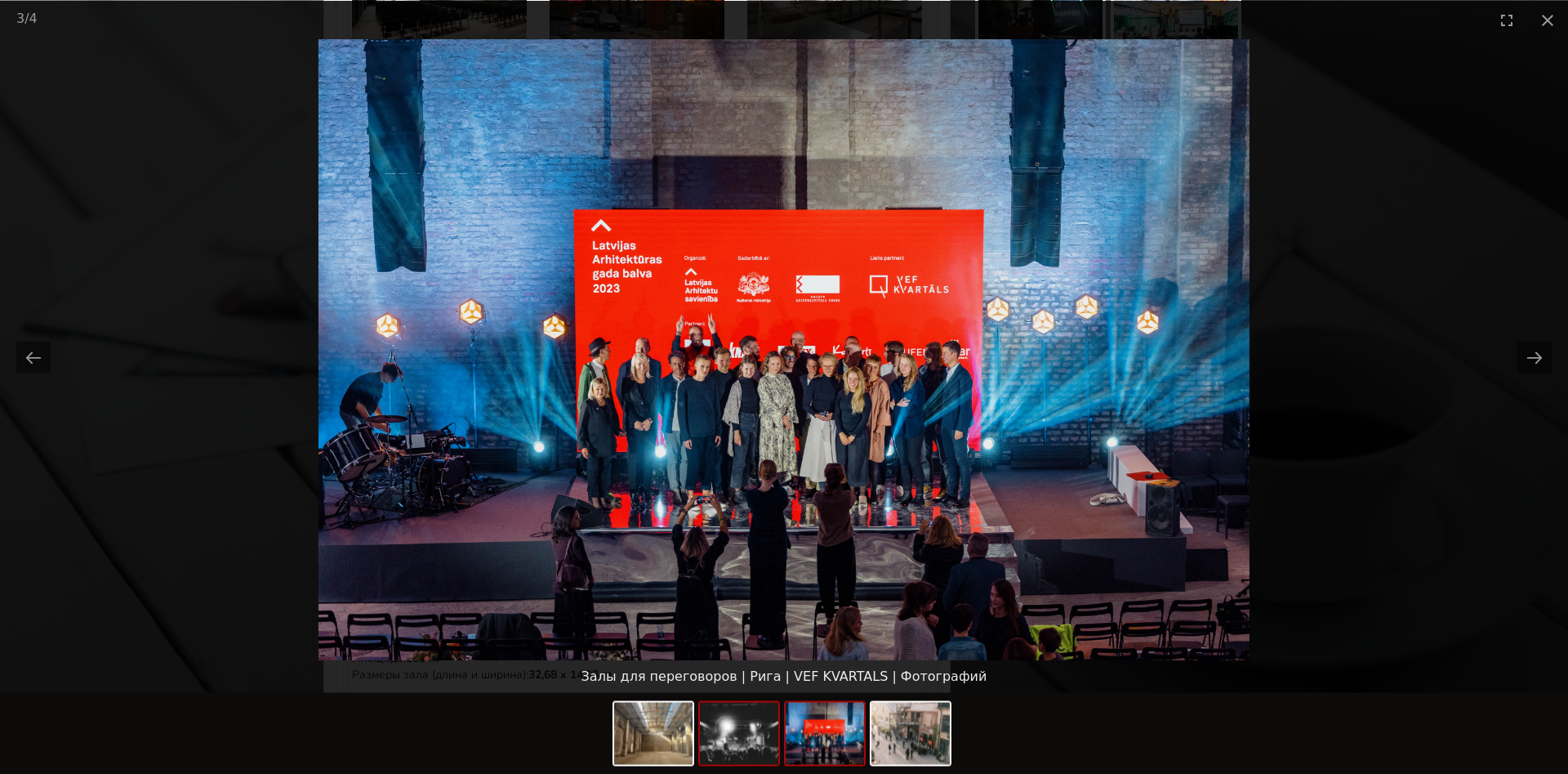
click at [720, 750] on img at bounding box center [739, 733] width 78 height 62
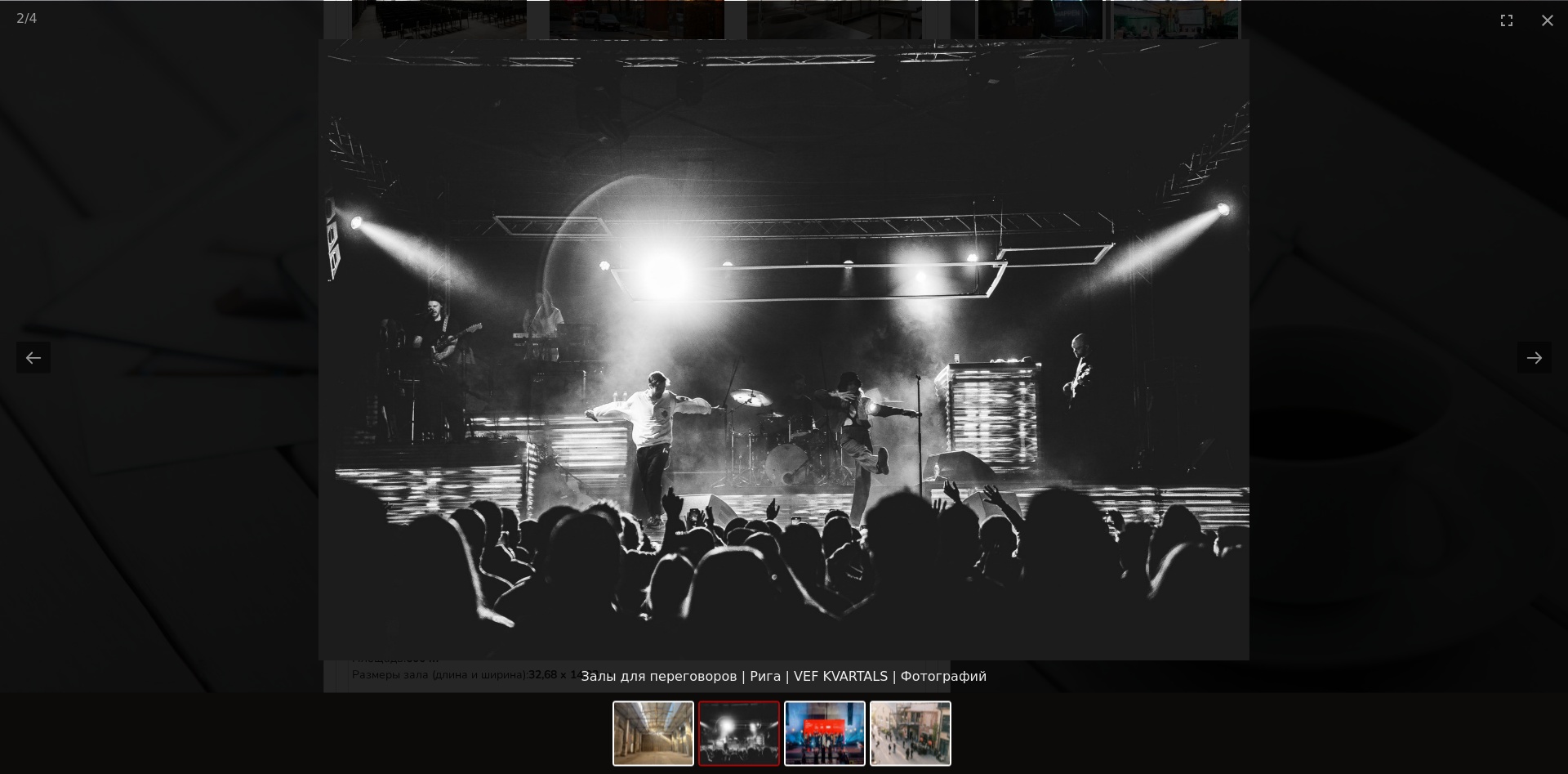
scroll to position [0, 0]
click at [1295, 502] on picture at bounding box center [784, 348] width 1568 height 620
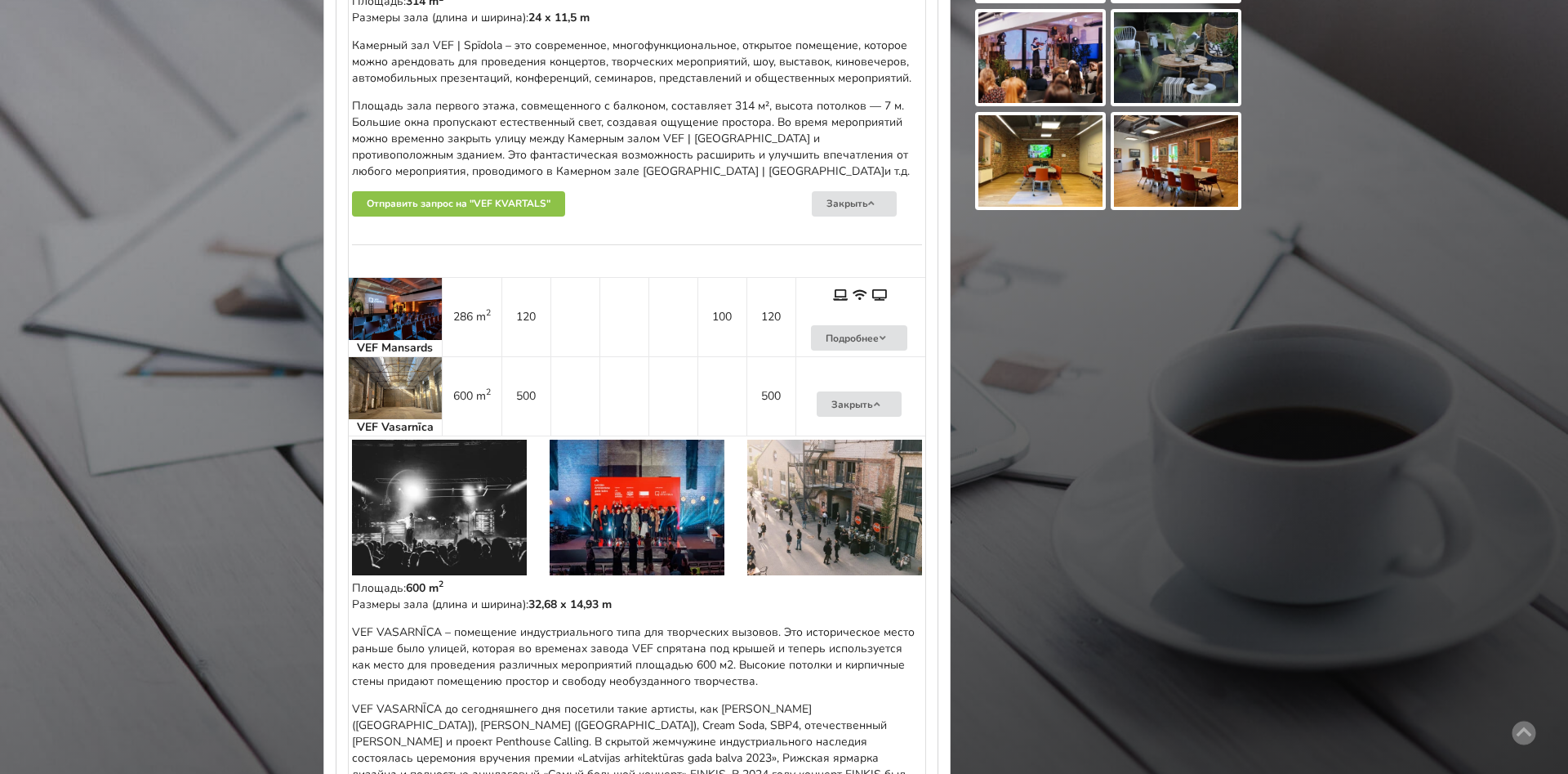
scroll to position [1333, 0]
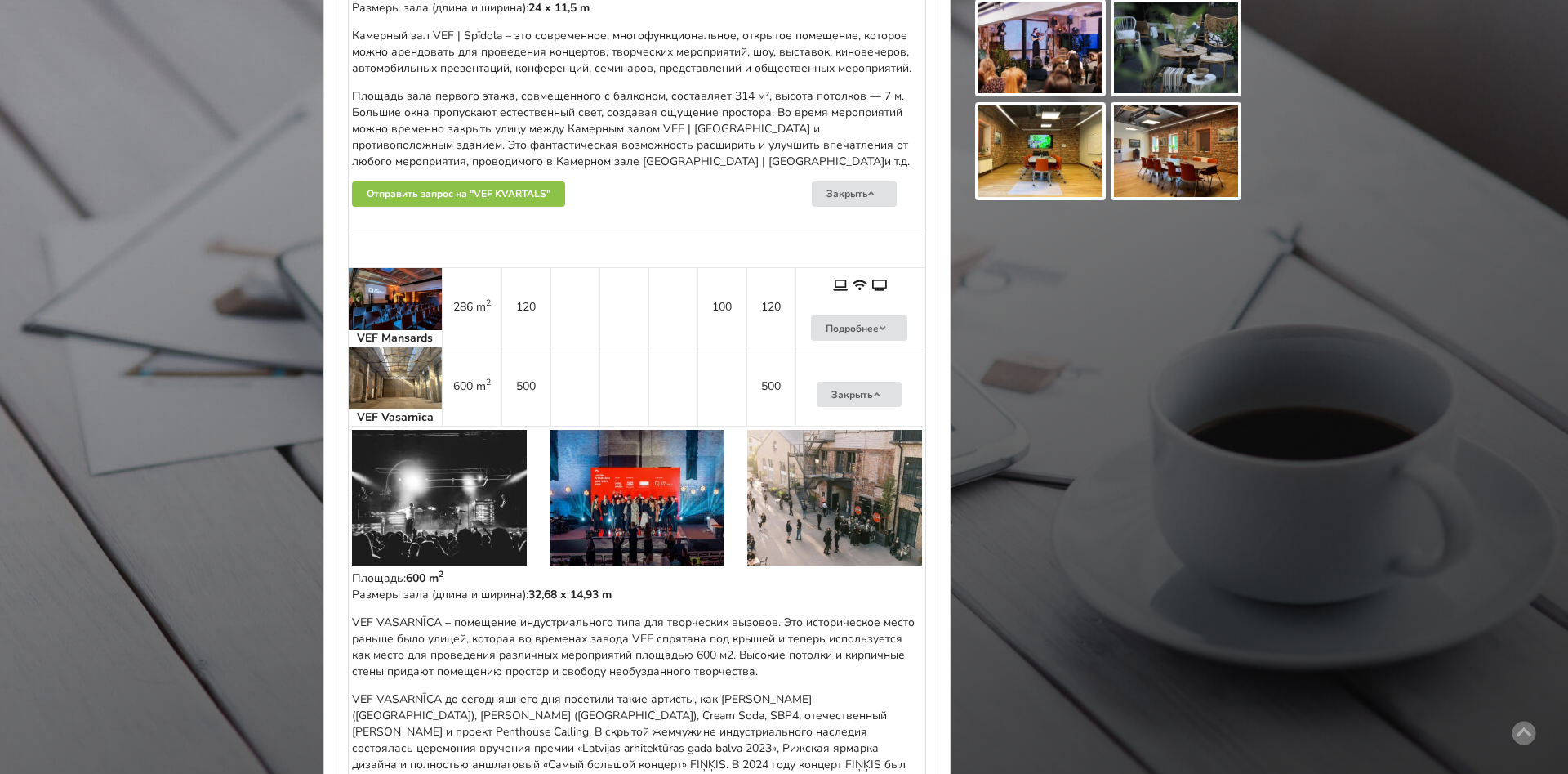
click at [397, 371] on img at bounding box center [395, 378] width 93 height 62
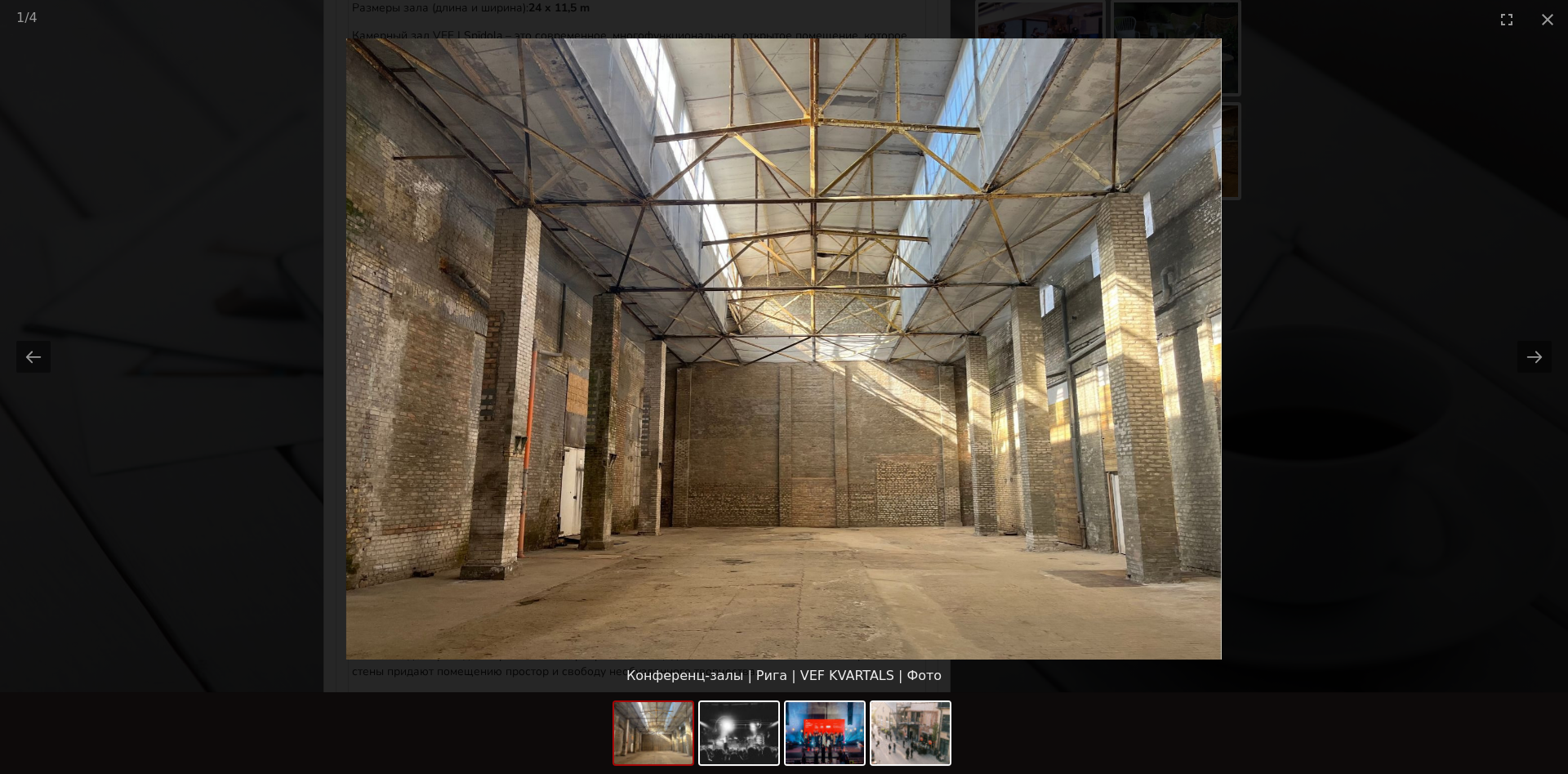
scroll to position [0, 0]
click at [1266, 407] on picture at bounding box center [784, 348] width 1568 height 620
